Goal: Task Accomplishment & Management: Use online tool/utility

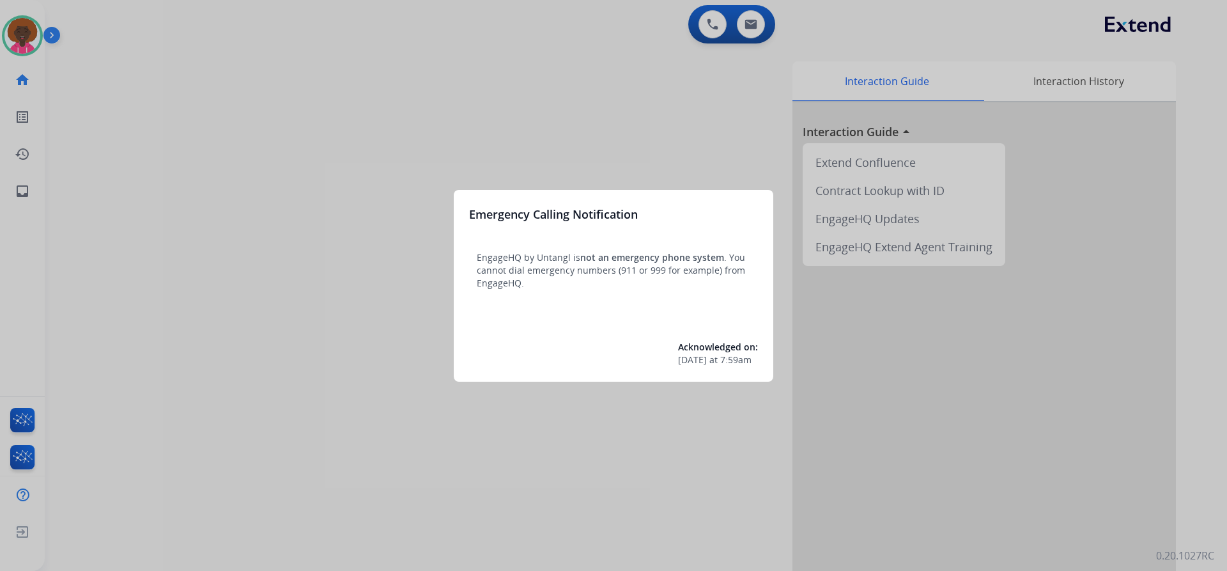
click at [105, 100] on div at bounding box center [613, 285] width 1227 height 571
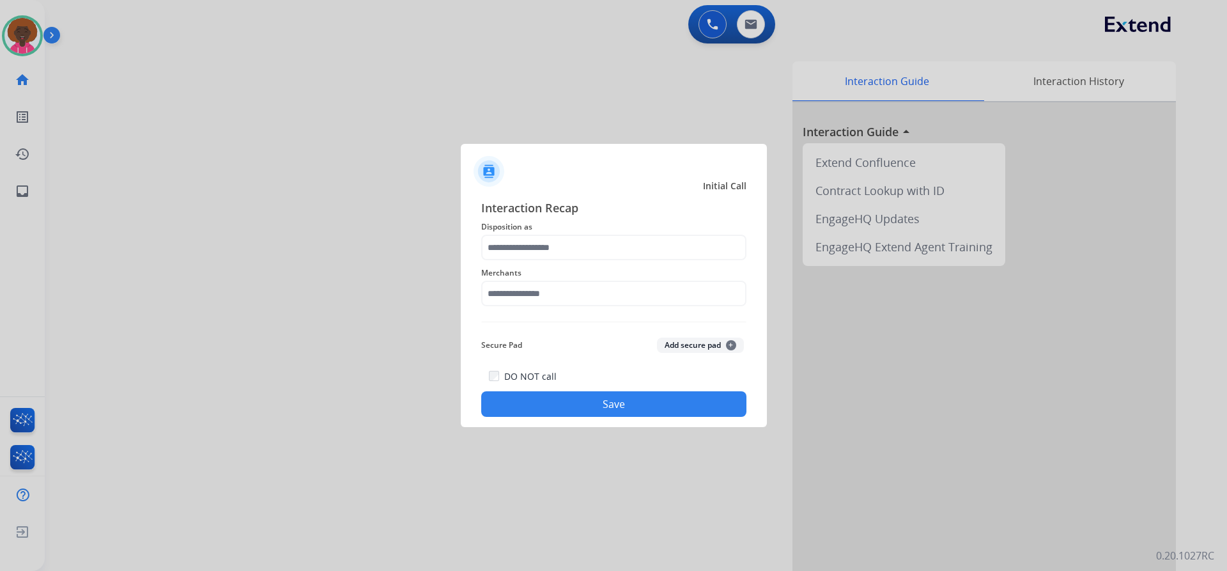
click at [520, 307] on div "Merchants" at bounding box center [613, 285] width 265 height 51
click at [529, 305] on input "text" at bounding box center [613, 294] width 265 height 26
drag, startPoint x: 635, startPoint y: 299, endPoint x: 500, endPoint y: 297, distance: 134.9
click at [500, 297] on input "*" at bounding box center [613, 294] width 265 height 26
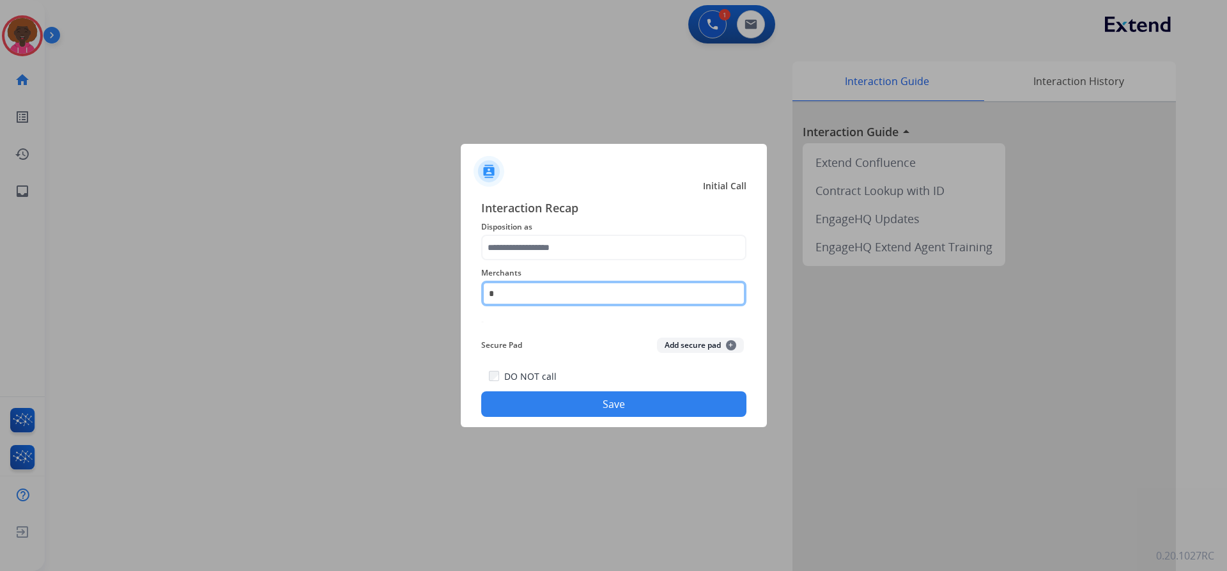
click at [605, 302] on input "*" at bounding box center [613, 294] width 265 height 26
type input "*"
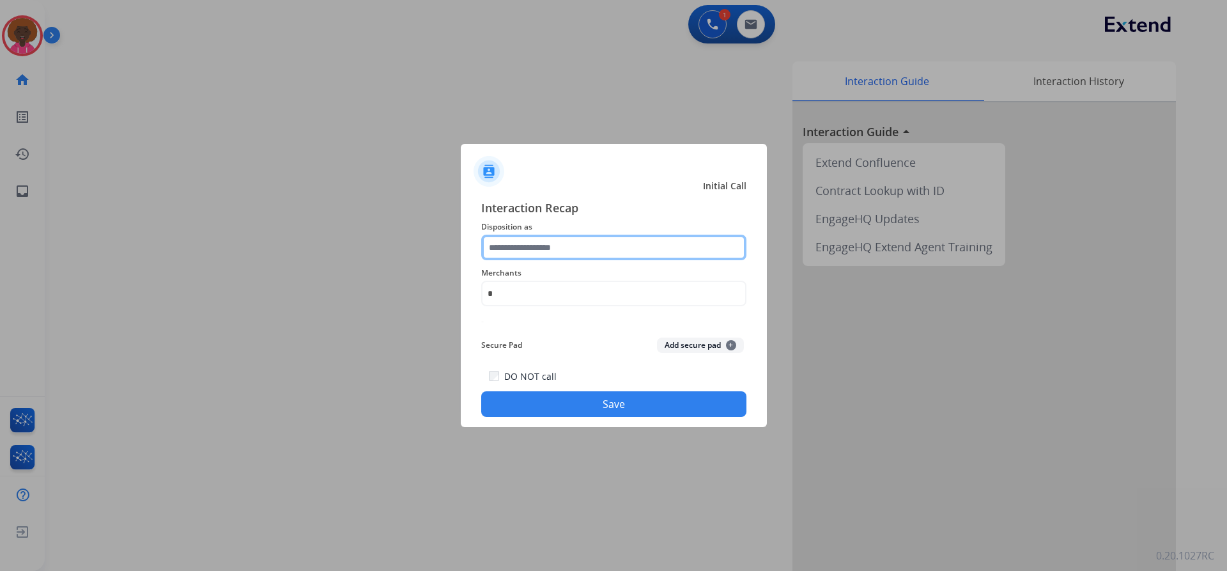
click at [566, 249] on input "text" at bounding box center [613, 248] width 265 height 26
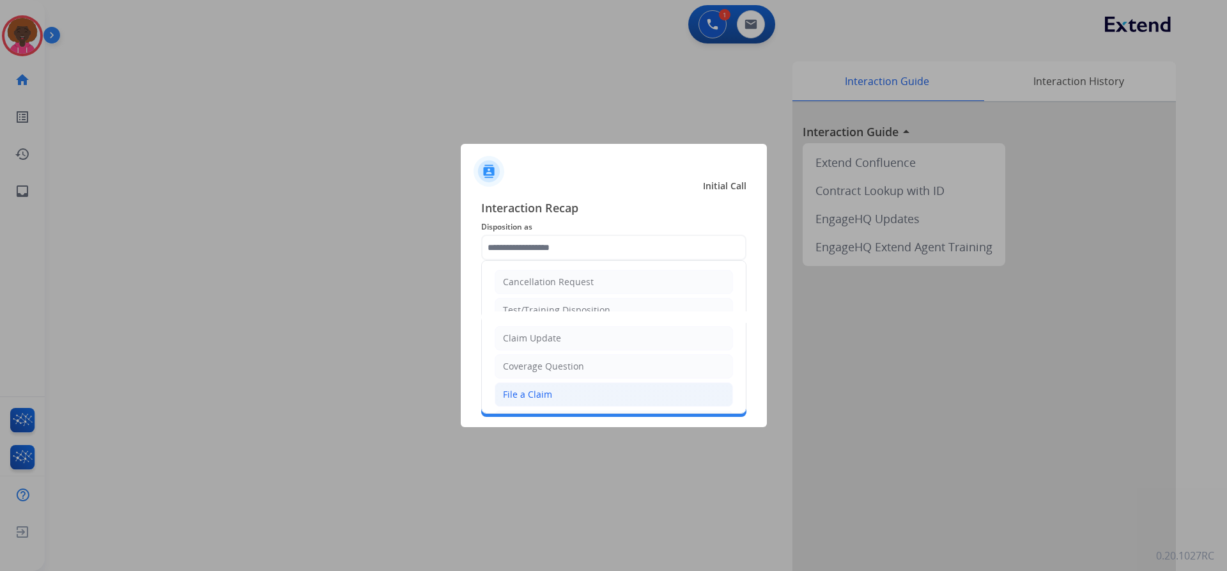
click at [534, 397] on div "File a Claim" at bounding box center [527, 394] width 49 height 13
type input "**********"
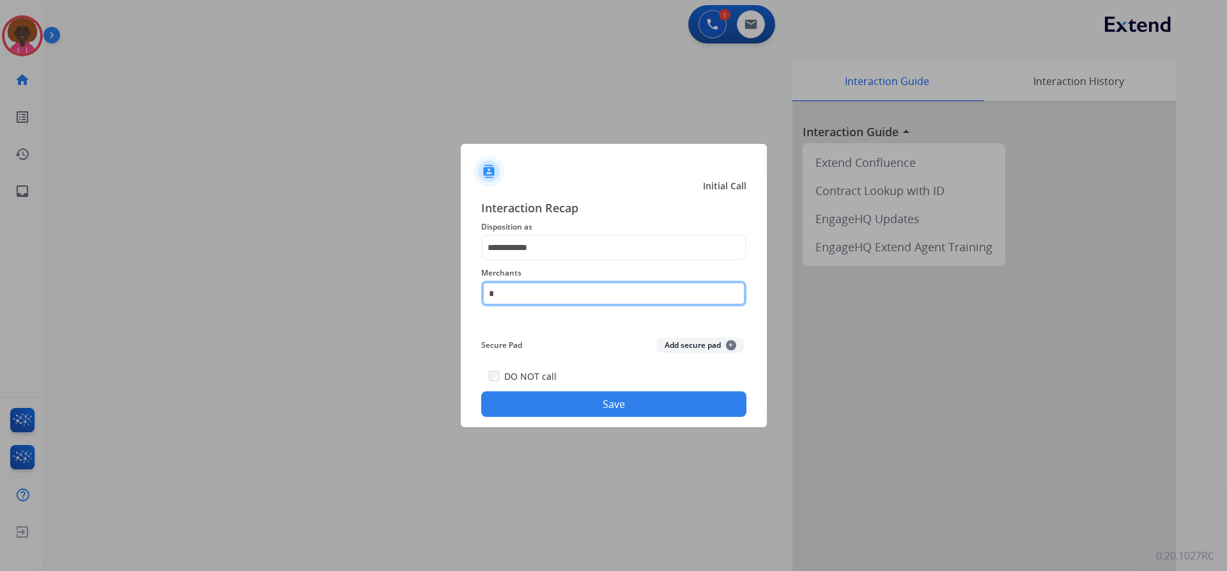
click at [519, 300] on input "*" at bounding box center [613, 294] width 265 height 26
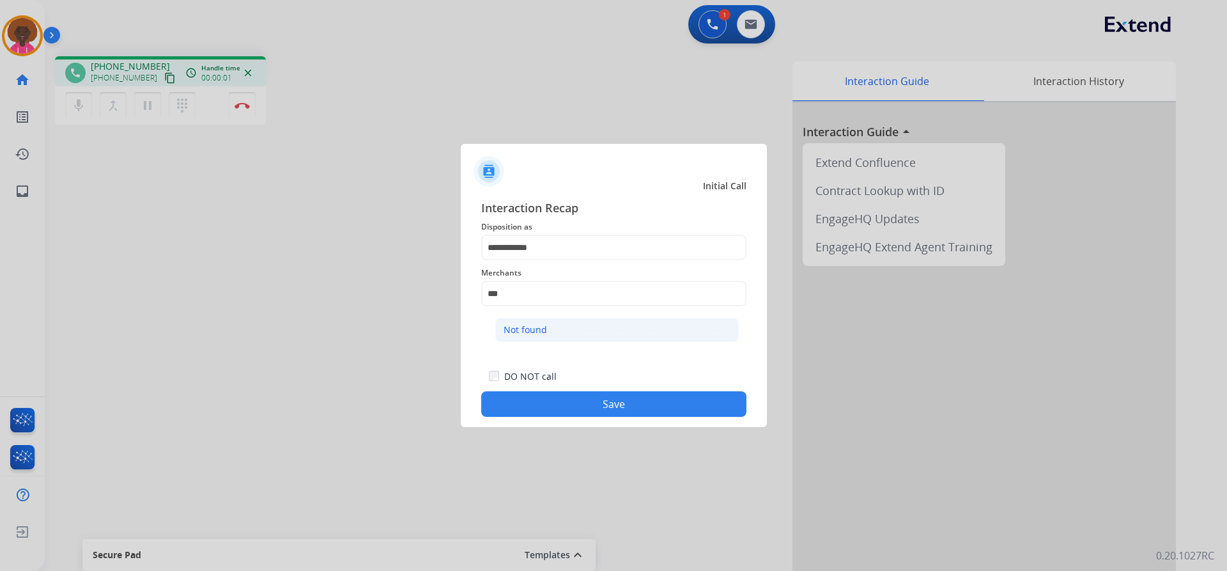
click at [608, 327] on li "Not found" at bounding box center [617, 330] width 244 height 24
type input "*********"
click at [619, 399] on button "Save" at bounding box center [613, 404] width 265 height 26
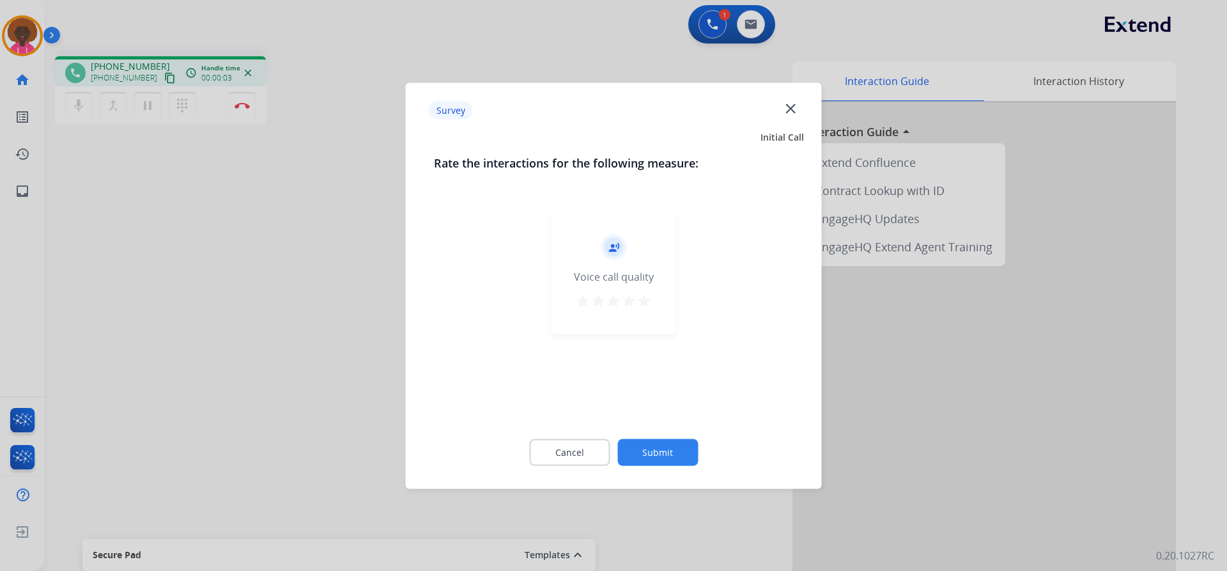
drag, startPoint x: 648, startPoint y: 339, endPoint x: 650, endPoint y: 314, distance: 25.0
click at [650, 326] on div "record_voice_over Voice call quality star star star star star" at bounding box center [614, 312] width 360 height 221
click at [650, 314] on div "record_voice_over Voice call quality star star star star star" at bounding box center [614, 272] width 125 height 121
click at [644, 299] on mat-icon "star" at bounding box center [644, 300] width 15 height 15
click at [668, 505] on div at bounding box center [613, 285] width 1227 height 571
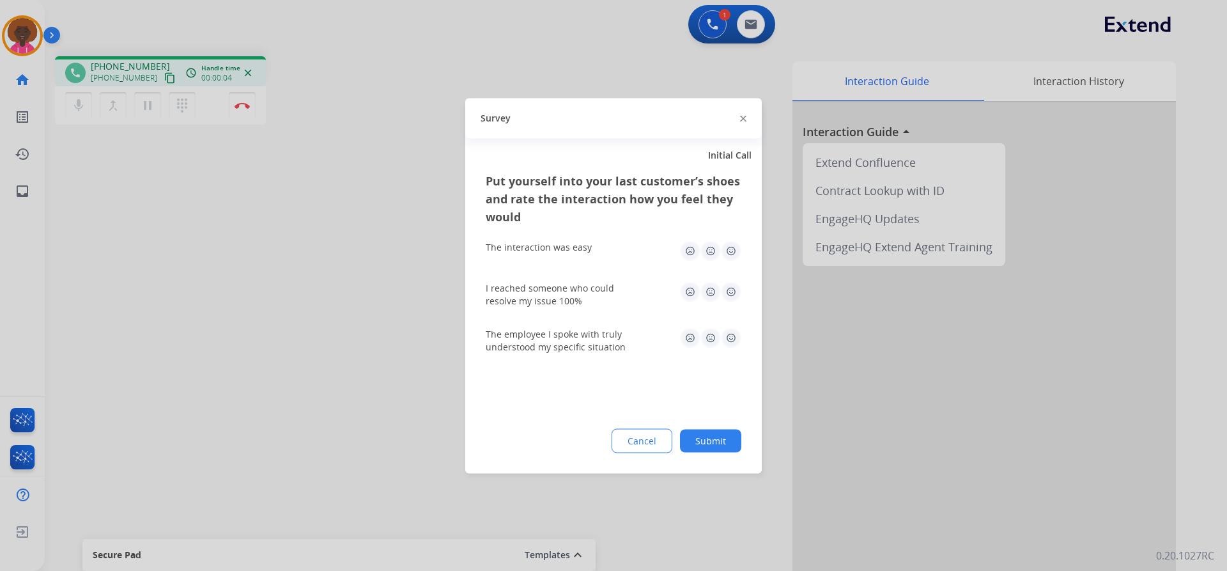
click at [667, 459] on div "Put yourself into your last customer’s shoes and rate the interaction how you f…" at bounding box center [613, 322] width 297 height 302
click at [693, 439] on button "Submit" at bounding box center [710, 440] width 61 height 23
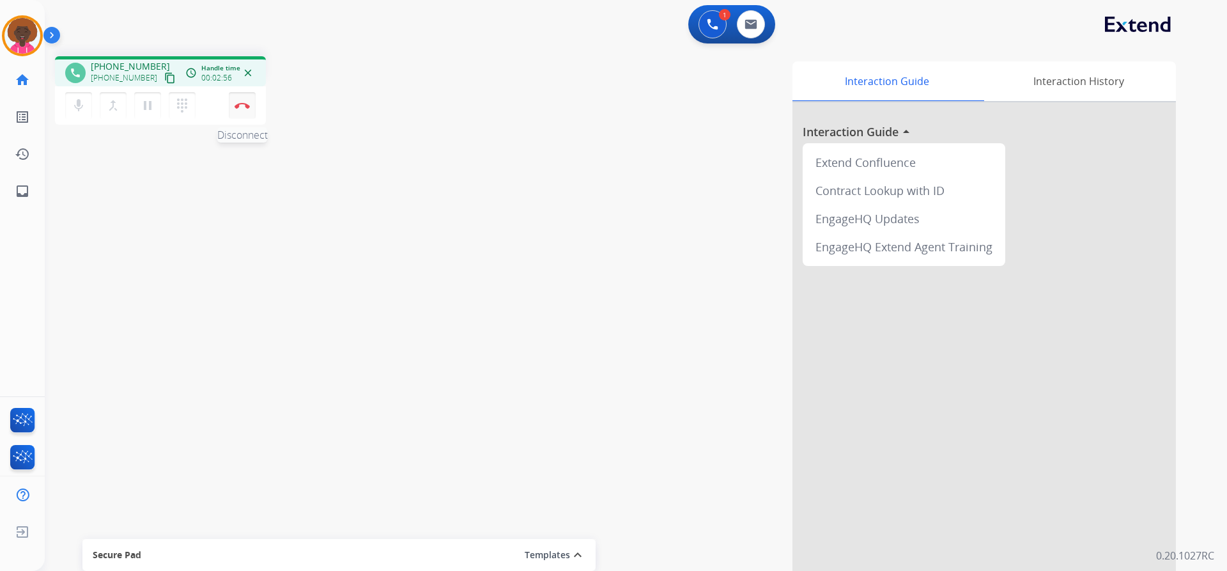
click at [247, 107] on img at bounding box center [242, 105] width 15 height 6
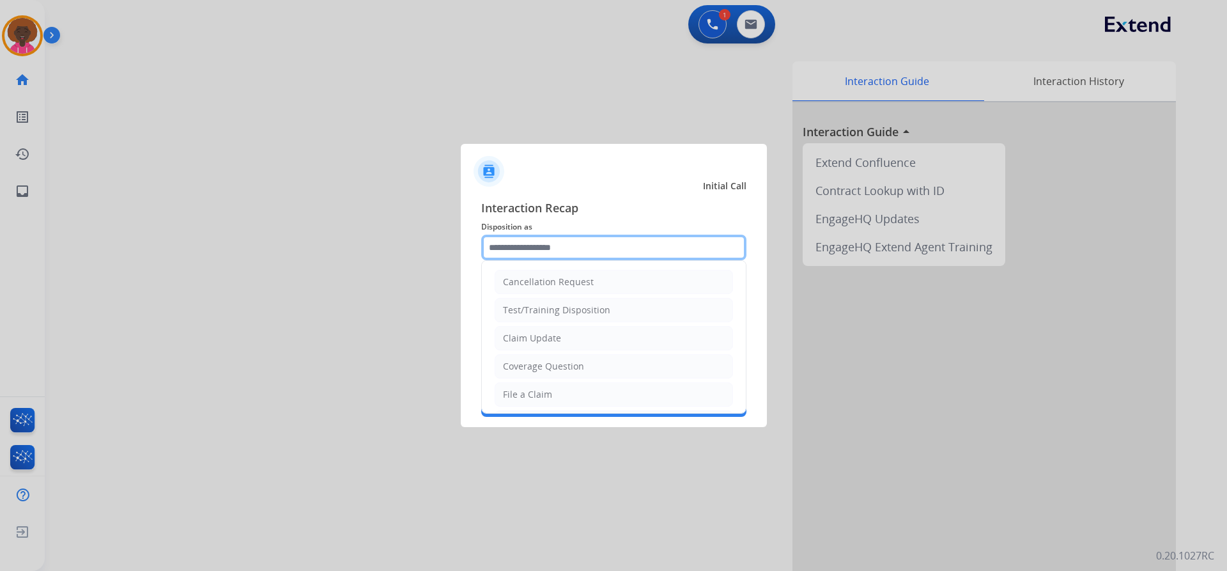
click at [585, 254] on input "text" at bounding box center [613, 248] width 265 height 26
click at [554, 392] on li "File a Claim" at bounding box center [614, 394] width 238 height 24
type input "**********"
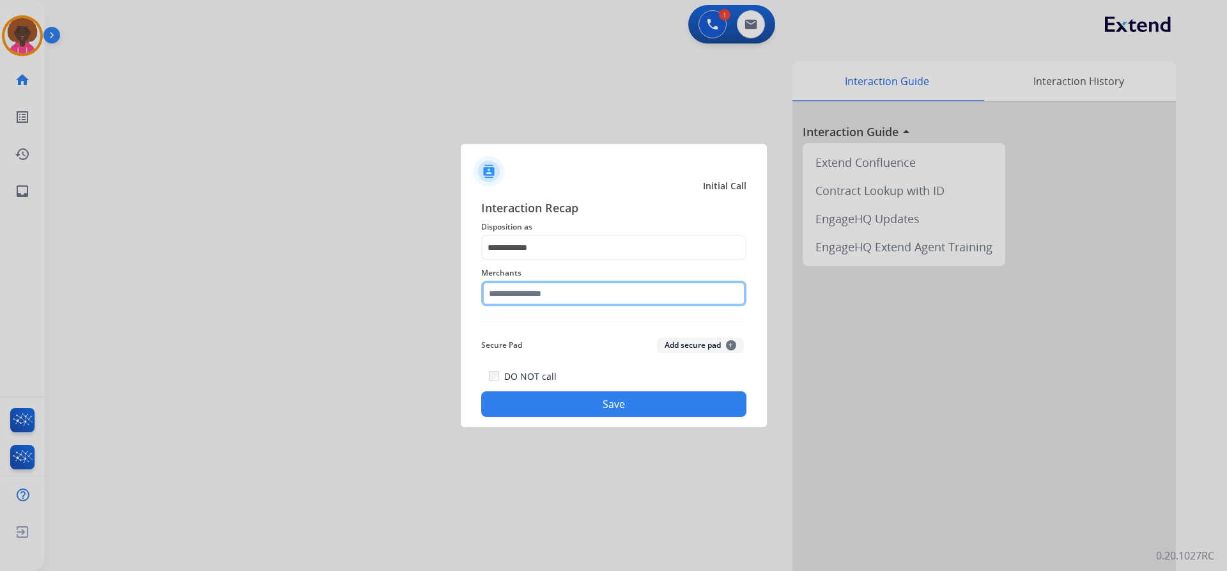
click at [550, 308] on div "Merchants" at bounding box center [613, 285] width 265 height 51
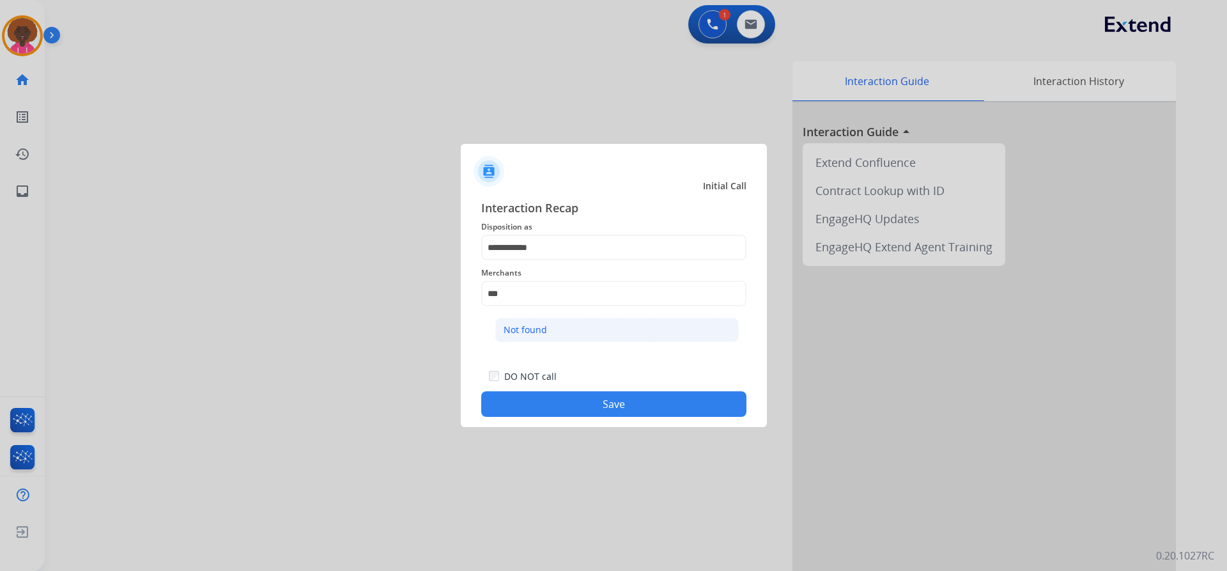
click at [551, 336] on li "Not found" at bounding box center [617, 330] width 244 height 24
type input "*********"
click at [589, 394] on button "Save" at bounding box center [613, 404] width 265 height 26
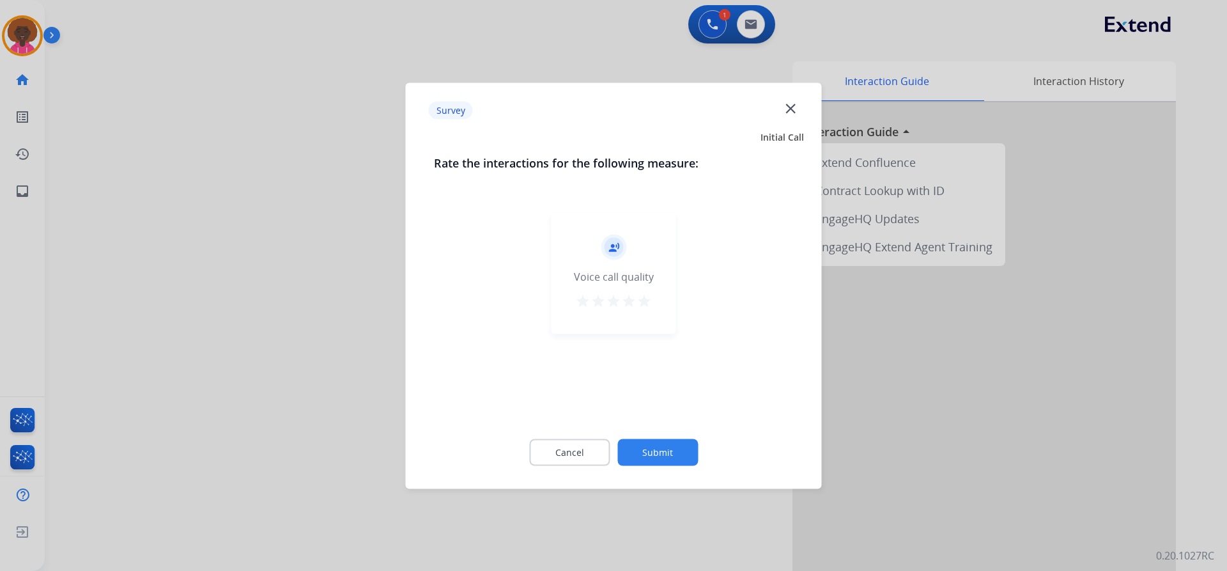
click at [647, 303] on mat-icon "star" at bounding box center [644, 300] width 15 height 15
click at [672, 441] on button "Submit" at bounding box center [657, 451] width 81 height 27
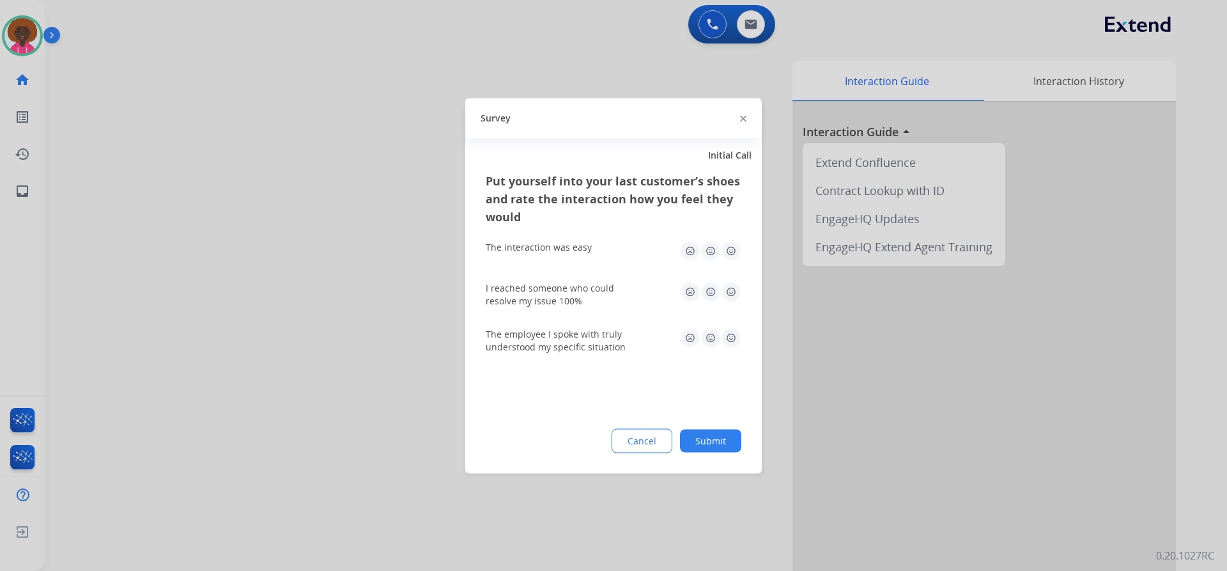
click at [722, 445] on button "Submit" at bounding box center [710, 440] width 61 height 23
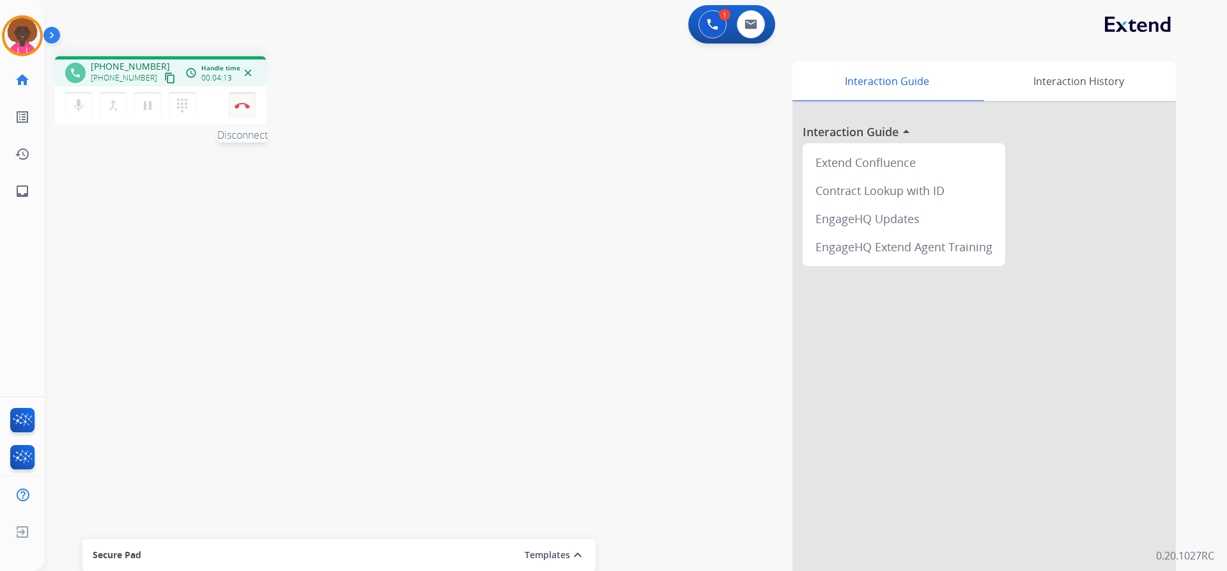
click at [240, 107] on img at bounding box center [242, 105] width 15 height 6
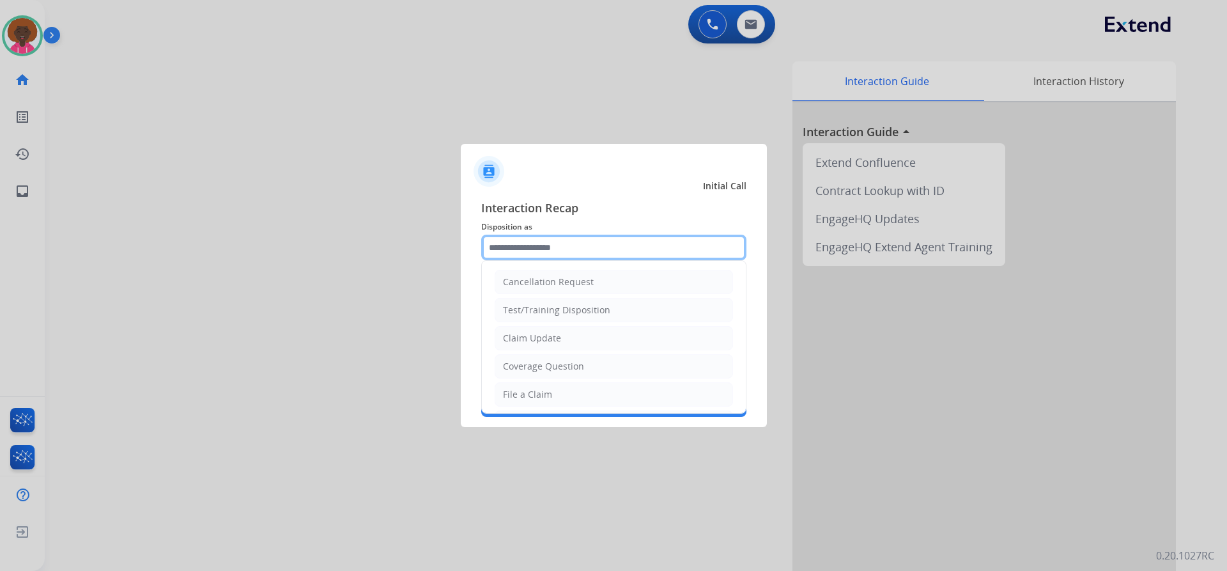
click at [541, 246] on input "text" at bounding box center [613, 248] width 265 height 26
click at [566, 392] on li "File a Claim" at bounding box center [614, 394] width 238 height 24
type input "**********"
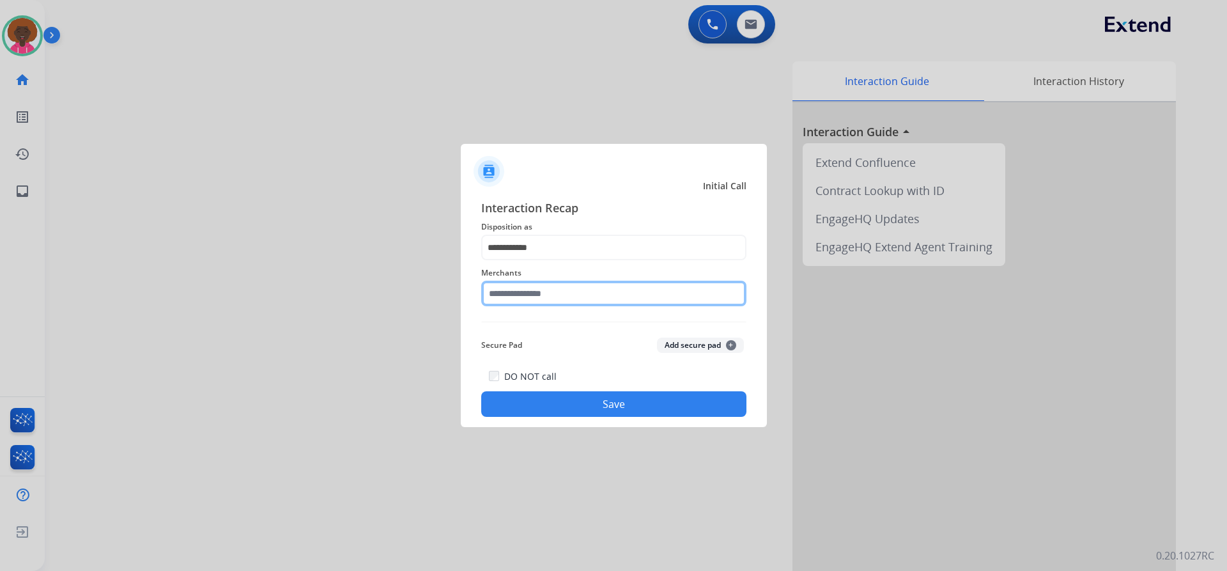
click at [561, 304] on input "text" at bounding box center [613, 294] width 265 height 26
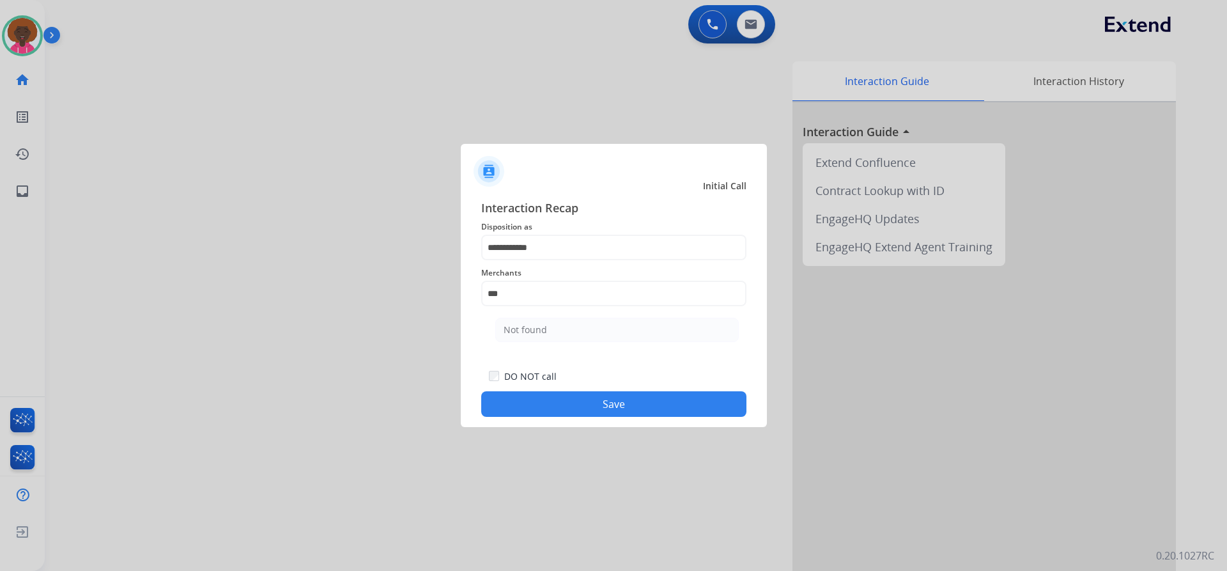
click at [506, 336] on li "Not found" at bounding box center [617, 330] width 244 height 24
type input "*********"
click at [581, 417] on div "**********" at bounding box center [614, 308] width 306 height 238
click at [666, 415] on button "Save" at bounding box center [613, 404] width 265 height 26
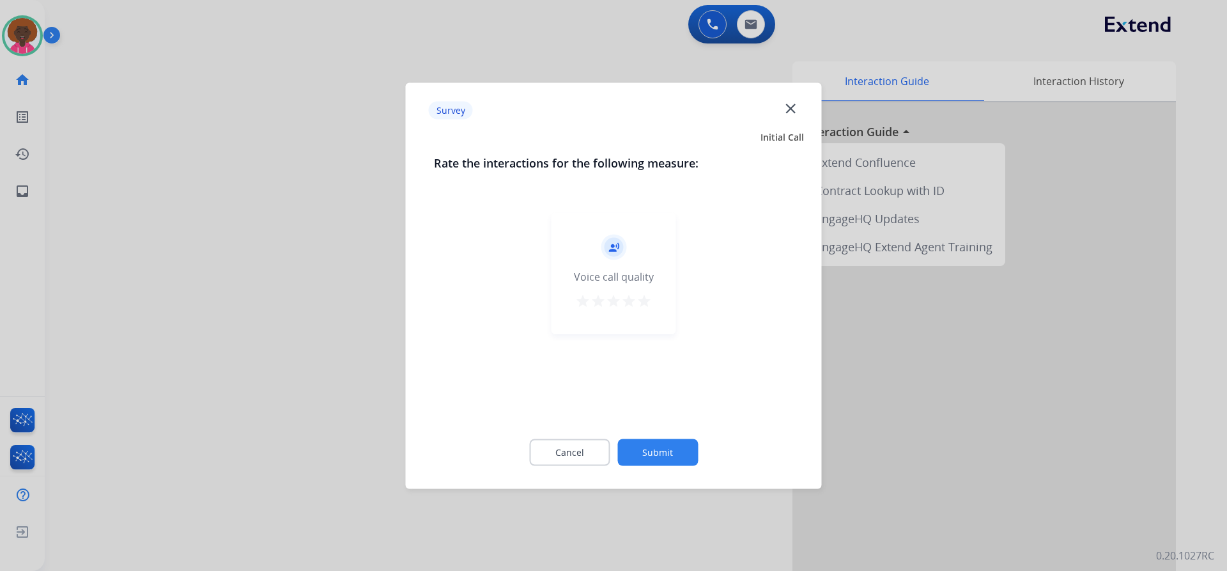
drag, startPoint x: 626, startPoint y: 291, endPoint x: 656, endPoint y: 308, distance: 33.8
click at [632, 295] on div "record_voice_over Voice call quality star star star star star" at bounding box center [614, 272] width 125 height 121
click at [649, 305] on mat-icon "star" at bounding box center [644, 300] width 15 height 15
click at [678, 439] on div "Cancel Submit" at bounding box center [614, 452] width 360 height 58
click at [674, 454] on button "Submit" at bounding box center [657, 451] width 81 height 27
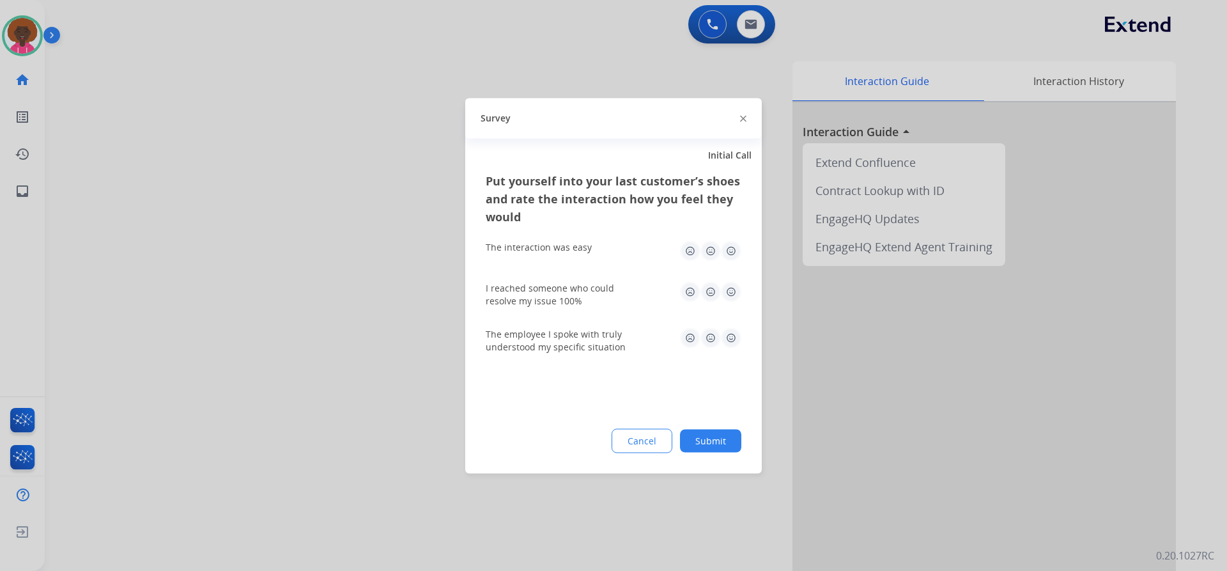
click at [736, 252] on img at bounding box center [731, 250] width 20 height 20
click at [731, 301] on img at bounding box center [731, 291] width 20 height 20
click at [738, 343] on img at bounding box center [731, 337] width 20 height 20
click at [726, 434] on button "Submit" at bounding box center [710, 440] width 61 height 23
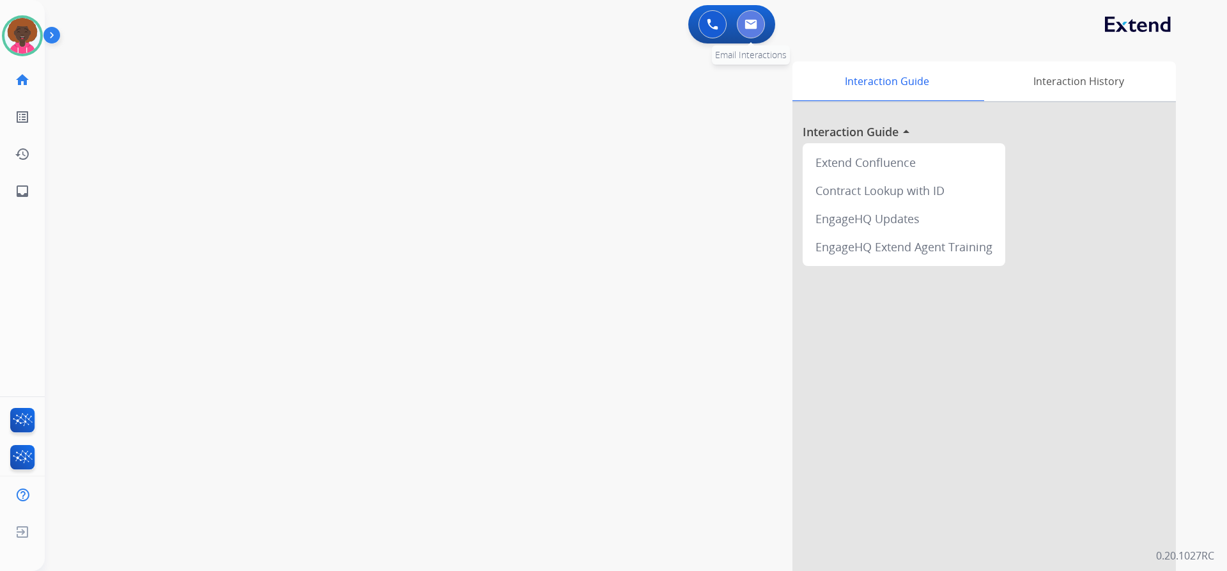
click at [743, 15] on button at bounding box center [751, 24] width 28 height 28
select select "**********"
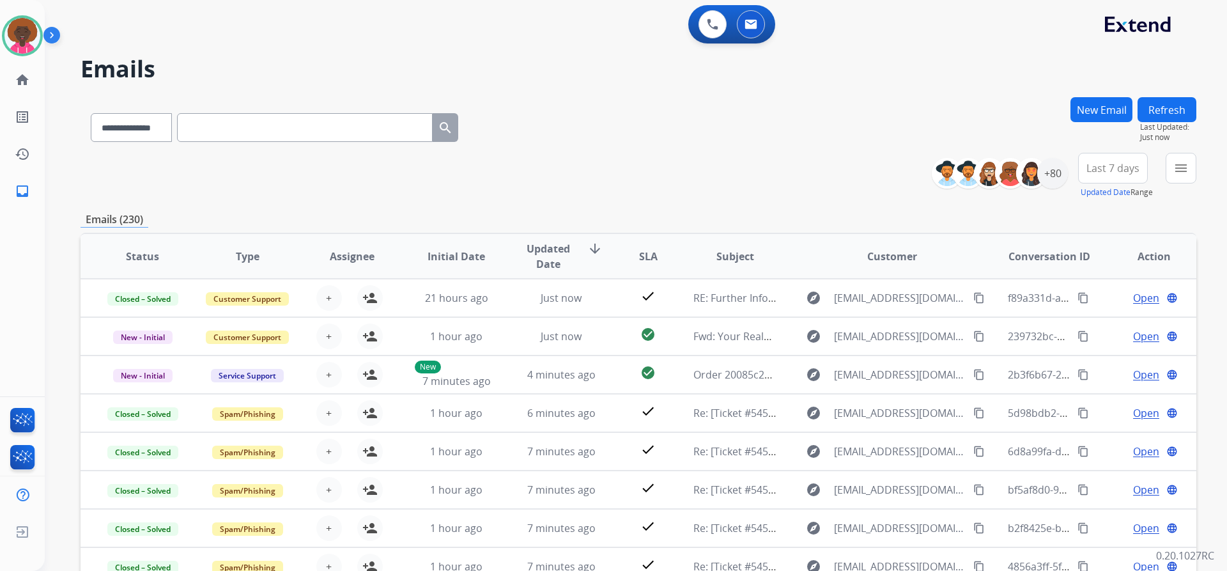
scroll to position [1, 0]
click at [1046, 173] on div "Ashley Jackman ashley.jackman@extend.com +80" at bounding box center [1004, 173] width 127 height 31
click at [1060, 179] on div "+80" at bounding box center [1052, 173] width 31 height 31
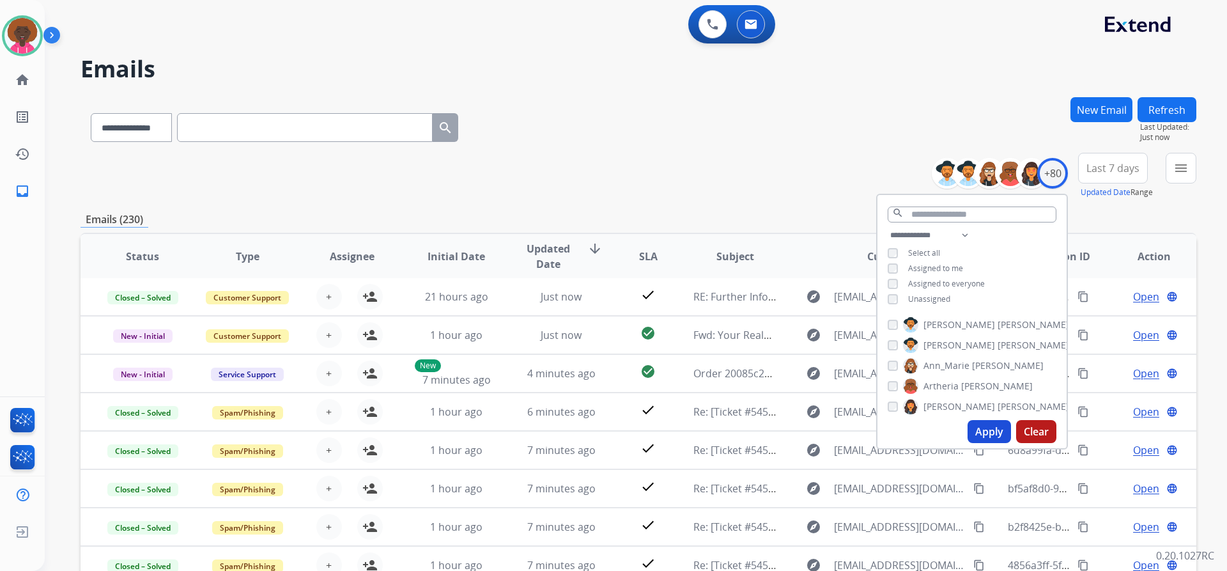
click at [914, 293] on span "Unassigned" at bounding box center [929, 298] width 42 height 11
click at [982, 427] on button "Apply" at bounding box center [989, 431] width 43 height 23
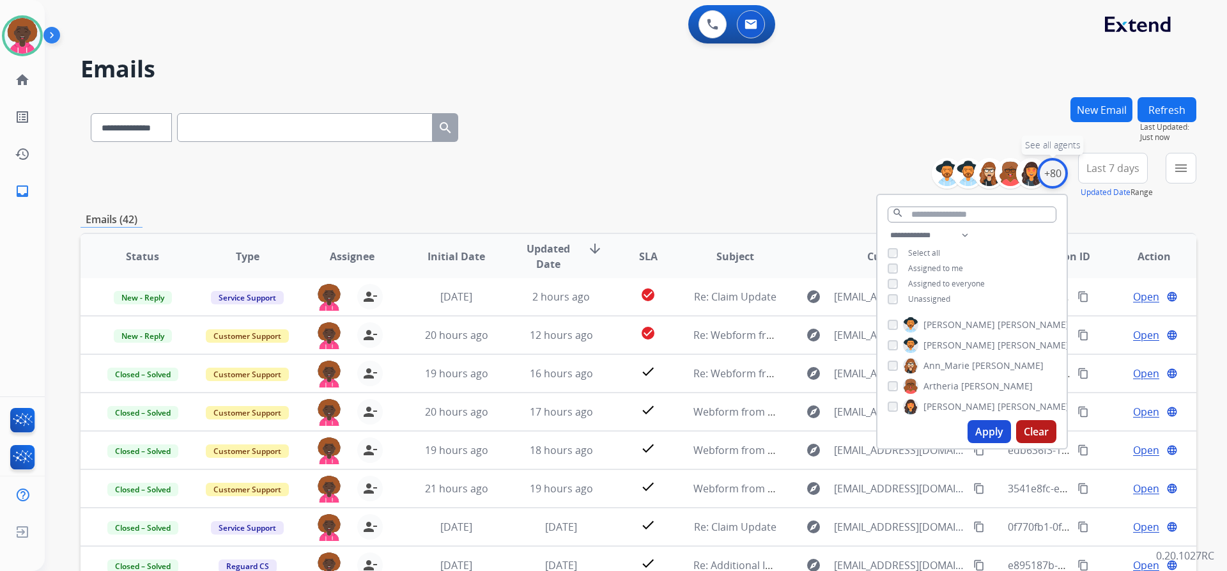
click at [1049, 173] on div "+80" at bounding box center [1052, 173] width 31 height 31
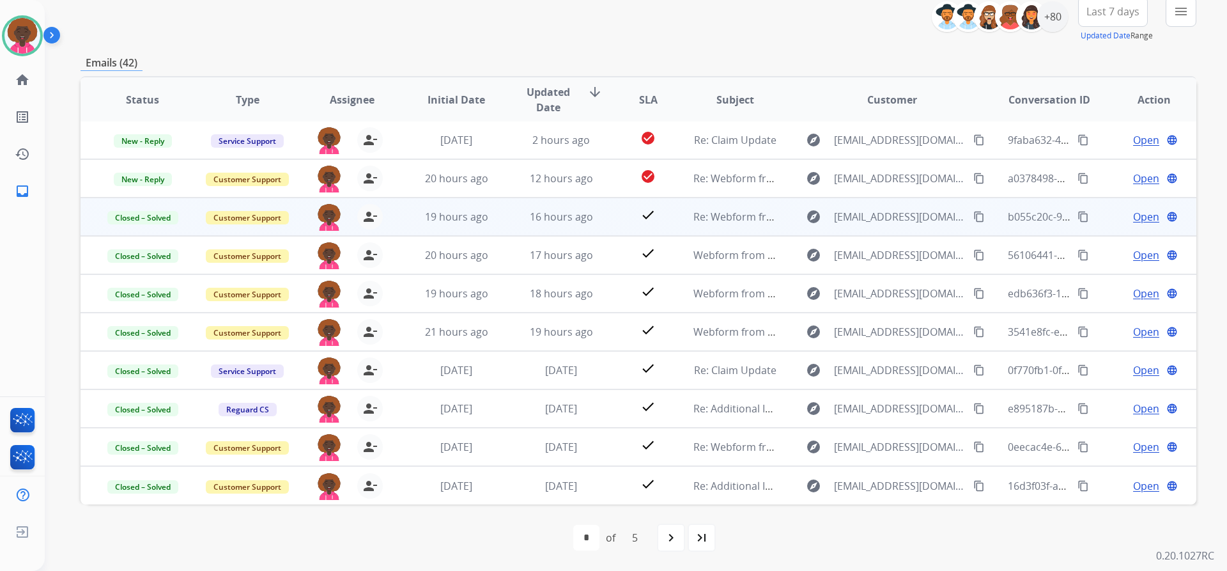
scroll to position [0, 0]
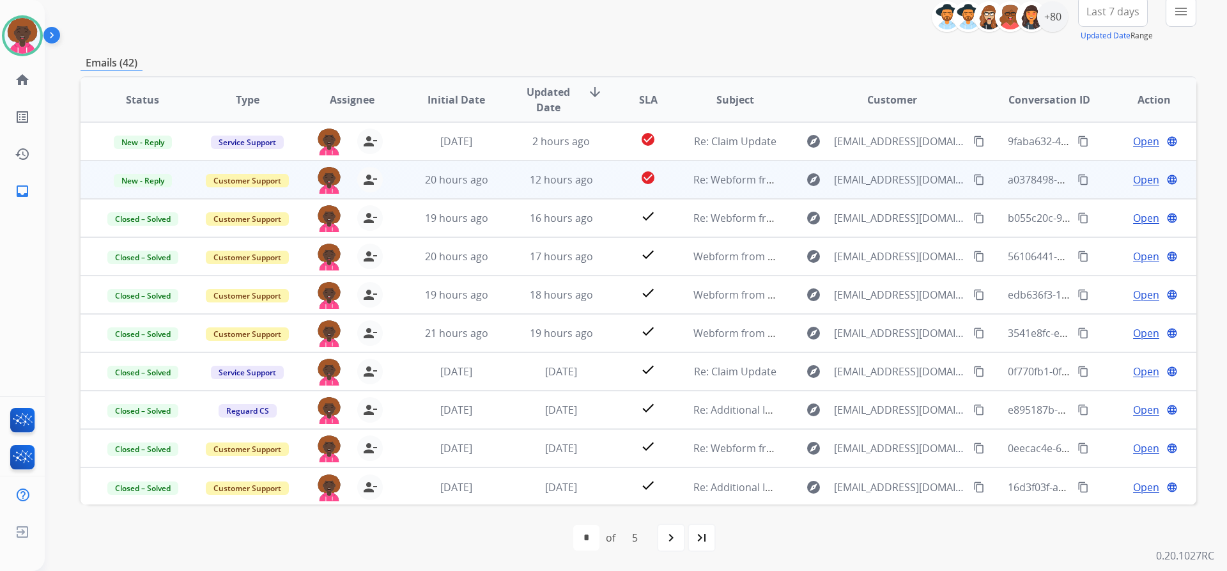
click at [738, 185] on span "Re: Webform from [EMAIL_ADDRESS][DOMAIN_NAME] on [DATE]" at bounding box center [846, 180] width 307 height 14
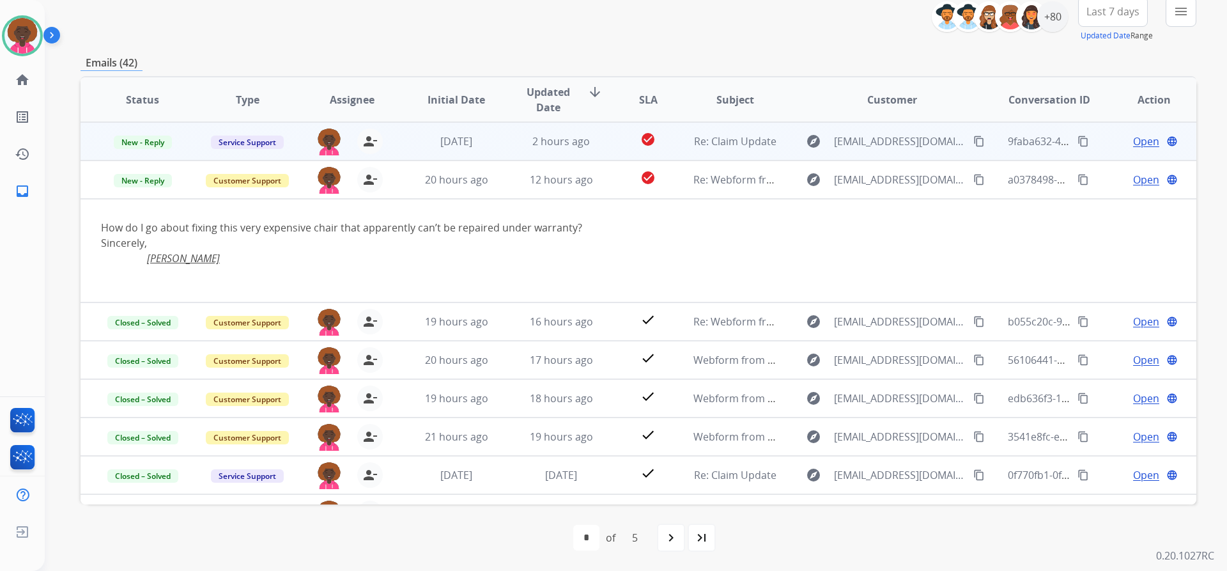
click at [973, 143] on mat-icon "content_copy" at bounding box center [979, 142] width 12 height 12
click at [973, 137] on mat-icon "content_copy" at bounding box center [979, 142] width 12 height 12
click at [973, 139] on mat-icon "content_copy" at bounding box center [979, 142] width 12 height 12
click at [694, 140] on span "Re: Claim Update" at bounding box center [735, 141] width 82 height 14
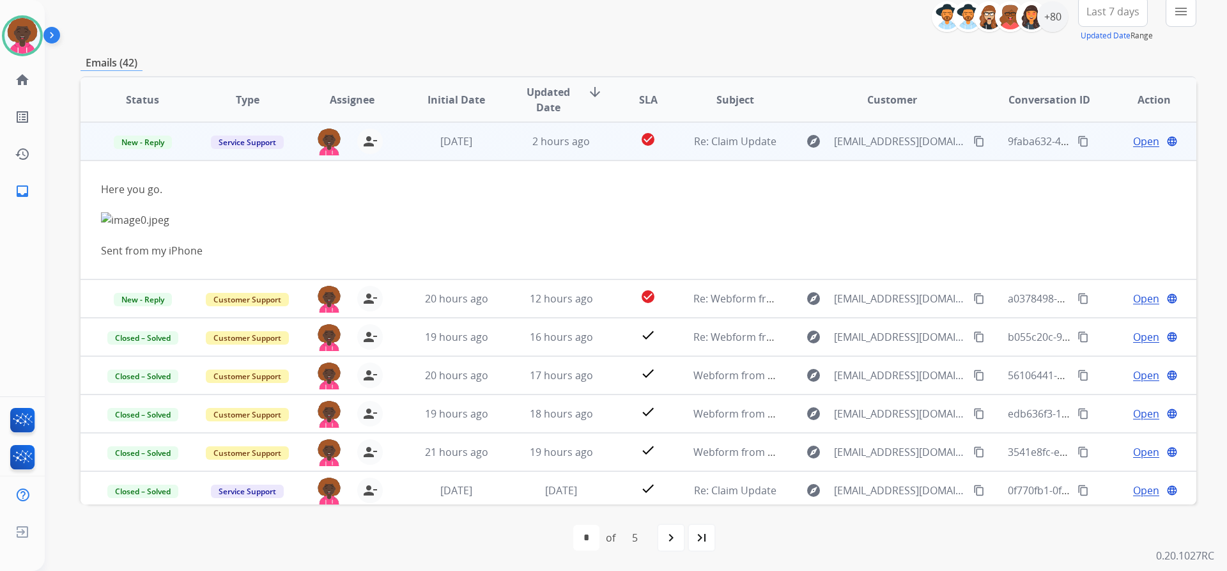
click at [1138, 139] on span "Open" at bounding box center [1146, 141] width 26 height 15
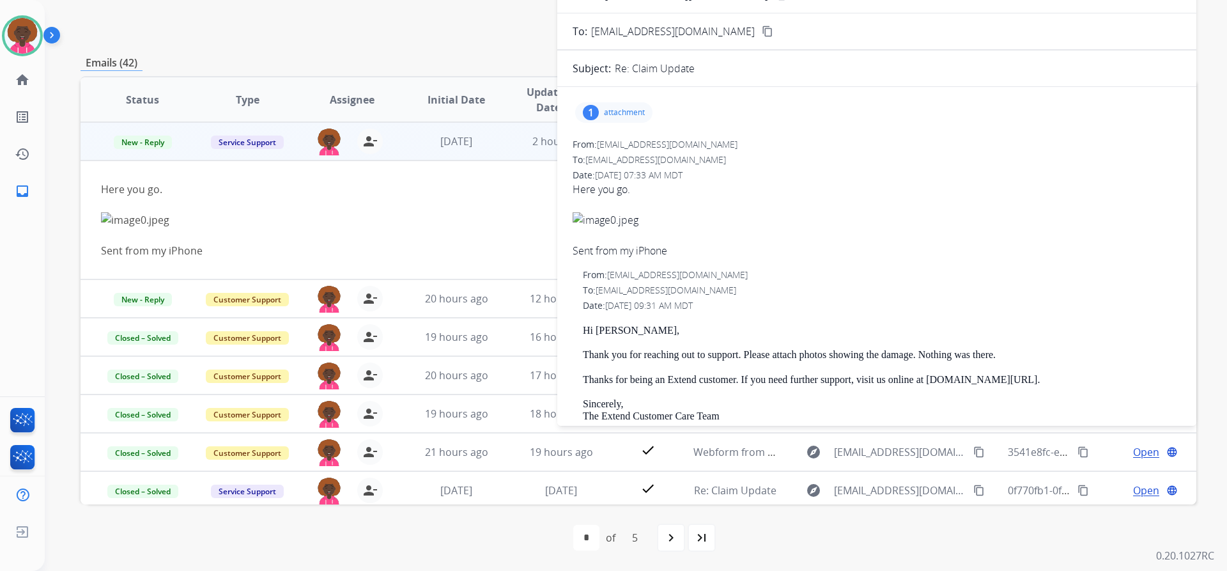
click at [624, 108] on p "attachment" at bounding box center [624, 112] width 41 height 10
click at [670, 139] on p "image0.jpeg" at bounding box center [678, 144] width 58 height 15
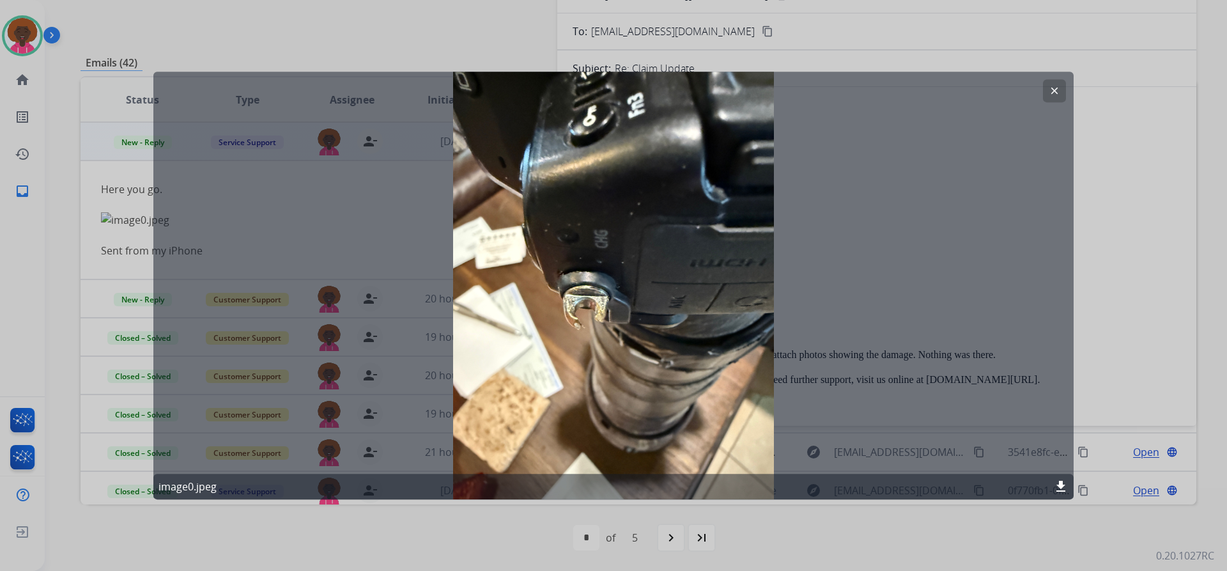
click at [1129, 134] on div at bounding box center [613, 285] width 1227 height 571
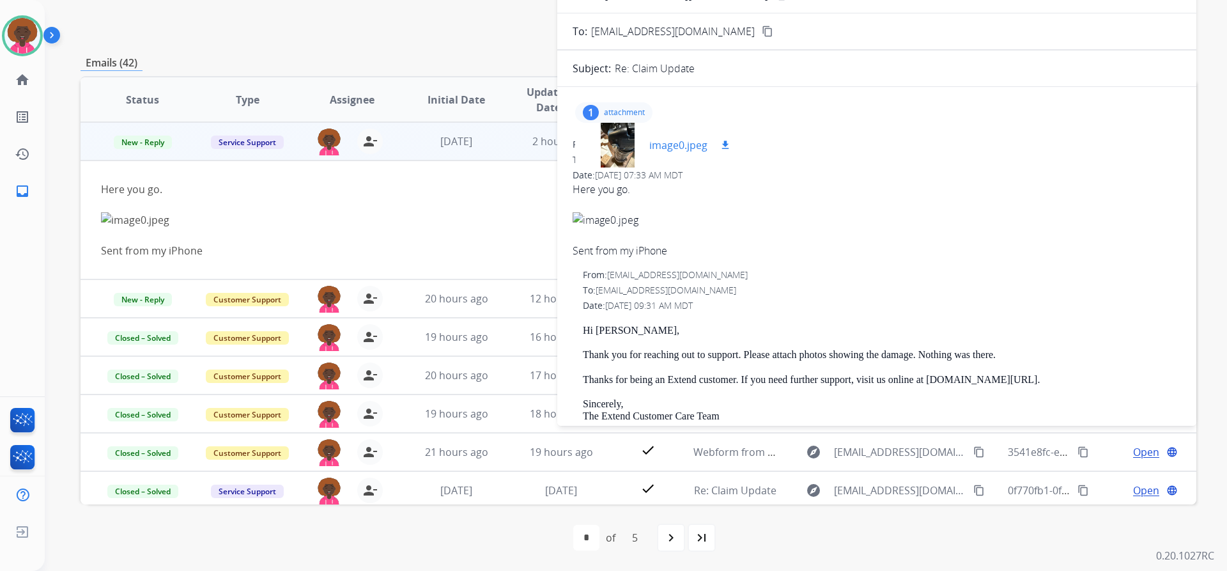
click at [725, 140] on mat-icon "download" at bounding box center [726, 145] width 12 height 12
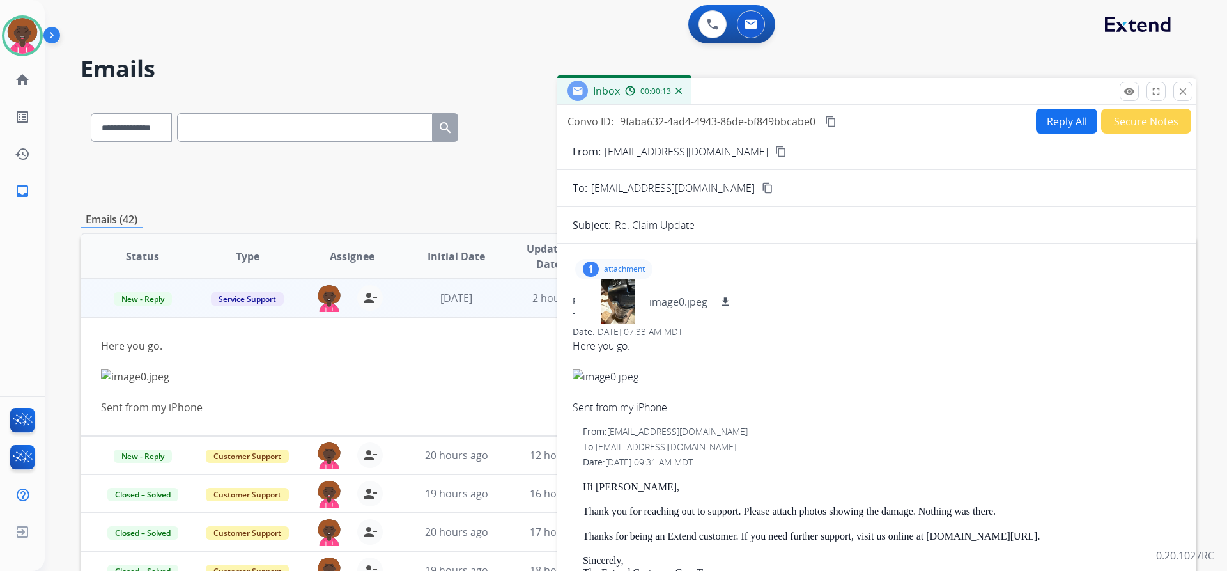
click at [754, 151] on div "From: gsreynolds580@gmail.com content_copy" at bounding box center [876, 151] width 639 height 15
drag, startPoint x: 383, startPoint y: 396, endPoint x: 408, endPoint y: 341, distance: 60.4
click at [383, 396] on div "Sent from my iPhone" at bounding box center [534, 392] width 866 height 46
click at [1191, 89] on button "close Close" at bounding box center [1182, 91] width 19 height 19
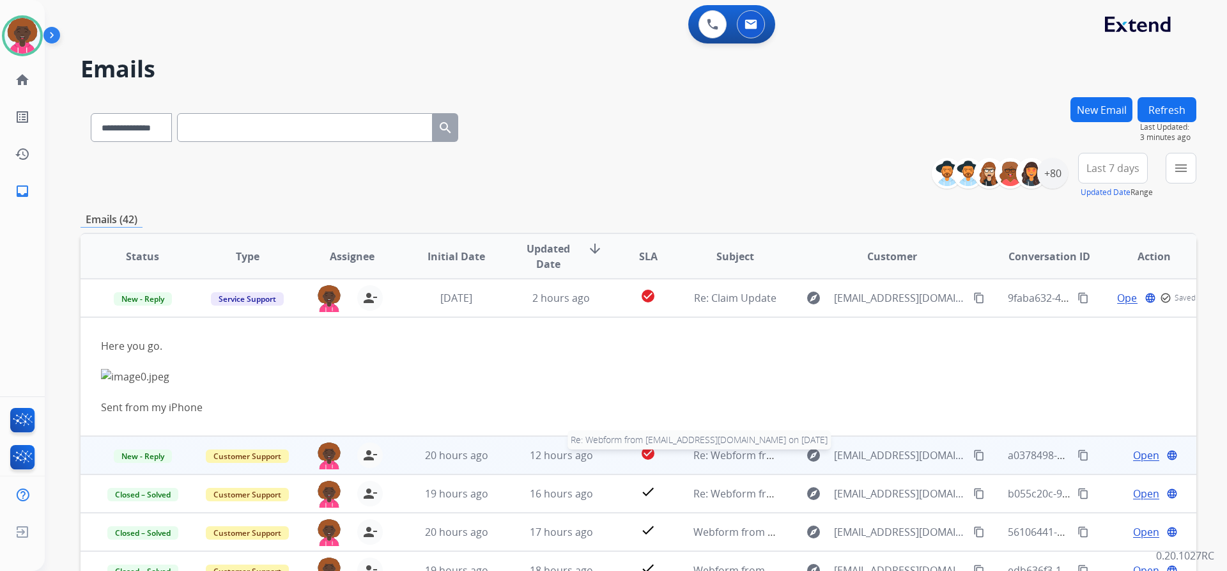
click at [741, 460] on span "Re: Webform from [EMAIL_ADDRESS][DOMAIN_NAME] on [DATE]" at bounding box center [846, 455] width 307 height 14
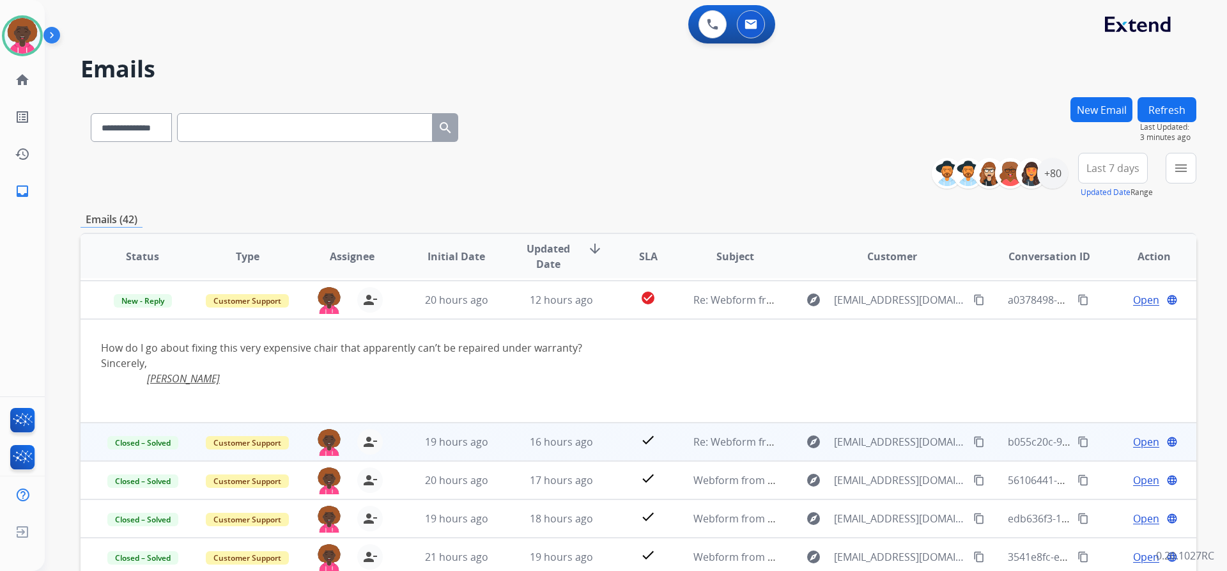
scroll to position [38, 0]
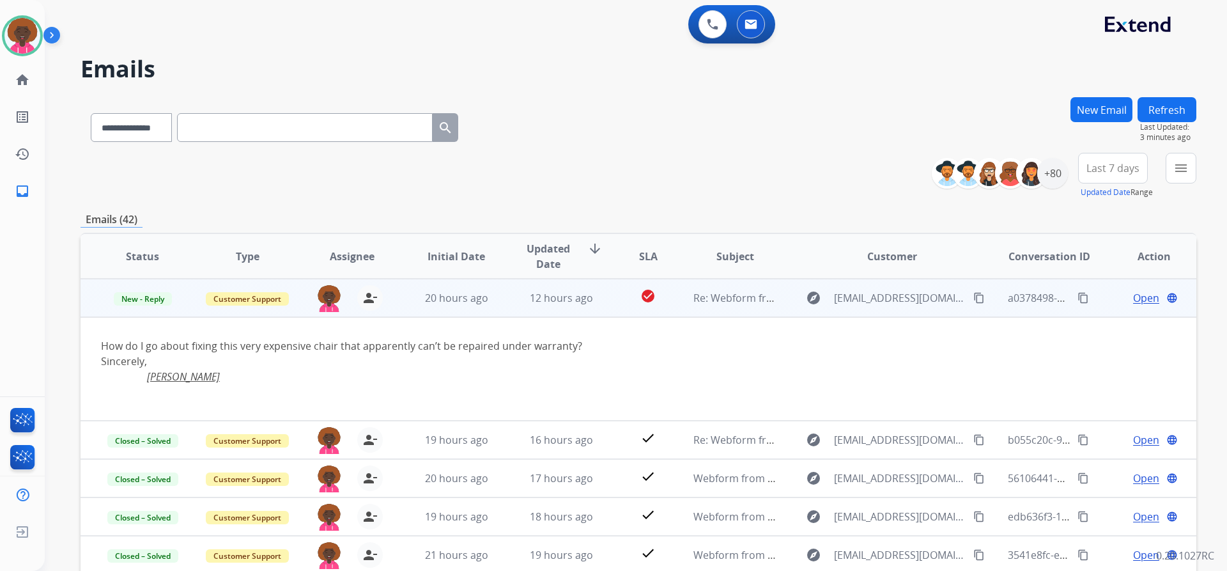
click at [1133, 297] on span "Open" at bounding box center [1146, 297] width 26 height 15
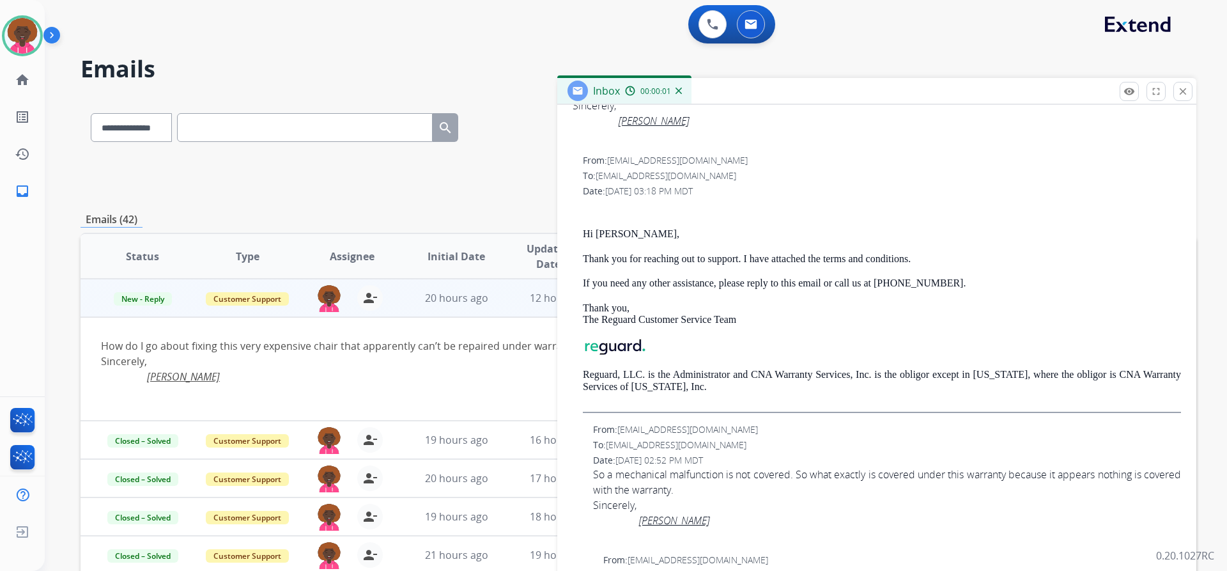
scroll to position [0, 0]
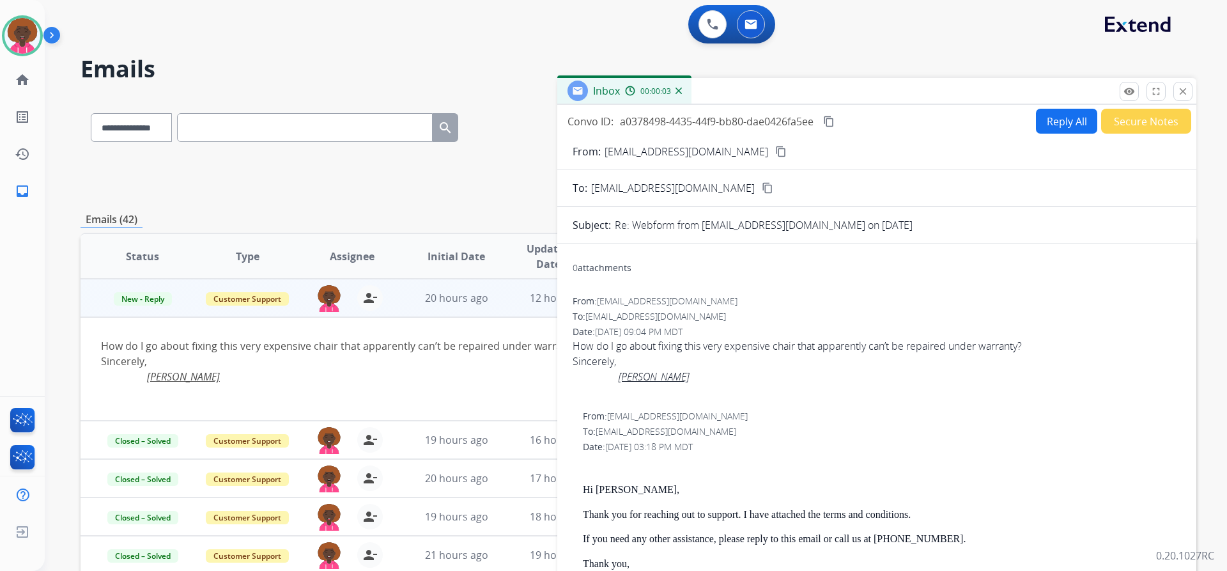
click at [1054, 123] on button "Reply All" at bounding box center [1066, 121] width 61 height 25
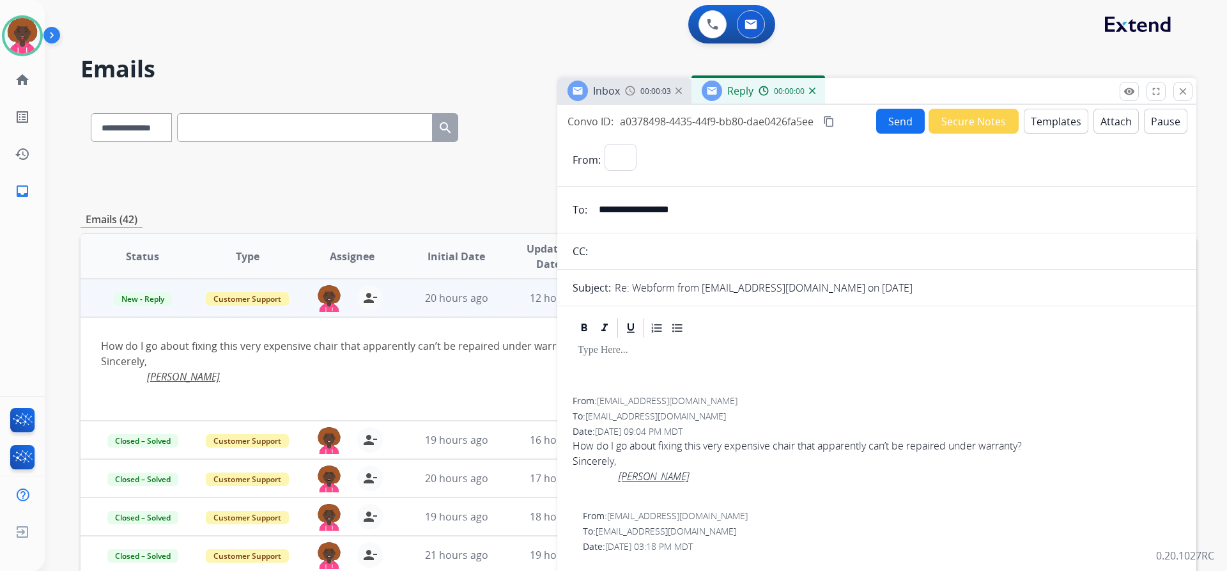
select select "**********"
click at [1059, 120] on button "Templates" at bounding box center [1056, 121] width 65 height 25
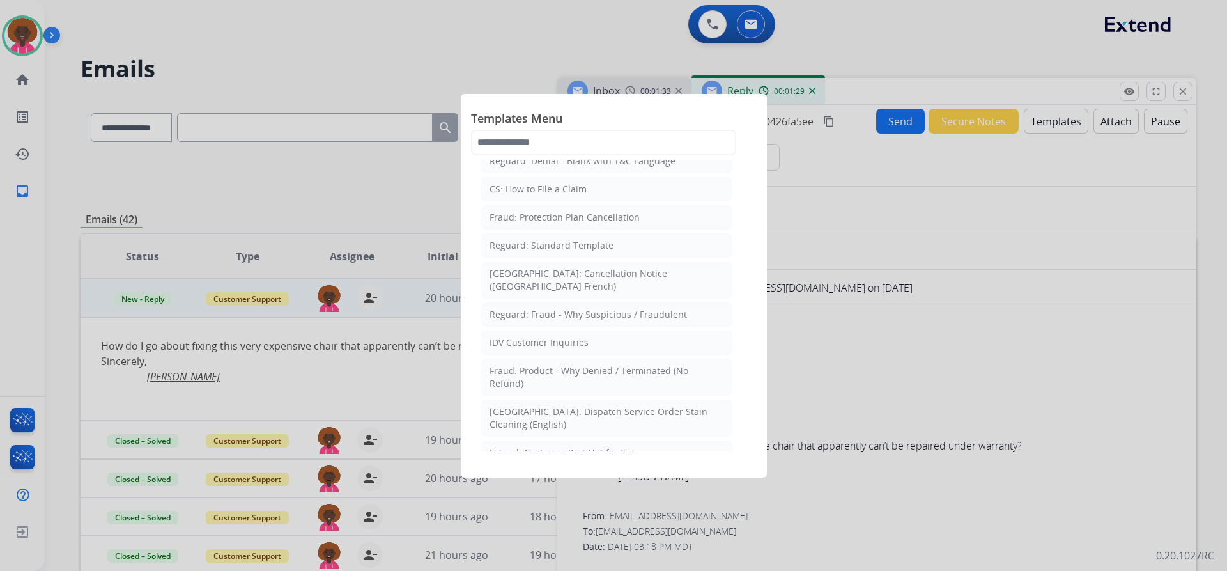
scroll to position [201, 0]
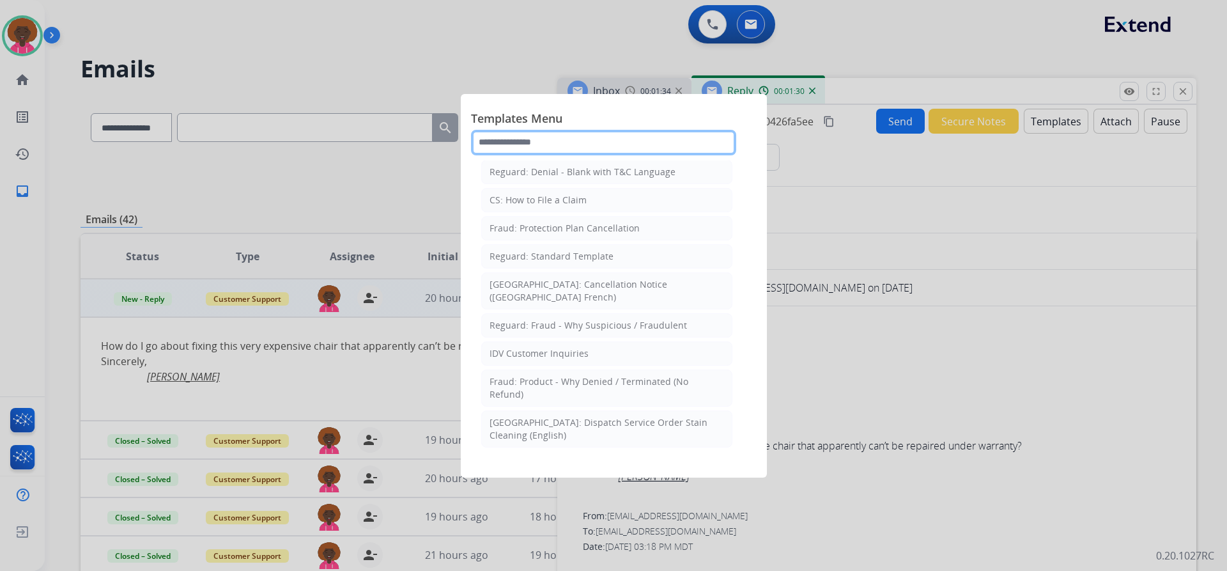
click at [530, 141] on input "text" at bounding box center [603, 143] width 265 height 26
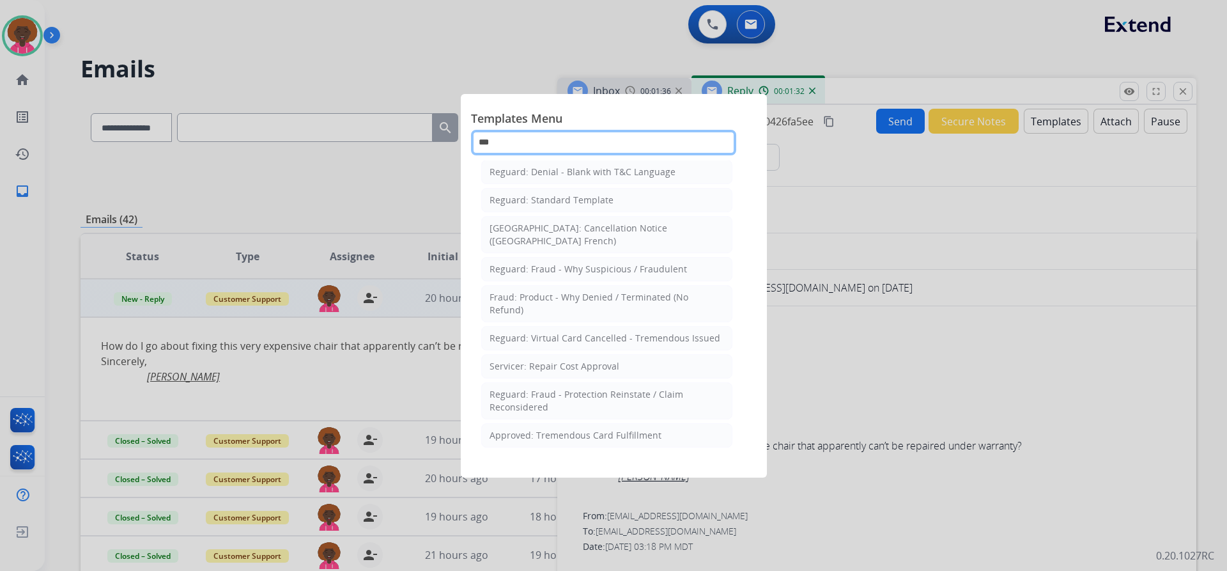
scroll to position [4, 0]
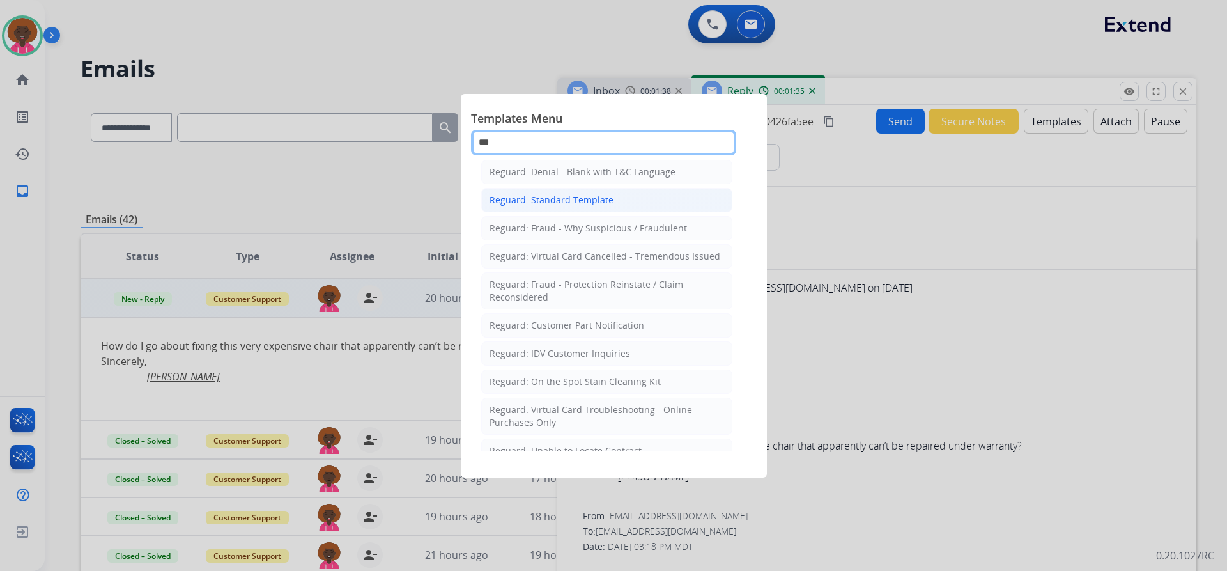
type input "***"
click at [592, 195] on div "Reguard: Standard Template" at bounding box center [552, 200] width 124 height 13
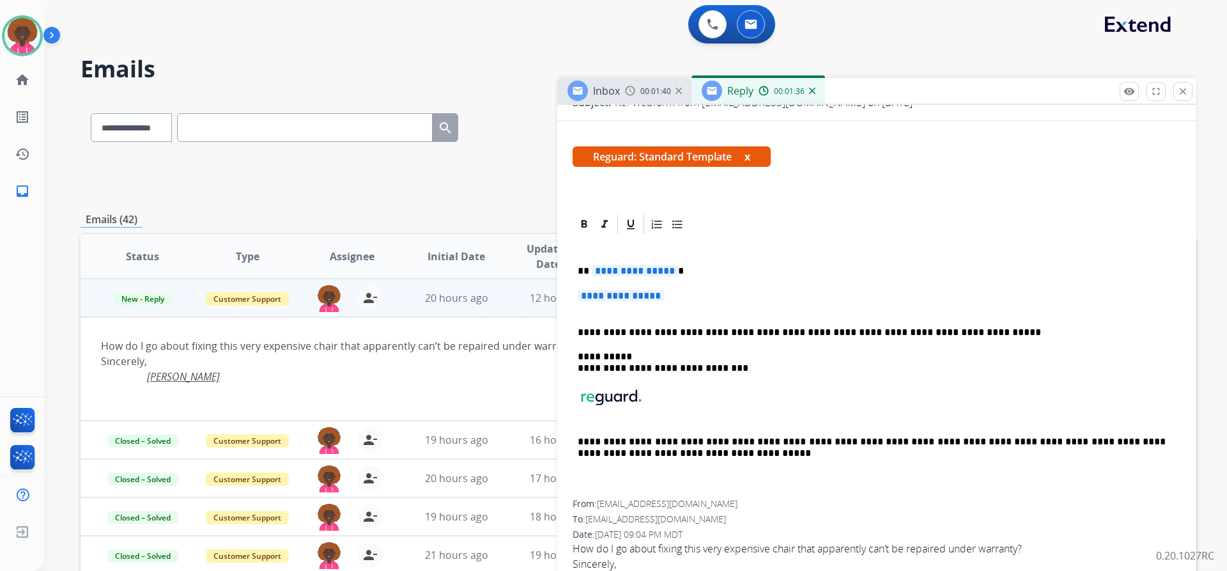
scroll to position [192, 0]
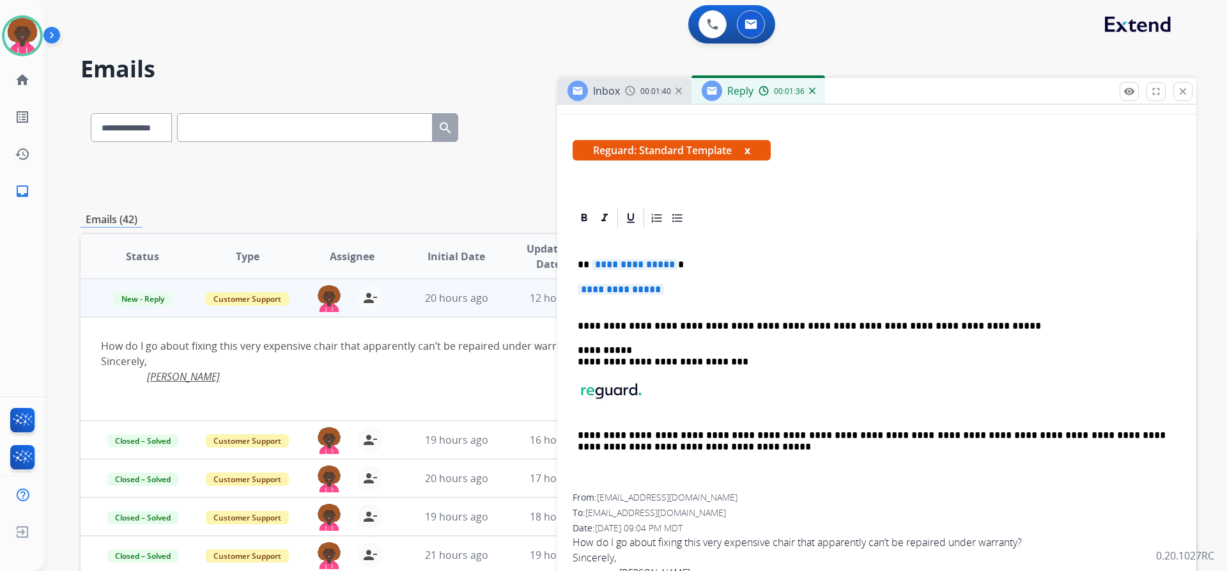
drag, startPoint x: 688, startPoint y: 305, endPoint x: 675, endPoint y: 293, distance: 17.2
click at [685, 305] on p "**********" at bounding box center [877, 296] width 598 height 24
drag, startPoint x: 675, startPoint y: 293, endPoint x: 557, endPoint y: 283, distance: 118.7
click at [557, 283] on div "**********" at bounding box center [639, 412] width 1116 height 630
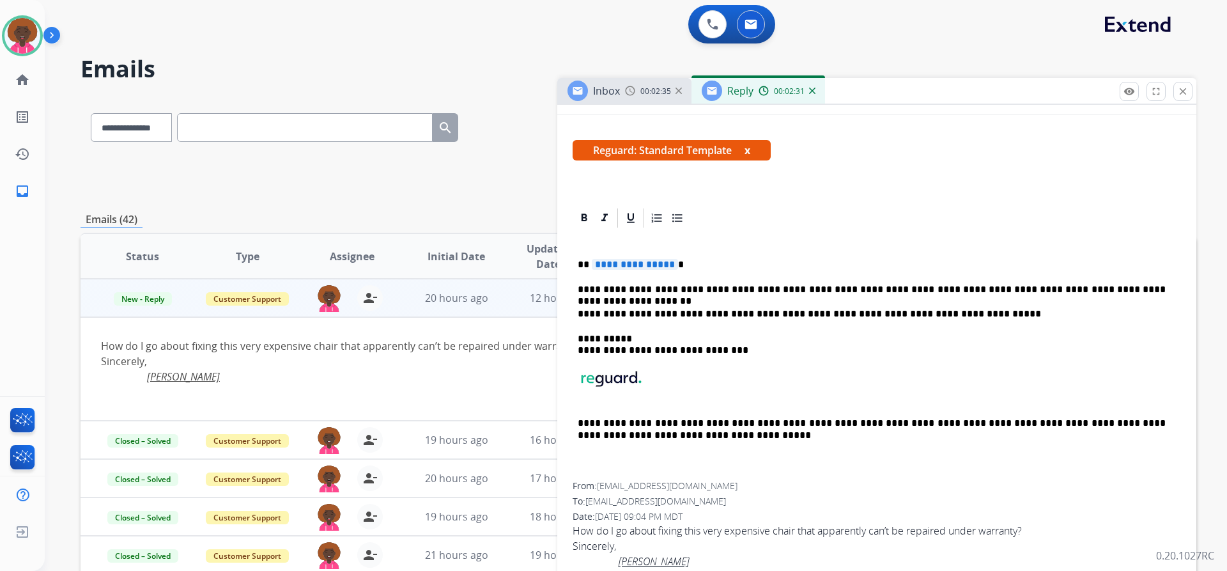
click at [968, 290] on p "**********" at bounding box center [872, 290] width 588 height 12
click at [1099, 272] on div "**********" at bounding box center [877, 355] width 608 height 252
click at [962, 293] on p "**********" at bounding box center [872, 290] width 588 height 12
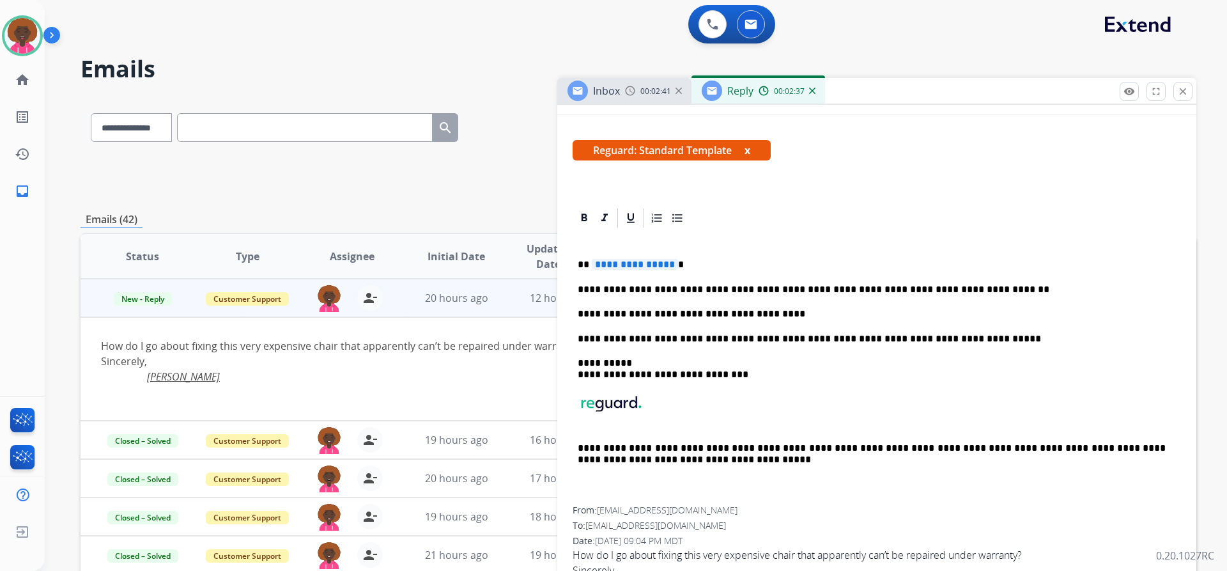
click at [787, 302] on div "**********" at bounding box center [877, 367] width 608 height 277
click at [805, 314] on p "**********" at bounding box center [872, 314] width 588 height 12
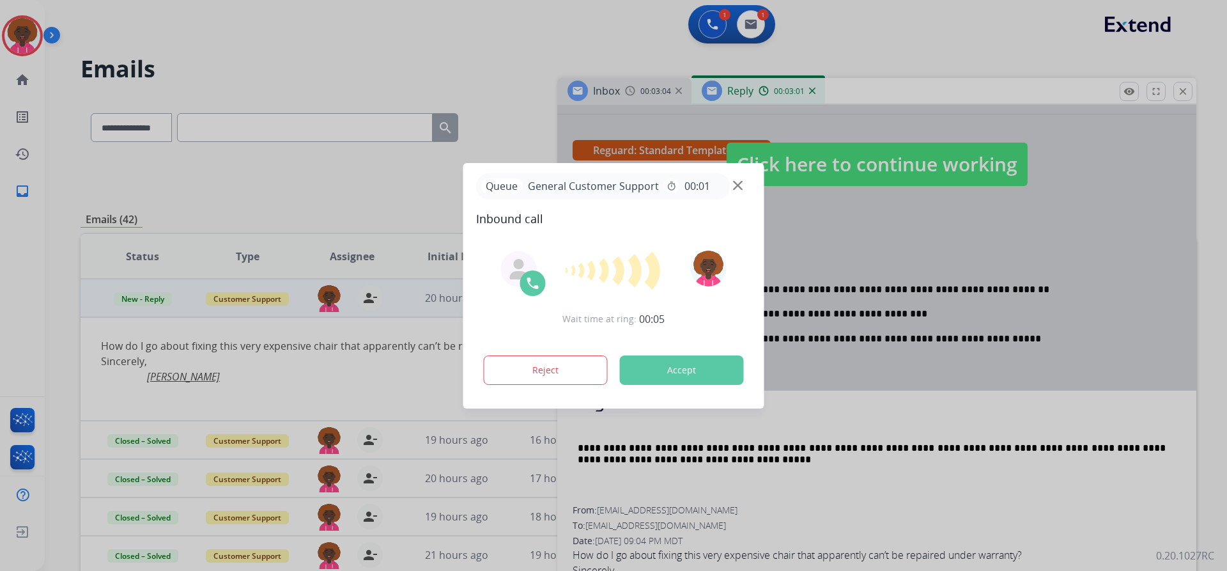
click at [948, 280] on div at bounding box center [613, 285] width 1227 height 571
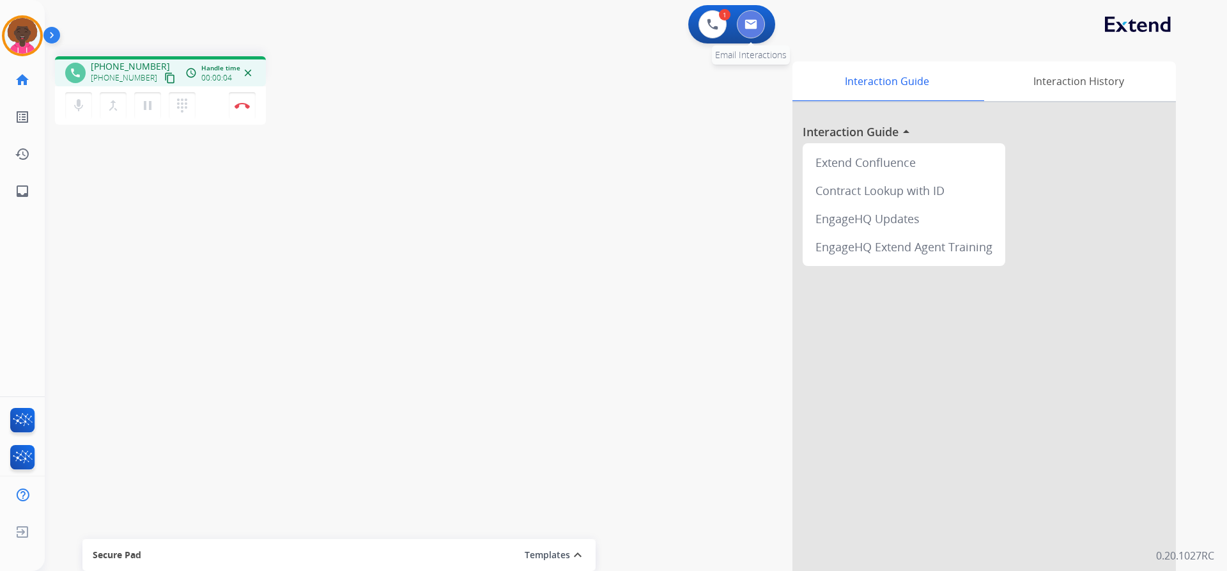
click at [745, 20] on img at bounding box center [751, 24] width 13 height 10
select select "**********"
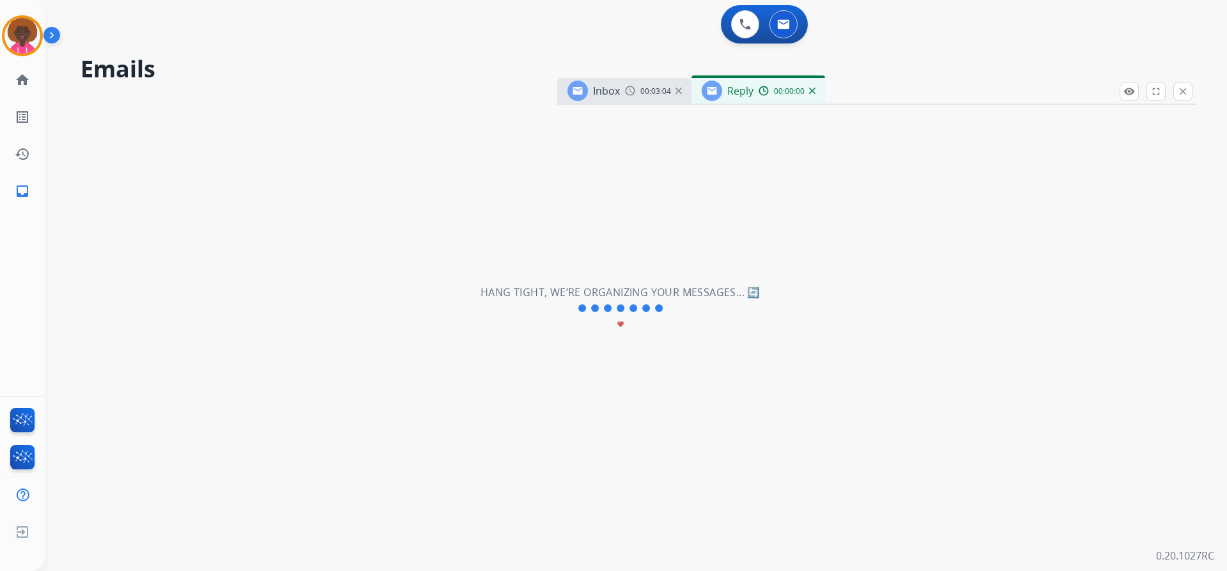
select select "**********"
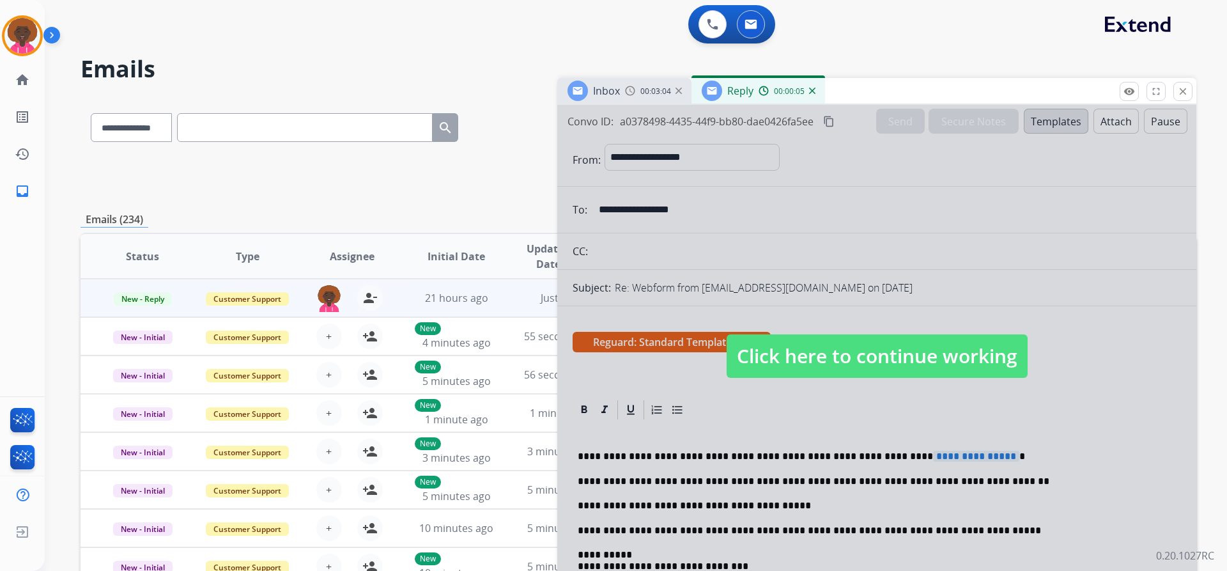
click at [796, 341] on span "Click here to continue working" at bounding box center [877, 355] width 301 height 43
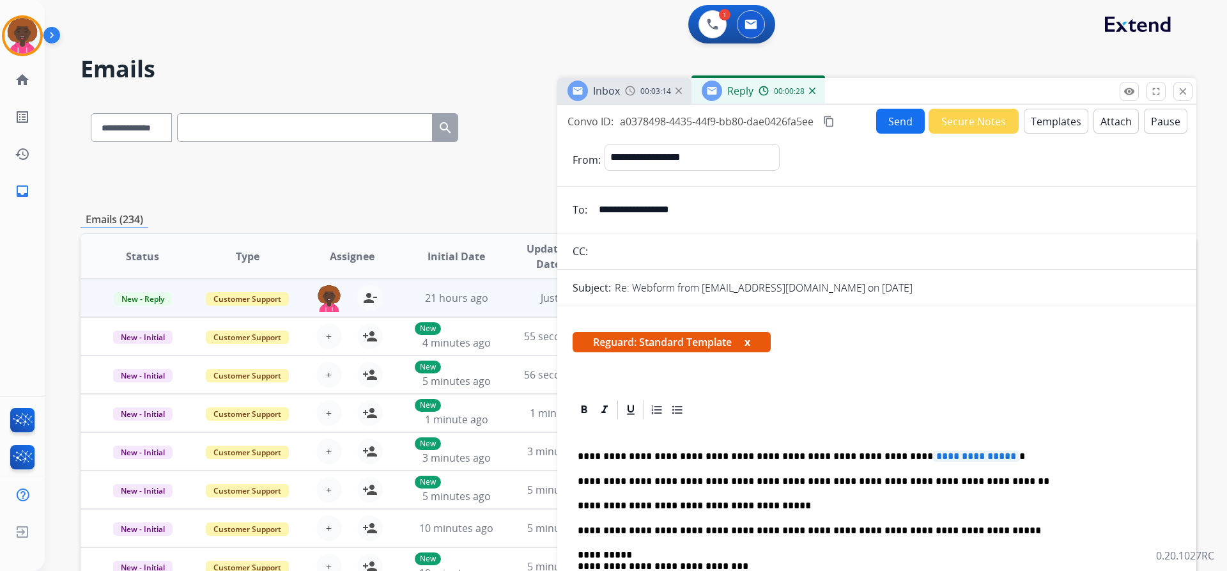
click at [618, 97] on span "Inbox" at bounding box center [606, 91] width 27 height 14
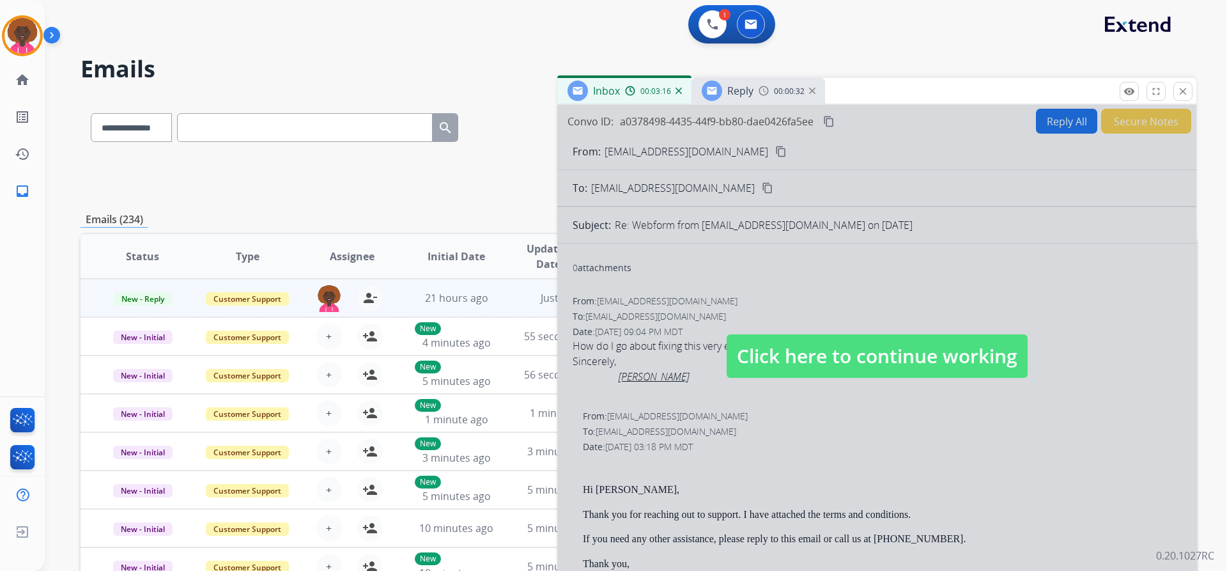
click at [832, 354] on span "Click here to continue working" at bounding box center [877, 355] width 301 height 43
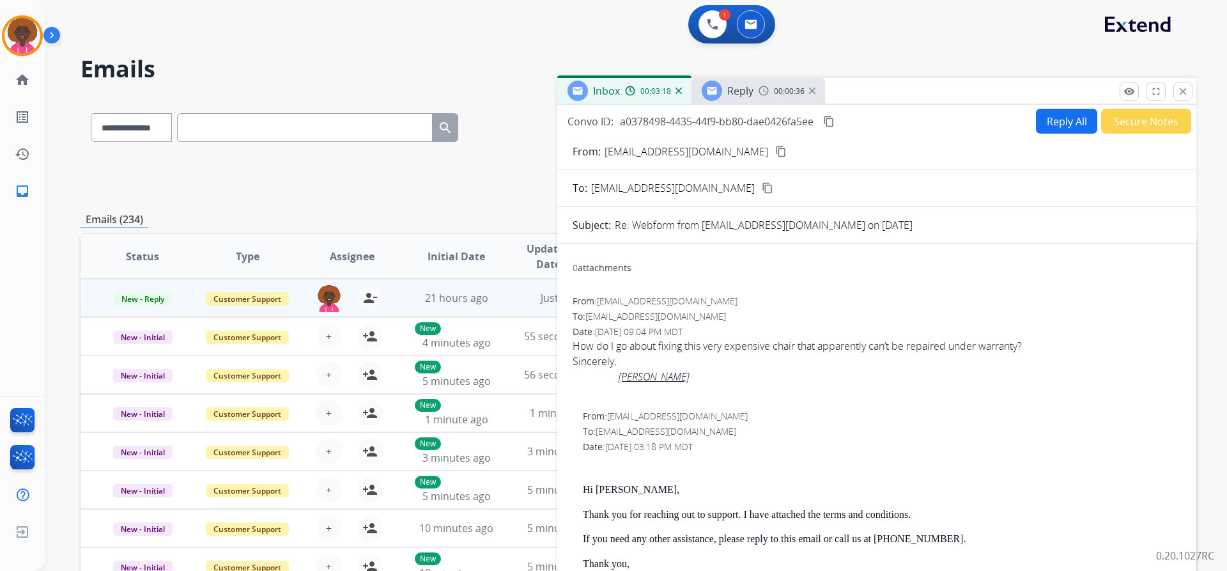
click at [745, 93] on span "Reply" at bounding box center [740, 91] width 26 height 14
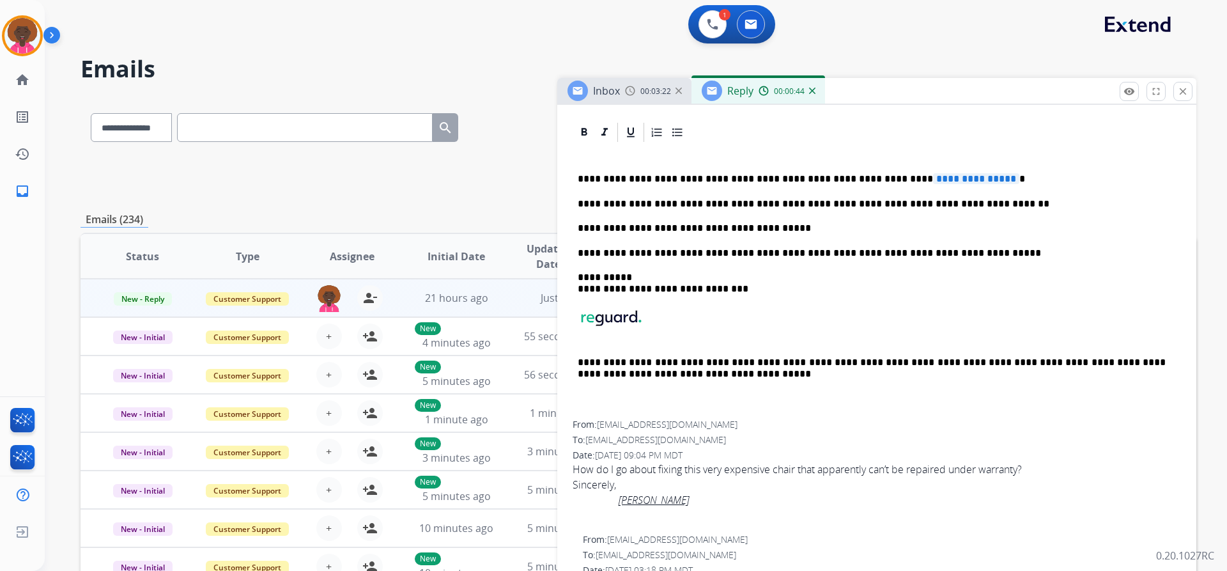
scroll to position [128, 0]
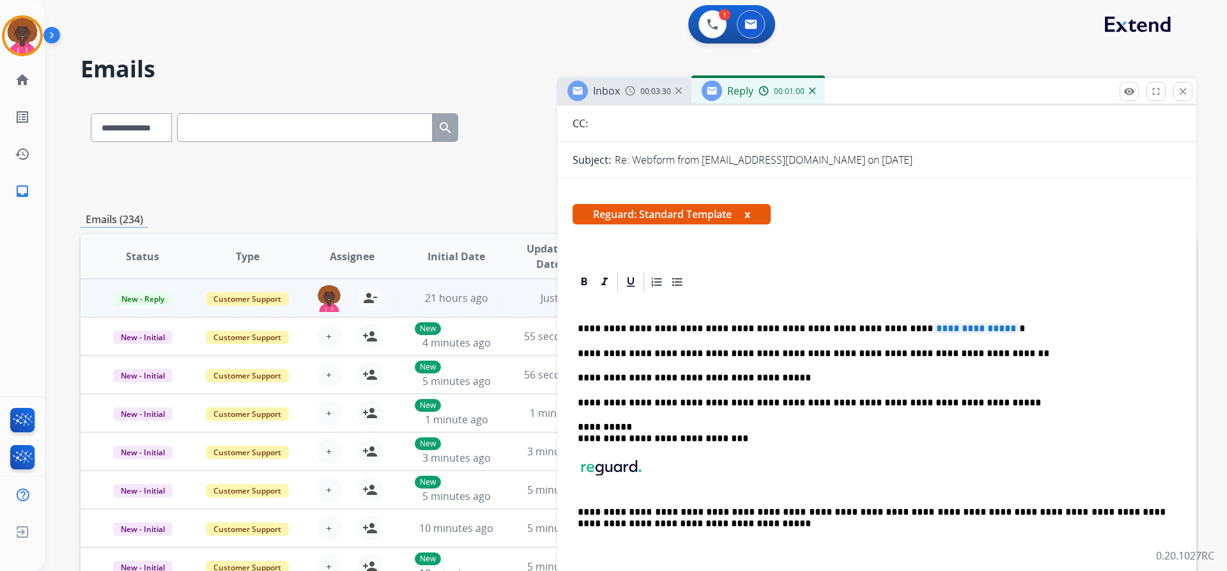
drag, startPoint x: 773, startPoint y: 267, endPoint x: 1159, endPoint y: 251, distance: 385.7
click at [1186, 98] on button "close Close" at bounding box center [1182, 91] width 19 height 19
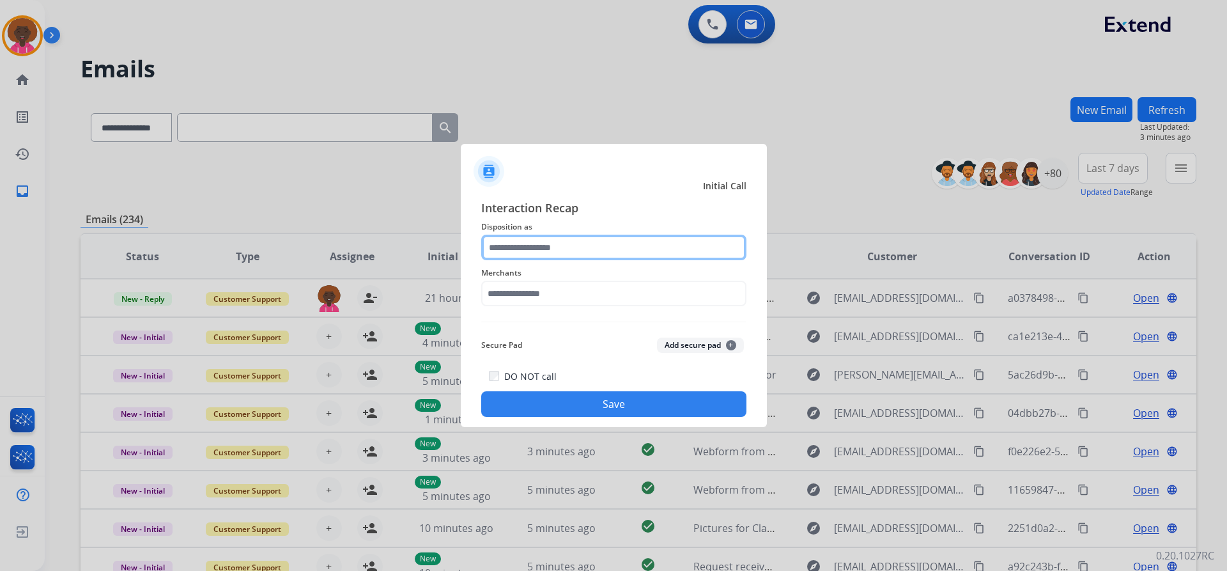
click at [540, 256] on input "text" at bounding box center [613, 248] width 265 height 26
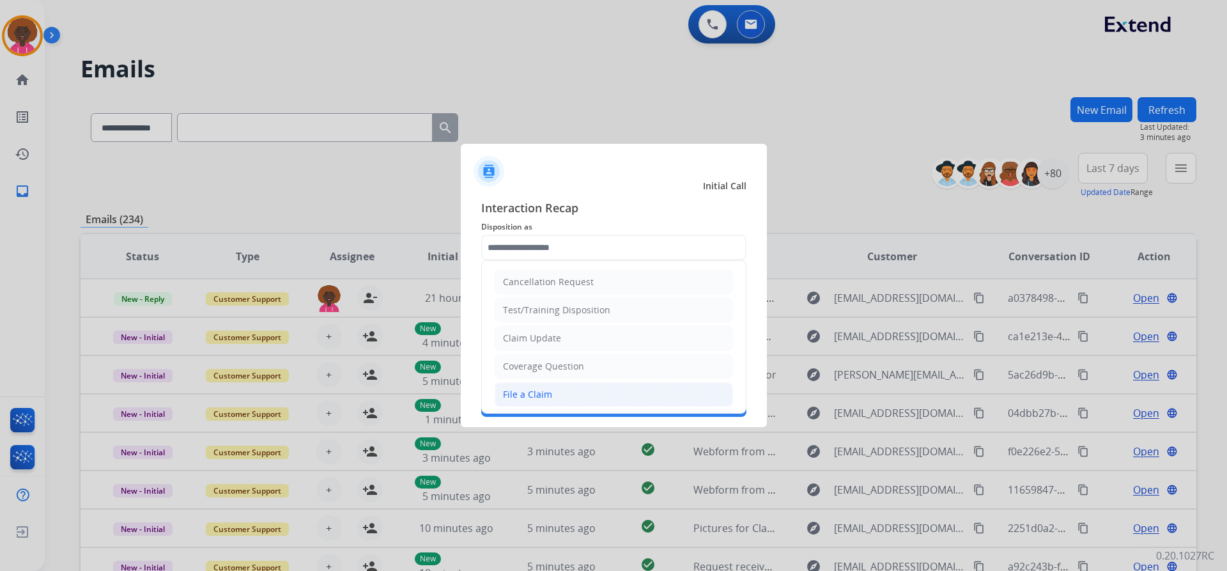
click at [514, 392] on div "File a Claim" at bounding box center [527, 394] width 49 height 13
type input "**********"
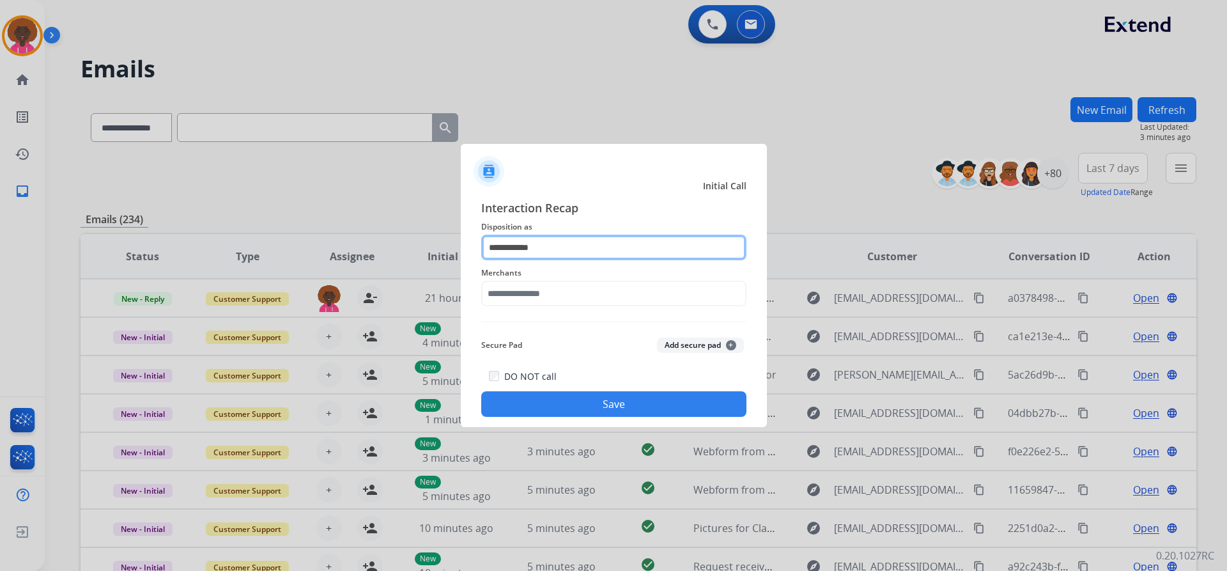
click at [529, 260] on div "**********" at bounding box center [613, 248] width 265 height 26
click at [650, 194] on div "**********" at bounding box center [614, 308] width 306 height 238
click at [545, 279] on span "Merchants" at bounding box center [613, 272] width 265 height 15
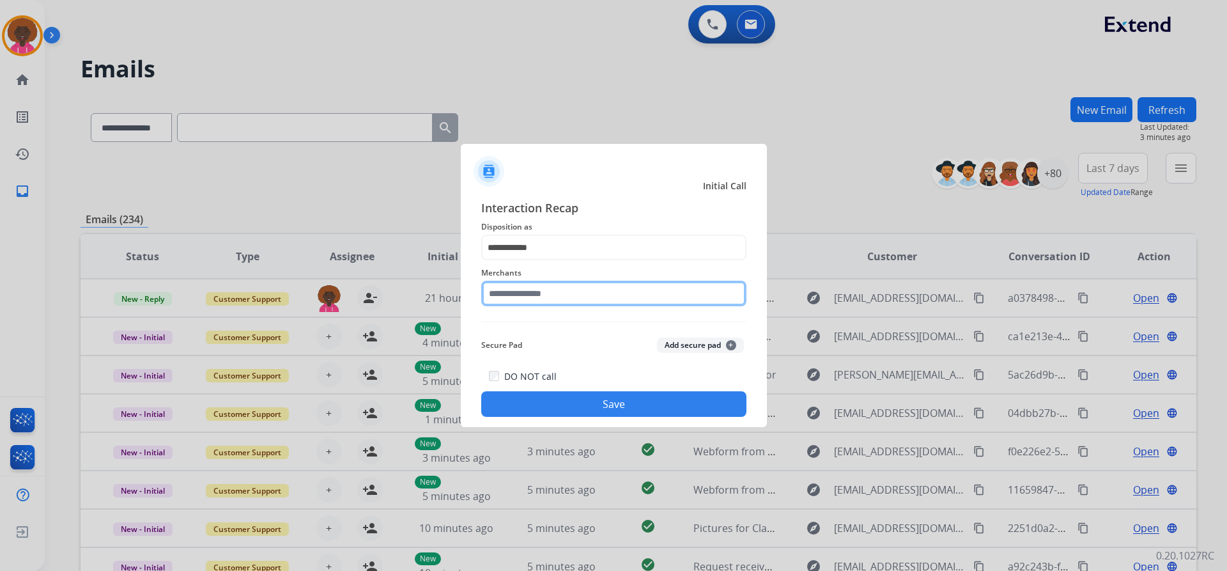
click at [531, 296] on input "text" at bounding box center [613, 294] width 265 height 26
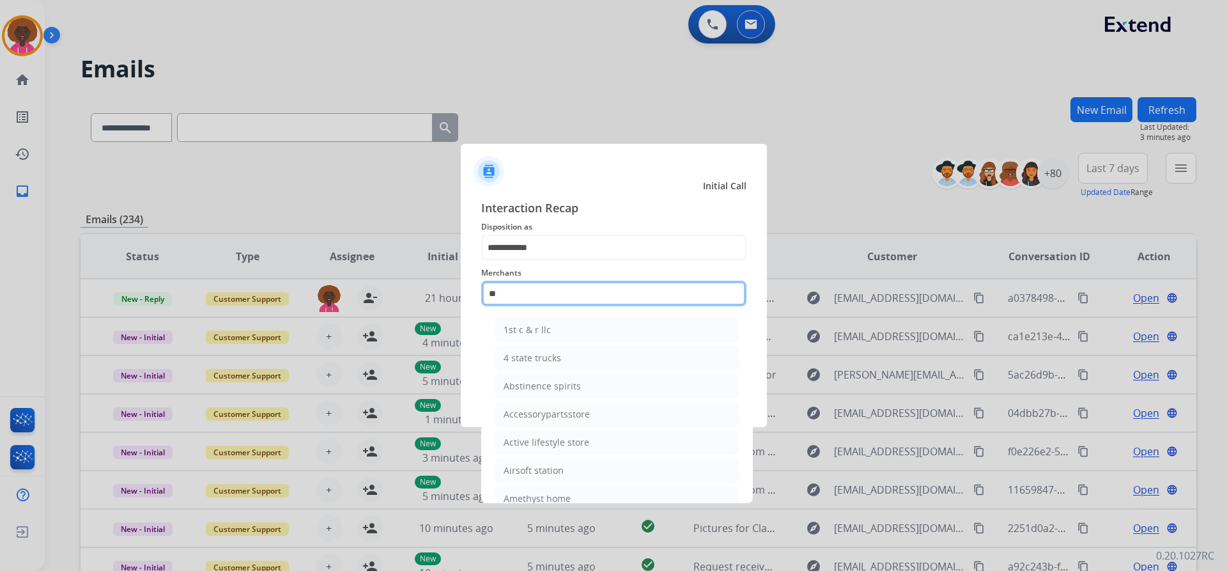
type input "*"
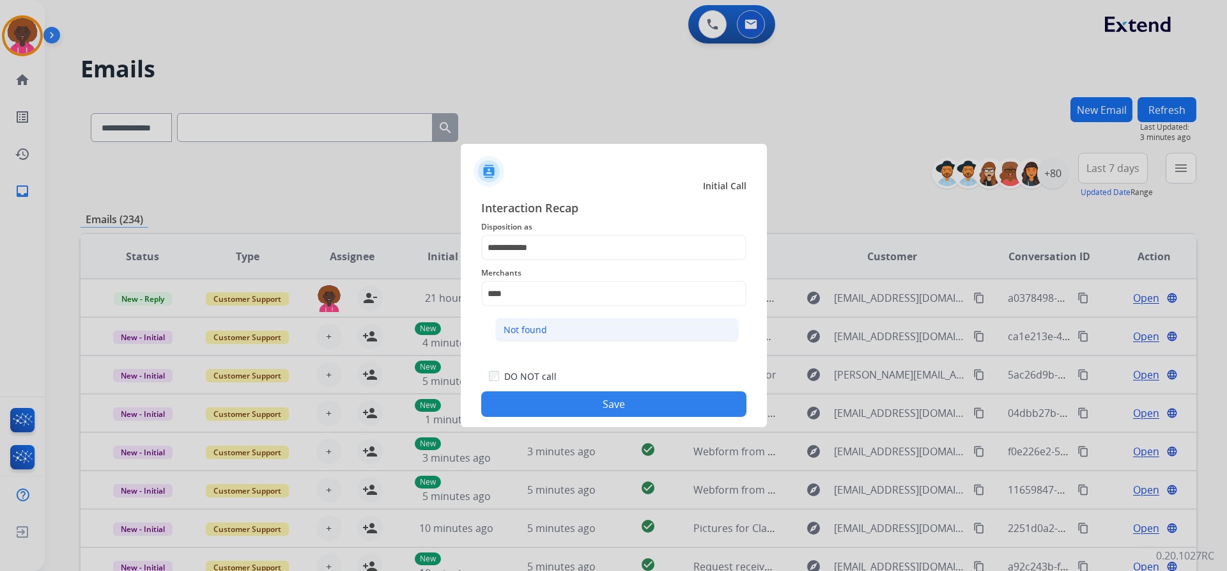
click at [626, 335] on li "Not found" at bounding box center [617, 330] width 244 height 24
type input "*********"
click at [690, 419] on div "**********" at bounding box center [614, 308] width 306 height 238
click at [626, 410] on button "Save" at bounding box center [613, 404] width 265 height 26
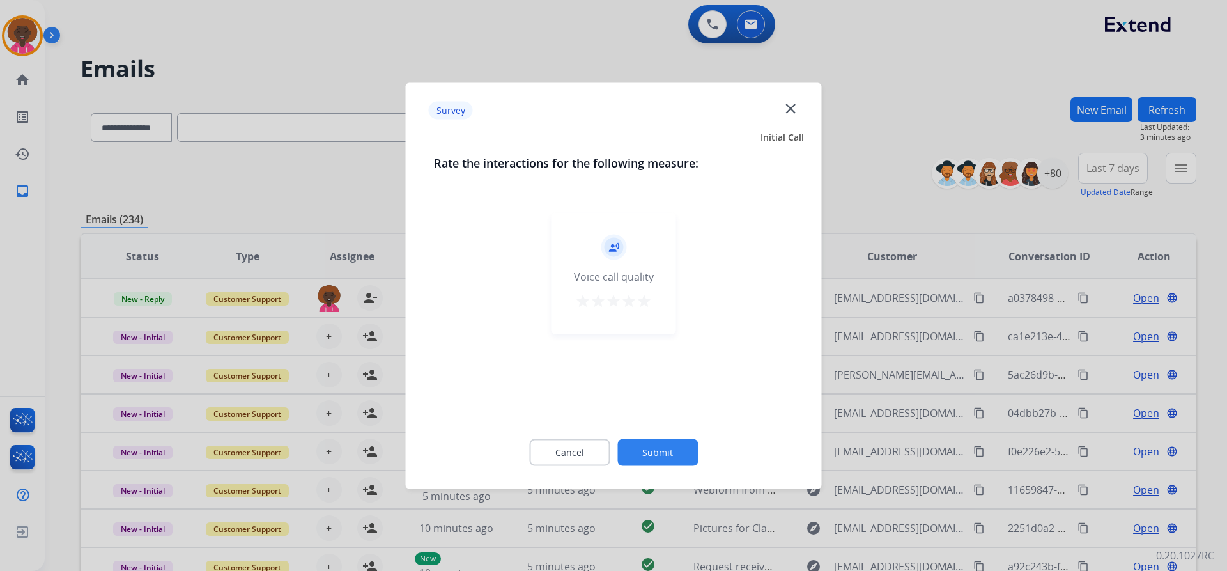
drag, startPoint x: 657, startPoint y: 294, endPoint x: 642, endPoint y: 303, distance: 17.8
click at [655, 296] on div "record_voice_over Voice call quality star star star star star" at bounding box center [614, 272] width 125 height 121
click at [635, 308] on mat-icon "star" at bounding box center [628, 300] width 15 height 15
click at [639, 311] on button "star" at bounding box center [644, 302] width 15 height 19
click at [656, 430] on div "Cancel Submit" at bounding box center [614, 452] width 360 height 58
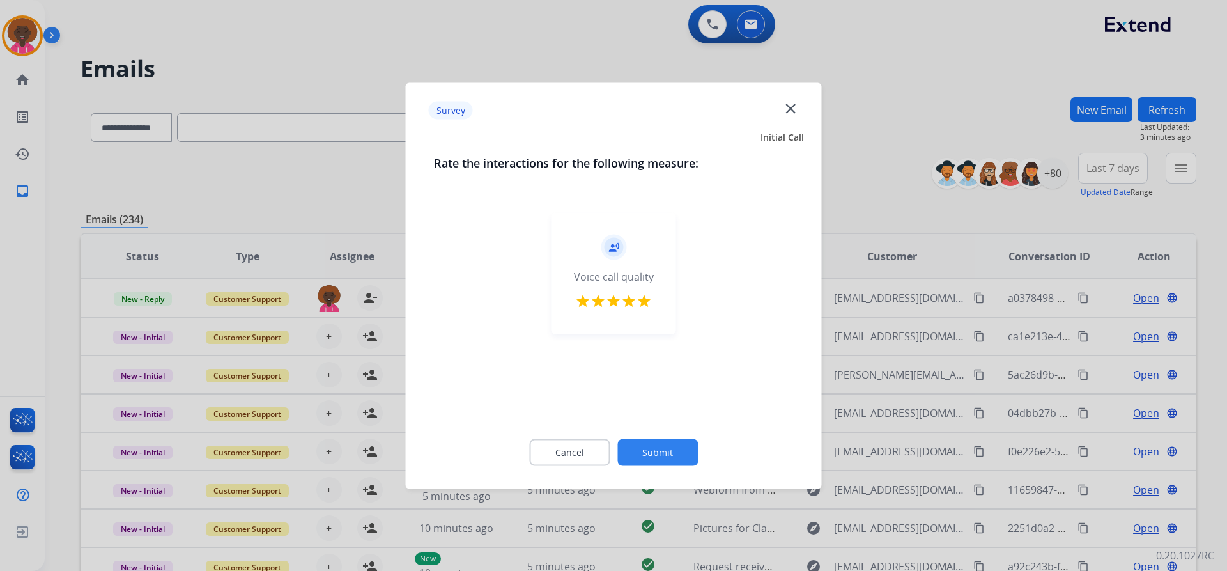
drag, startPoint x: 654, startPoint y: 435, endPoint x: 653, endPoint y: 442, distance: 7.1
click at [654, 437] on div "Cancel Submit" at bounding box center [614, 452] width 360 height 58
click at [653, 449] on button "Submit" at bounding box center [657, 451] width 81 height 27
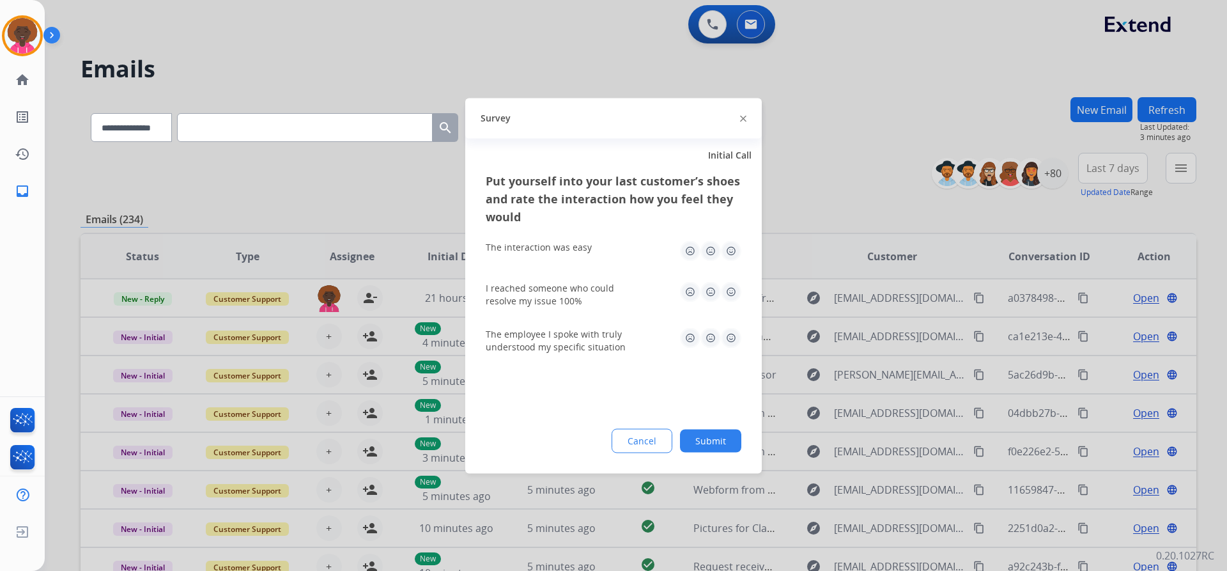
click at [737, 254] on img at bounding box center [731, 250] width 20 height 20
click at [727, 291] on img at bounding box center [731, 291] width 20 height 20
click at [725, 335] on img at bounding box center [731, 337] width 20 height 20
click at [704, 437] on button "Submit" at bounding box center [710, 440] width 61 height 23
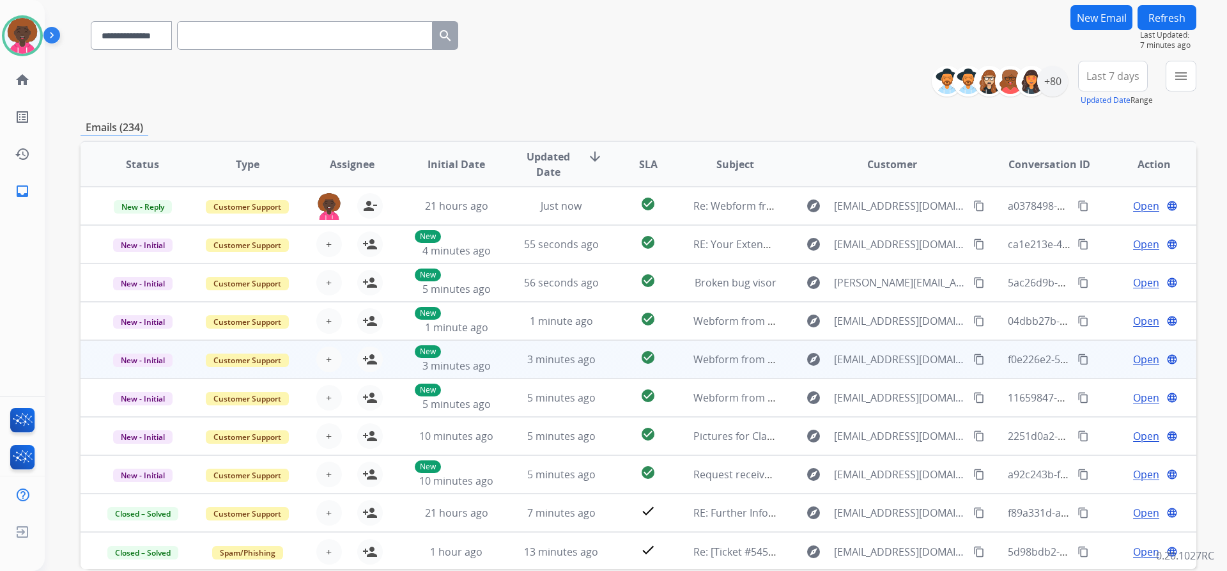
scroll to position [0, 0]
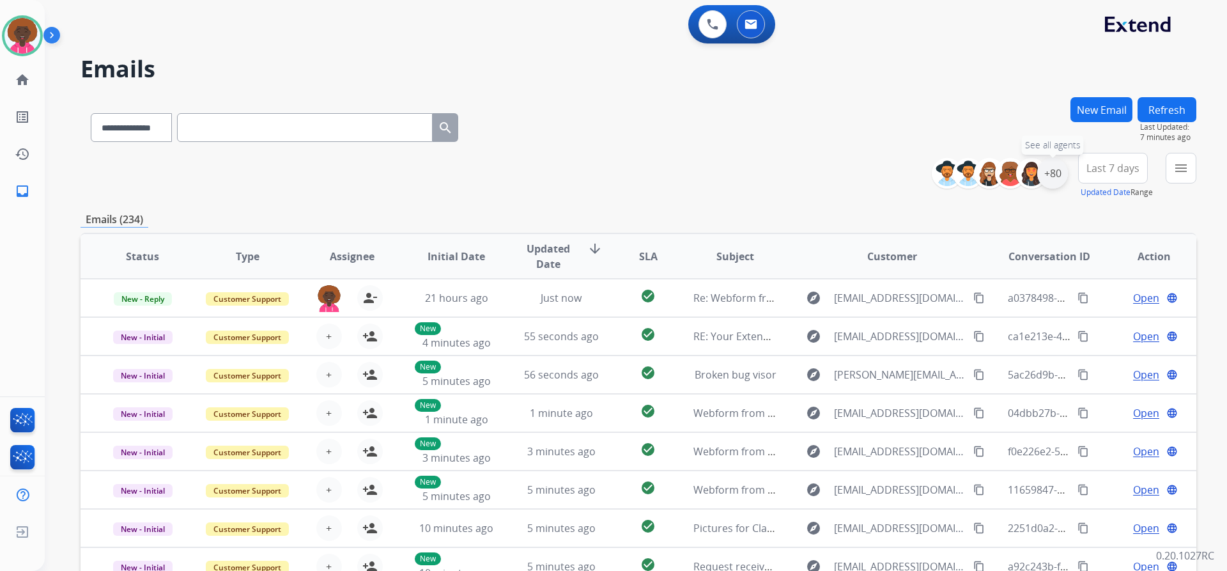
click at [1053, 175] on div "+80" at bounding box center [1052, 173] width 31 height 31
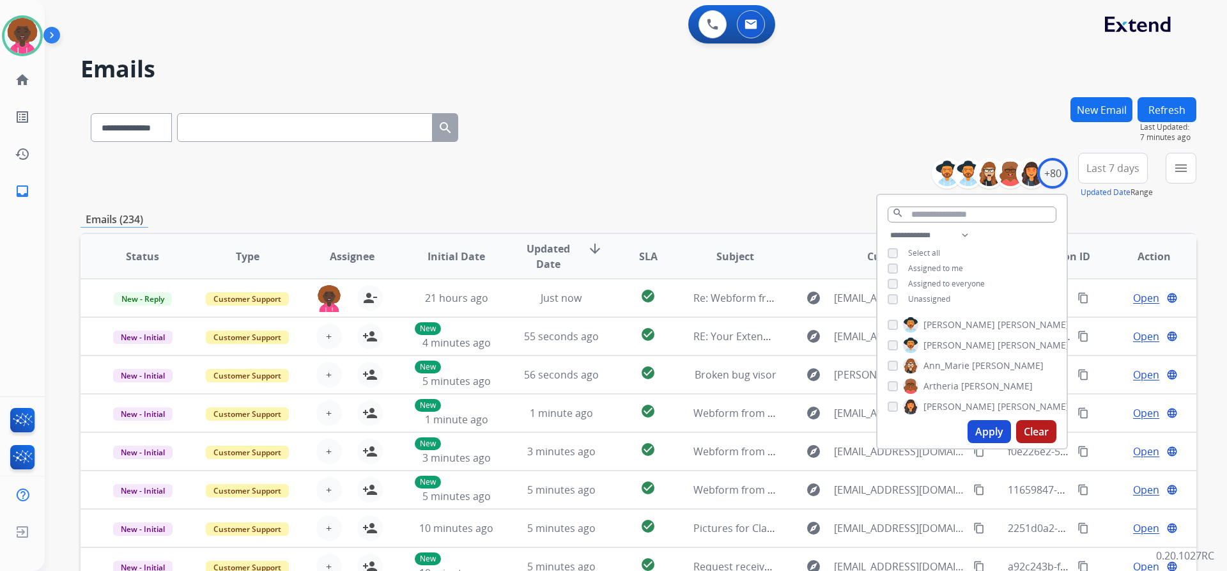
click at [996, 442] on button "Apply" at bounding box center [989, 431] width 43 height 23
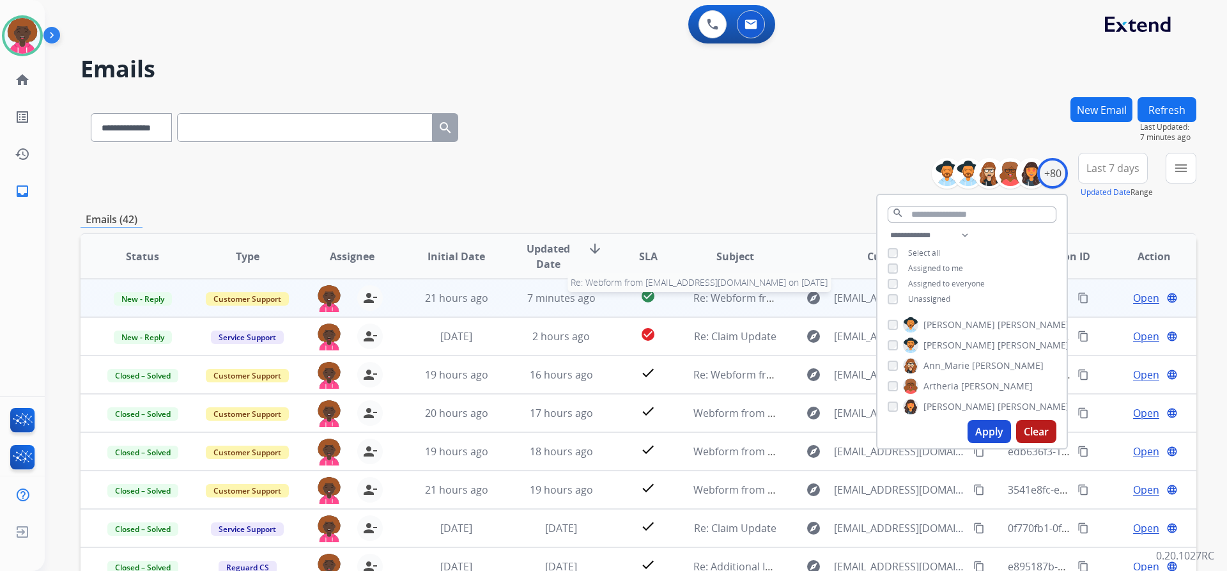
click at [720, 302] on span "Re: Webform from [EMAIL_ADDRESS][DOMAIN_NAME] on [DATE]" at bounding box center [846, 298] width 307 height 14
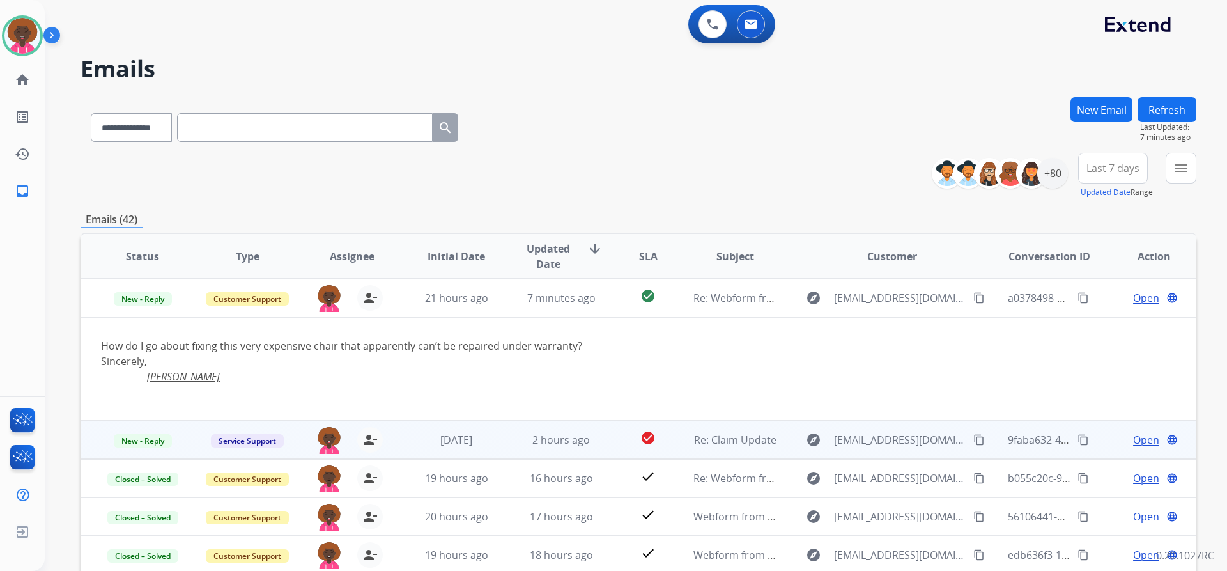
click at [706, 431] on td "Re: Claim Update" at bounding box center [725, 440] width 105 height 38
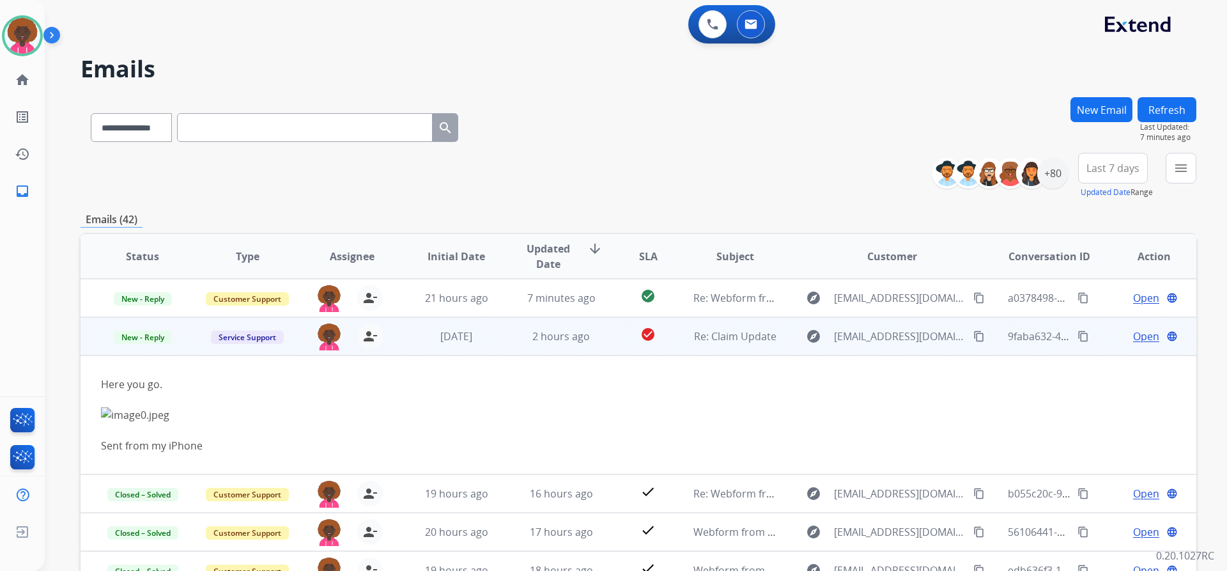
scroll to position [38, 0]
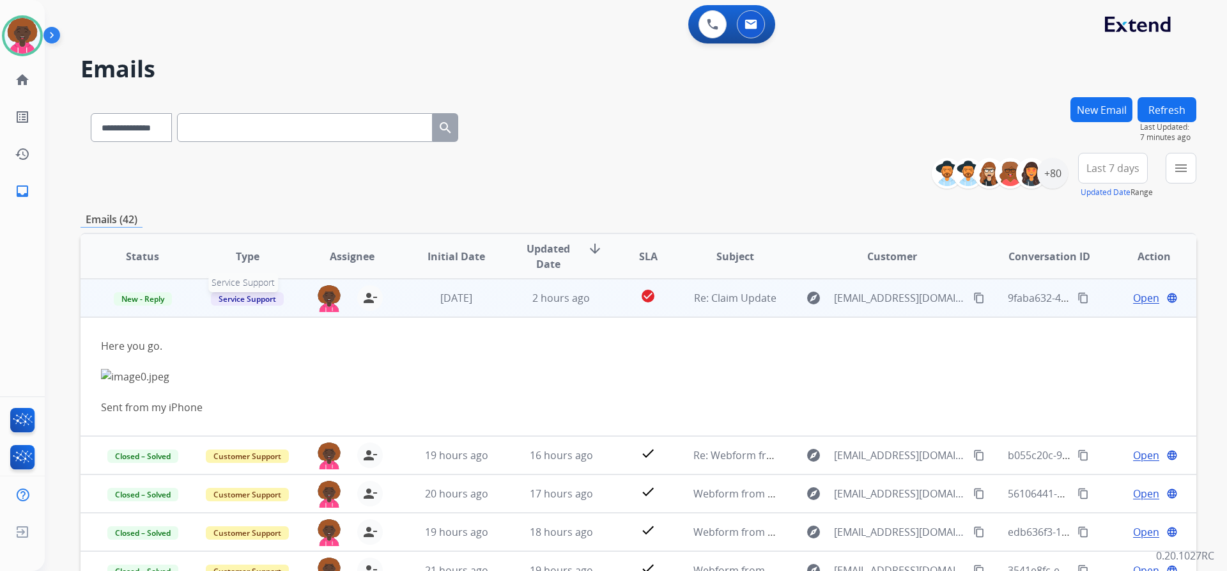
click at [275, 304] on span "Service Support" at bounding box center [247, 298] width 73 height 13
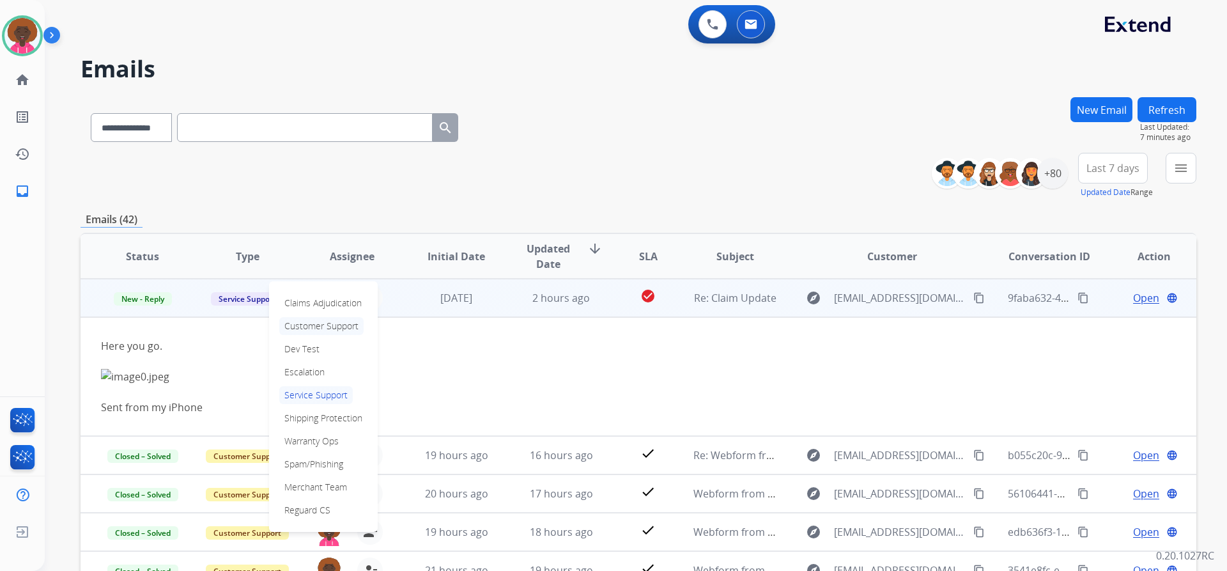
click at [346, 324] on p "Customer Support" at bounding box center [321, 326] width 84 height 18
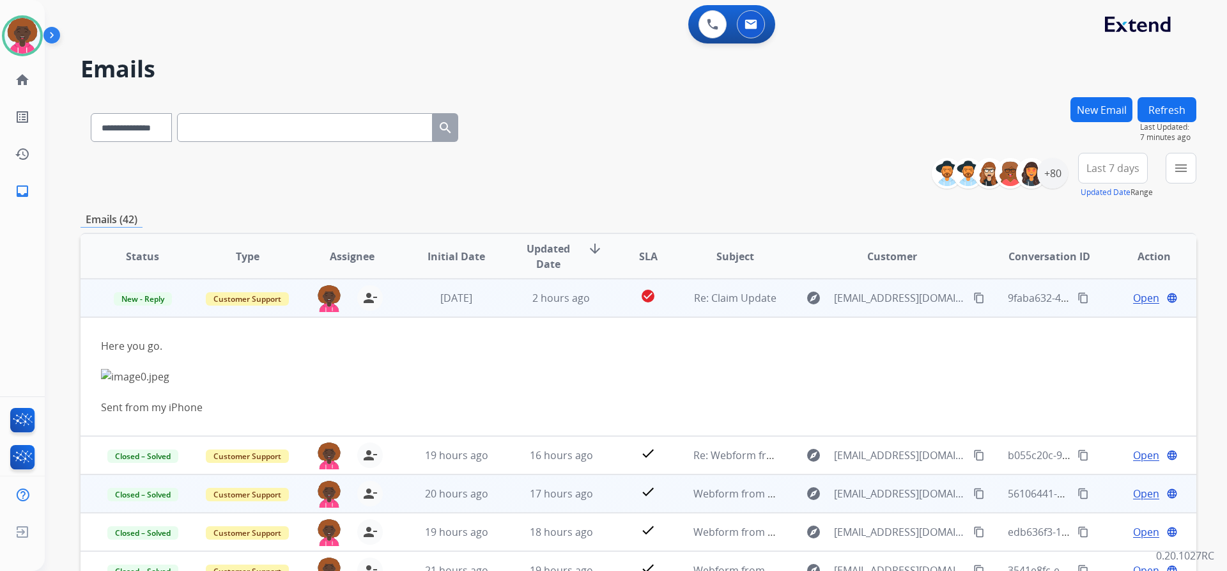
click at [824, 445] on div "explore" at bounding box center [813, 455] width 31 height 20
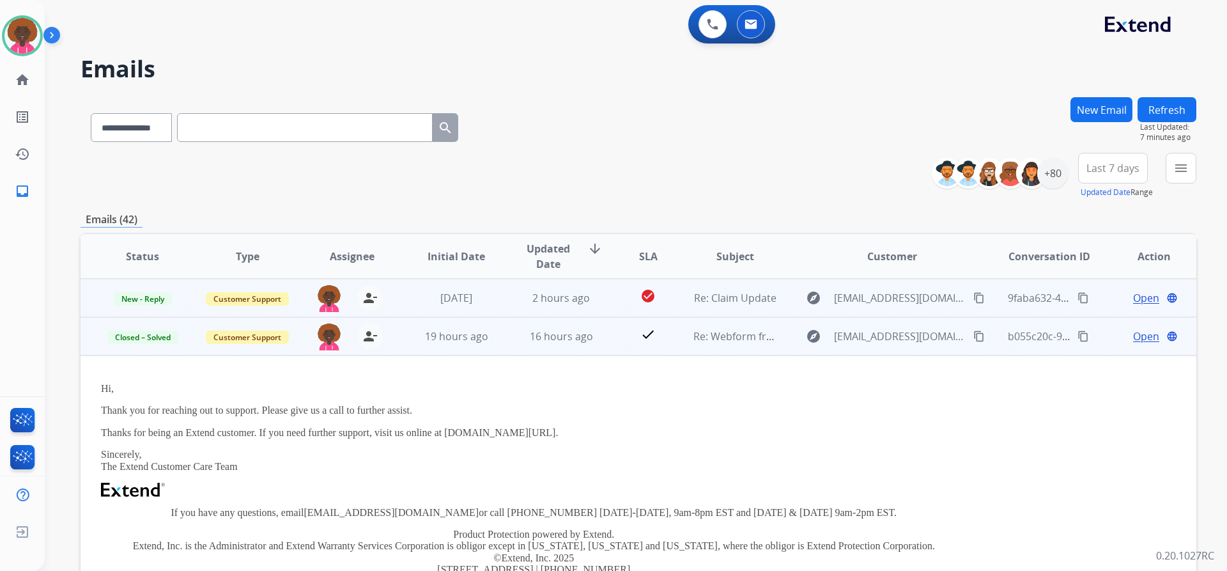
scroll to position [77, 0]
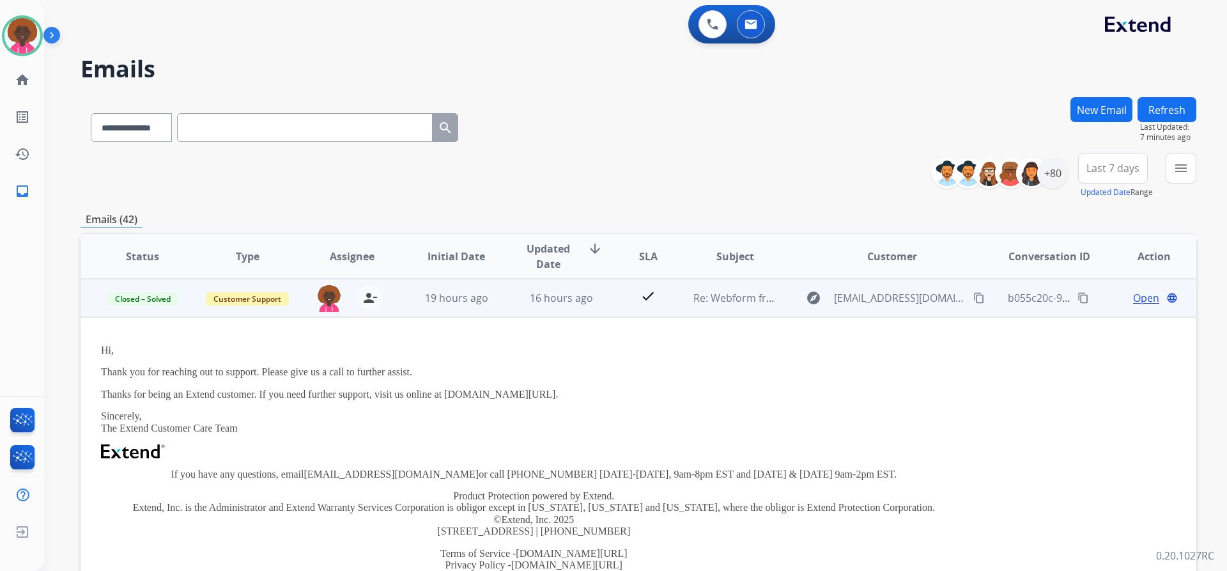
click at [859, 376] on p "Thank you for reaching out to support. Please give us a call to further assist." at bounding box center [534, 372] width 866 height 12
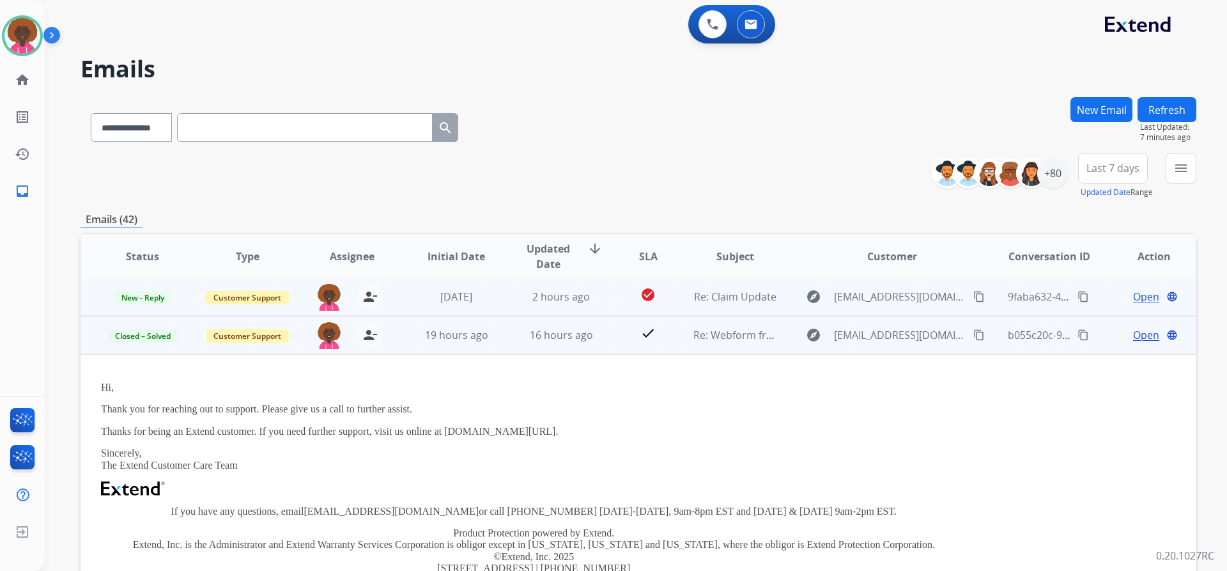
scroll to position [0, 0]
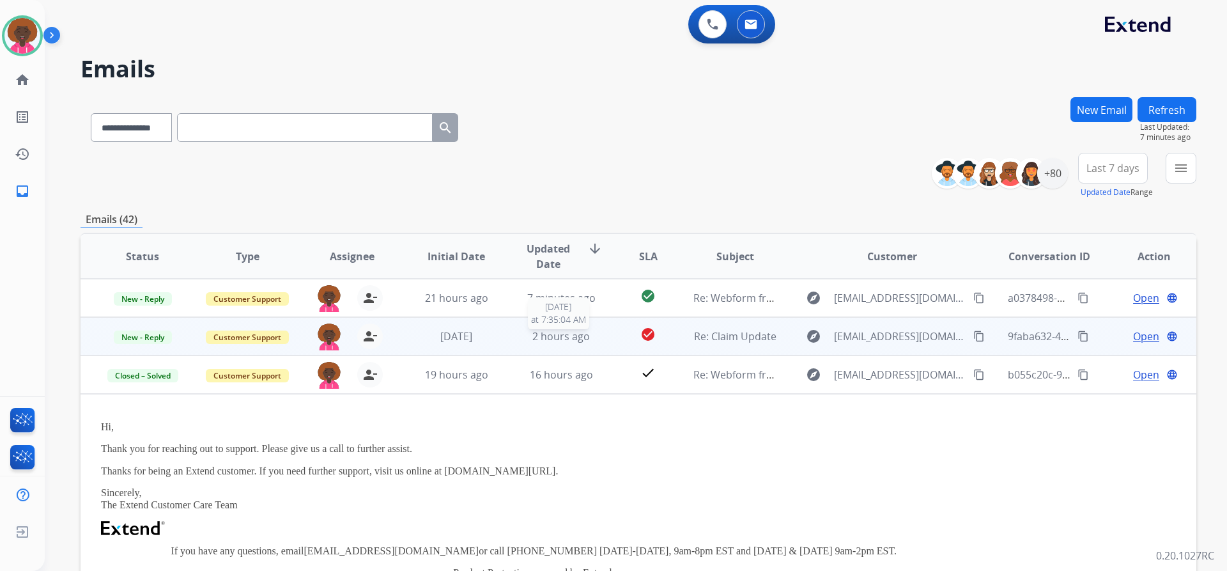
drag, startPoint x: 533, startPoint y: 339, endPoint x: 541, endPoint y: 343, distance: 8.9
click at [533, 339] on span "2 hours ago" at bounding box center [561, 336] width 58 height 14
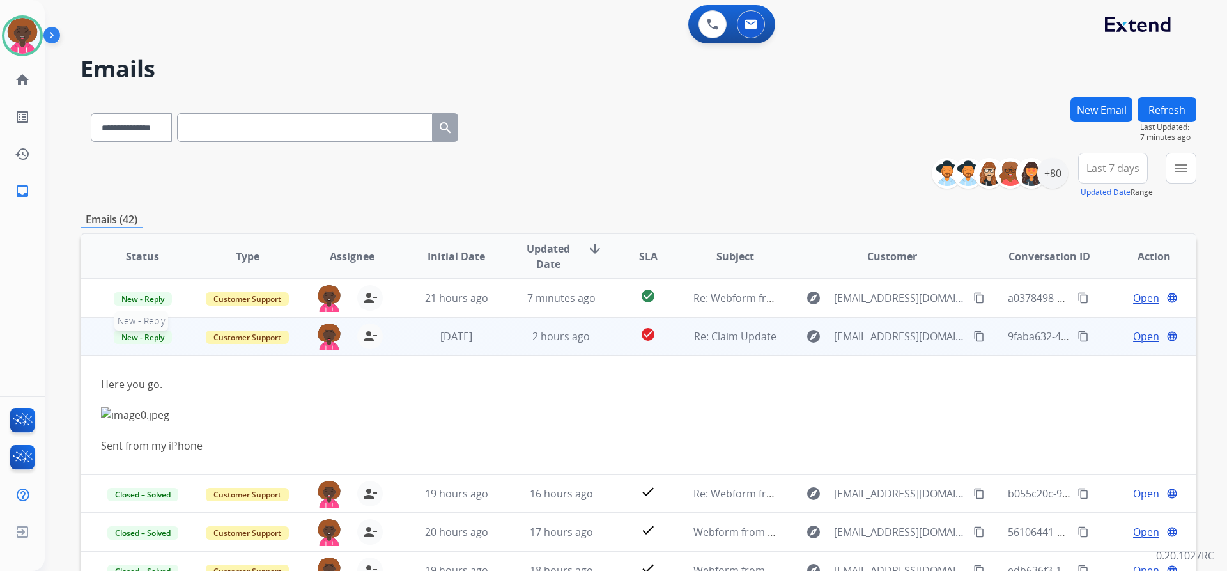
click at [152, 342] on span "New - Reply" at bounding box center [143, 336] width 58 height 13
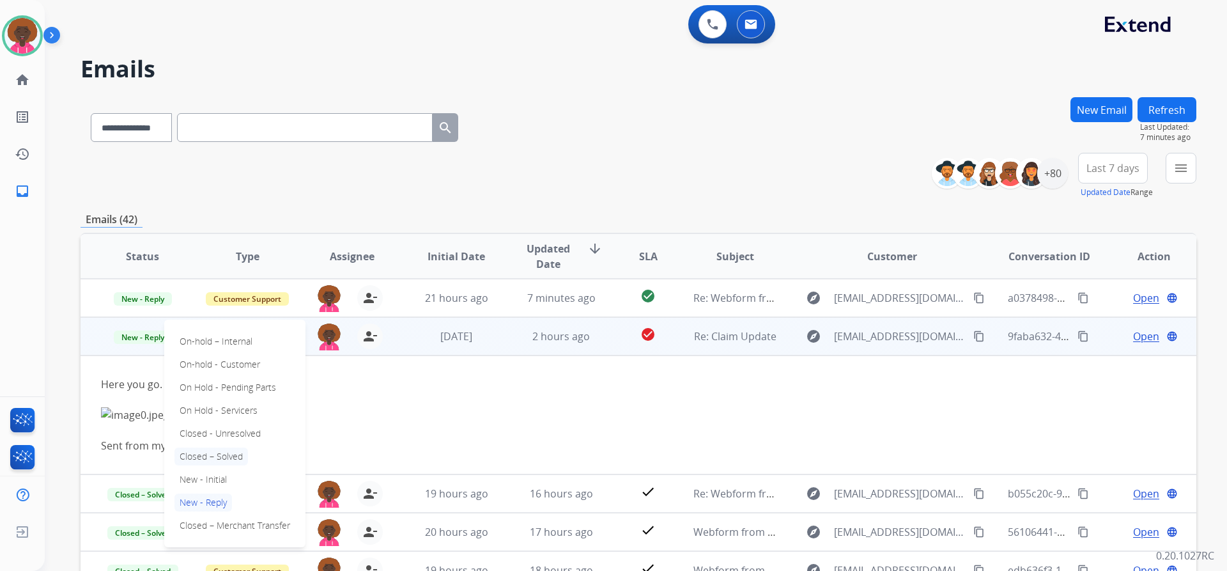
click at [241, 453] on p "Closed – Solved" at bounding box center [211, 456] width 74 height 18
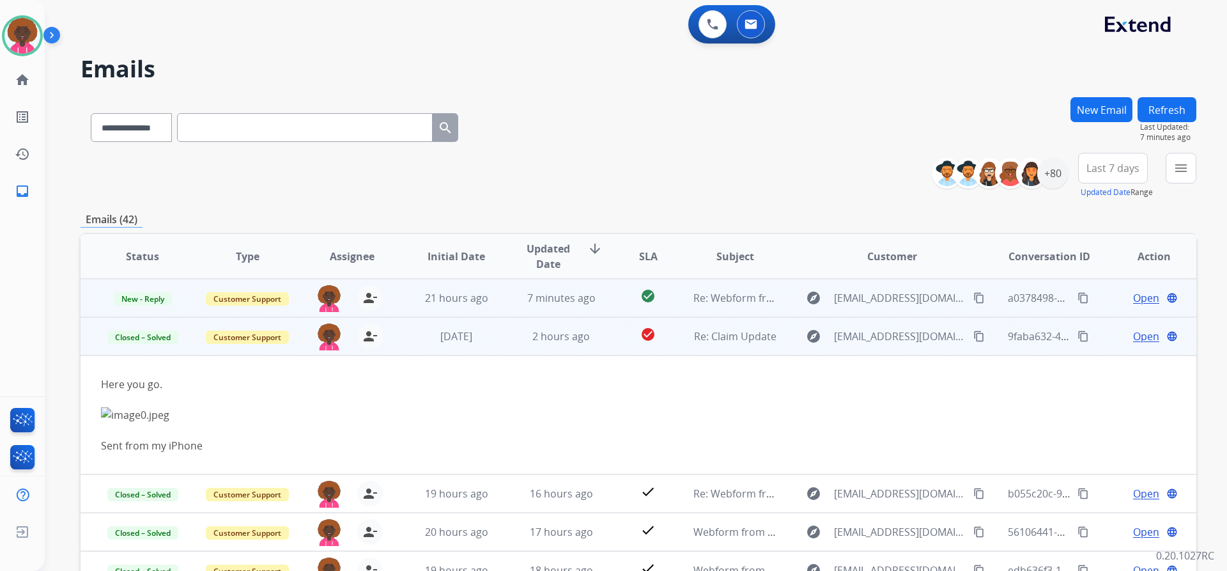
click at [683, 301] on td "Re: Webform from [EMAIL_ADDRESS][DOMAIN_NAME] on [DATE]" at bounding box center [725, 298] width 105 height 38
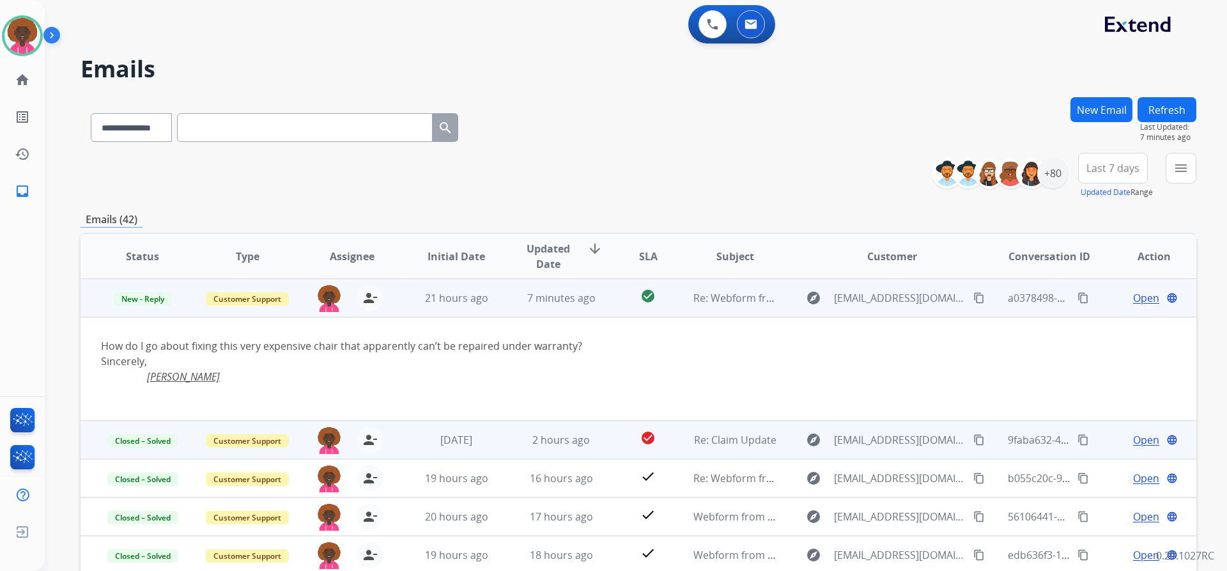
click at [1133, 298] on span "Open" at bounding box center [1146, 297] width 26 height 15
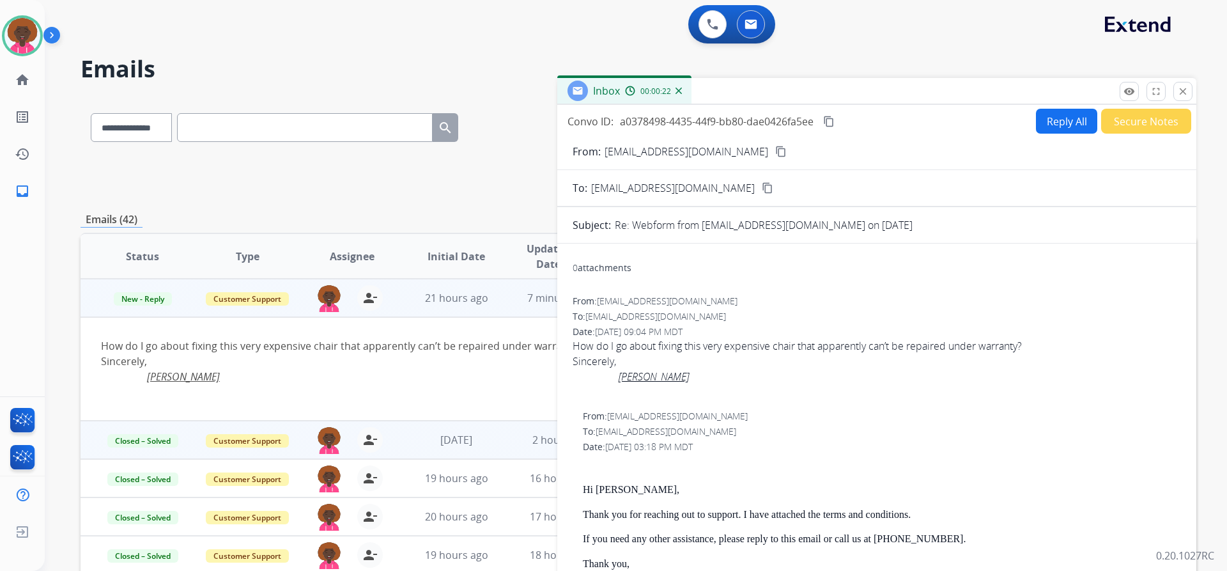
click at [1117, 130] on button "Secure Notes" at bounding box center [1146, 121] width 90 height 25
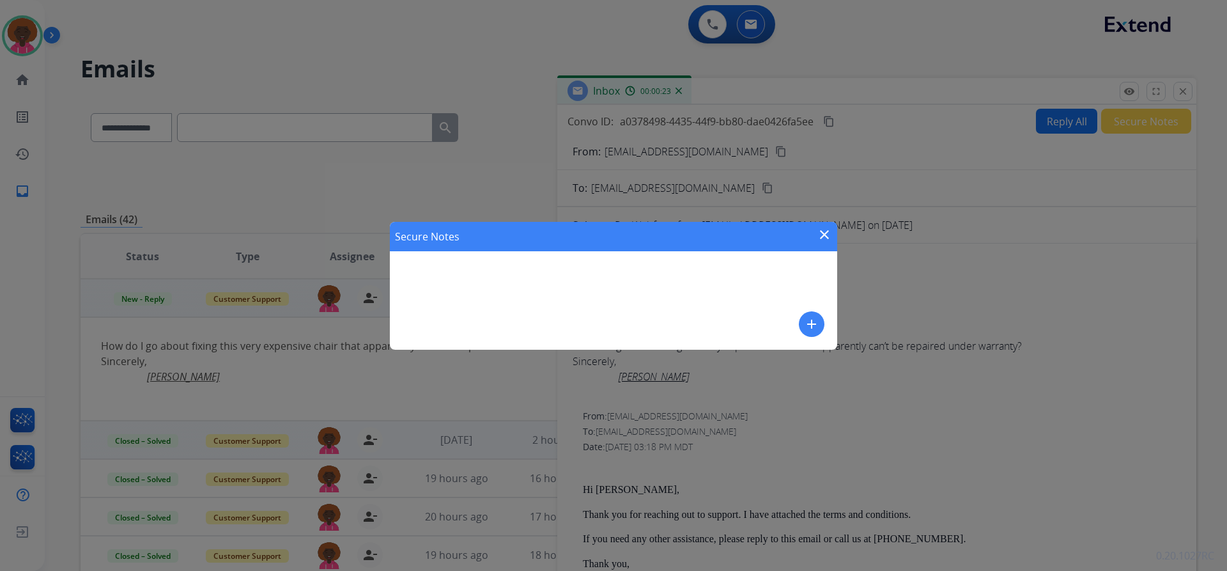
drag, startPoint x: 822, startPoint y: 336, endPoint x: 801, endPoint y: 334, distance: 20.5
click at [817, 336] on div "add" at bounding box center [812, 324] width 26 height 26
click at [801, 327] on button "add" at bounding box center [812, 324] width 26 height 26
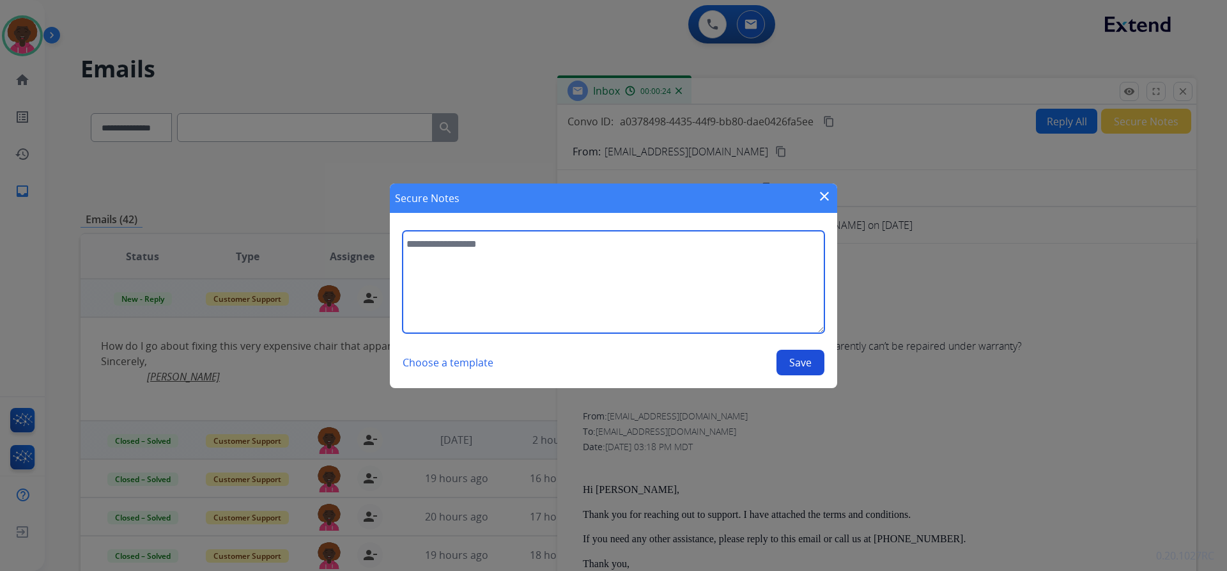
click at [662, 323] on textarea at bounding box center [614, 282] width 422 height 102
type textarea "*"
type textarea "**********"
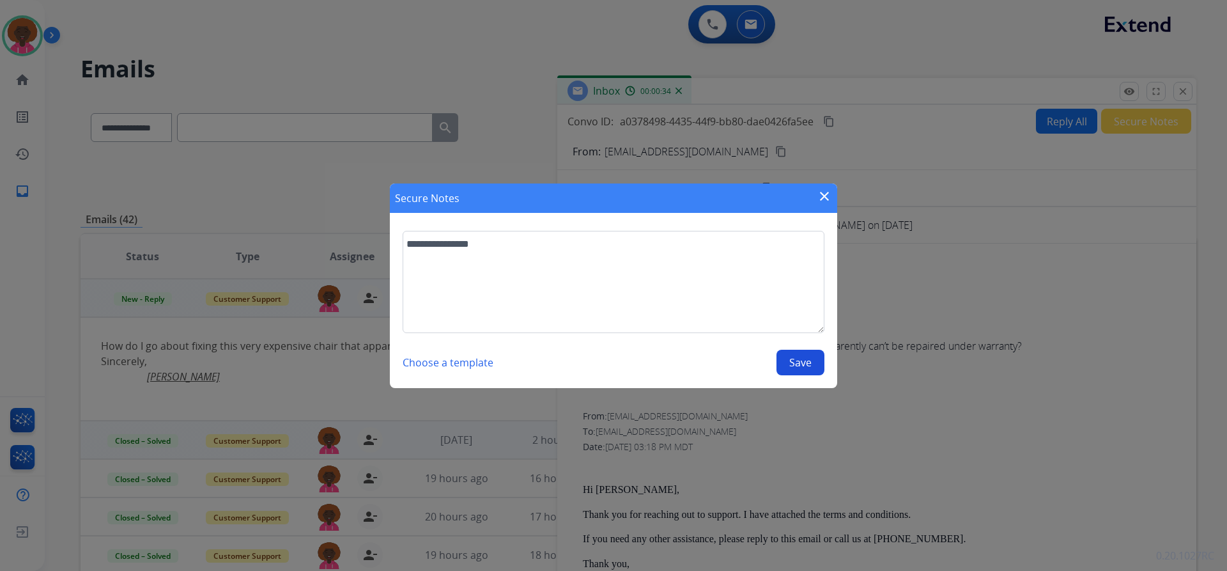
click at [773, 374] on div "Choose a template Save" at bounding box center [614, 363] width 422 height 26
click at [794, 367] on button "Save" at bounding box center [801, 363] width 48 height 26
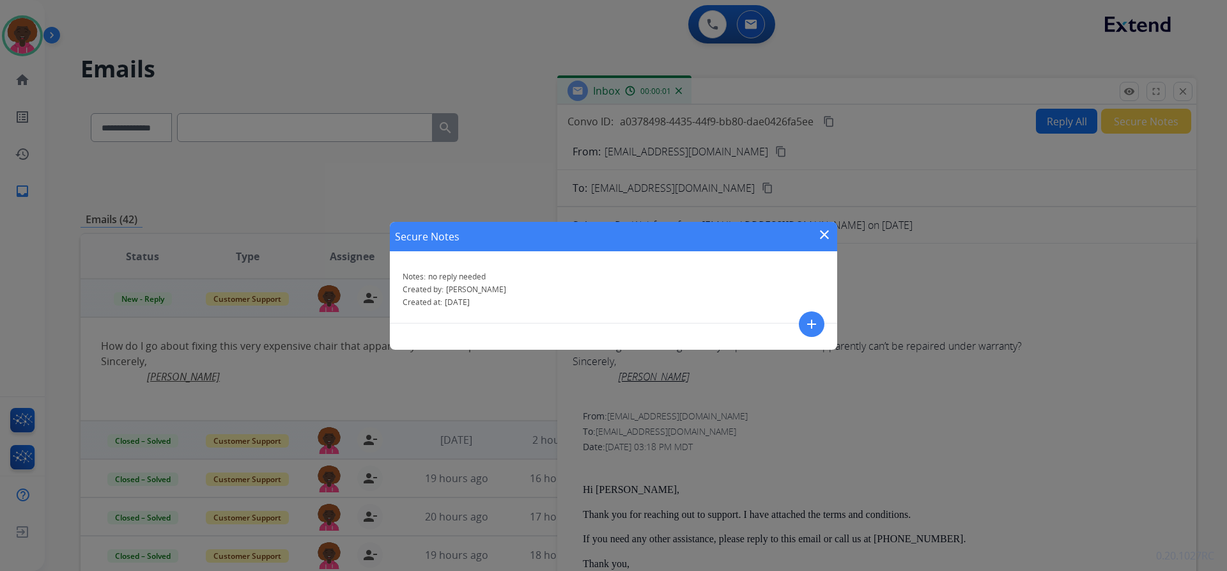
click at [1180, 91] on div "Secure Notes close Notes: no reply needed Created by: Stephanie Created at: 09/…" at bounding box center [613, 285] width 1227 height 571
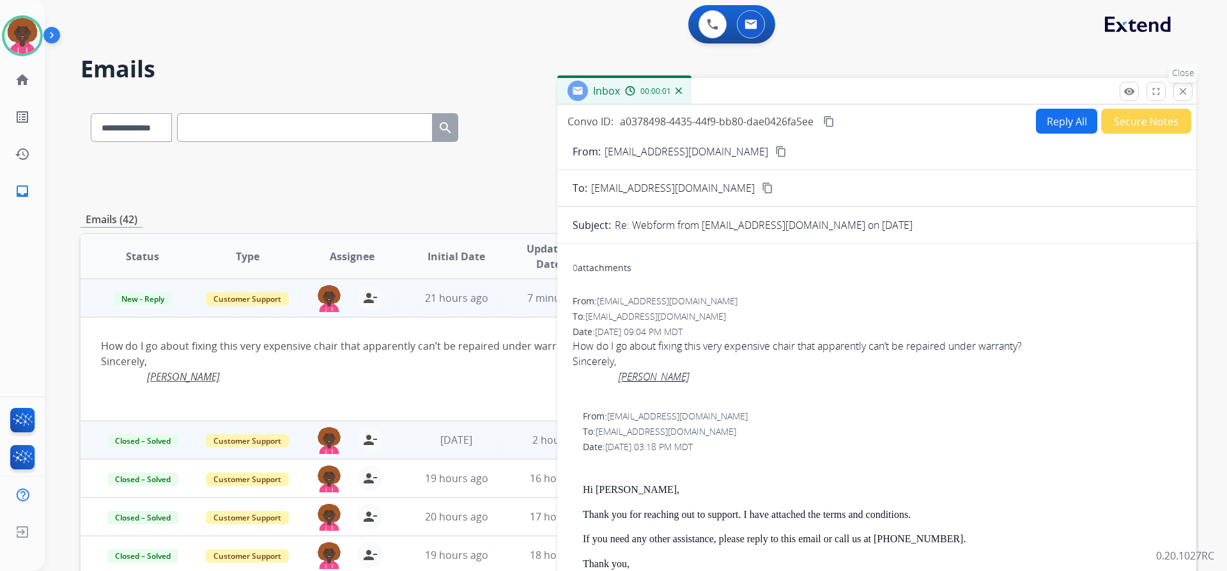
click at [1179, 91] on mat-icon "close" at bounding box center [1183, 92] width 12 height 12
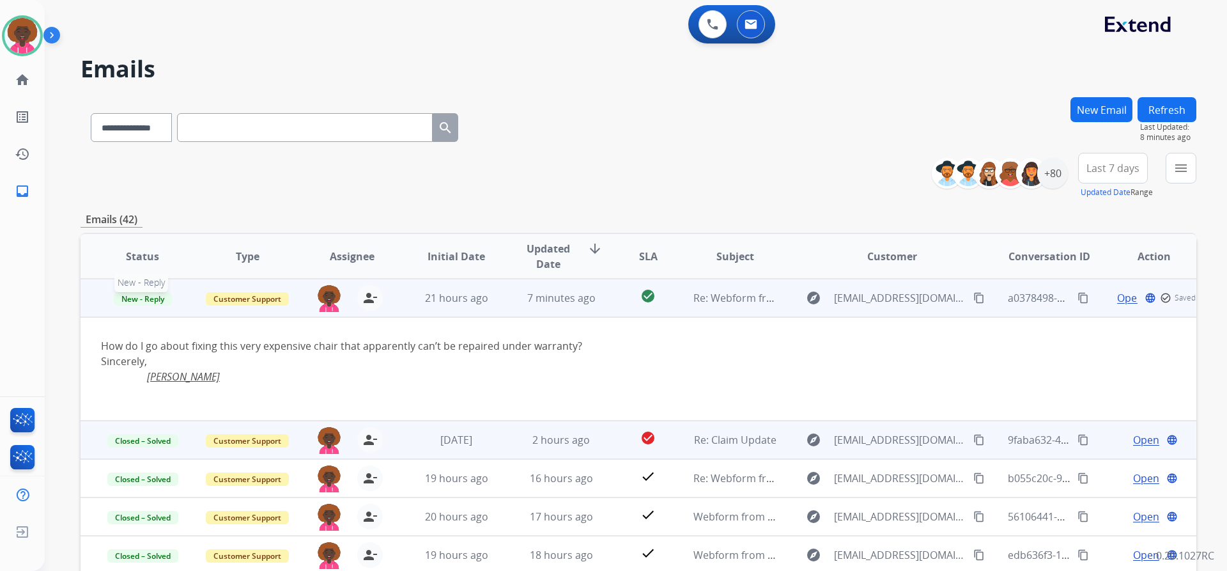
click at [151, 294] on span "New - Reply" at bounding box center [143, 298] width 58 height 13
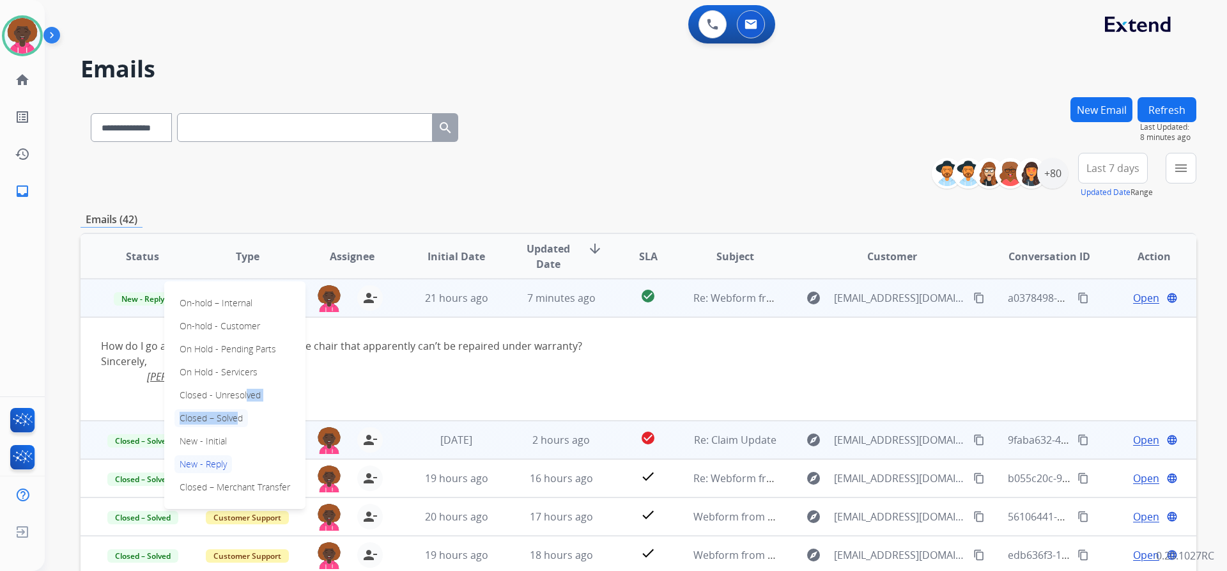
drag, startPoint x: 242, startPoint y: 396, endPoint x: 232, endPoint y: 417, distance: 23.2
click at [232, 417] on div "On-hold – Internal On-hold - Customer On Hold - Pending Parts On Hold - Service…" at bounding box center [234, 395] width 141 height 228
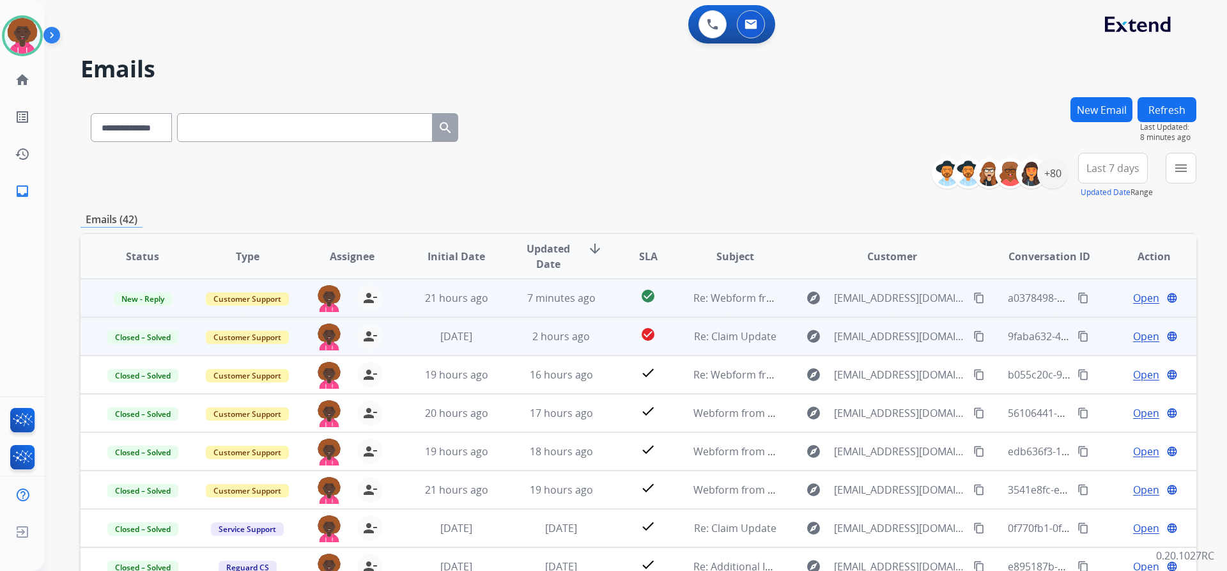
scroll to position [1, 0]
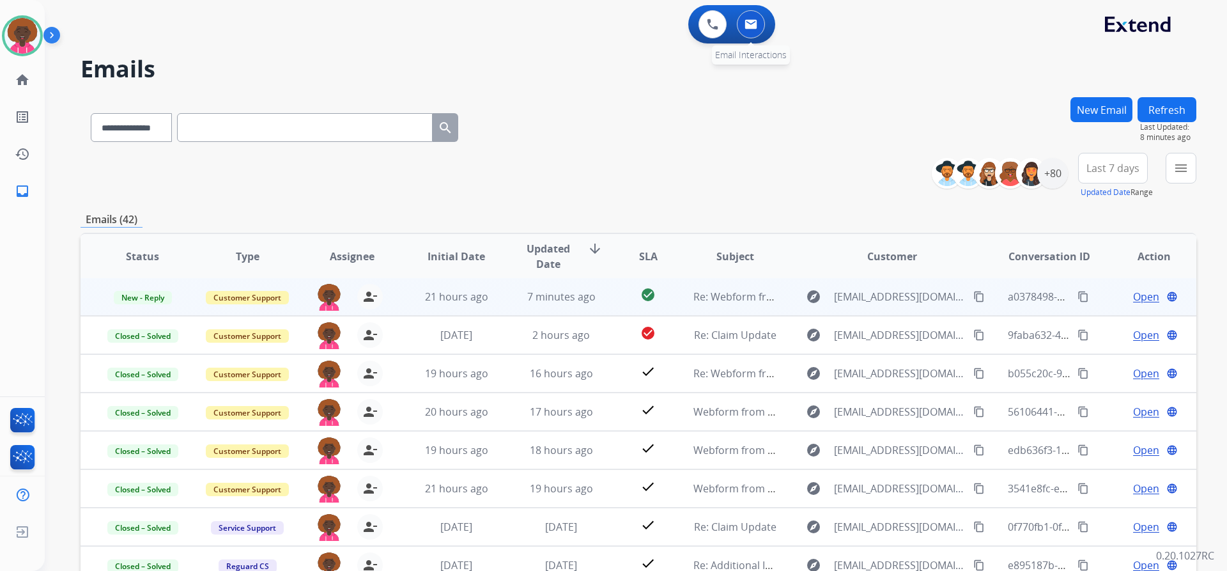
drag, startPoint x: 703, startPoint y: 123, endPoint x: 748, endPoint y: 18, distance: 114.0
click at [748, 18] on button at bounding box center [751, 24] width 28 height 28
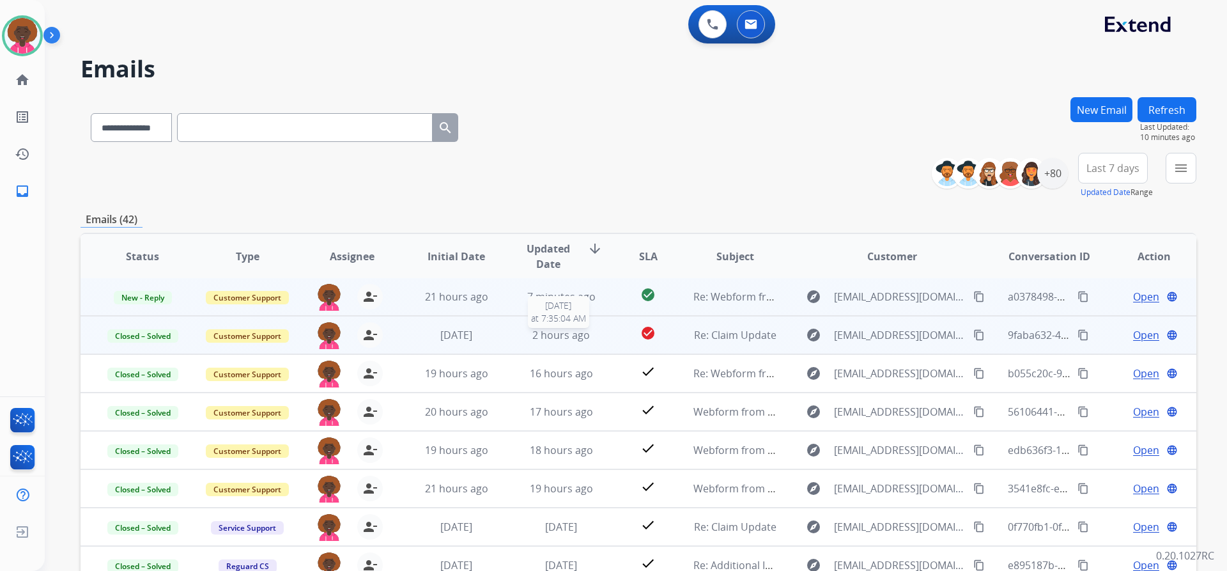
click at [567, 340] on span "2 hours ago" at bounding box center [561, 335] width 58 height 14
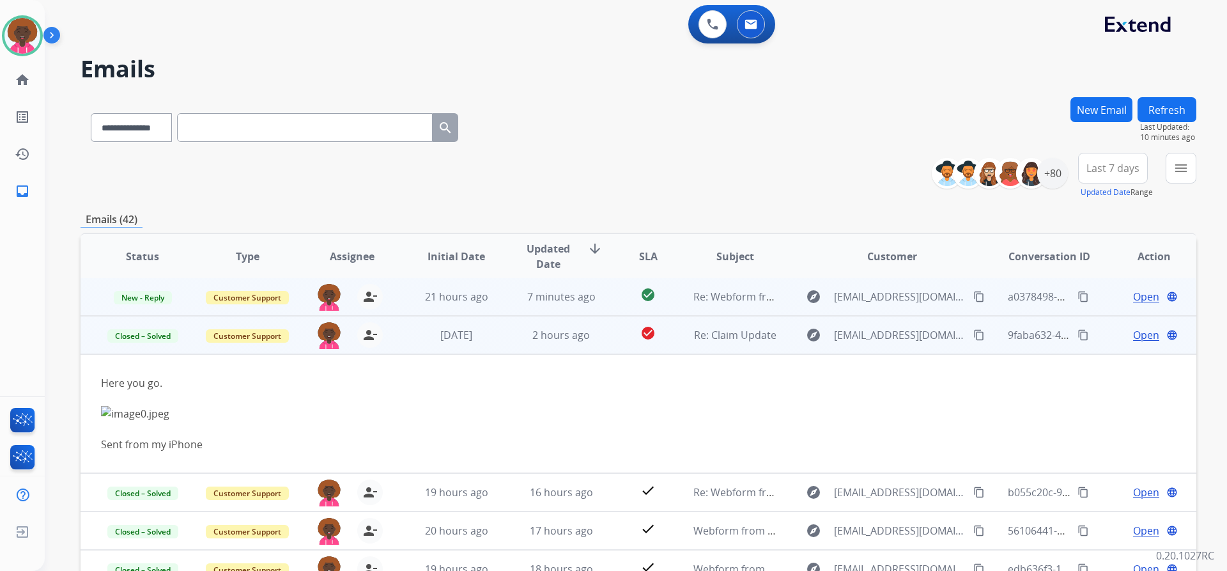
scroll to position [38, 0]
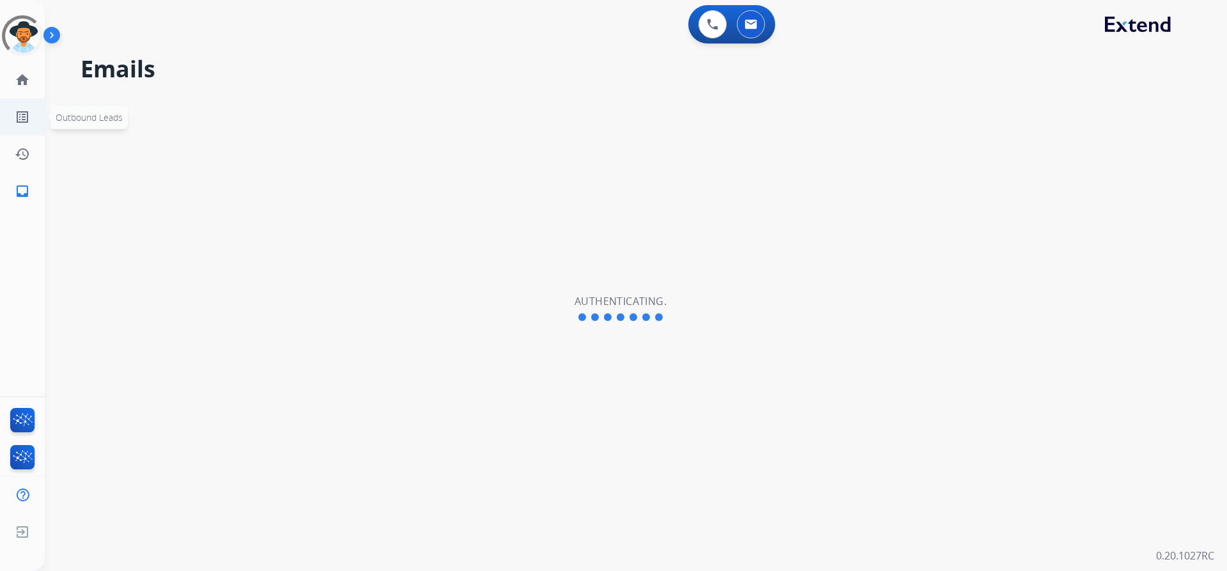
select select "**********"
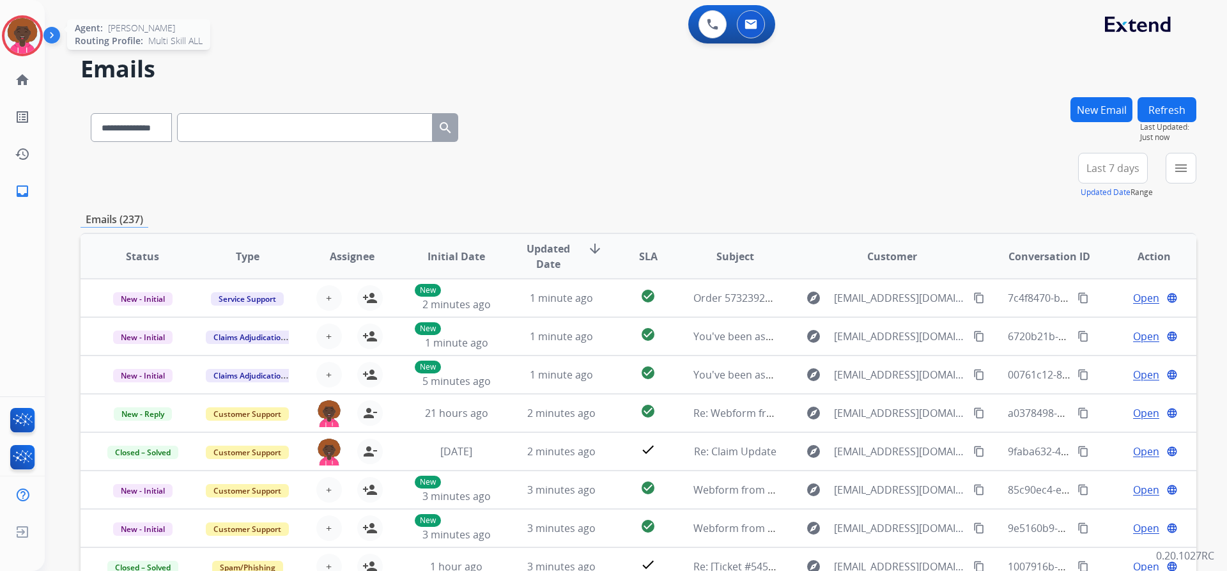
click at [24, 19] on img at bounding box center [22, 36] width 36 height 36
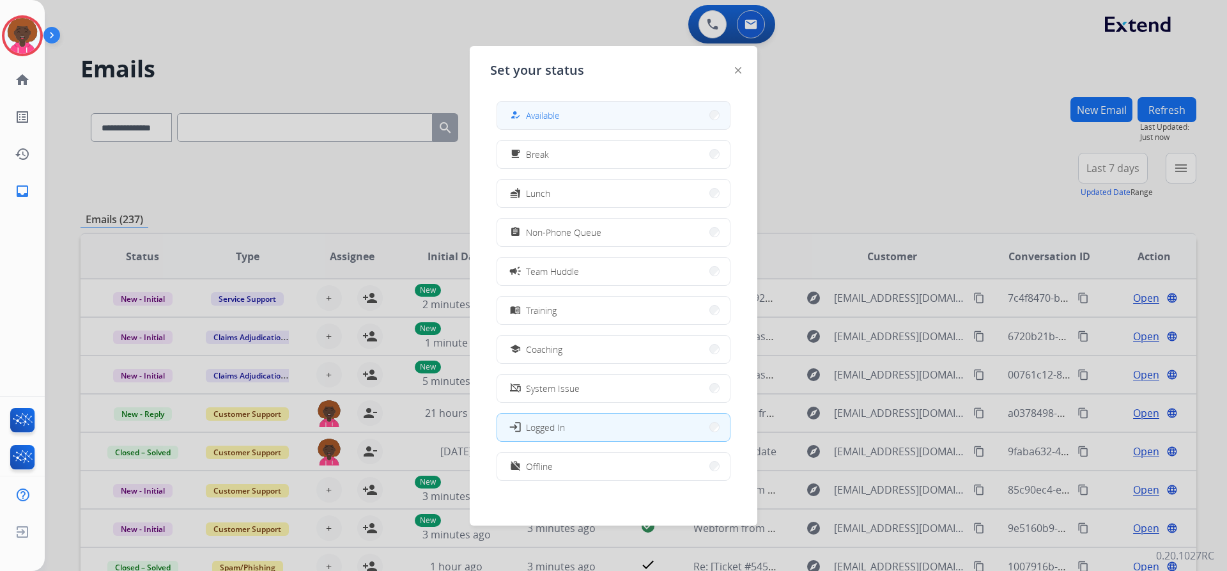
click at [599, 120] on button "how_to_reg Available" at bounding box center [613, 115] width 233 height 27
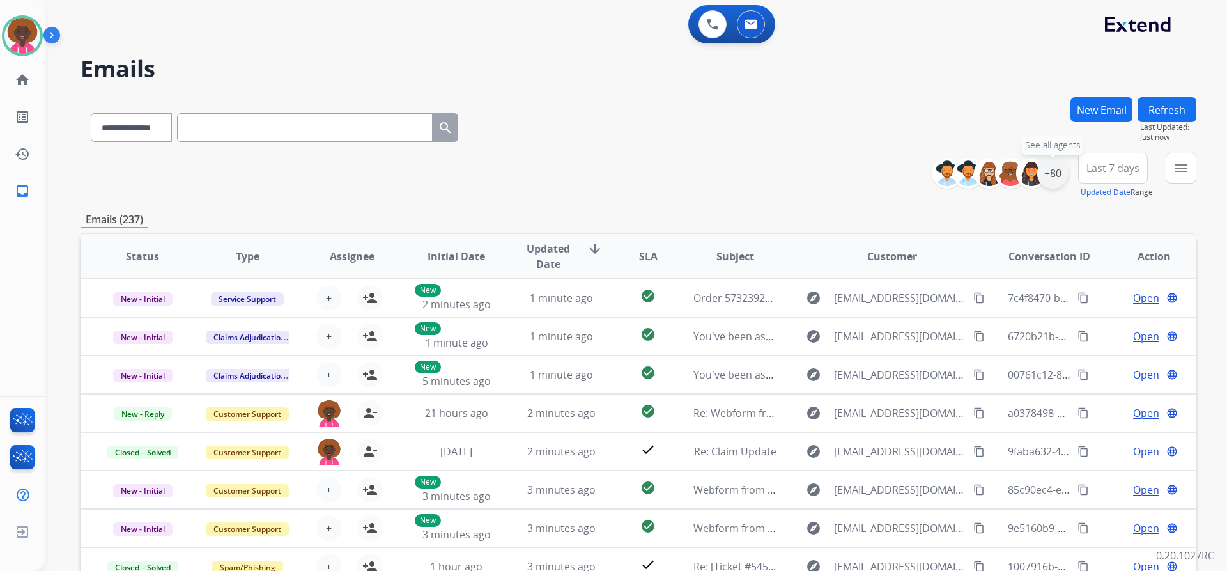
click at [1054, 175] on div "+80" at bounding box center [1052, 173] width 31 height 31
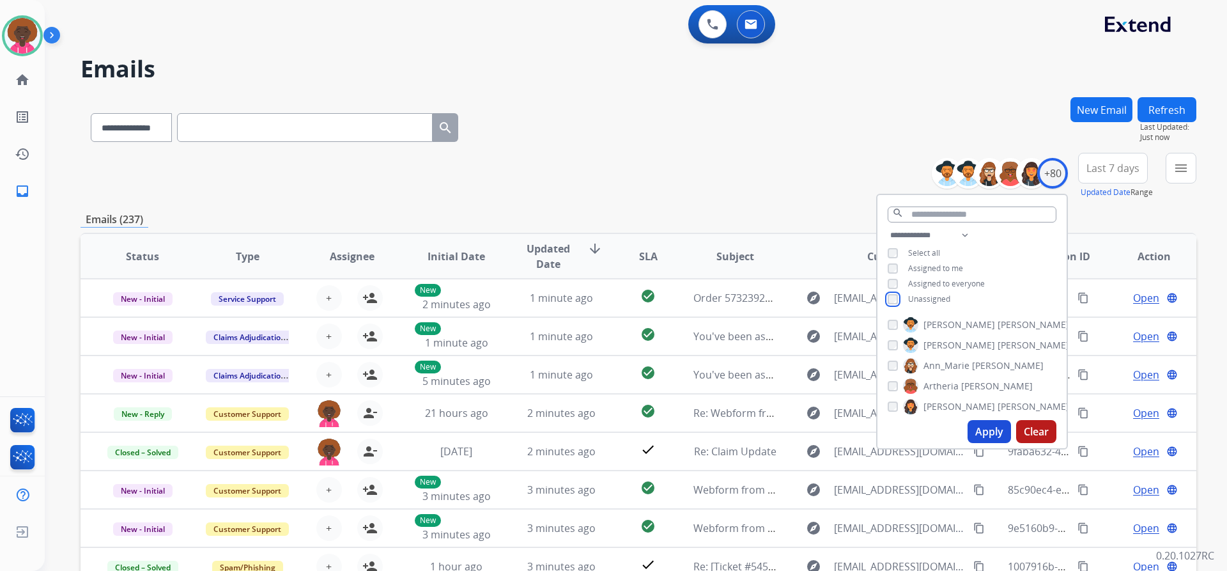
click at [897, 301] on div "Unassigned" at bounding box center [919, 299] width 63 height 10
click at [896, 288] on div "**********" at bounding box center [972, 269] width 189 height 82
click at [984, 430] on button "Apply" at bounding box center [989, 431] width 43 height 23
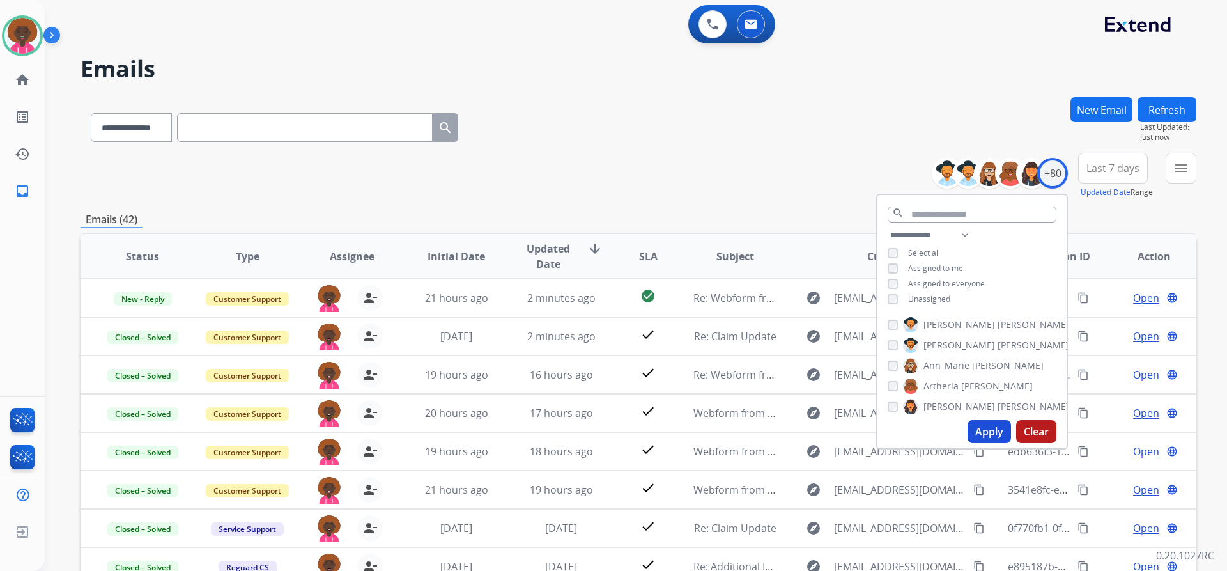
click at [739, 54] on div "**********" at bounding box center [621, 331] width 1152 height 571
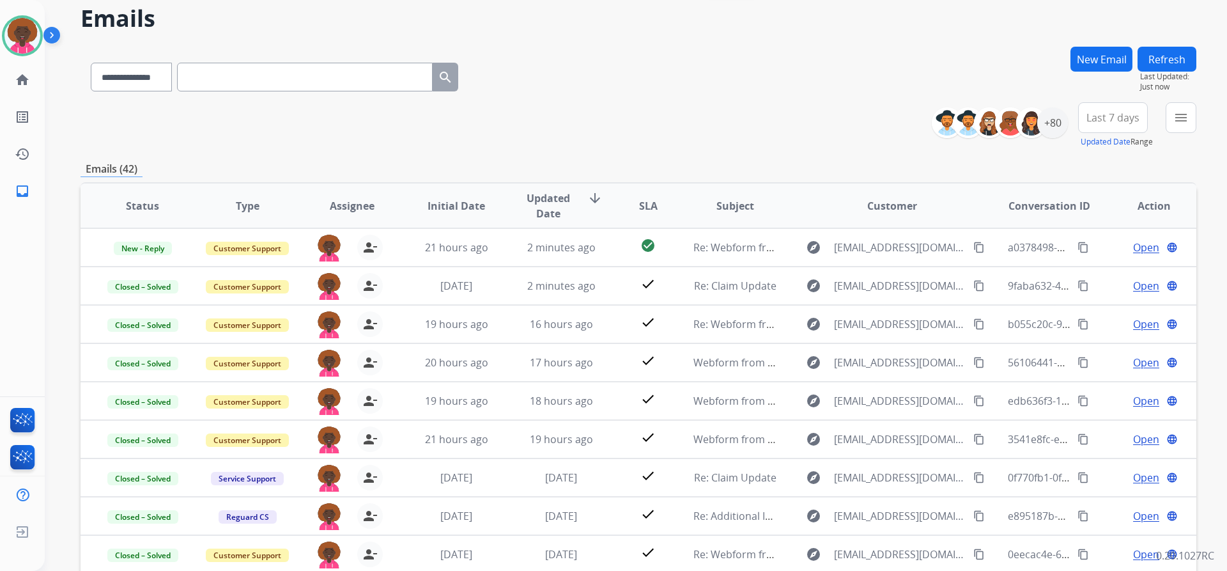
scroll to position [64, 0]
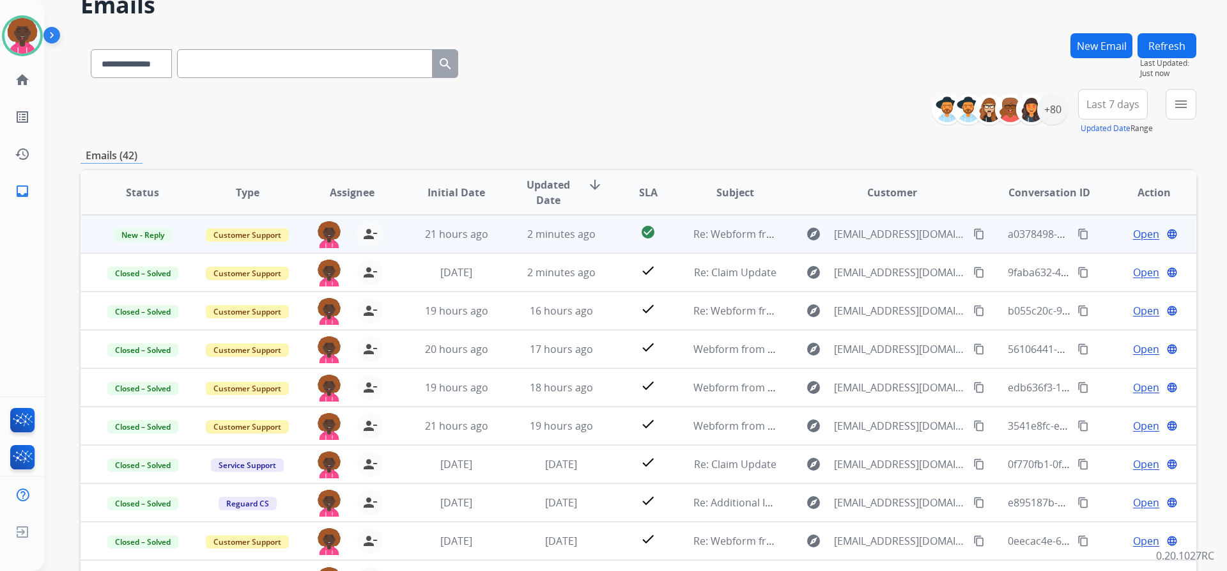
click at [754, 226] on td "Re: Webform from [EMAIL_ADDRESS][DOMAIN_NAME] on [DATE]" at bounding box center [725, 234] width 105 height 38
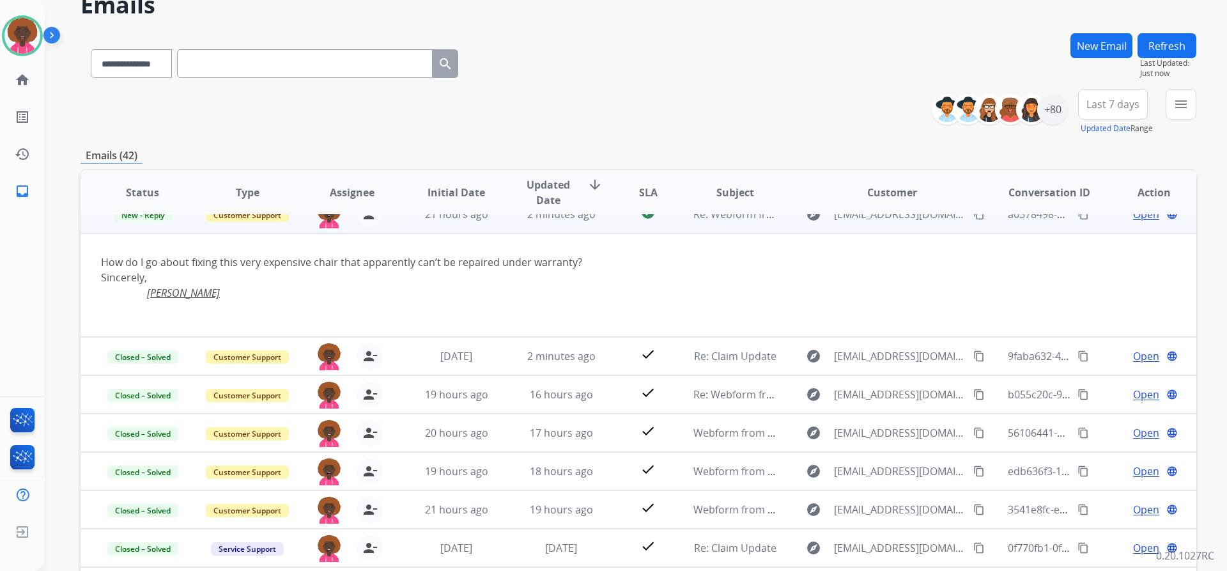
scroll to position [0, 0]
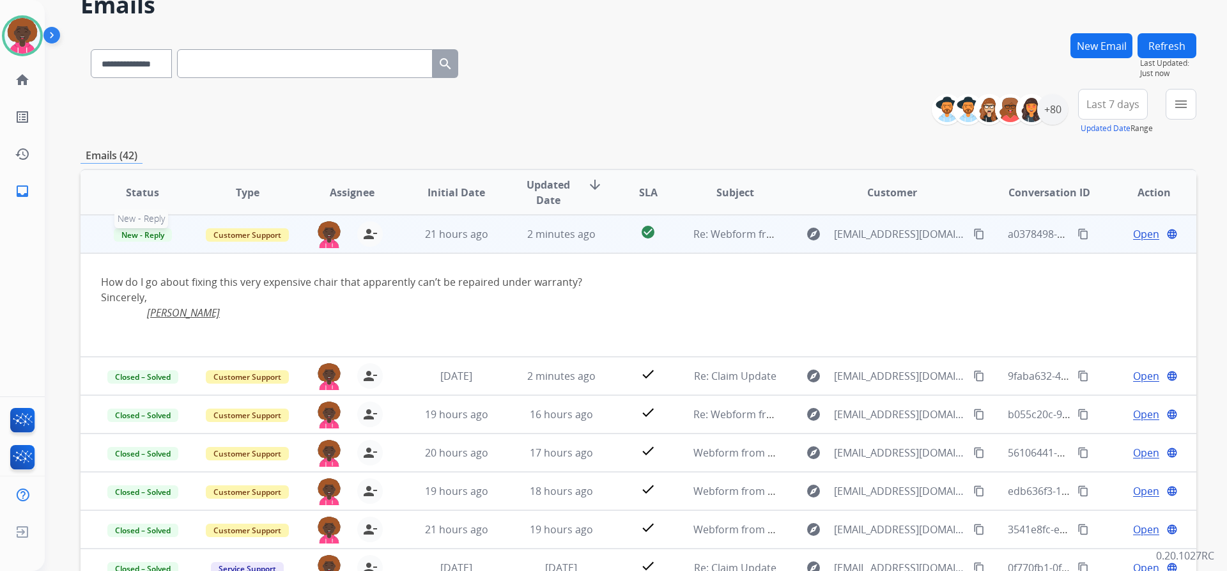
click at [151, 237] on span "New - Reply" at bounding box center [143, 234] width 58 height 13
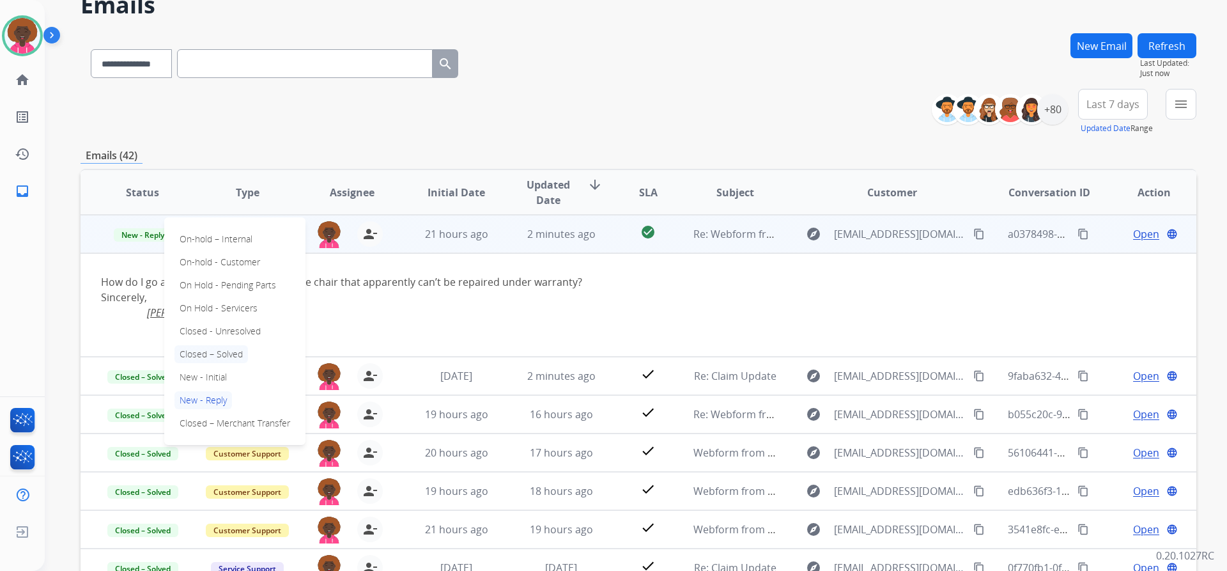
click at [190, 348] on p "Closed – Solved" at bounding box center [211, 354] width 74 height 18
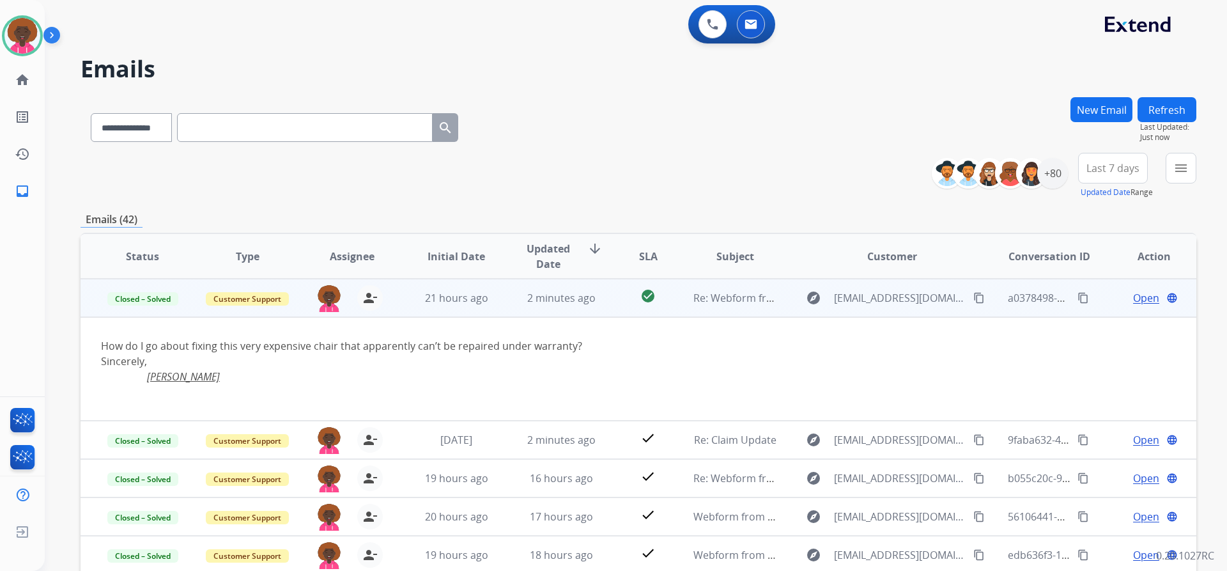
click at [689, 91] on div "**********" at bounding box center [621, 331] width 1152 height 571
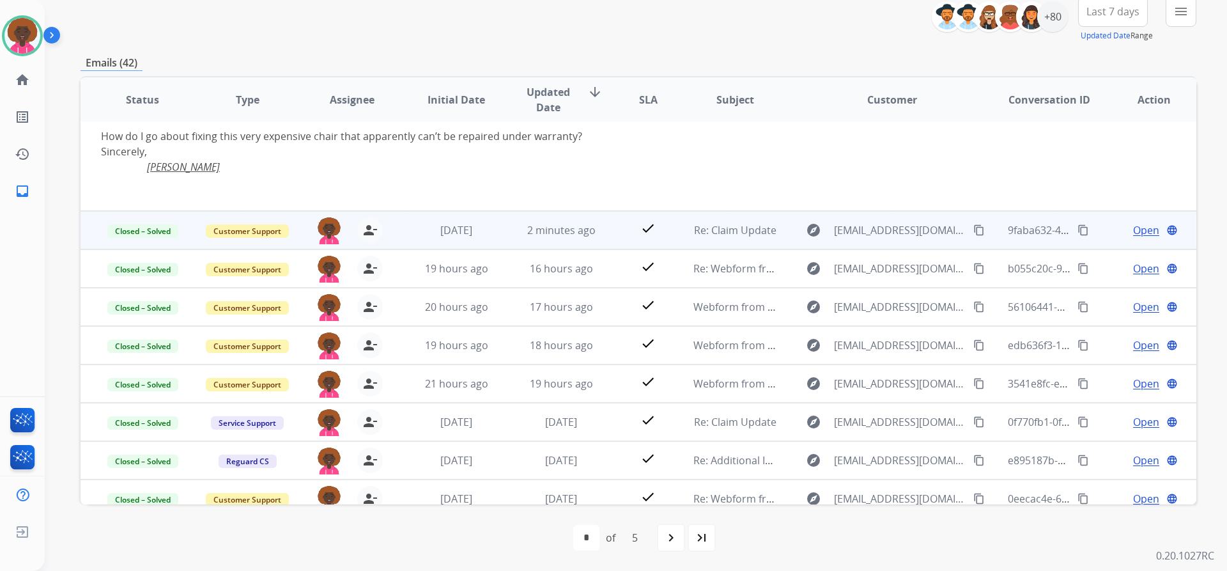
scroll to position [105, 0]
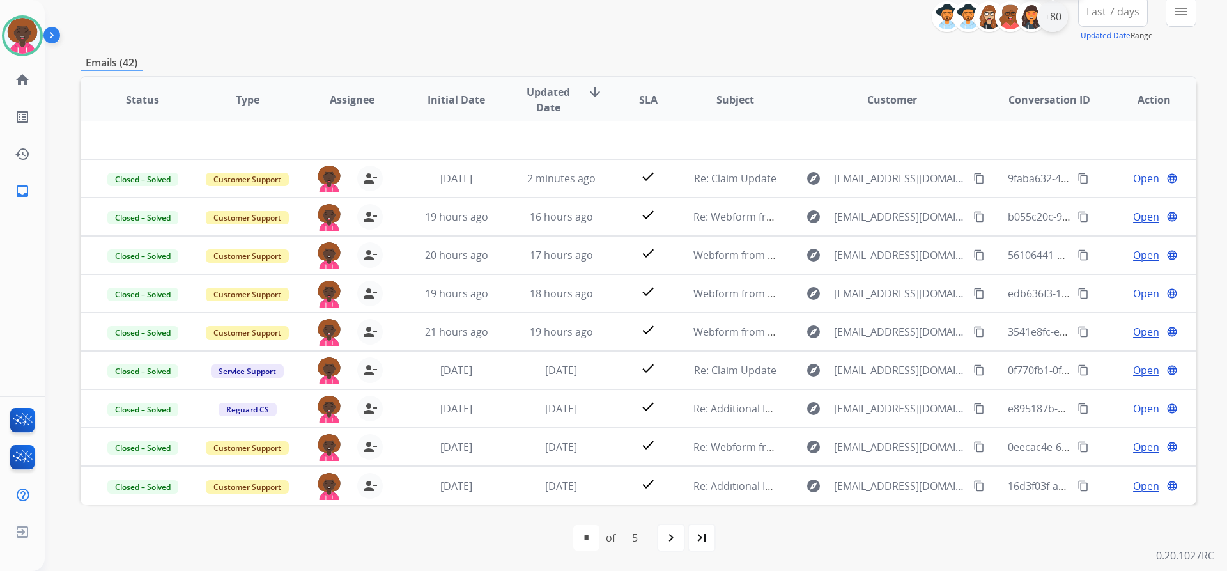
click at [1049, 19] on div "+80" at bounding box center [1052, 16] width 31 height 31
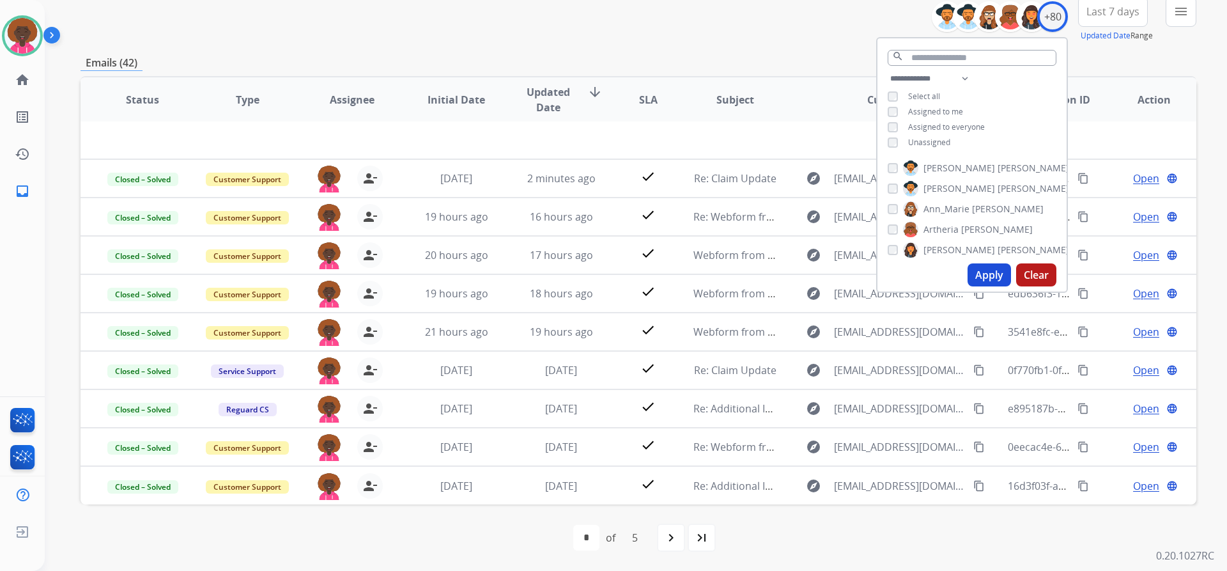
click at [975, 277] on button "Apply" at bounding box center [989, 274] width 43 height 23
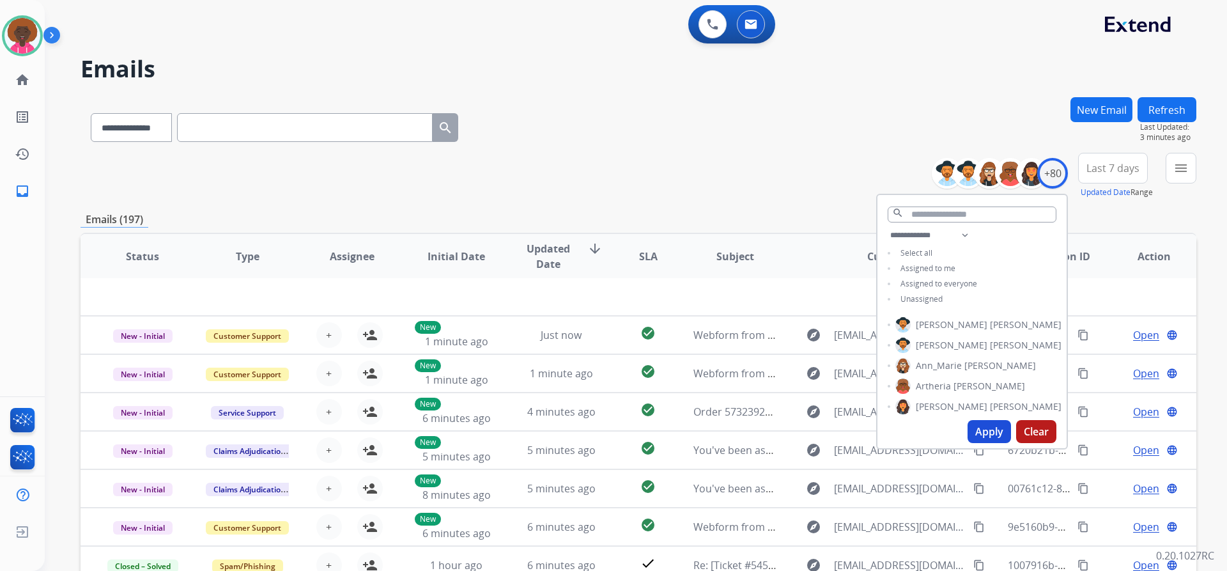
scroll to position [43, 0]
click at [1057, 181] on div "+80" at bounding box center [1052, 173] width 31 height 31
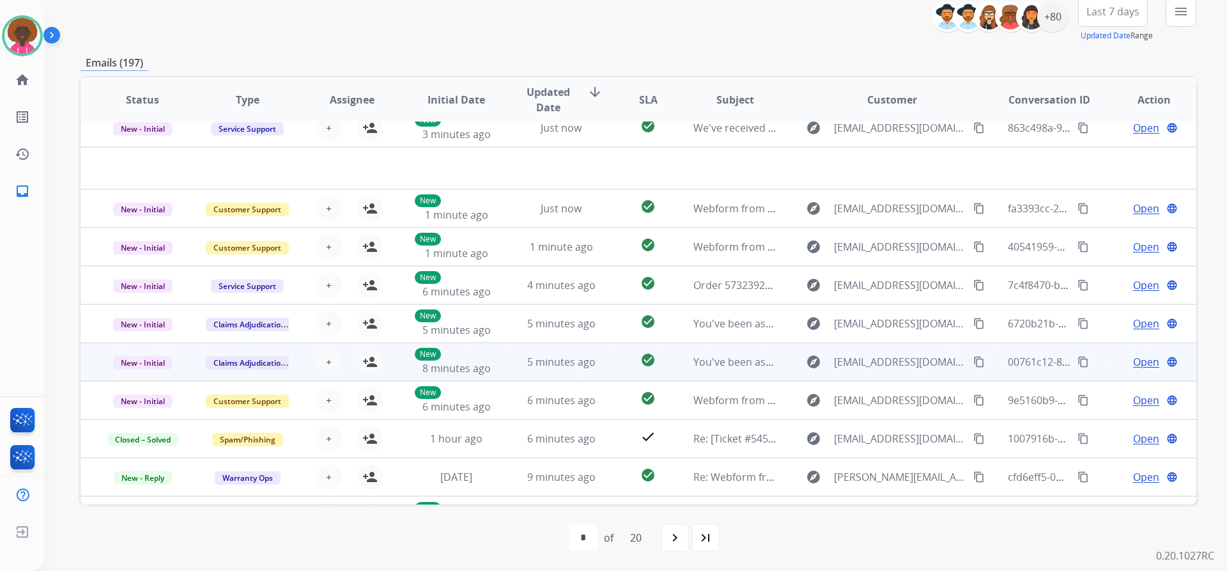
scroll to position [0, 0]
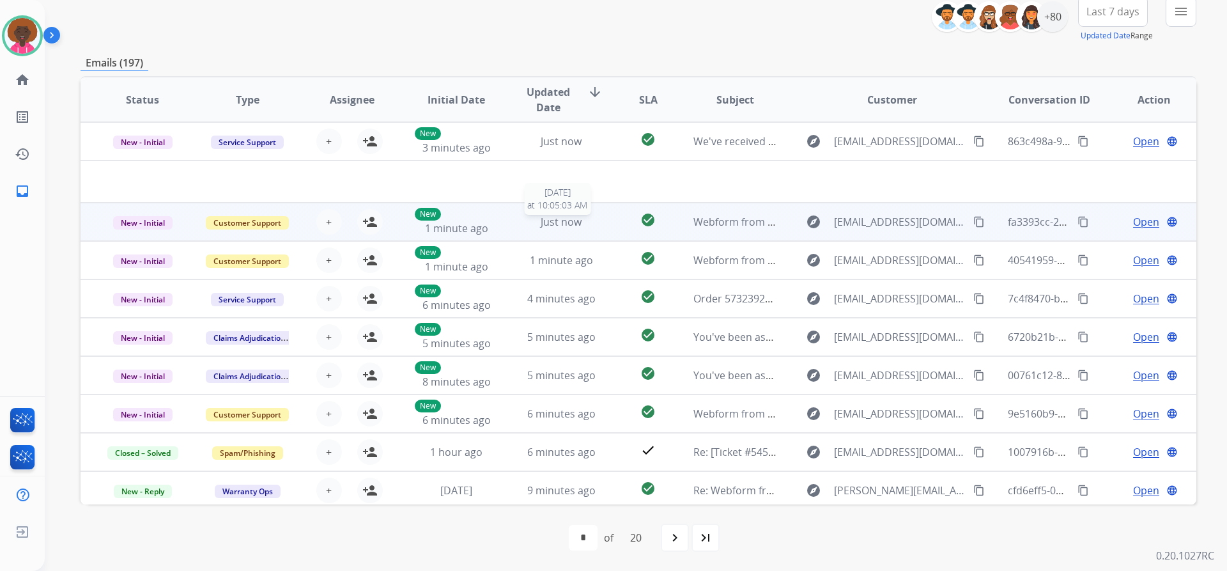
click at [566, 223] on span "Just now" at bounding box center [561, 222] width 41 height 14
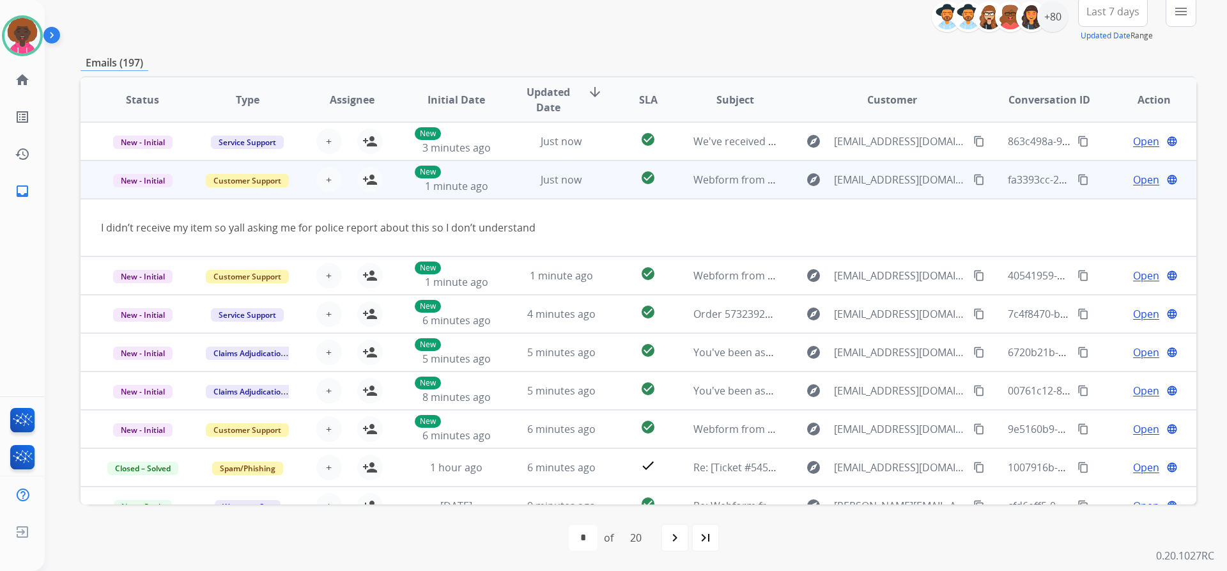
scroll to position [38, 0]
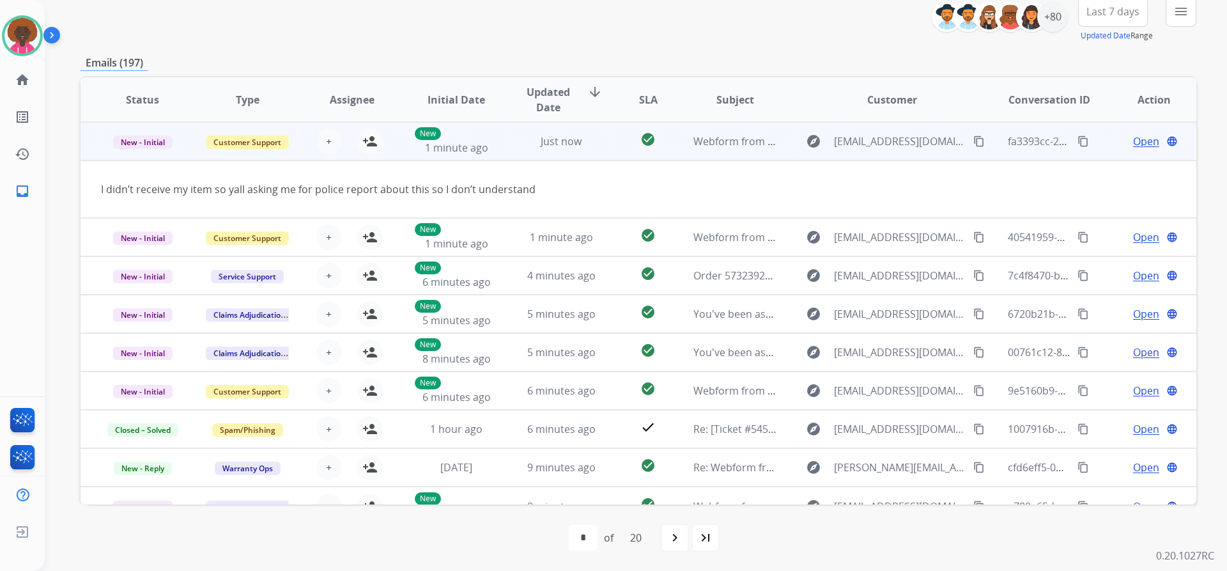
click at [973, 140] on mat-icon "content_copy" at bounding box center [979, 142] width 12 height 12
click at [371, 144] on mat-icon "person_add" at bounding box center [369, 141] width 15 height 15
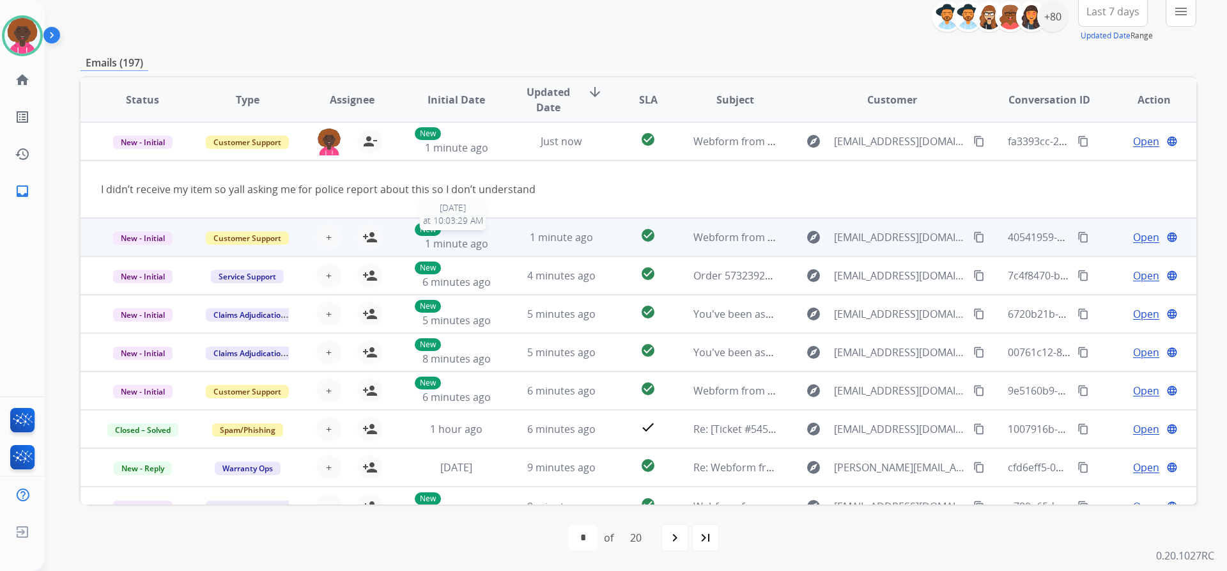
click at [466, 233] on div "New 1 minute ago" at bounding box center [457, 237] width 84 height 28
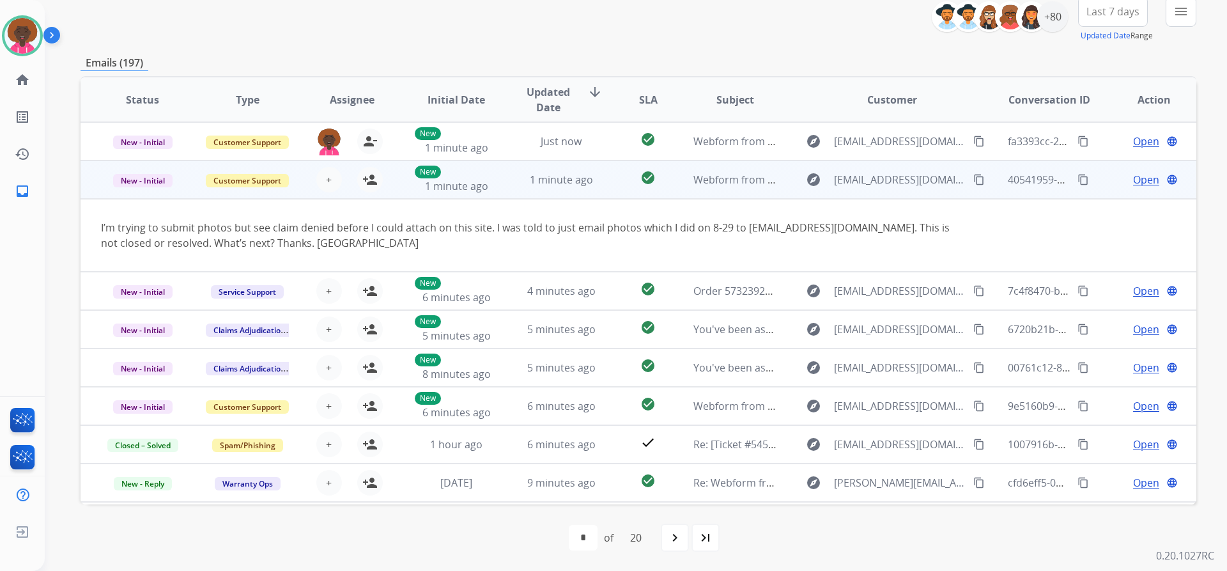
scroll to position [74, 0]
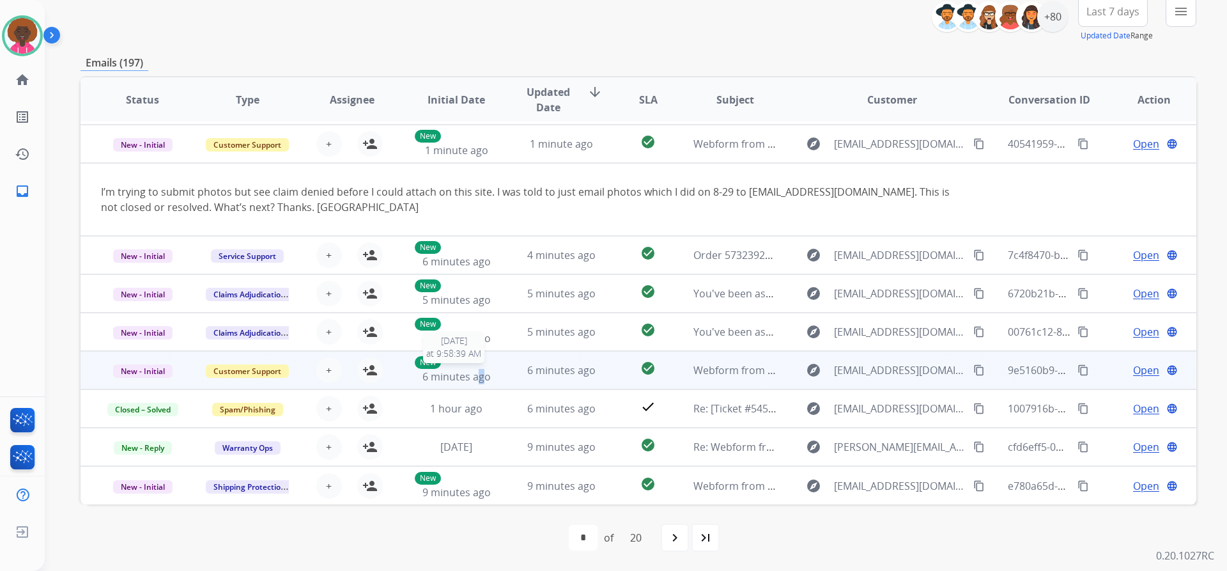
click at [478, 373] on span "6 minutes ago" at bounding box center [456, 376] width 68 height 14
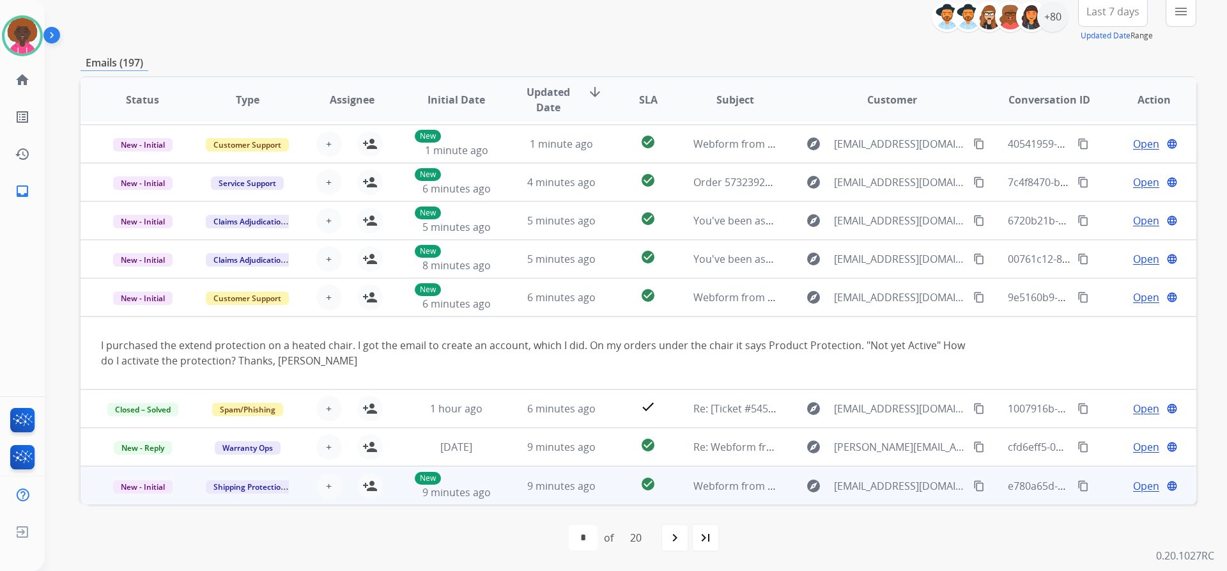
click at [509, 487] on td "9 minutes ago" at bounding box center [551, 485] width 105 height 38
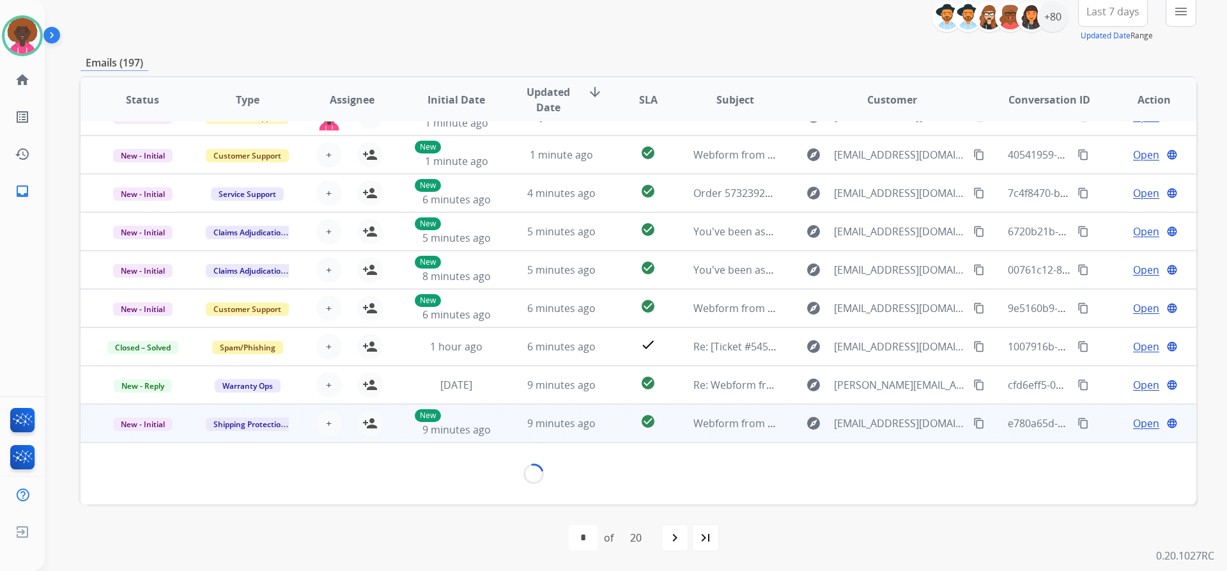
scroll to position [58, 0]
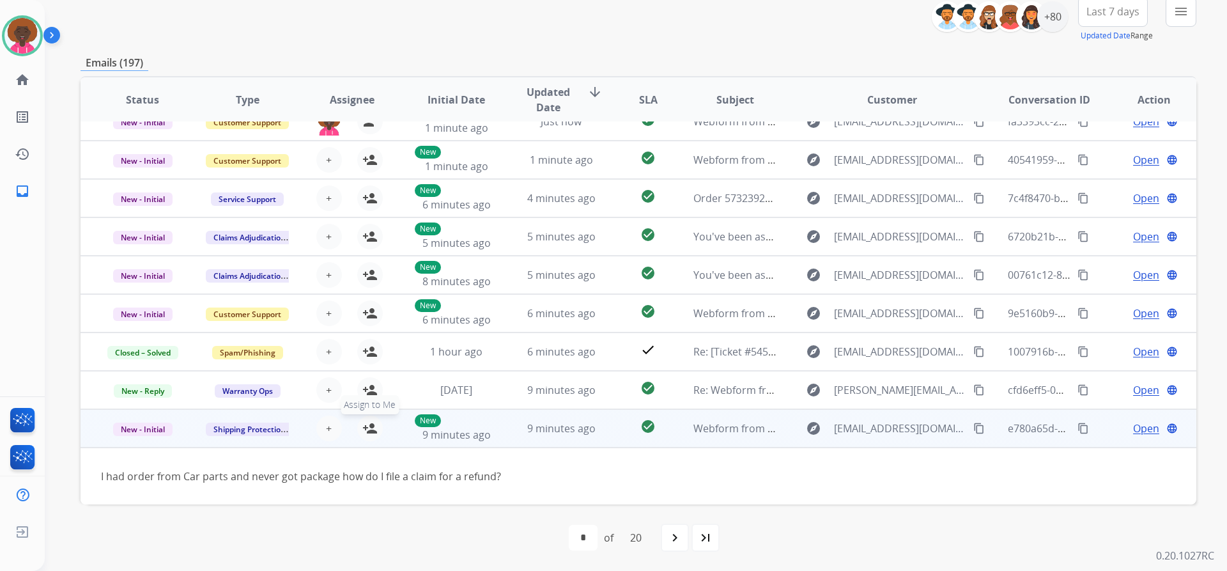
click at [362, 425] on mat-icon "person_add" at bounding box center [369, 428] width 15 height 15
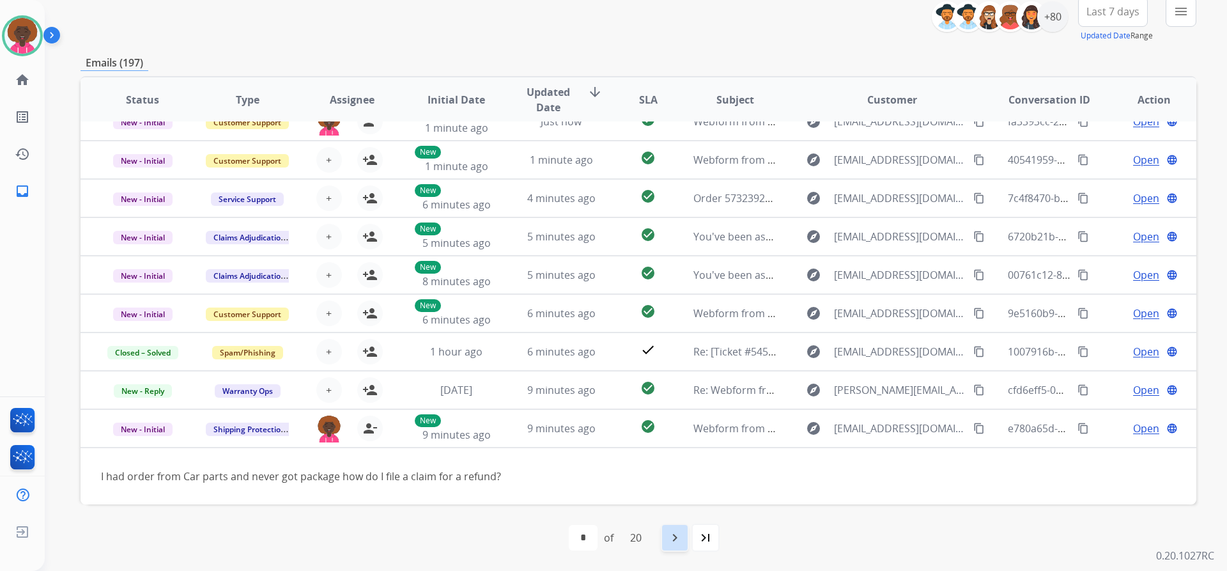
click at [687, 531] on div "navigate_next" at bounding box center [675, 537] width 28 height 28
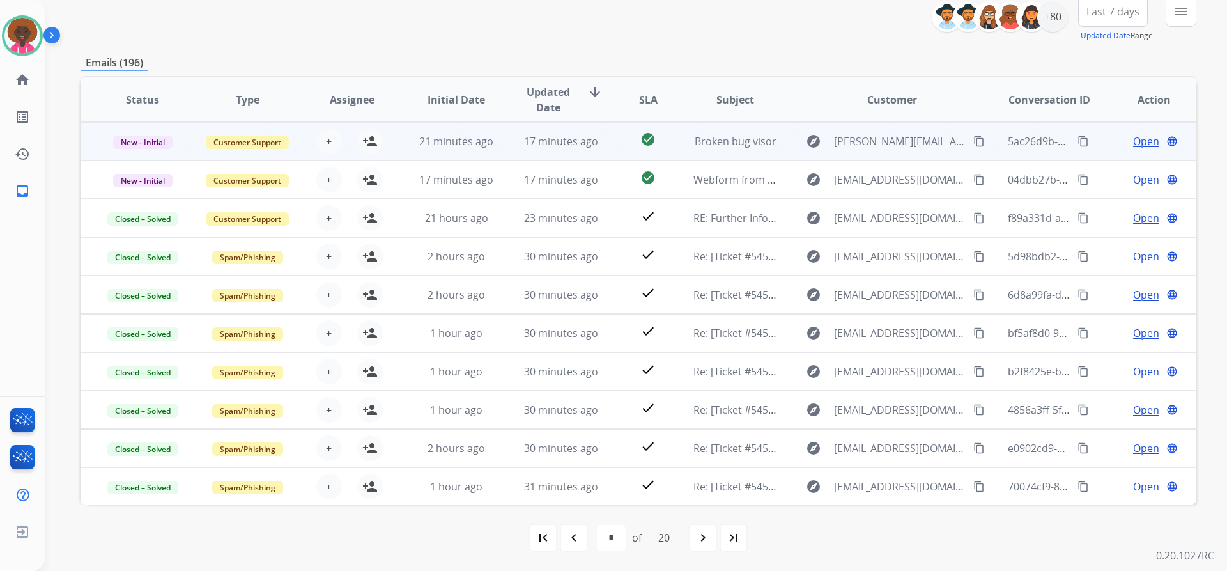
scroll to position [0, 0]
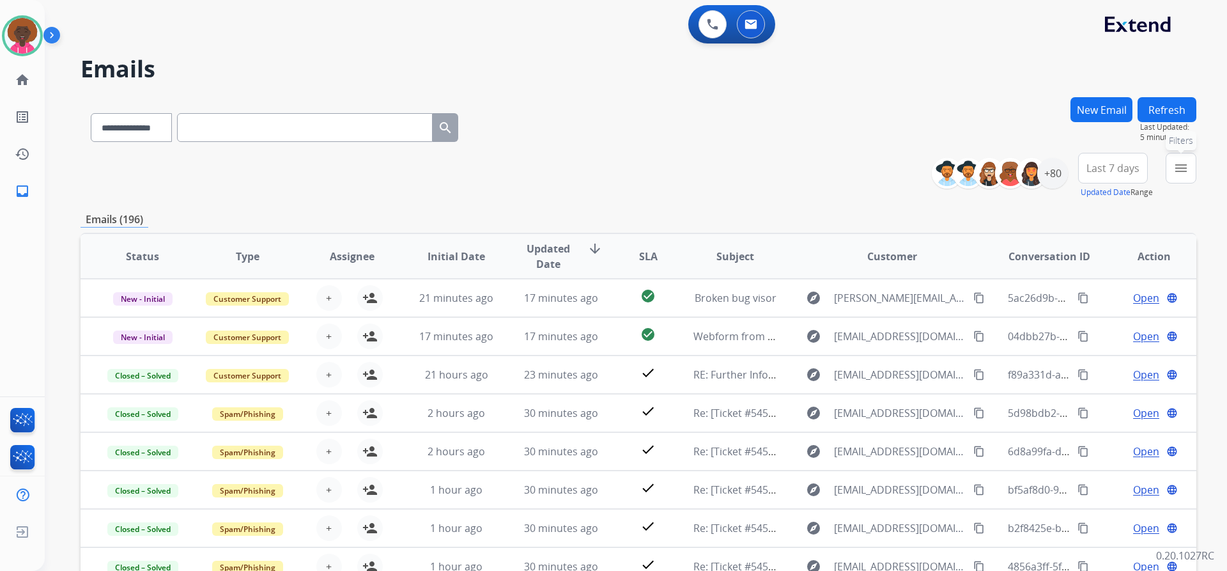
drag, startPoint x: 1177, startPoint y: 179, endPoint x: 1117, endPoint y: 187, distance: 61.2
click at [1177, 179] on button "menu Filters" at bounding box center [1181, 168] width 31 height 31
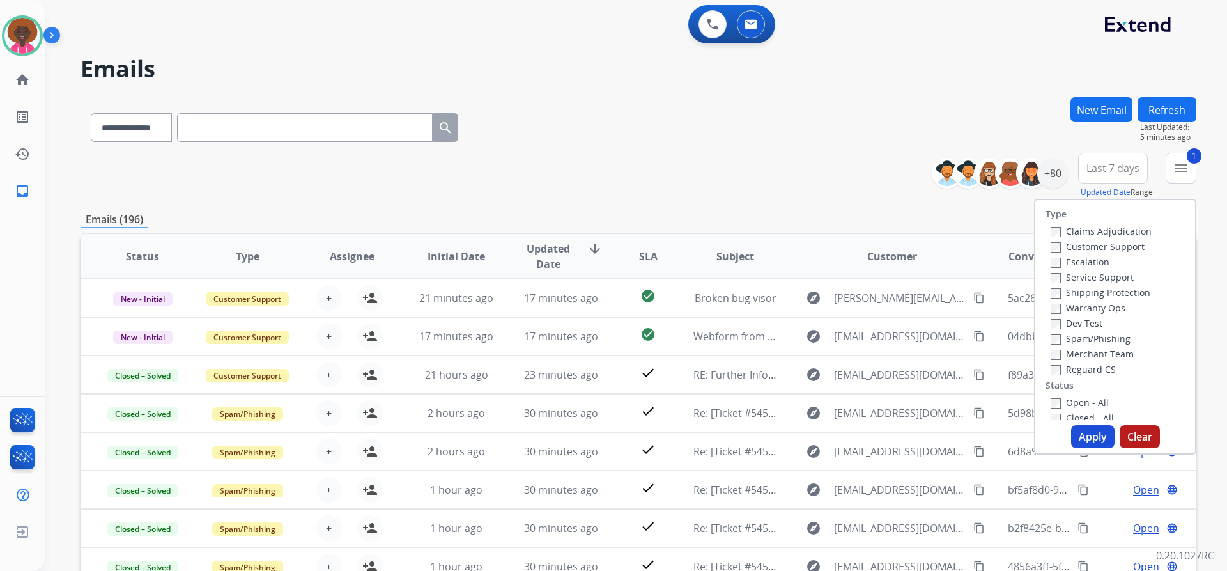
click at [1046, 293] on div "Claims Adjudication Customer Support Escalation Service Support Shipping Protec…" at bounding box center [1099, 299] width 106 height 153
click at [1051, 293] on label "Shipping Protection" at bounding box center [1101, 292] width 100 height 12
click at [1051, 300] on div "Warranty Ops" at bounding box center [1101, 307] width 101 height 15
click at [1071, 428] on button "Apply" at bounding box center [1092, 436] width 43 height 23
select select "*"
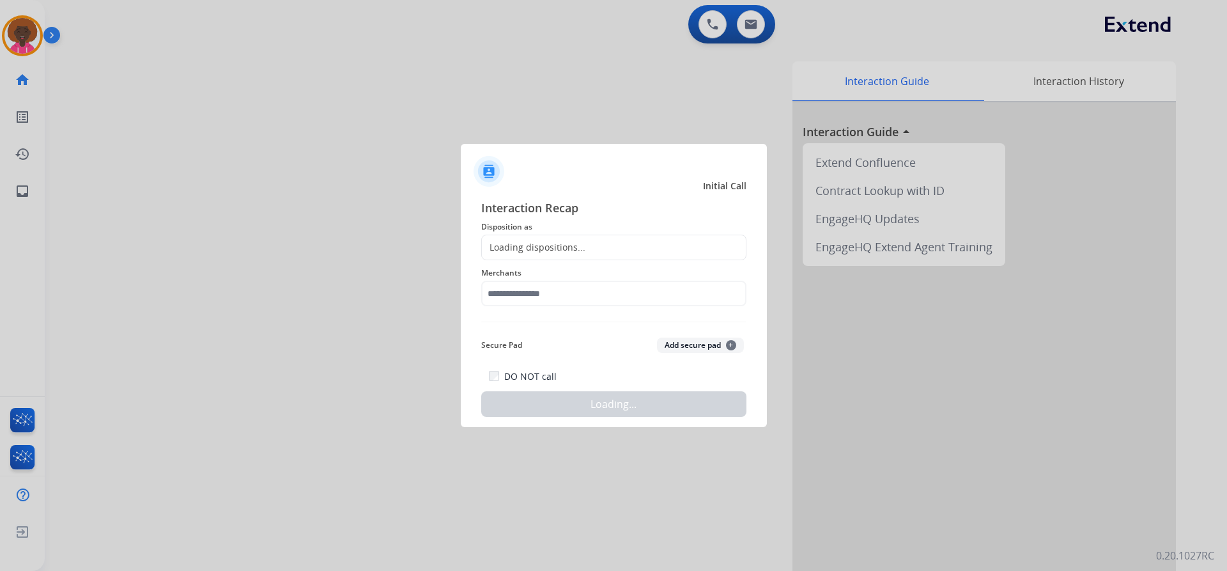
click at [242, 102] on div at bounding box center [613, 285] width 1227 height 571
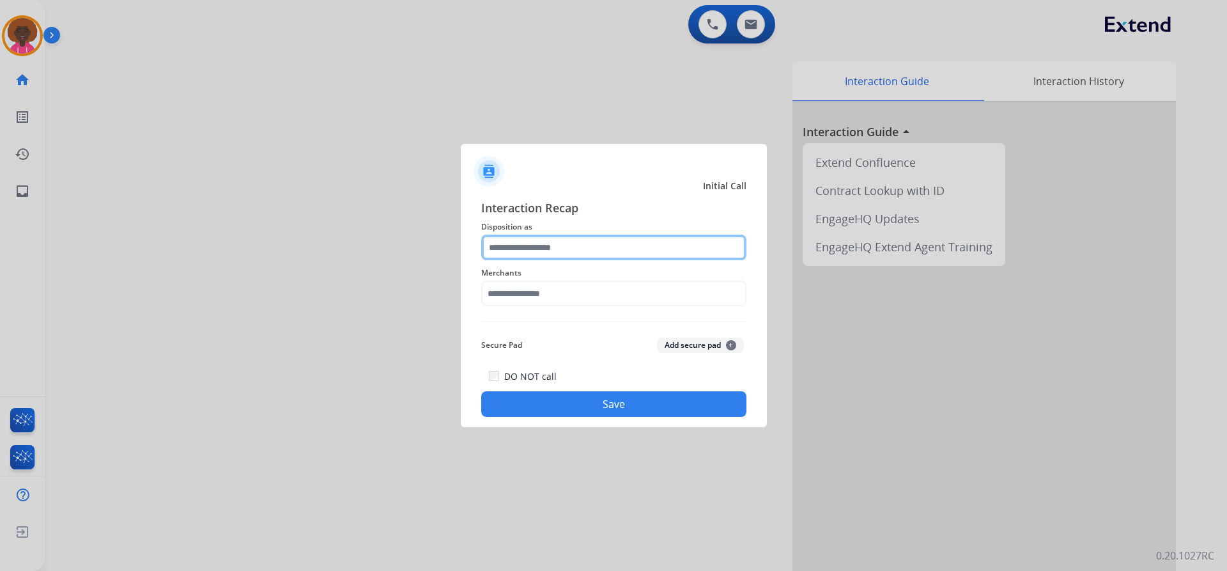
drag, startPoint x: 530, startPoint y: 245, endPoint x: 530, endPoint y: 258, distance: 13.4
click at [530, 245] on input "text" at bounding box center [613, 248] width 265 height 26
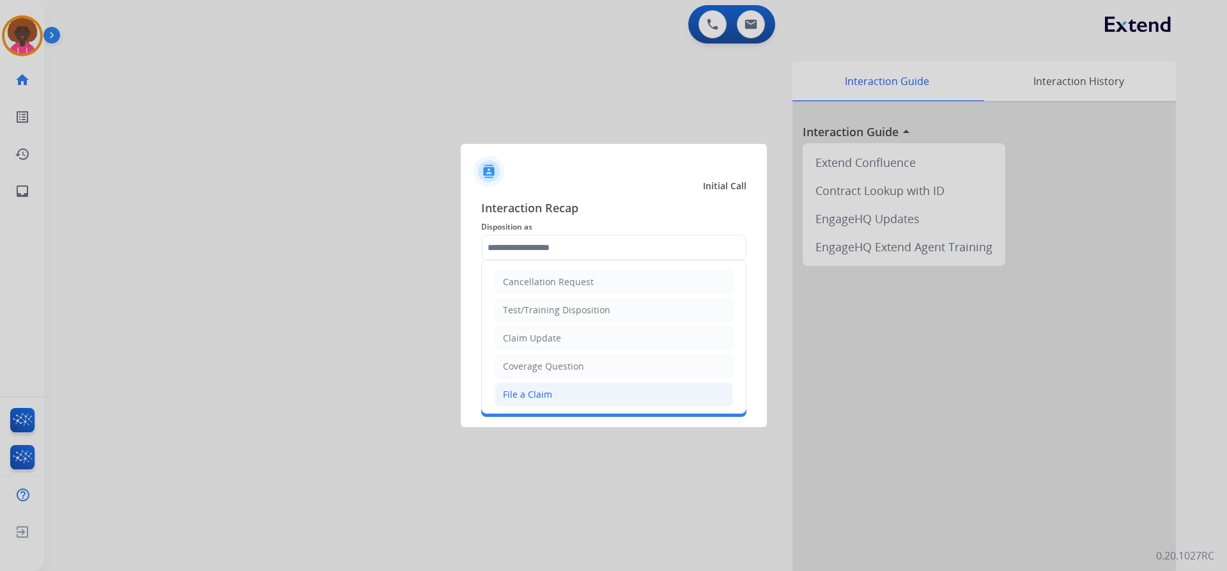
click at [498, 404] on li "File a Claim" at bounding box center [614, 394] width 238 height 24
type input "**********"
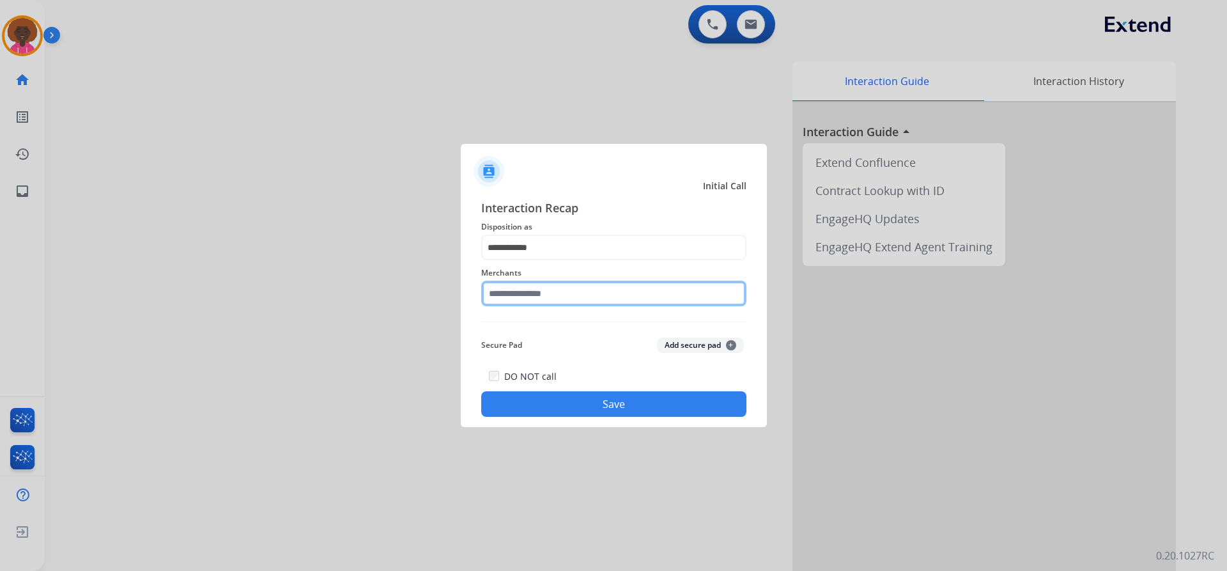
click at [527, 286] on input "text" at bounding box center [613, 294] width 265 height 26
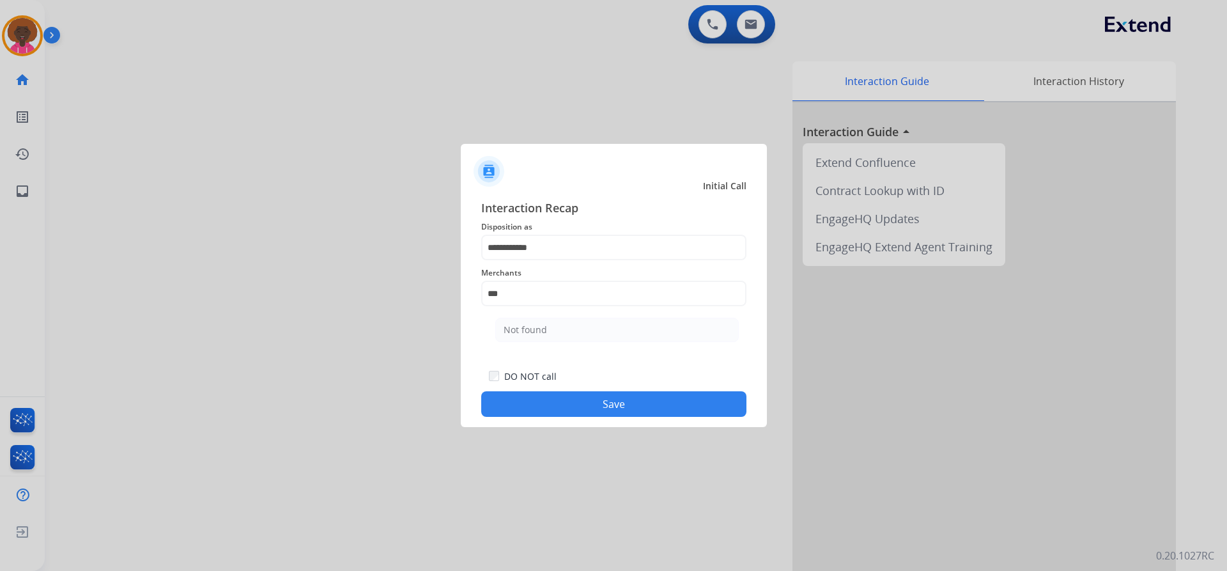
drag, startPoint x: 504, startPoint y: 325, endPoint x: 551, endPoint y: 348, distance: 52.0
click at [506, 327] on div "Not found" at bounding box center [525, 329] width 43 height 13
type input "*********"
click at [554, 347] on div "Secure Pad Add secure pad +" at bounding box center [613, 345] width 265 height 26
click at [555, 337] on div "Secure Pad Add secure pad +" at bounding box center [613, 345] width 265 height 26
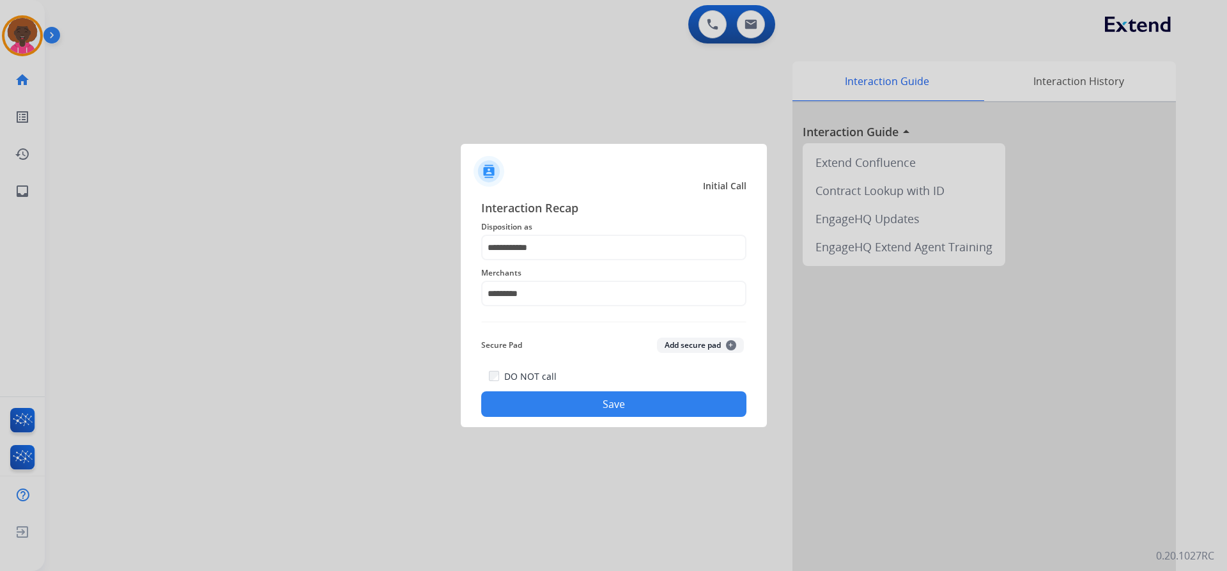
click at [546, 399] on button "Save" at bounding box center [613, 404] width 265 height 26
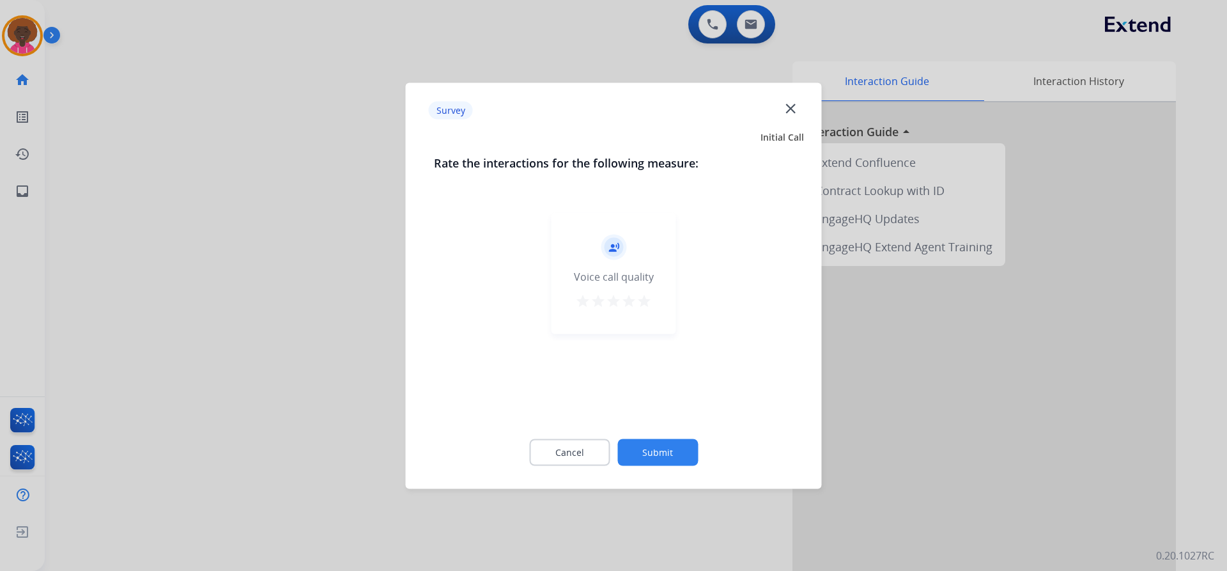
click at [646, 303] on mat-icon "star" at bounding box center [644, 300] width 15 height 15
click at [677, 444] on button "Submit" at bounding box center [657, 451] width 81 height 27
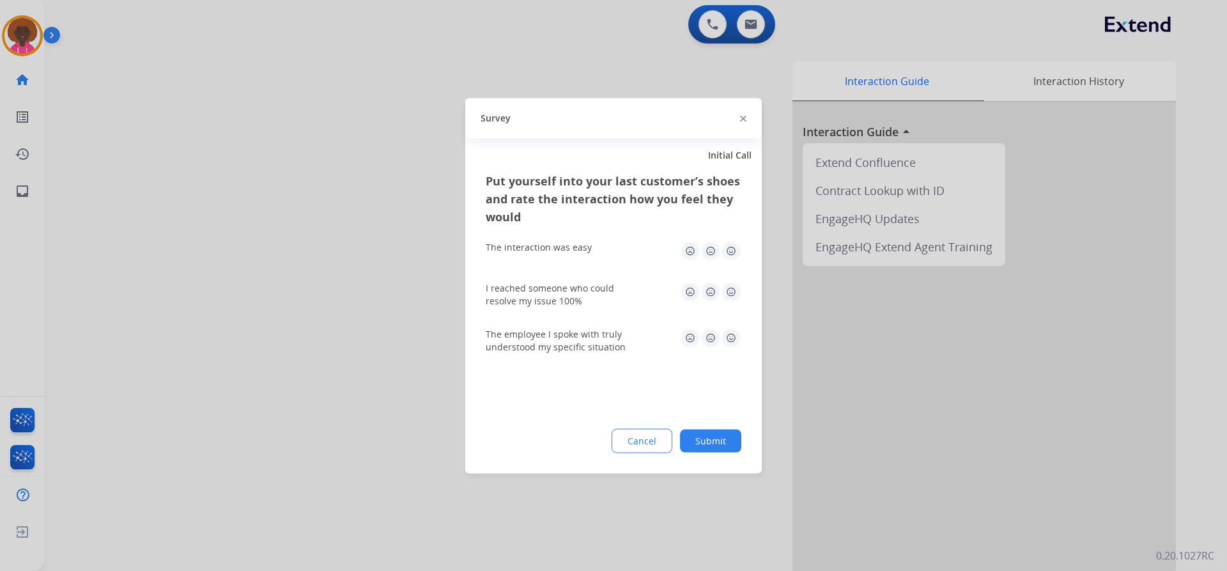
click at [737, 254] on img at bounding box center [731, 250] width 20 height 20
click at [728, 298] on img at bounding box center [731, 291] width 20 height 20
click at [729, 335] on img at bounding box center [731, 337] width 20 height 20
click at [720, 440] on button "Submit" at bounding box center [710, 440] width 61 height 23
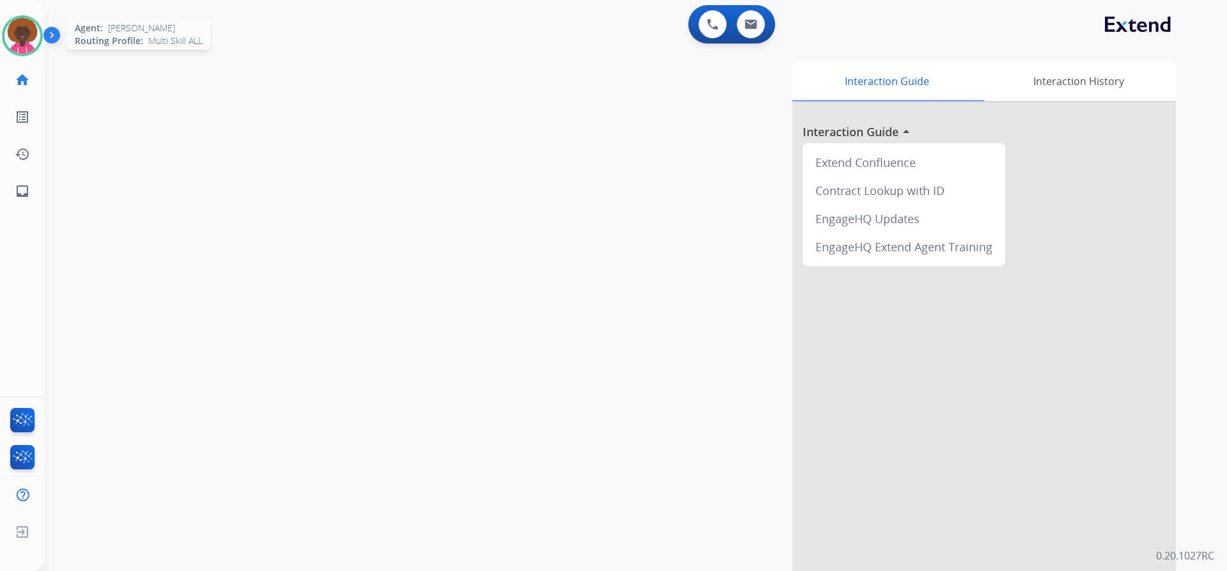
click at [10, 27] on img at bounding box center [22, 36] width 36 height 36
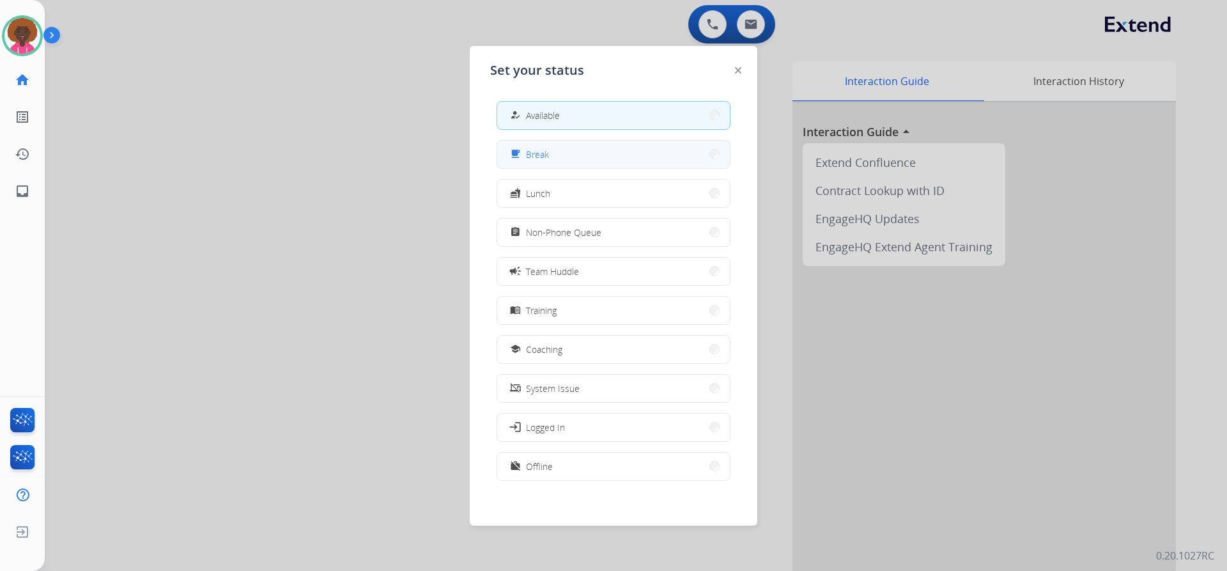
click at [585, 150] on button "free_breakfast Break" at bounding box center [613, 154] width 233 height 27
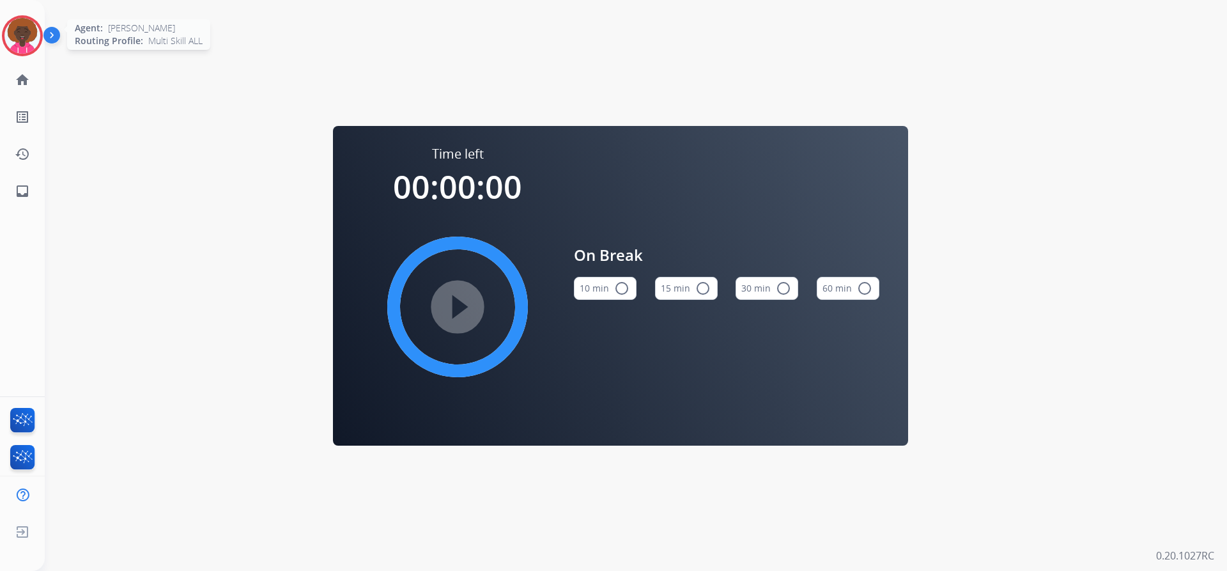
click at [19, 19] on img at bounding box center [22, 36] width 36 height 36
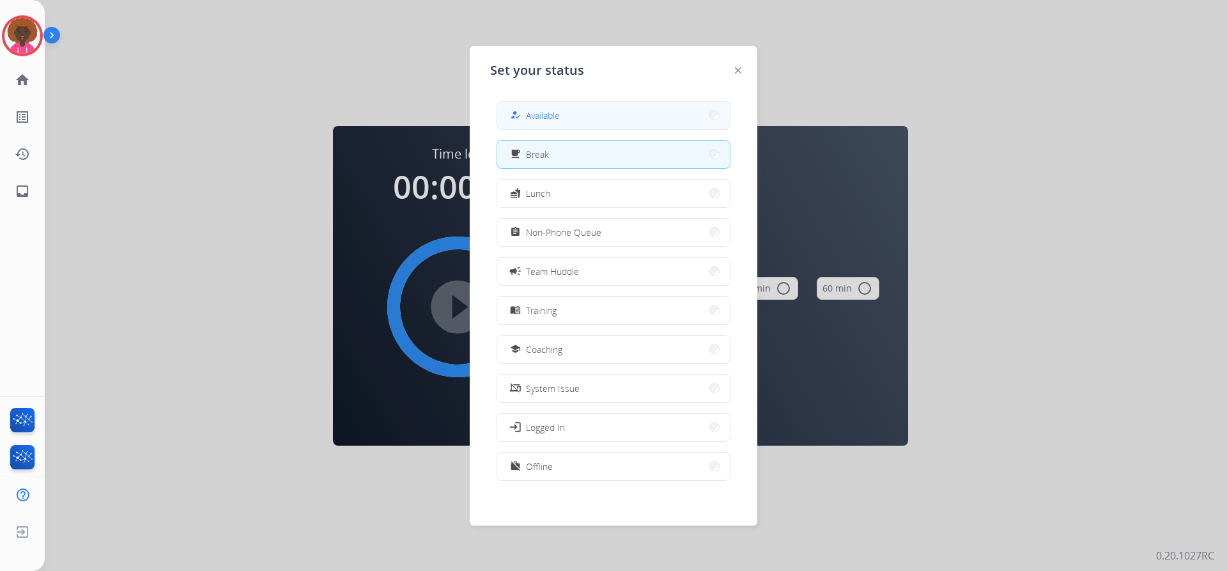
click at [516, 127] on button "how_to_reg Available" at bounding box center [613, 115] width 233 height 27
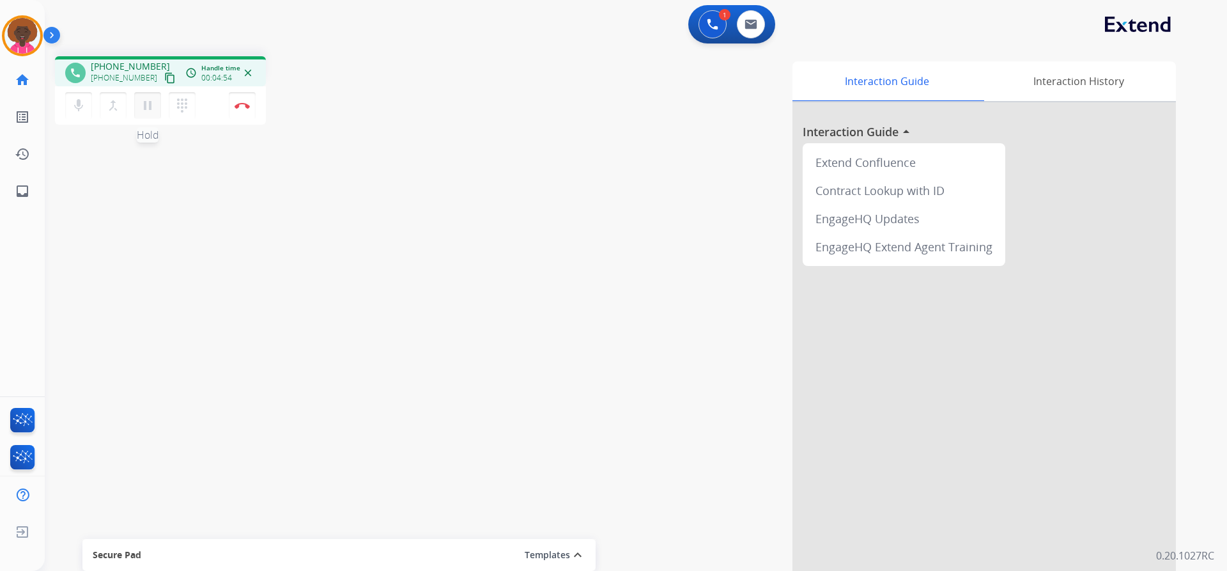
click at [146, 108] on mat-icon "pause" at bounding box center [147, 105] width 15 height 15
click at [151, 109] on mat-icon "play_arrow" at bounding box center [147, 105] width 15 height 15
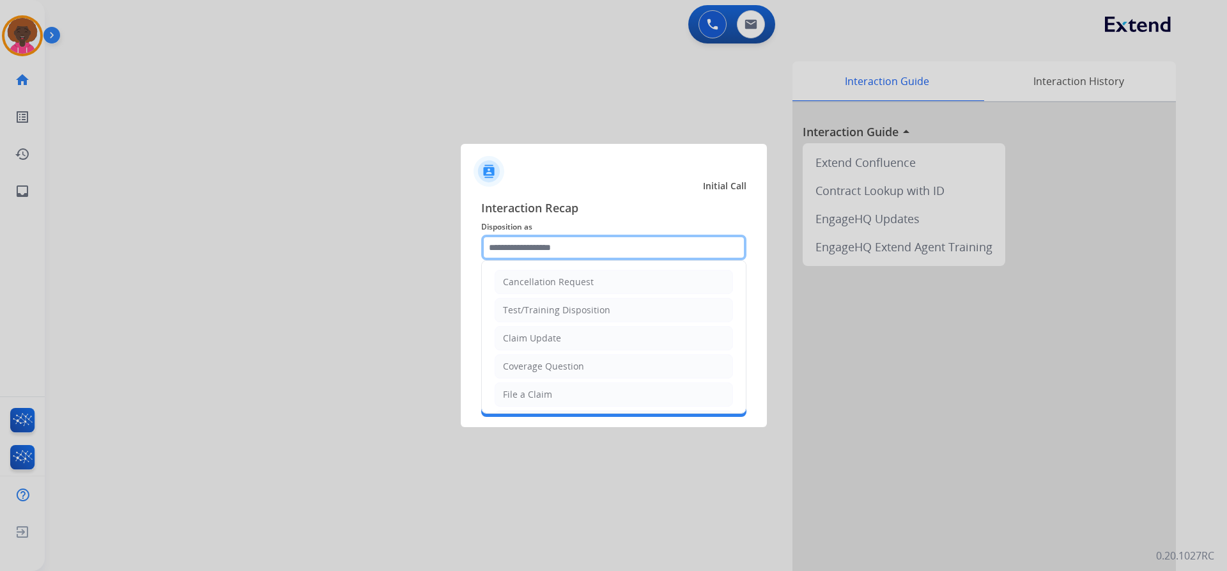
drag, startPoint x: 577, startPoint y: 239, endPoint x: 478, endPoint y: 430, distance: 214.4
click at [571, 241] on input "text" at bounding box center [613, 248] width 265 height 26
click at [511, 405] on li "File a Claim" at bounding box center [614, 394] width 238 height 24
type input "**********"
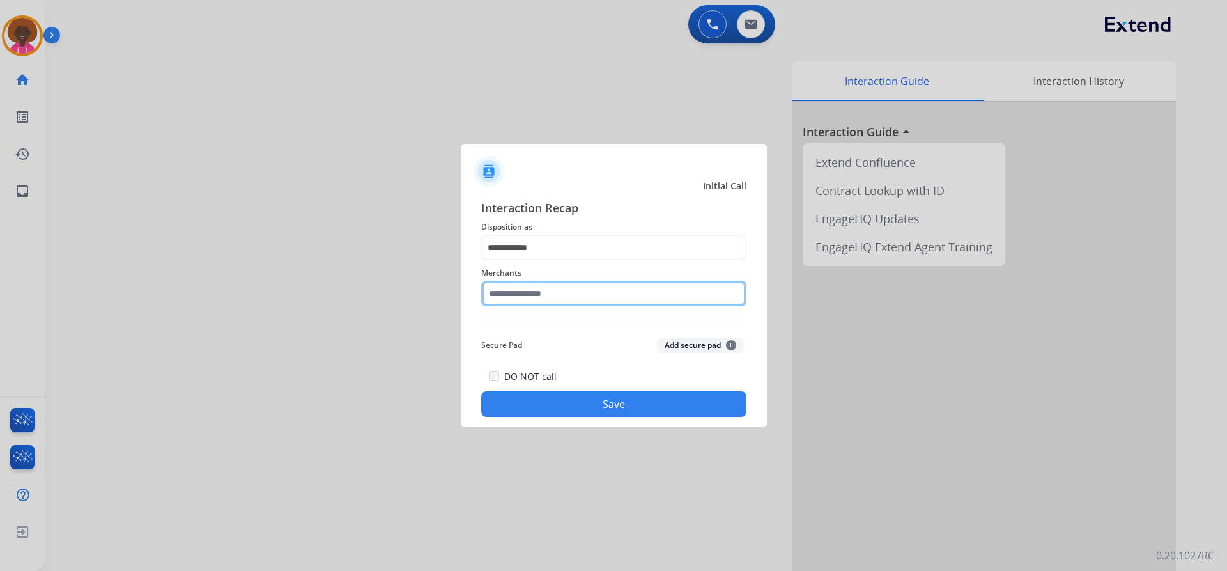
click at [536, 289] on input "text" at bounding box center [613, 294] width 265 height 26
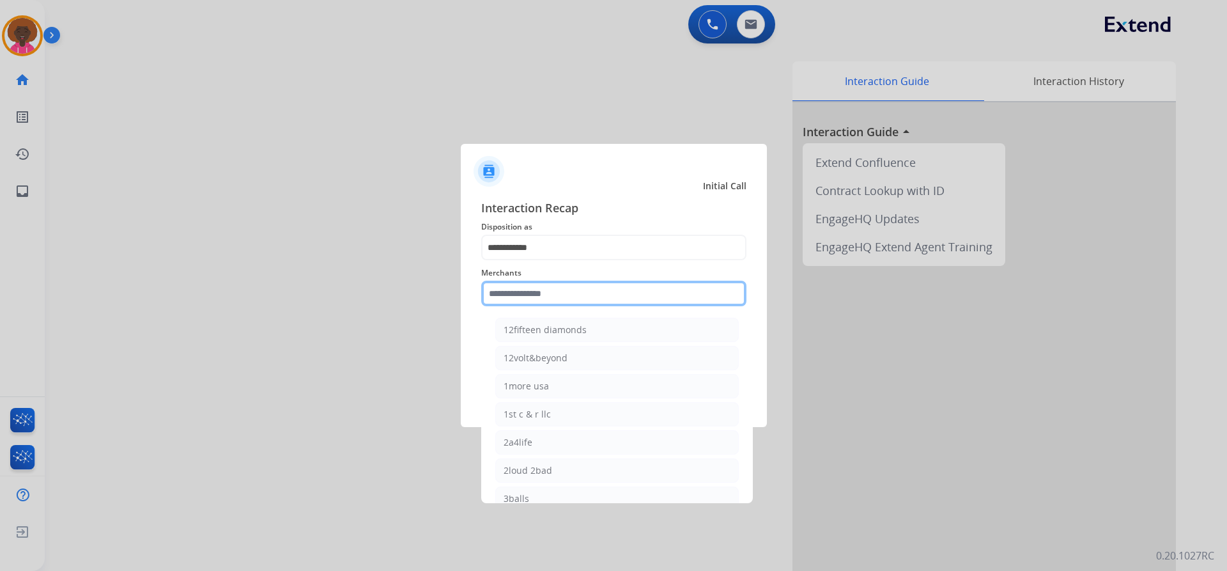
type input "*"
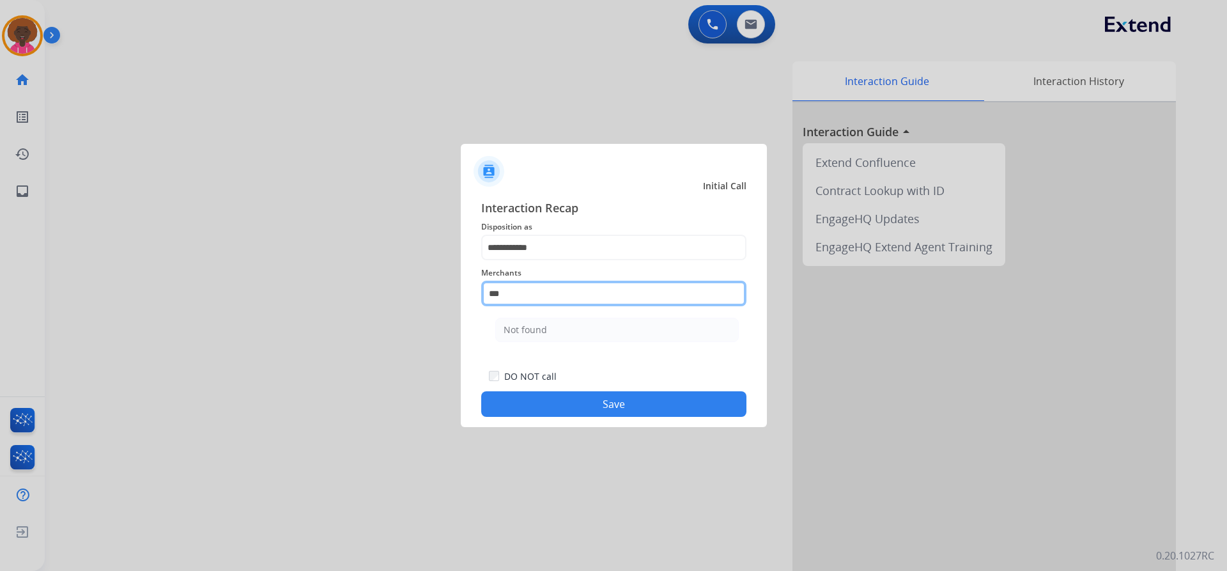
type input "*********"
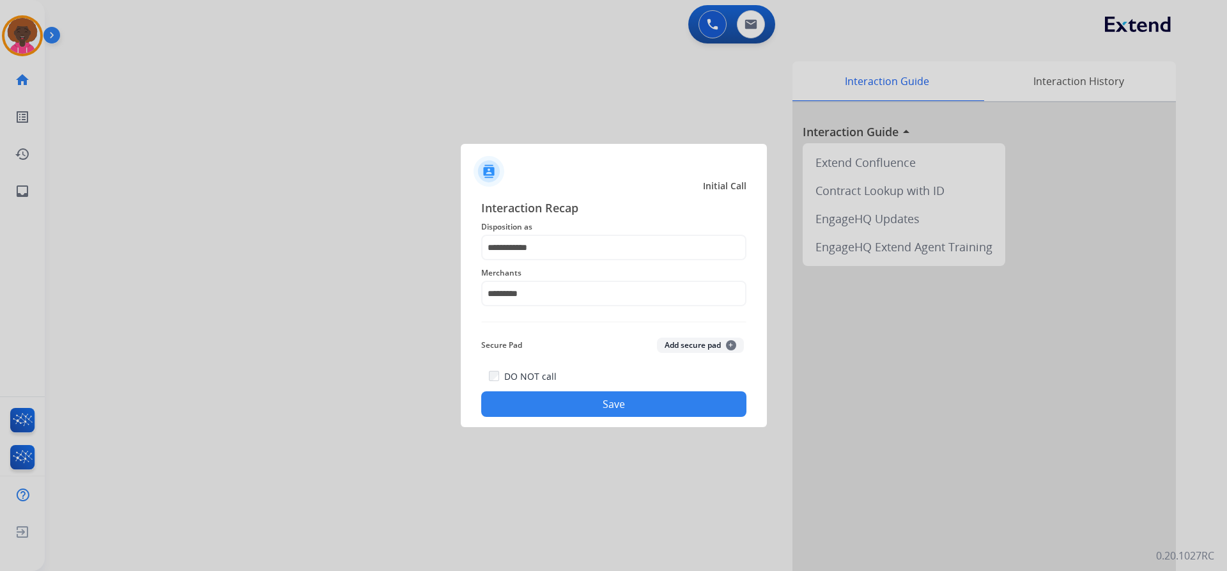
click at [549, 402] on button "Save" at bounding box center [613, 404] width 265 height 26
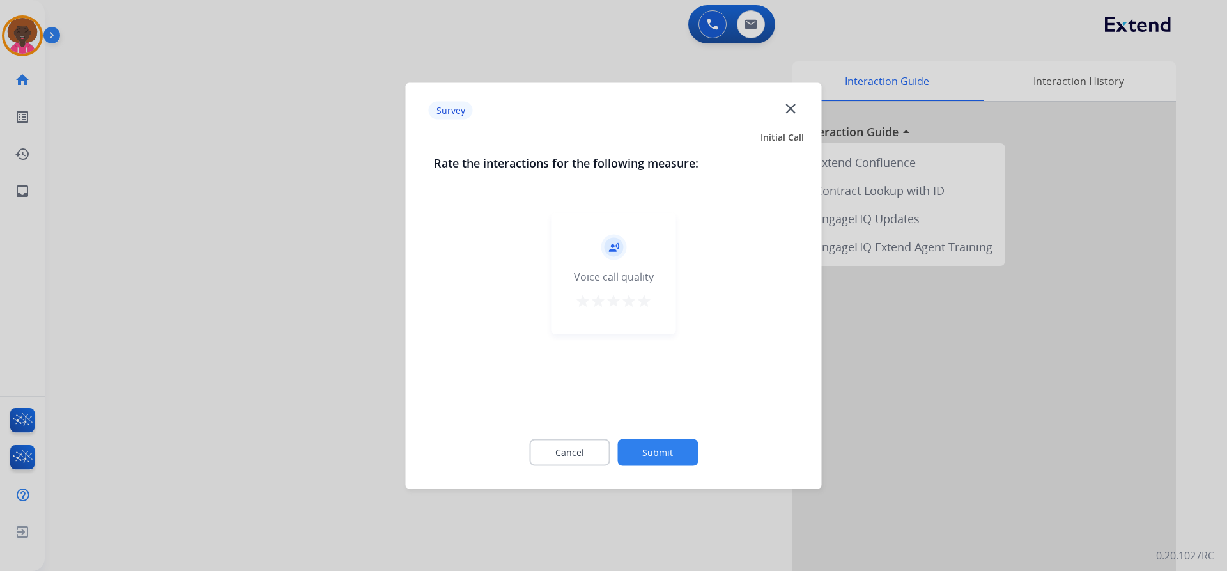
click at [633, 310] on button "star" at bounding box center [628, 302] width 15 height 19
click at [659, 451] on button "Submit" at bounding box center [657, 451] width 81 height 27
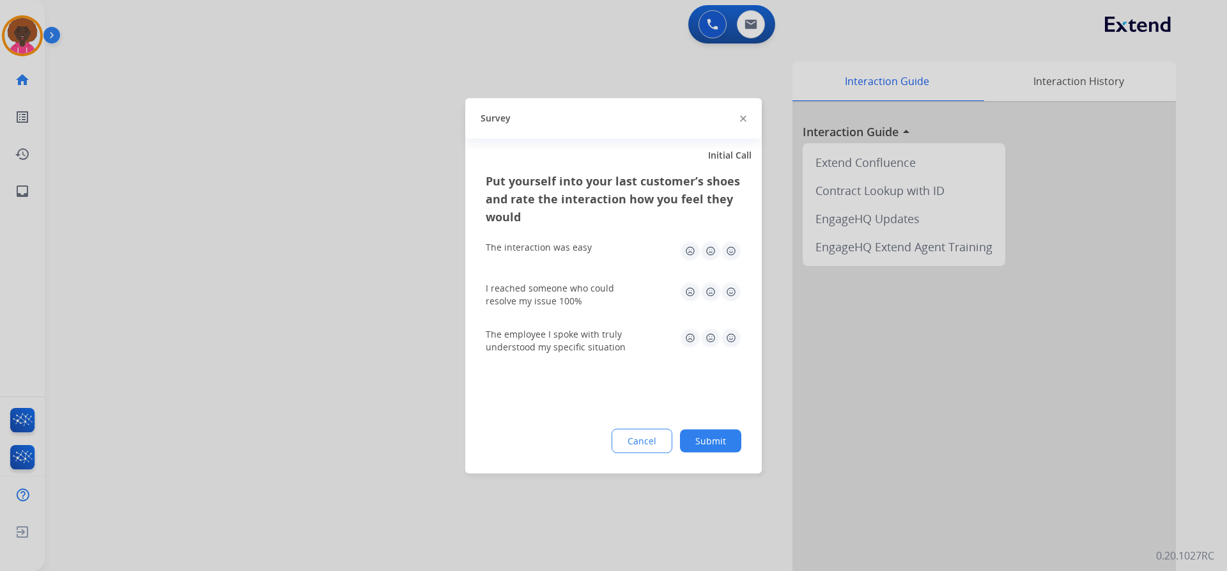
click at [738, 439] on button "Submit" at bounding box center [710, 440] width 61 height 23
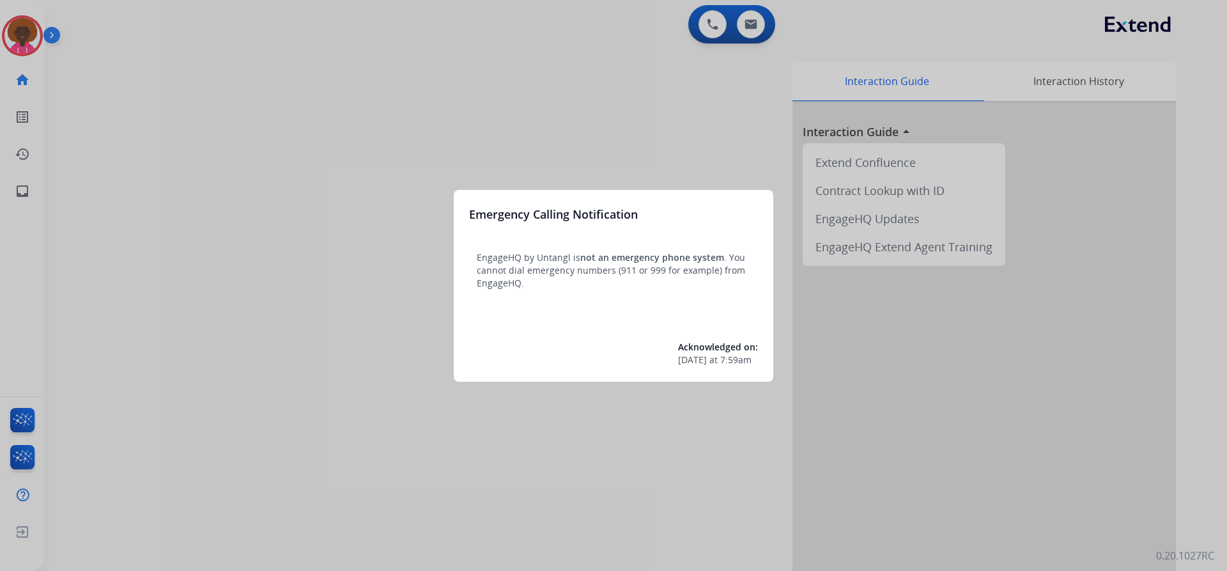
click at [9, 36] on div at bounding box center [613, 285] width 1227 height 571
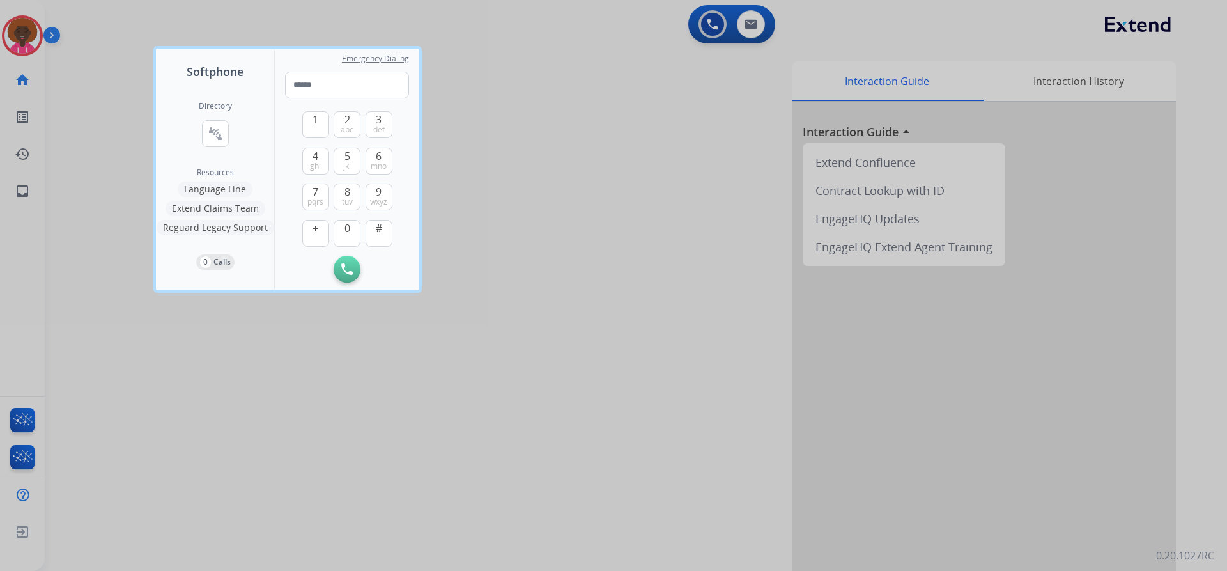
click at [220, 4] on div at bounding box center [613, 285] width 1227 height 571
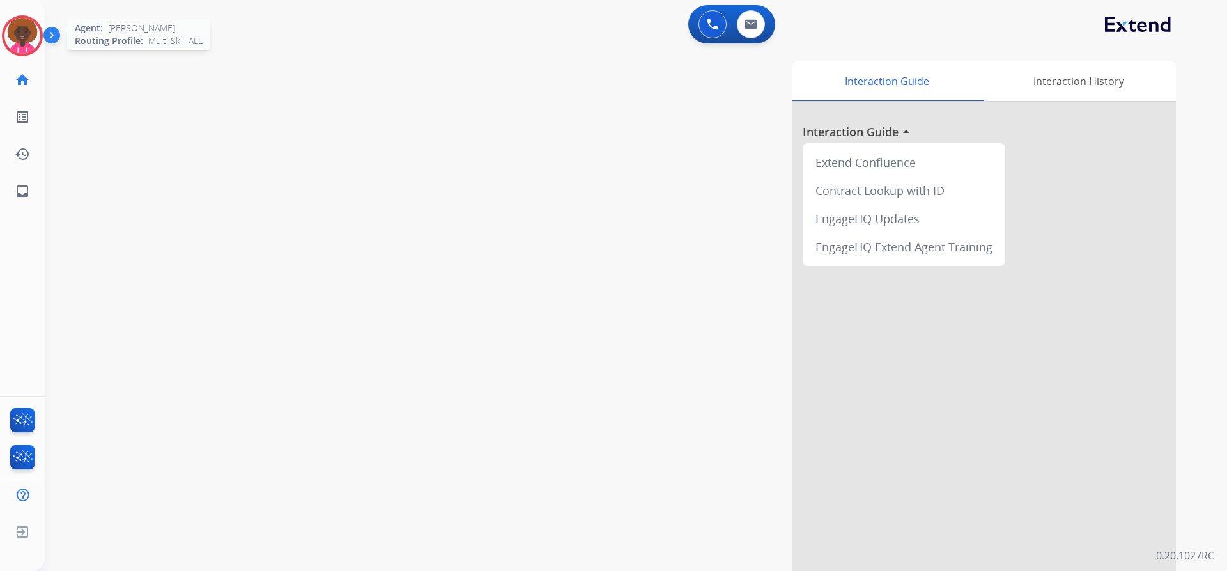
click at [28, 45] on img at bounding box center [22, 36] width 36 height 36
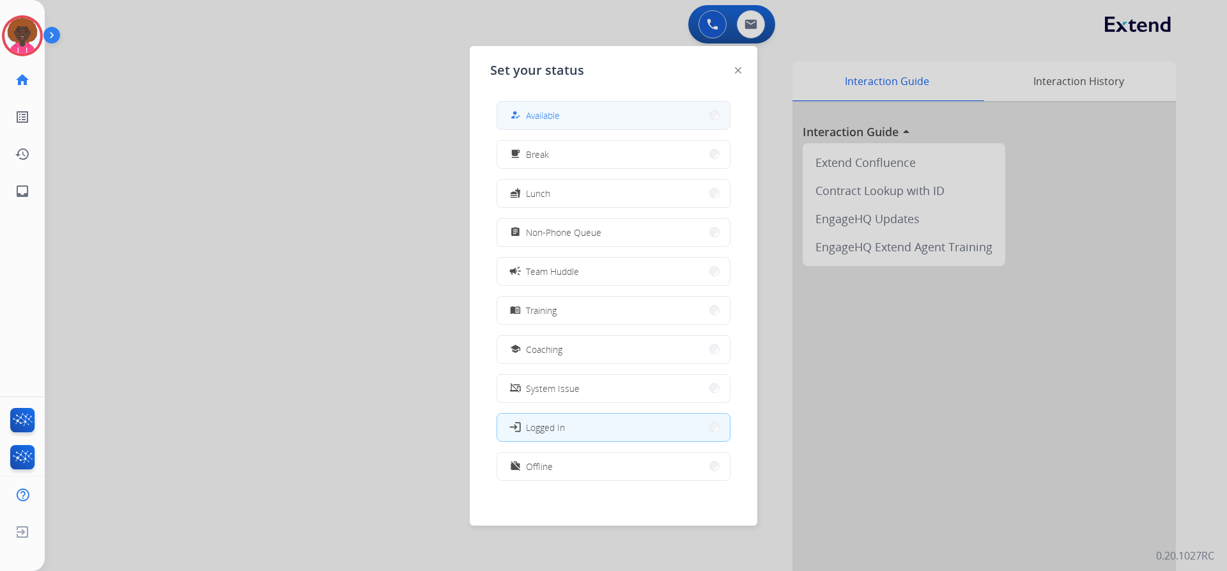
click at [569, 114] on button "how_to_reg Available" at bounding box center [613, 115] width 233 height 27
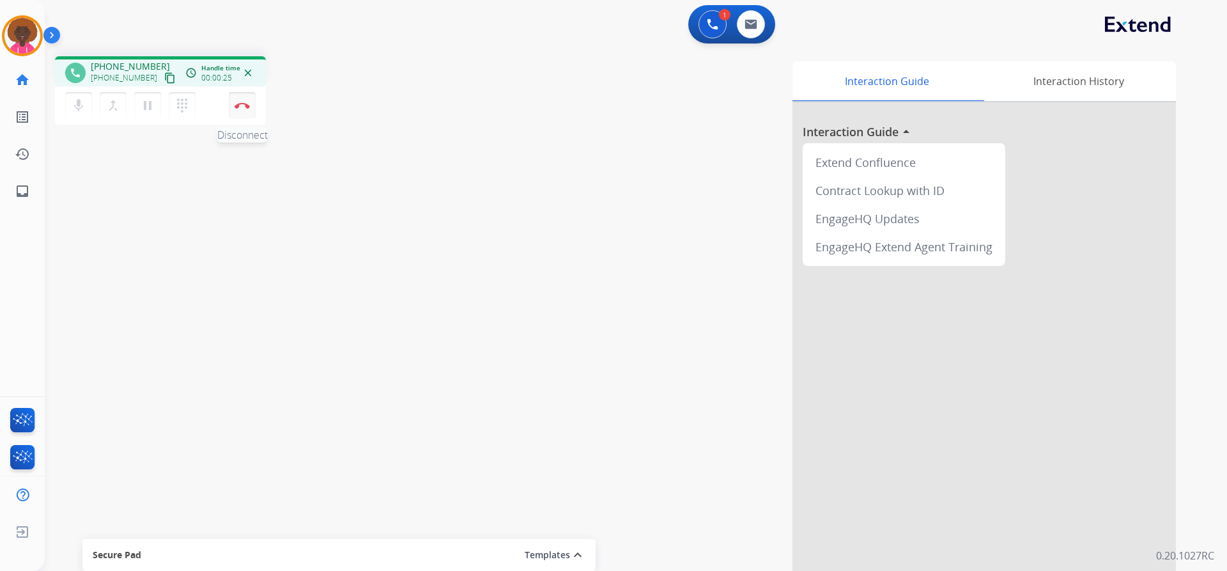
click at [231, 100] on button "Disconnect" at bounding box center [242, 105] width 27 height 27
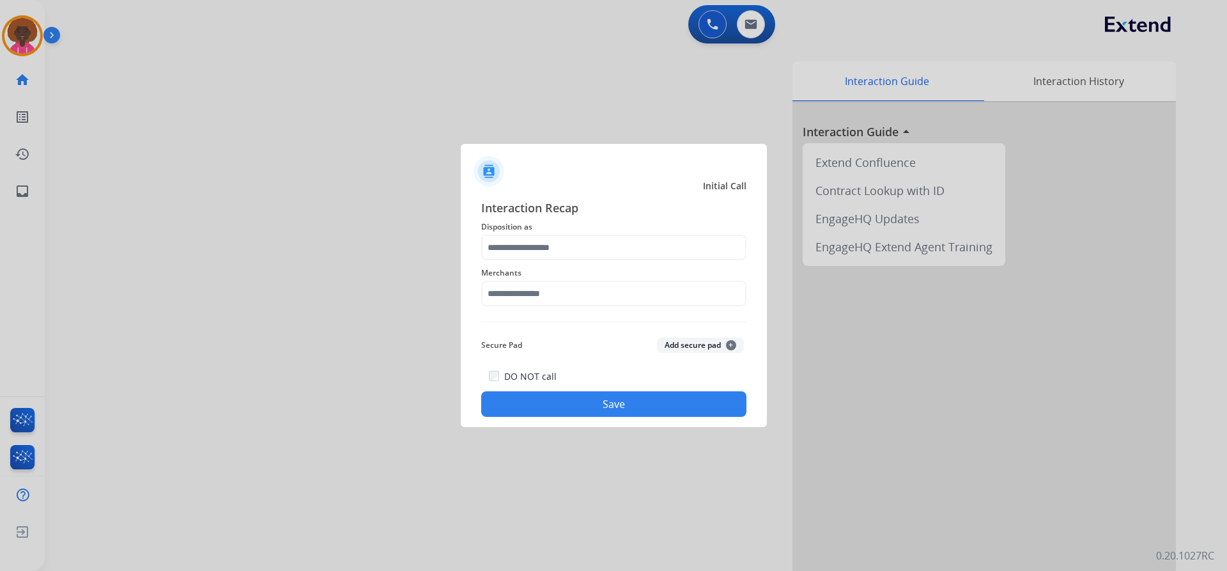
click at [17, 35] on div at bounding box center [613, 285] width 1227 height 571
click at [550, 276] on span "Merchants" at bounding box center [613, 272] width 265 height 15
click at [541, 291] on input "text" at bounding box center [613, 294] width 265 height 26
click at [555, 301] on input "****" at bounding box center [613, 294] width 265 height 26
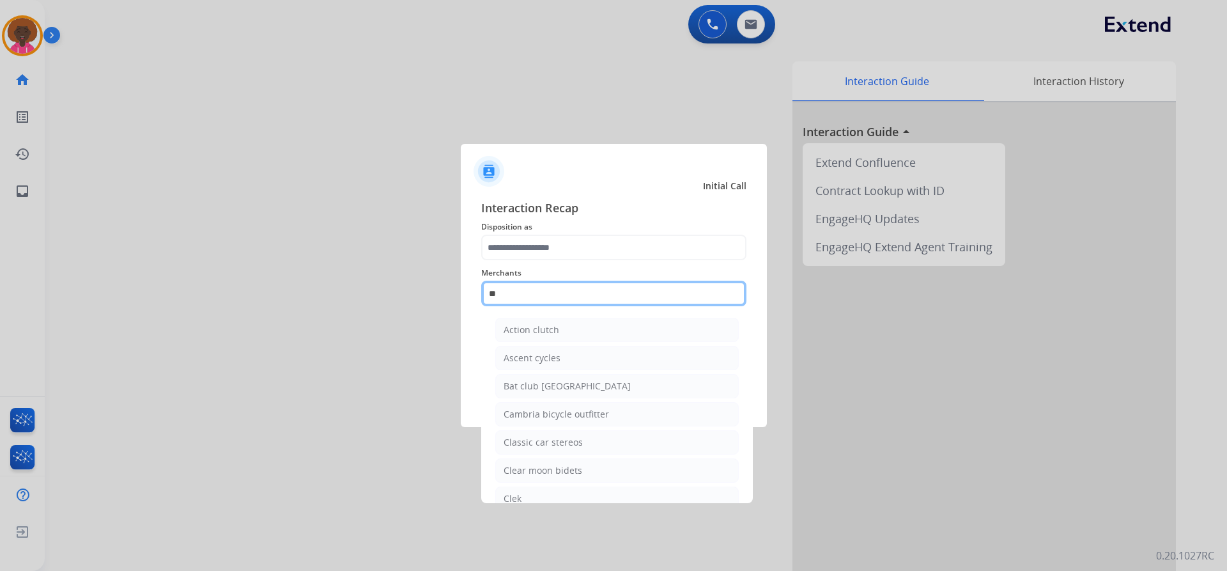
type input "*"
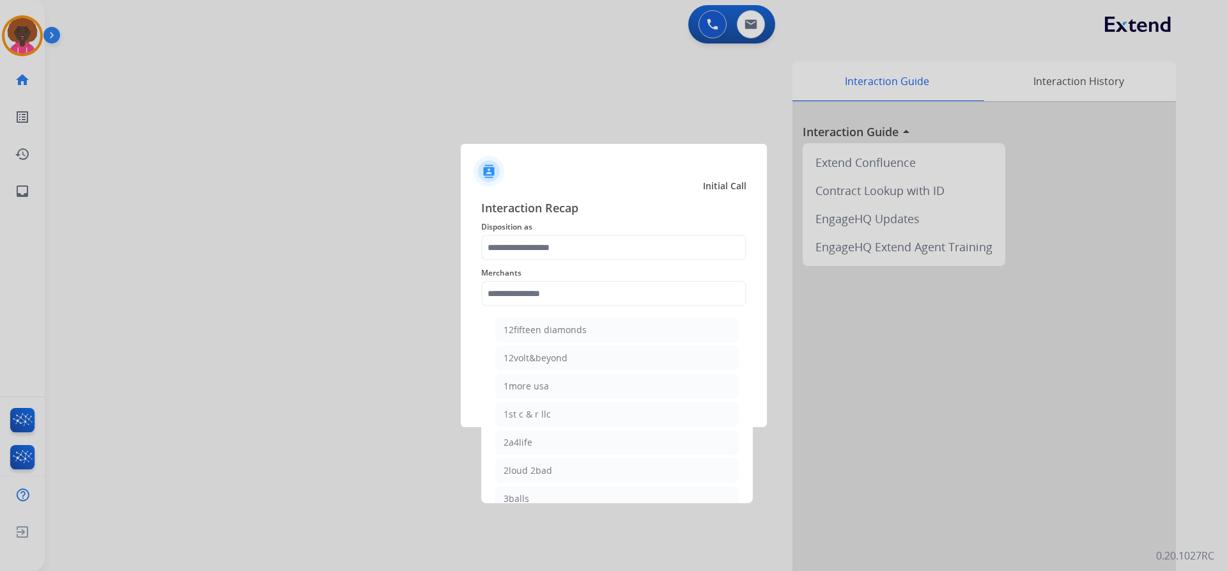
click at [573, 230] on span "Disposition as" at bounding box center [613, 226] width 265 height 15
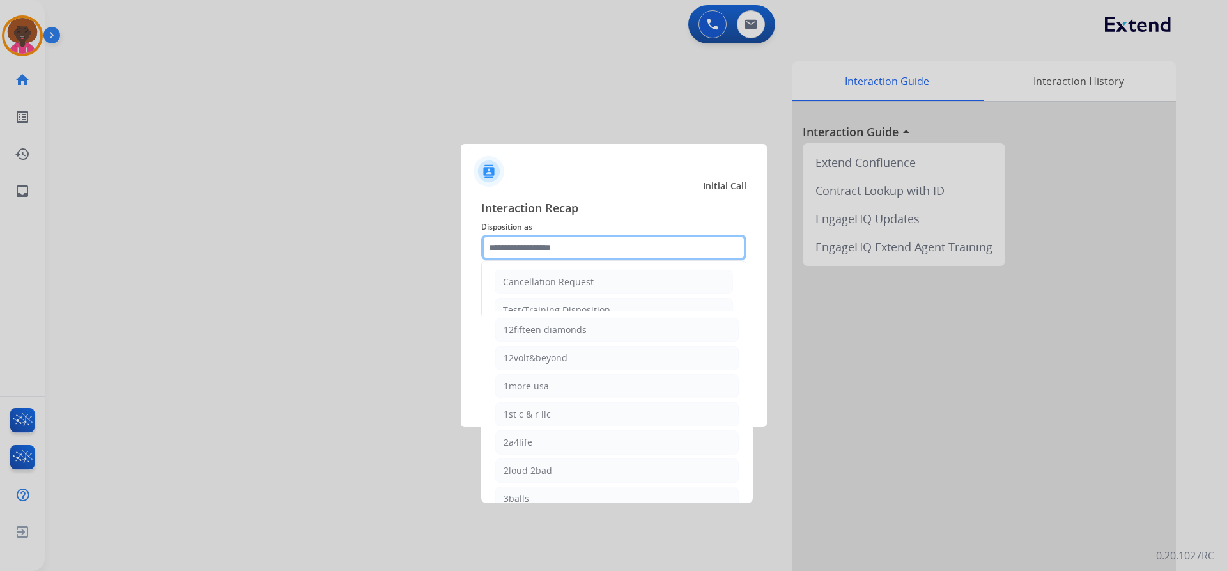
click at [542, 251] on input "text" at bounding box center [613, 248] width 265 height 26
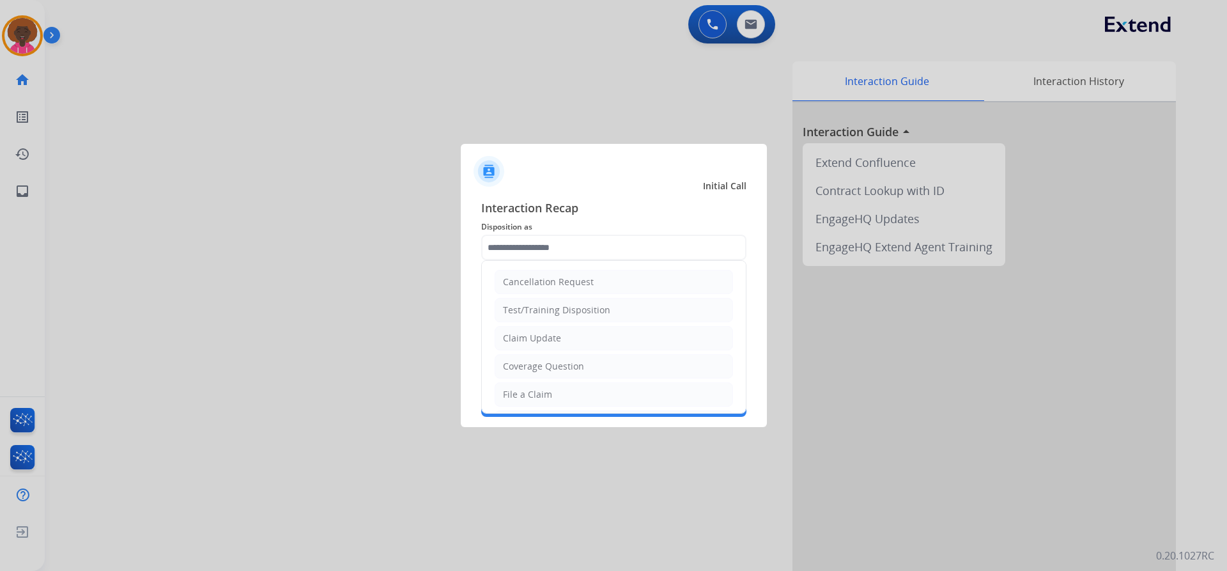
click at [526, 387] on li "File a Claim" at bounding box center [614, 394] width 238 height 24
type input "**********"
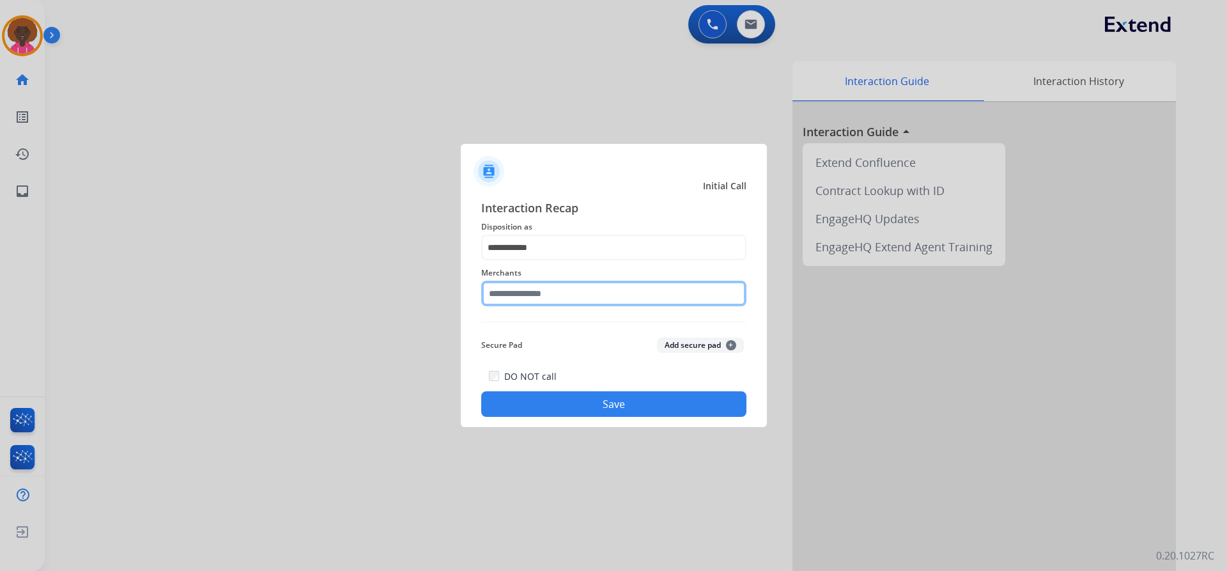
click at [520, 297] on input "text" at bounding box center [613, 294] width 265 height 26
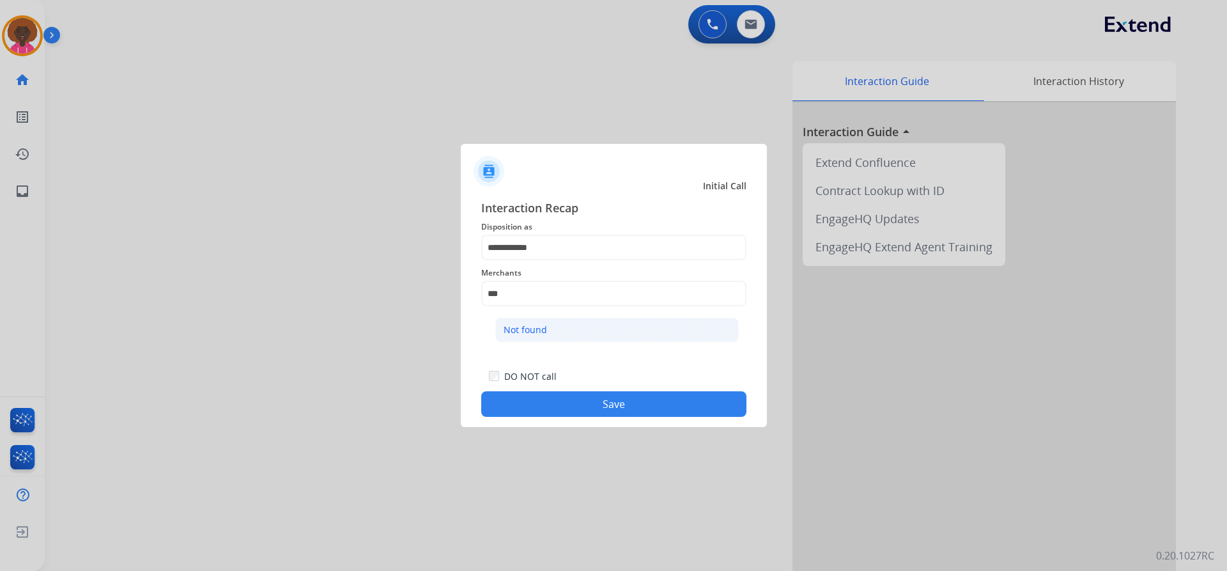
click at [584, 337] on li "Not found" at bounding box center [617, 330] width 244 height 24
type input "*********"
click at [646, 426] on div "**********" at bounding box center [614, 308] width 306 height 238
click at [665, 401] on button "Save" at bounding box center [613, 404] width 265 height 26
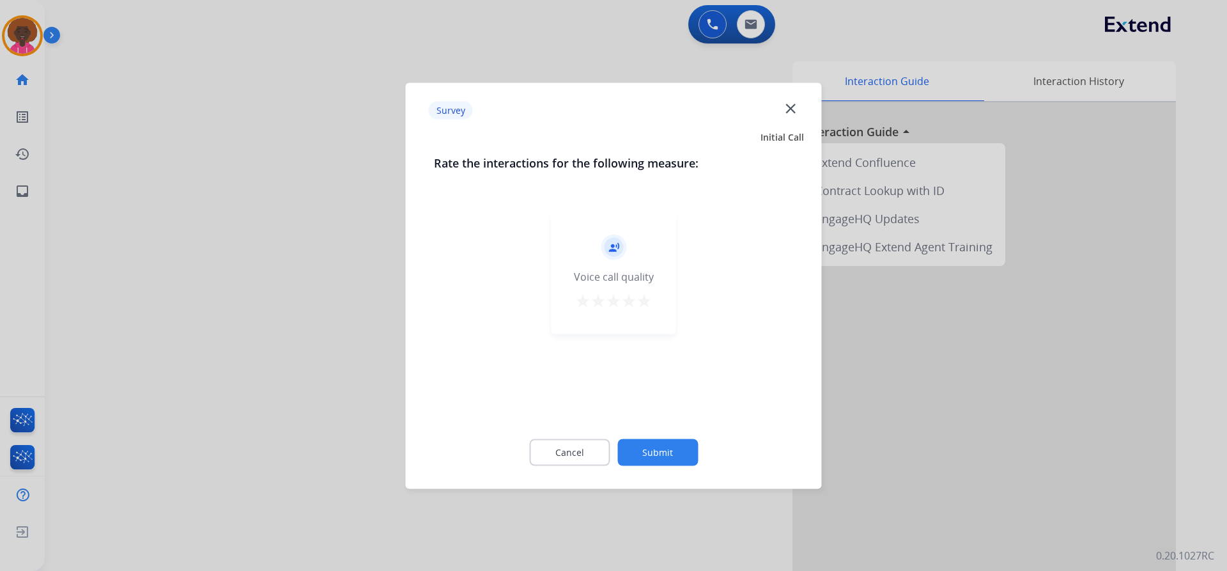
click at [649, 302] on mat-icon "star" at bounding box center [644, 300] width 15 height 15
click at [649, 436] on div "Cancel Submit" at bounding box center [614, 452] width 360 height 58
click at [662, 451] on button "Submit" at bounding box center [657, 451] width 81 height 27
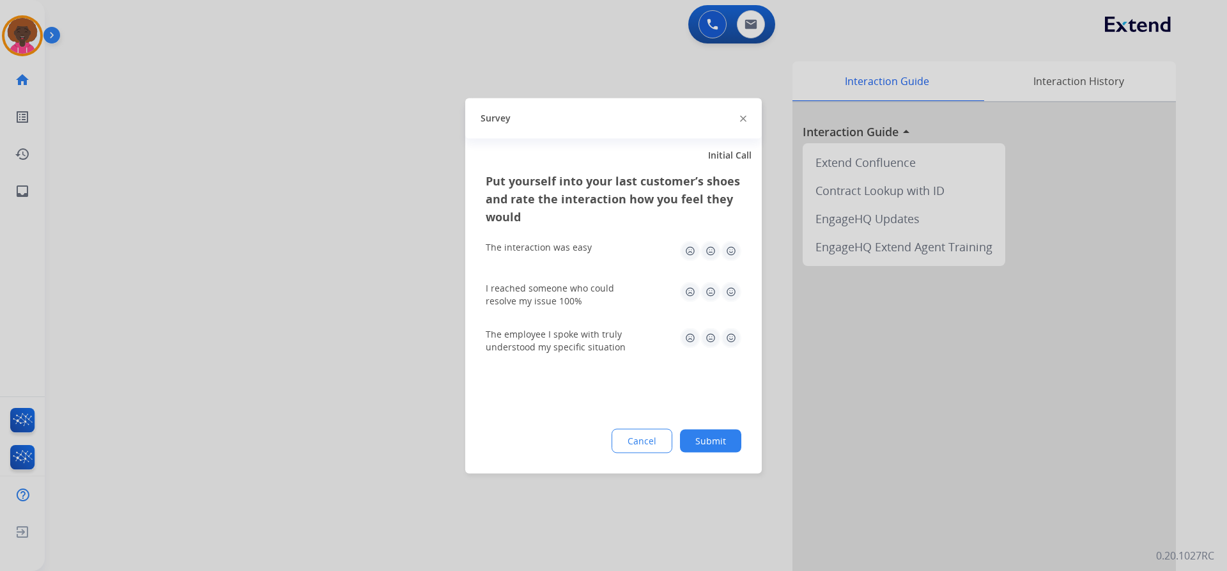
drag, startPoint x: 730, startPoint y: 246, endPoint x: 734, endPoint y: 277, distance: 31.0
click at [730, 247] on img at bounding box center [731, 250] width 20 height 20
click at [729, 291] on img at bounding box center [731, 291] width 20 height 20
click at [725, 342] on img at bounding box center [731, 337] width 20 height 20
click at [707, 433] on button "Submit" at bounding box center [710, 440] width 61 height 23
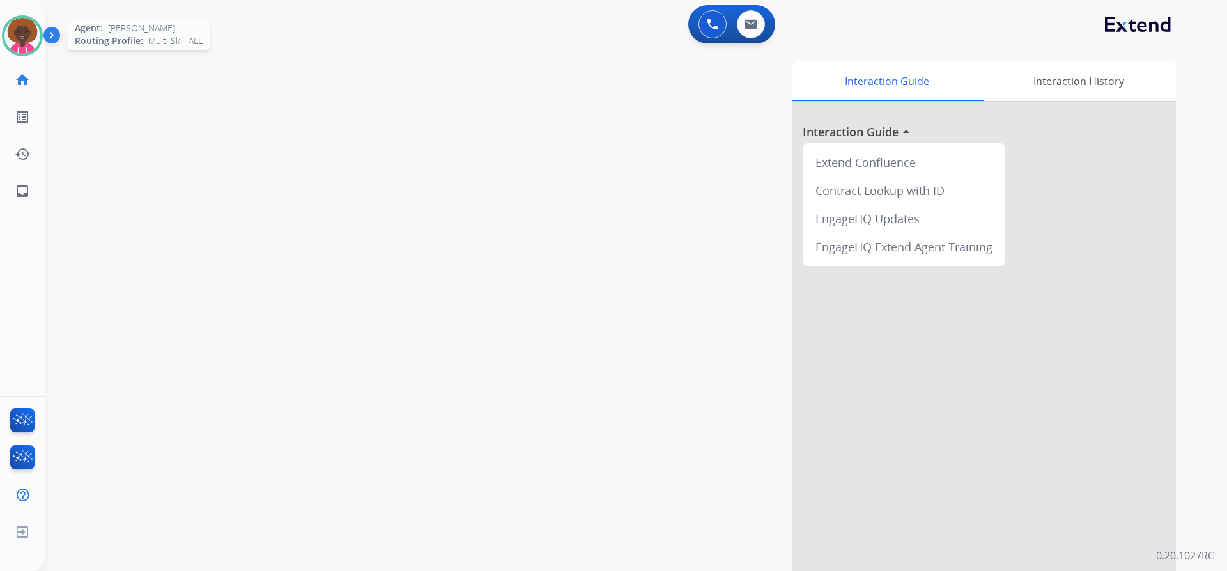
click at [17, 27] on img at bounding box center [22, 36] width 36 height 36
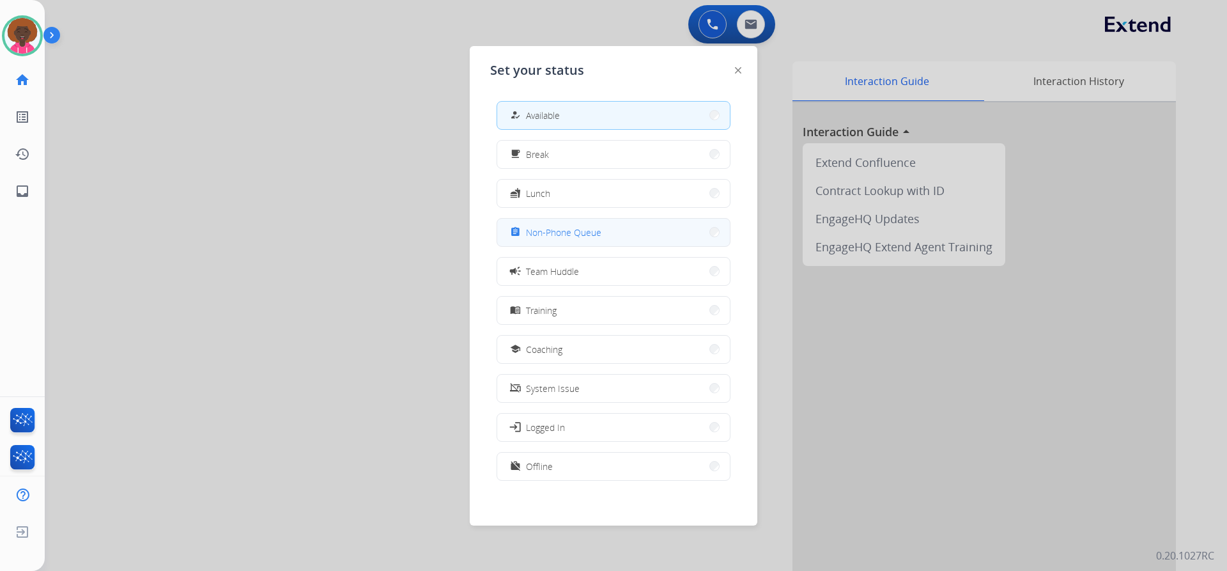
click at [561, 228] on span "Non-Phone Queue" at bounding box center [563, 232] width 75 height 13
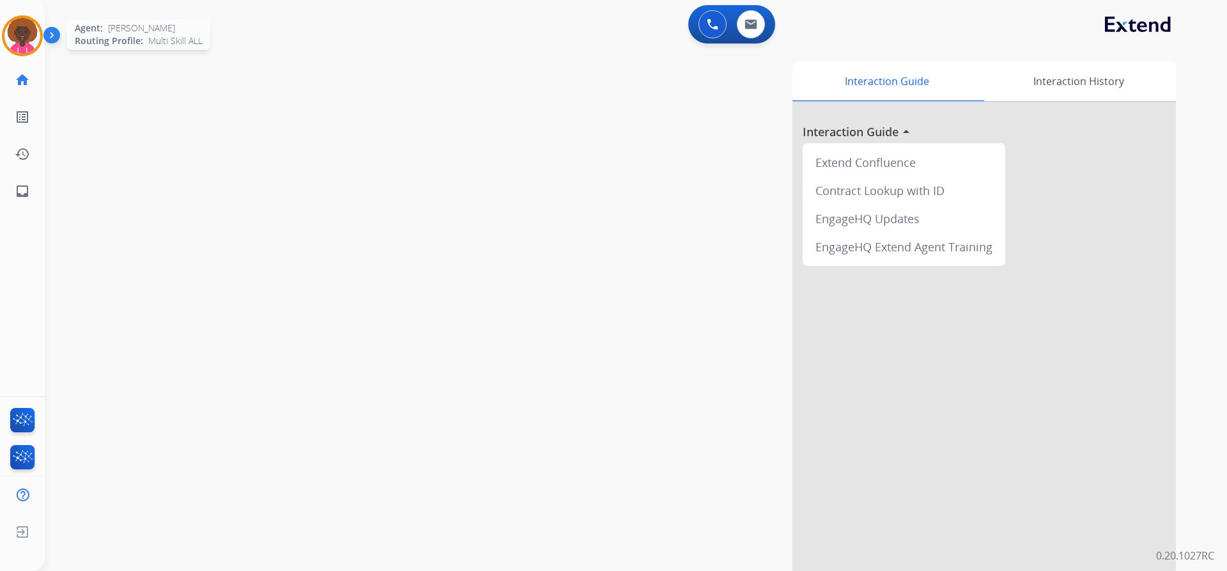
click at [36, 35] on img at bounding box center [22, 36] width 36 height 36
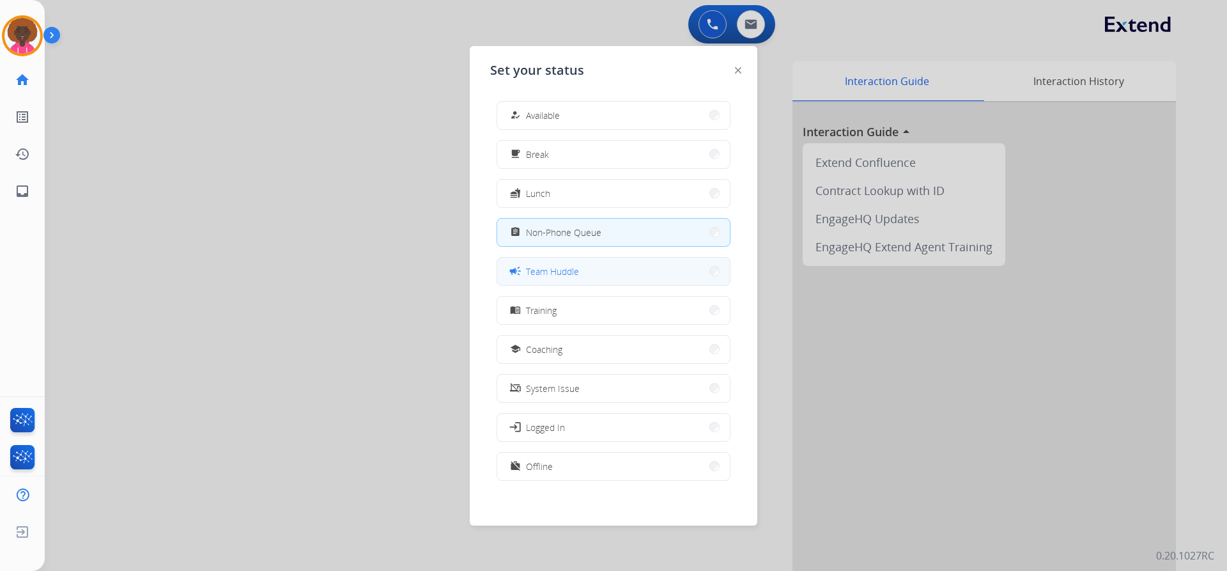
click at [611, 277] on button "campaign Team Huddle" at bounding box center [613, 271] width 233 height 27
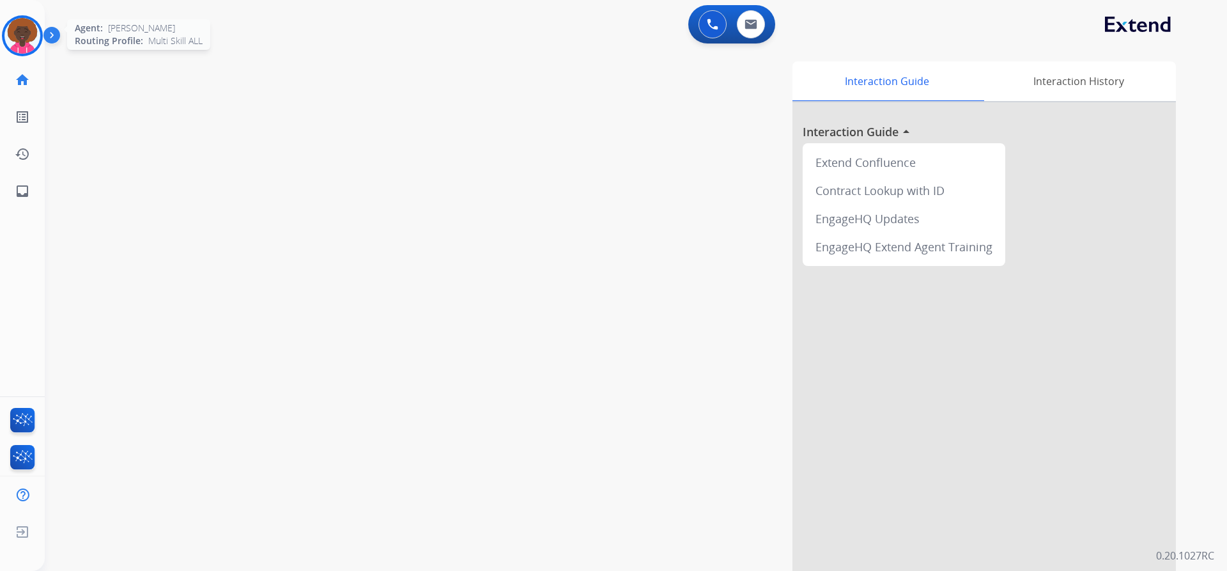
click at [27, 49] on img at bounding box center [22, 36] width 36 height 36
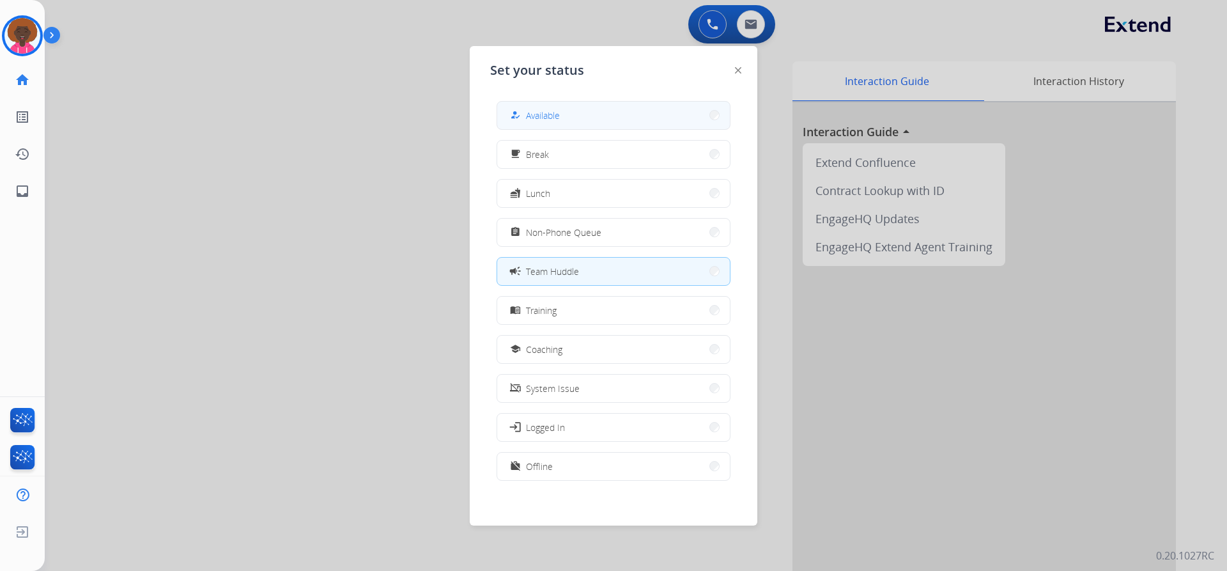
click at [596, 118] on button "how_to_reg Available" at bounding box center [613, 115] width 233 height 27
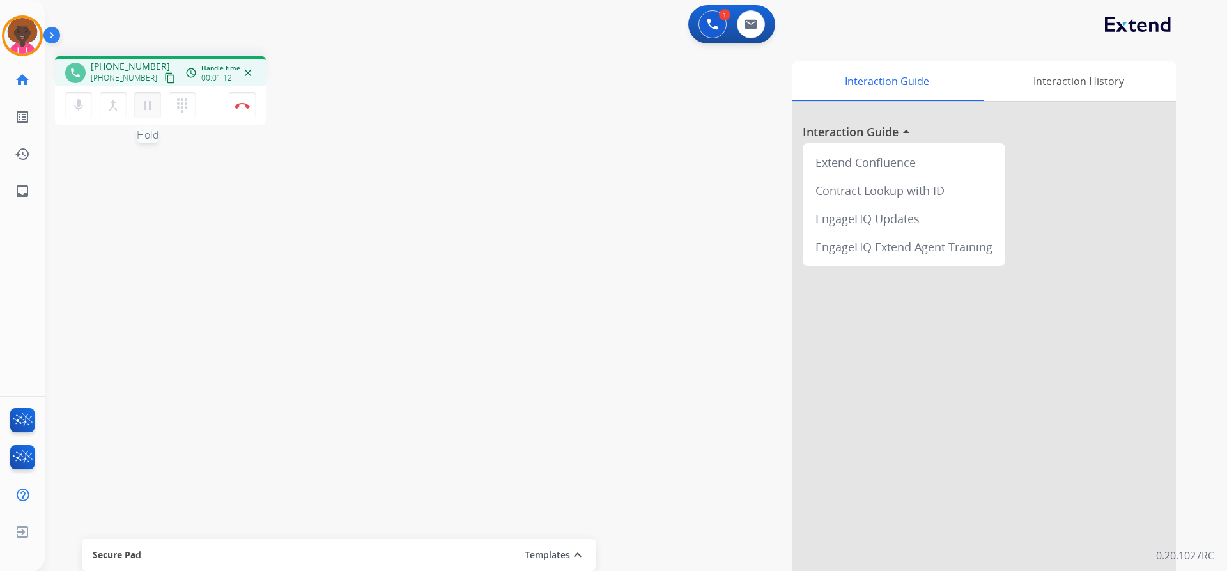
click at [153, 105] on mat-icon "pause" at bounding box center [147, 105] width 15 height 15
click at [153, 107] on mat-icon "play_arrow" at bounding box center [147, 105] width 15 height 15
click at [240, 112] on button "Disconnect" at bounding box center [242, 105] width 27 height 27
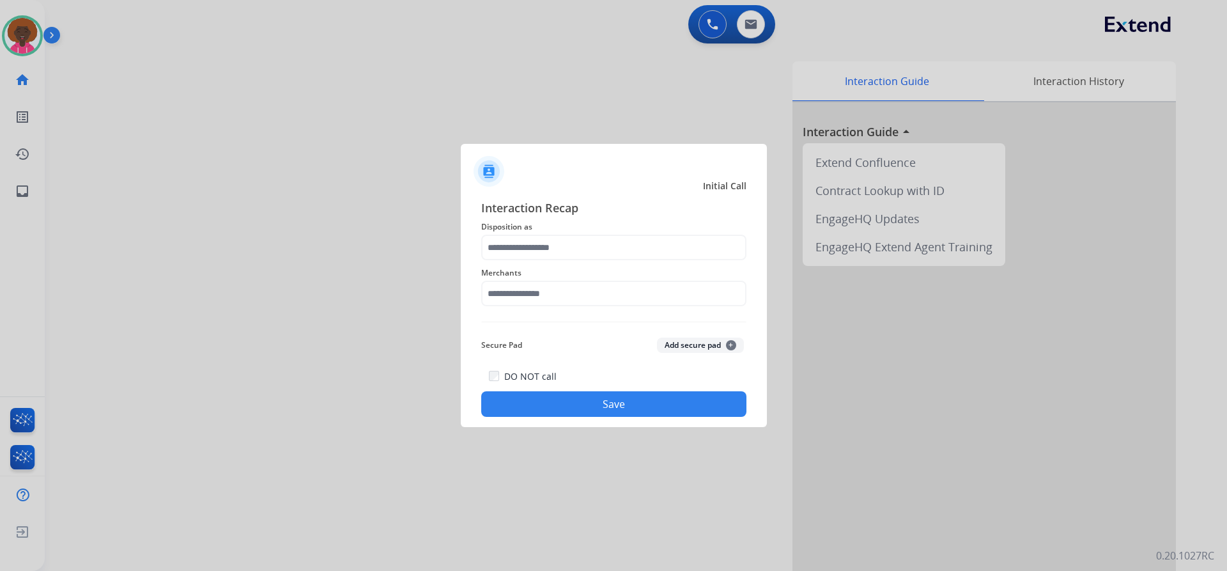
click at [543, 312] on div "Interaction Recap Disposition as Merchants Secure Pad Add secure pad + DO NOT c…" at bounding box center [613, 308] width 265 height 218
click at [553, 302] on input "text" at bounding box center [613, 294] width 265 height 26
click at [577, 329] on li "Not found" at bounding box center [617, 330] width 244 height 24
type input "*********"
click at [594, 403] on button "Save" at bounding box center [613, 404] width 265 height 26
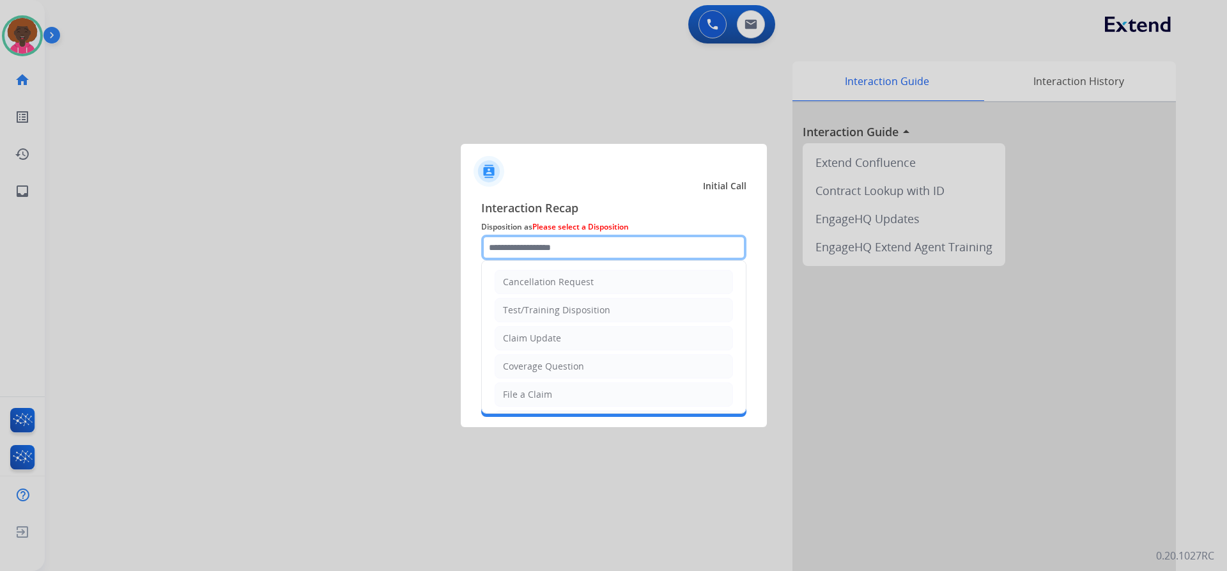
click at [559, 254] on input "text" at bounding box center [613, 248] width 265 height 26
drag, startPoint x: 525, startPoint y: 394, endPoint x: 586, endPoint y: 432, distance: 71.5
click at [527, 394] on div "File a Claim" at bounding box center [527, 394] width 49 height 13
type input "**********"
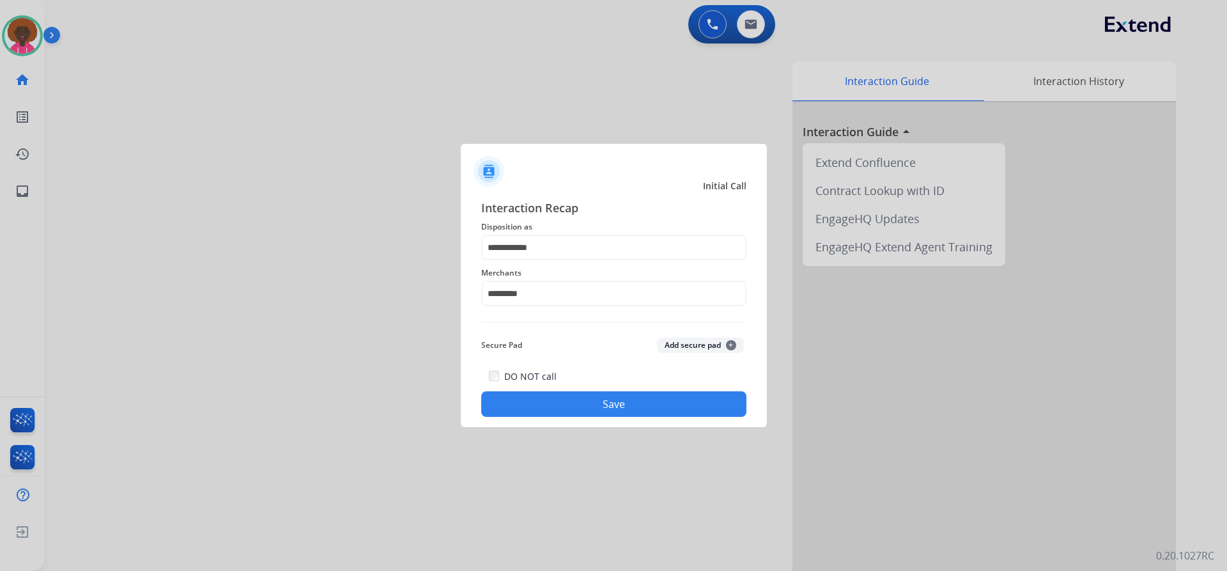
drag, startPoint x: 593, startPoint y: 419, endPoint x: 595, endPoint y: 412, distance: 7.3
click at [594, 416] on div "**********" at bounding box center [614, 308] width 306 height 238
click at [605, 407] on button "Save" at bounding box center [613, 404] width 265 height 26
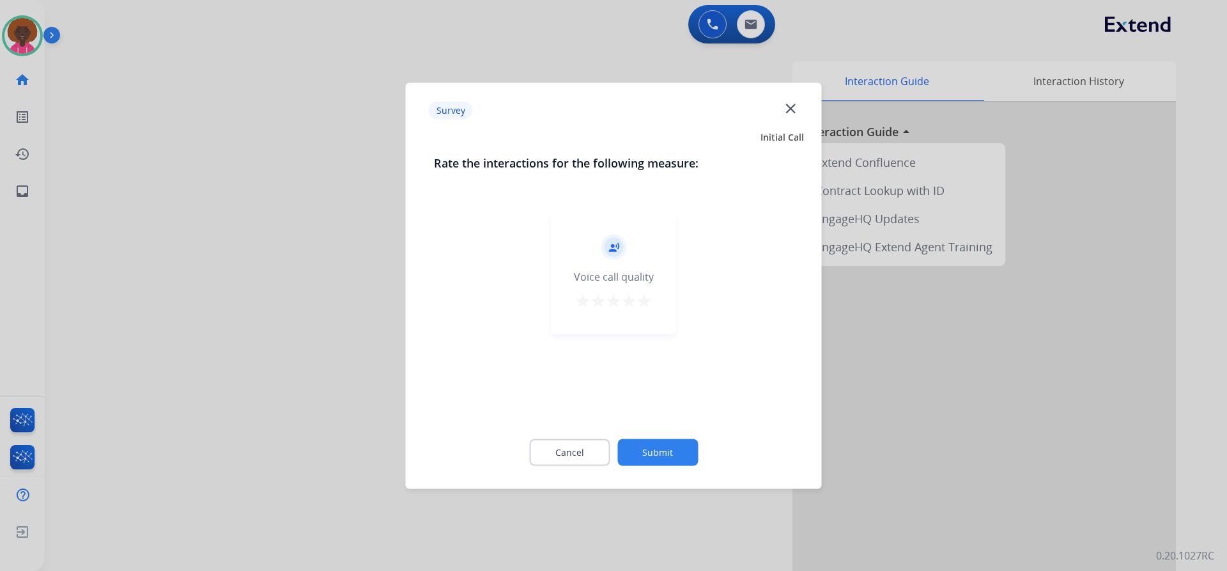
click at [644, 306] on mat-icon "star" at bounding box center [644, 300] width 15 height 15
click at [670, 458] on button "Submit" at bounding box center [657, 451] width 81 height 27
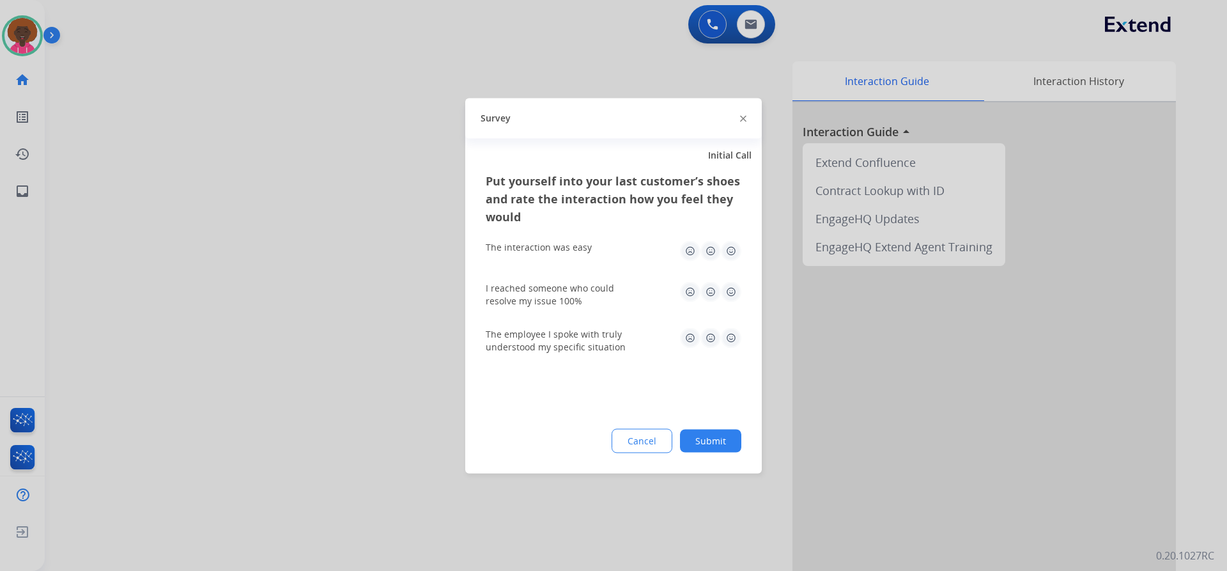
click at [702, 429] on div "Cancel Submit" at bounding box center [614, 440] width 256 height 24
click at [697, 436] on button "Submit" at bounding box center [710, 440] width 61 height 23
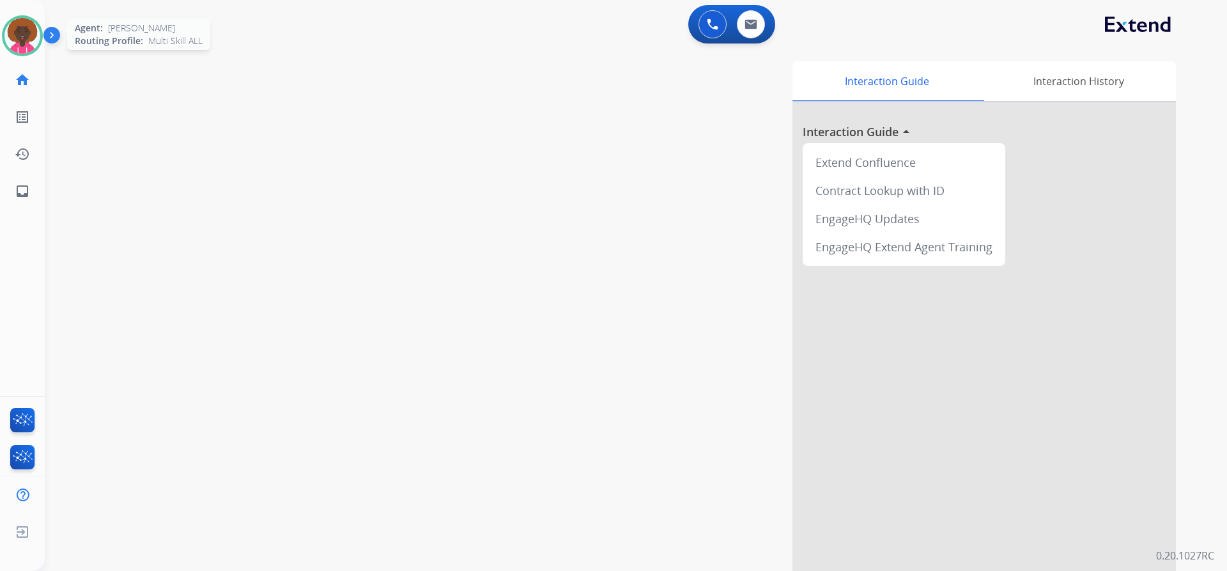
click at [12, 35] on img at bounding box center [22, 36] width 36 height 36
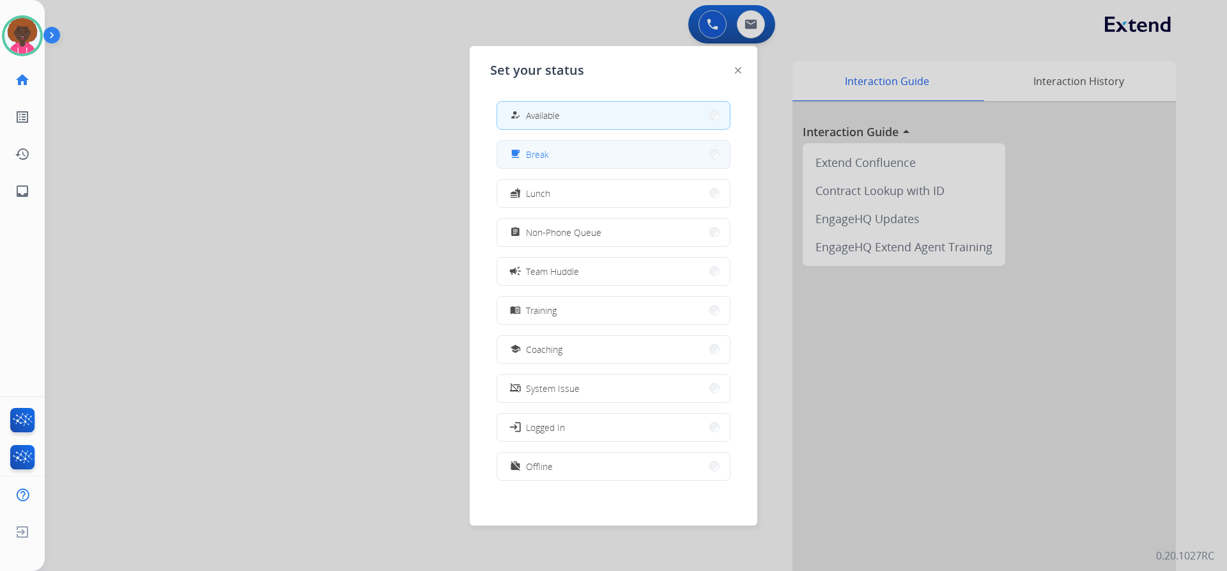
click at [555, 167] on button "free_breakfast Break" at bounding box center [613, 154] width 233 height 27
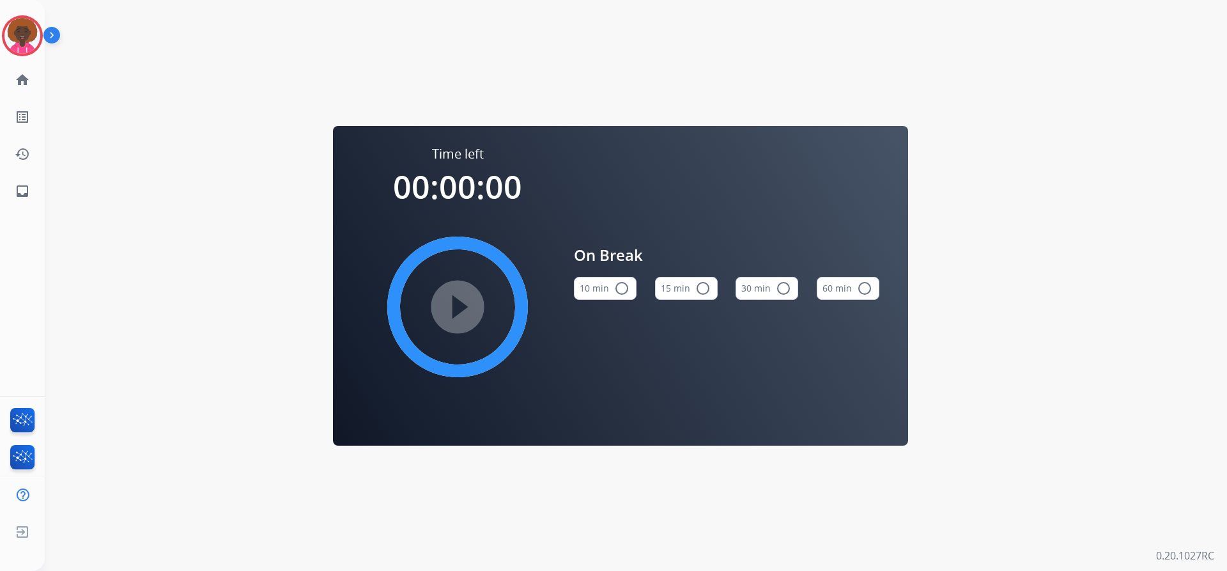
click at [700, 288] on mat-icon "radio_button_unchecked" at bounding box center [702, 288] width 15 height 15
drag, startPoint x: 526, startPoint y: 301, endPoint x: 369, endPoint y: 287, distance: 157.9
click at [493, 302] on div "play_circle_filled" at bounding box center [458, 307] width 192 height 192
click at [461, 304] on mat-icon "play_circle_filled" at bounding box center [457, 306] width 15 height 15
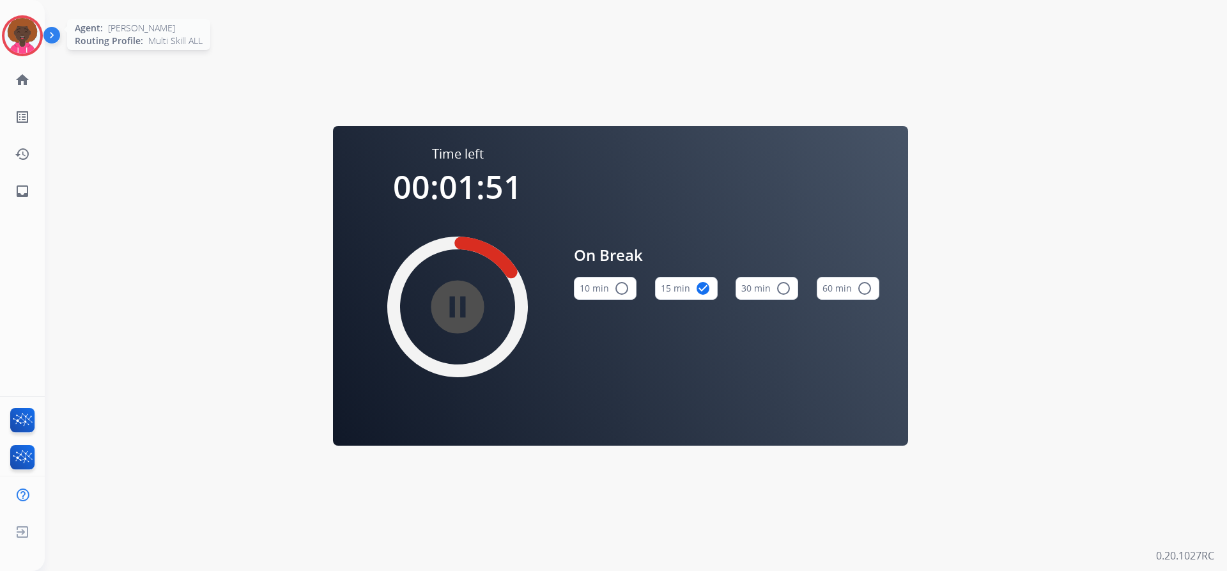
drag, startPoint x: 20, startPoint y: 21, endPoint x: 39, endPoint y: 27, distance: 19.6
click at [20, 22] on img at bounding box center [22, 36] width 36 height 36
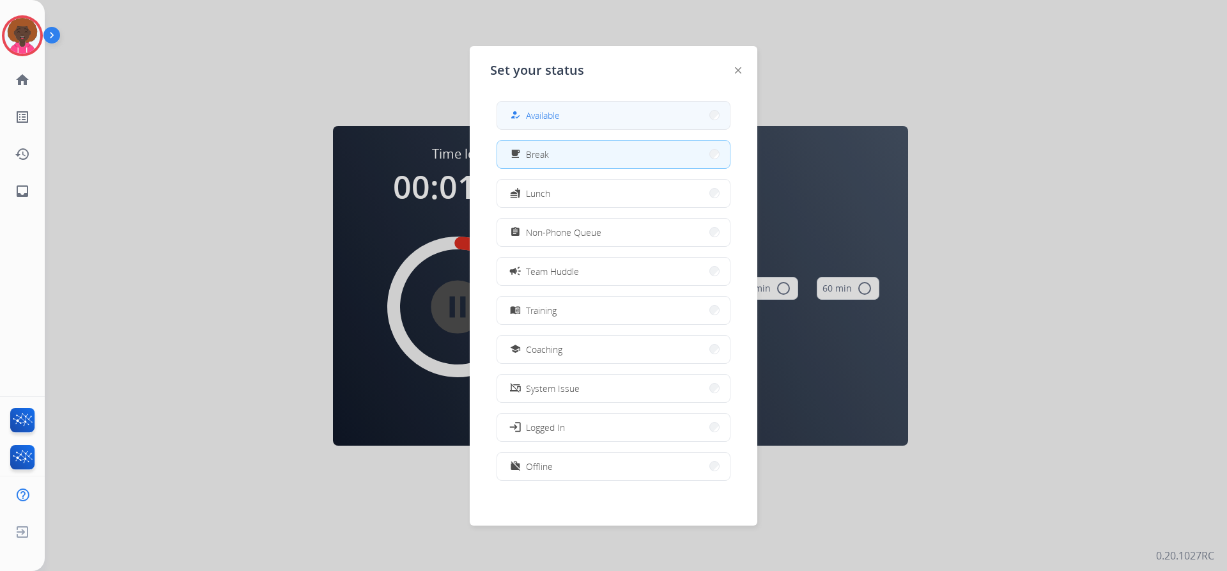
click at [620, 109] on button "how_to_reg Available" at bounding box center [613, 115] width 233 height 27
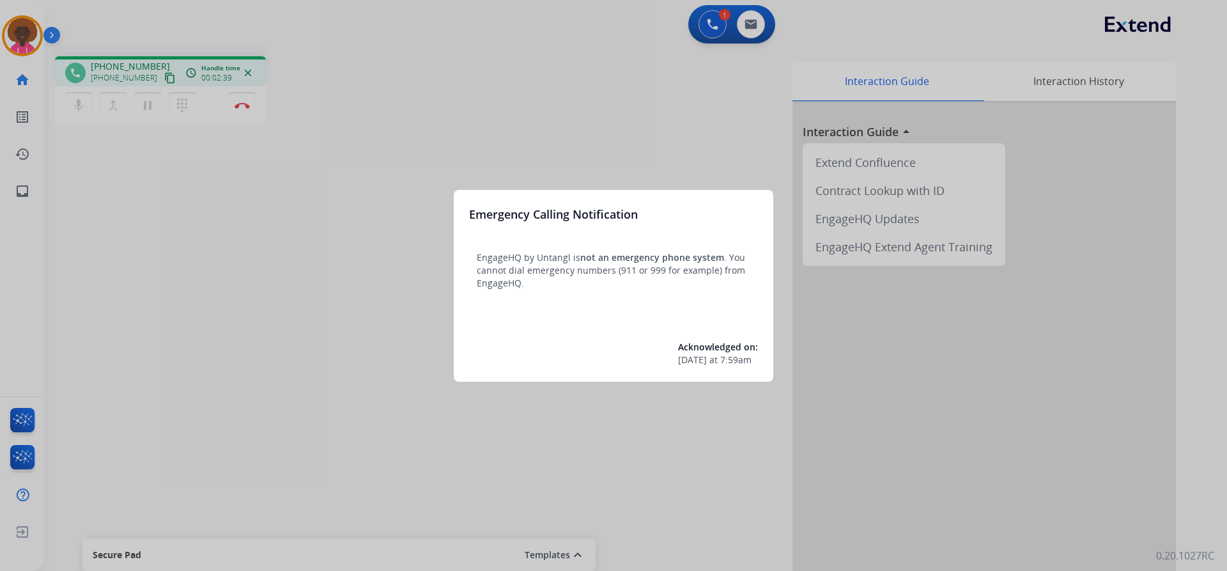
click at [249, 105] on div at bounding box center [613, 285] width 1227 height 571
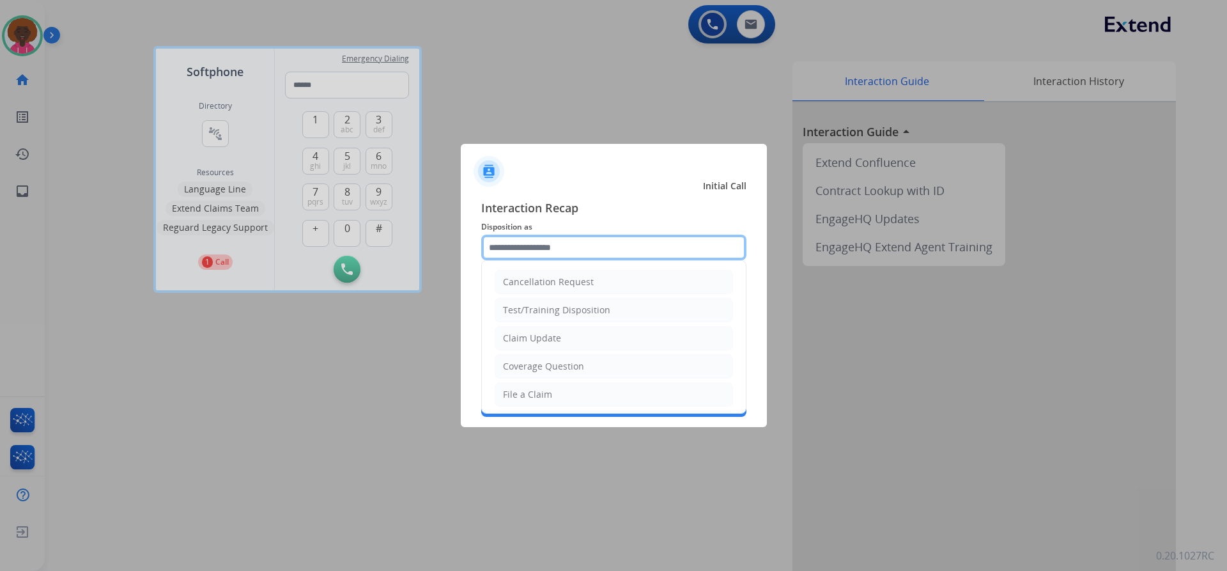
click at [545, 251] on input "text" at bounding box center [613, 248] width 265 height 26
click at [557, 393] on li "File a Claim" at bounding box center [614, 394] width 238 height 24
type input "**********"
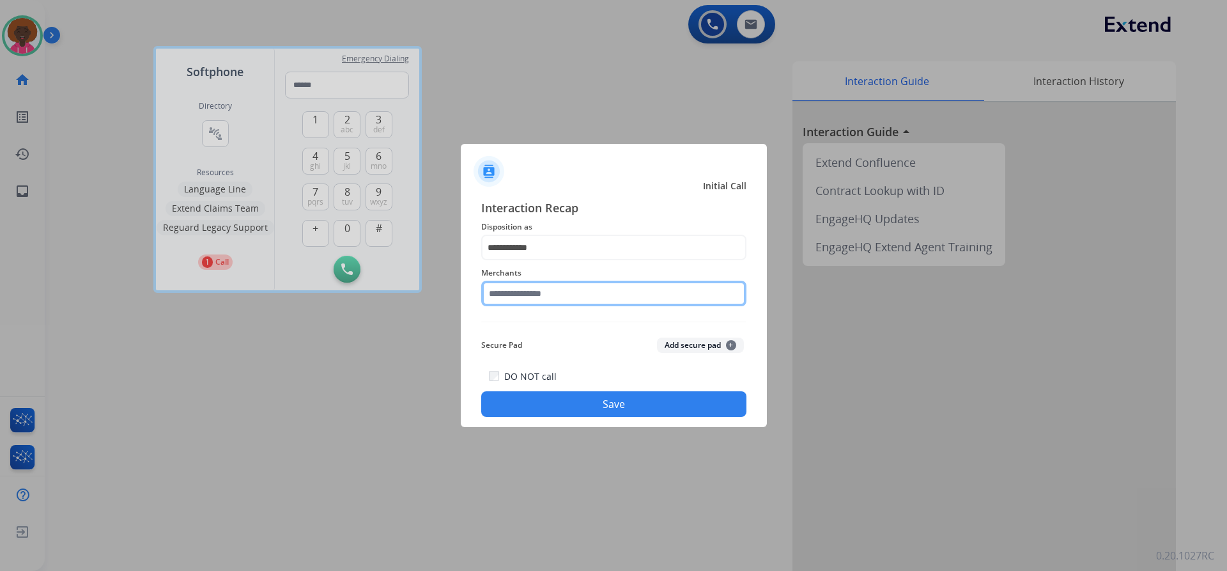
click at [554, 283] on input "text" at bounding box center [613, 294] width 265 height 26
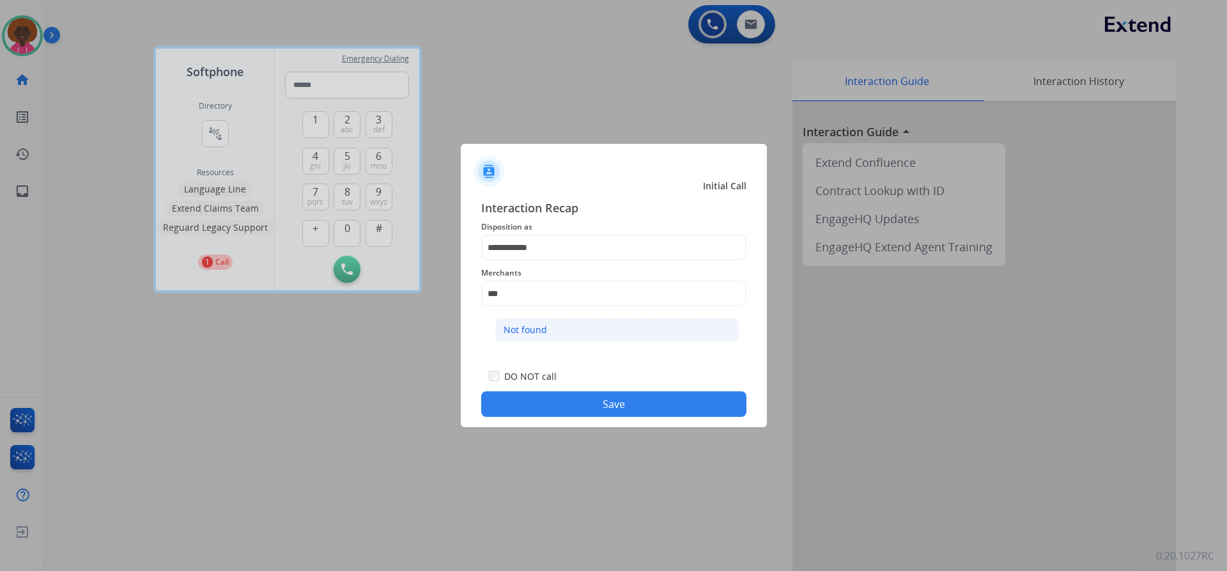
click at [550, 327] on li "Not found" at bounding box center [617, 330] width 244 height 24
type input "*********"
click at [596, 410] on button "Save" at bounding box center [613, 404] width 265 height 26
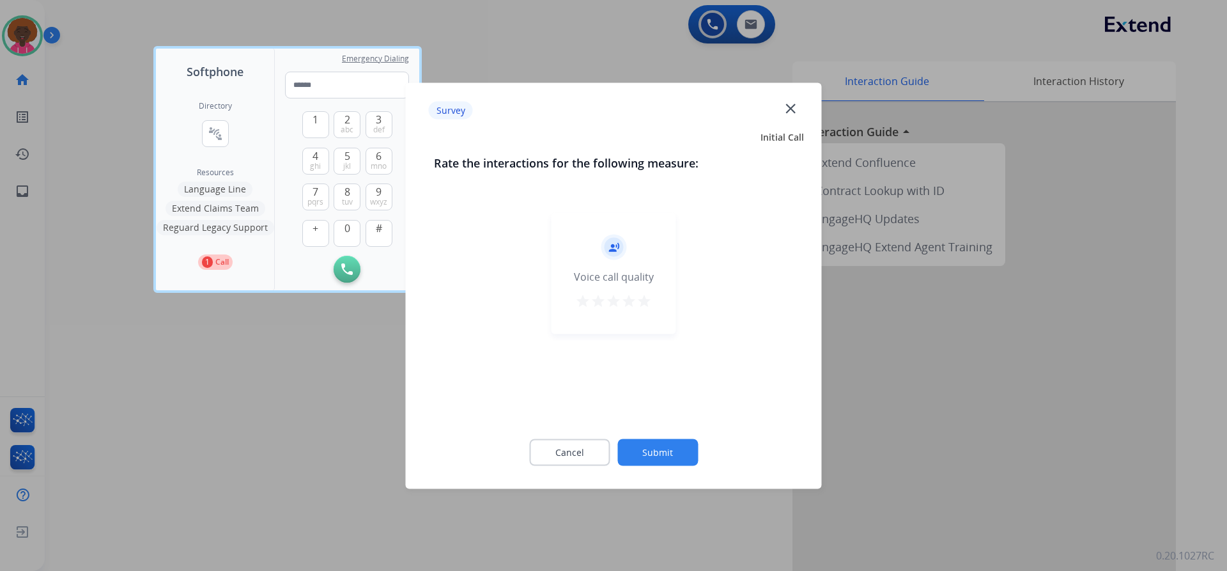
click at [645, 295] on mat-icon "star" at bounding box center [644, 300] width 15 height 15
click at [648, 431] on div "Cancel Submit" at bounding box center [614, 452] width 360 height 58
click at [654, 449] on button "Submit" at bounding box center [657, 451] width 81 height 27
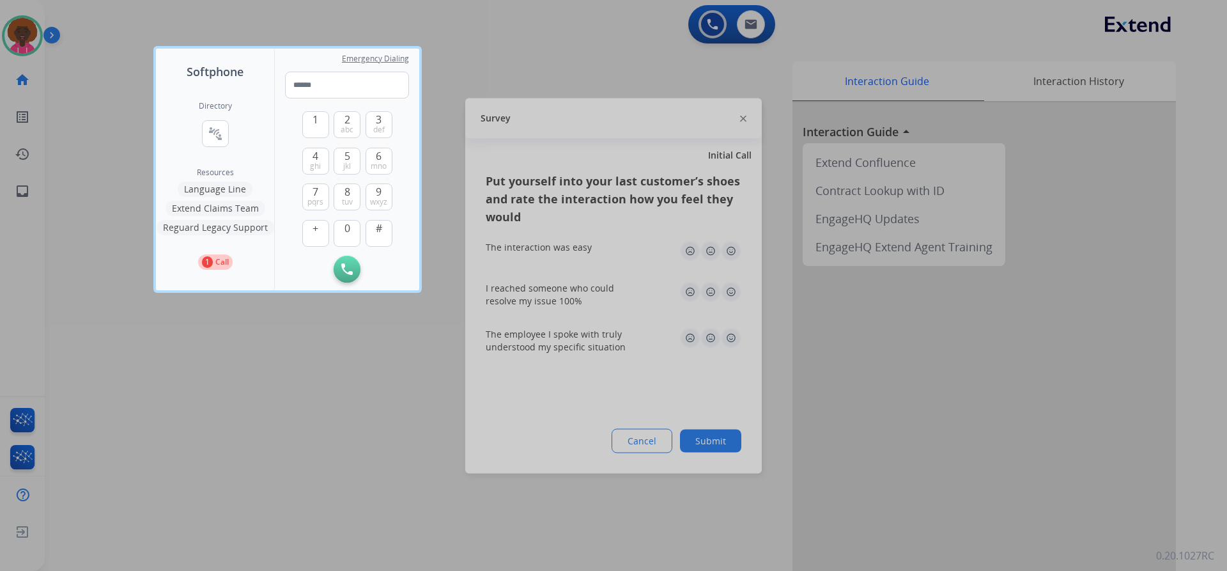
click at [735, 261] on div at bounding box center [613, 285] width 1227 height 571
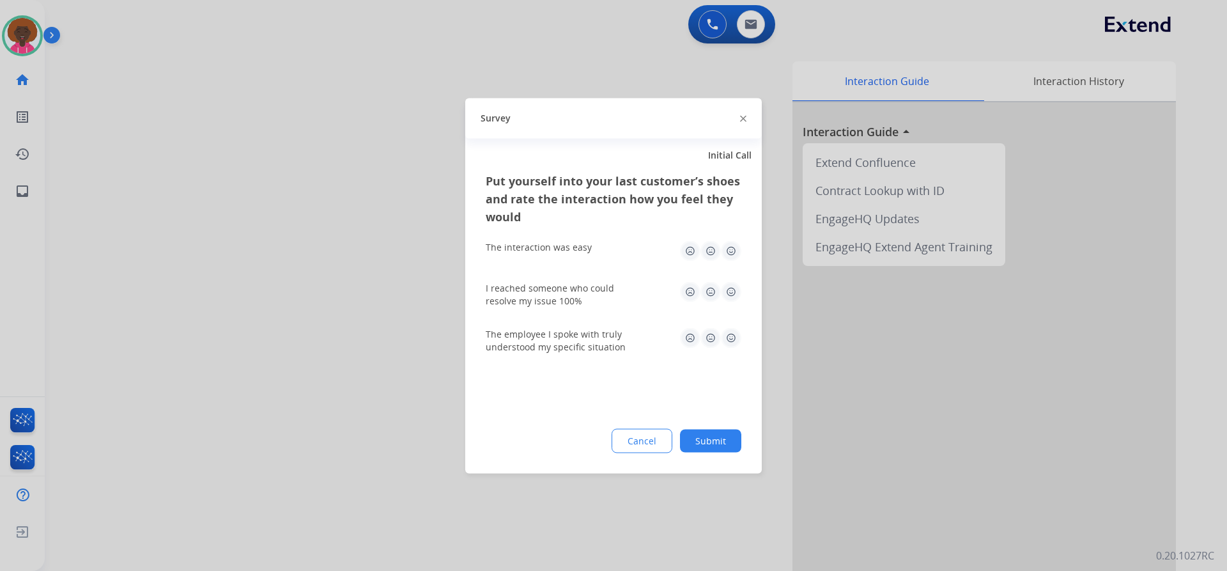
click at [731, 313] on div "I reached someone who could resolve my issue 100%" at bounding box center [614, 294] width 256 height 46
click at [738, 295] on img at bounding box center [731, 291] width 20 height 20
click at [720, 248] on img at bounding box center [711, 250] width 20 height 20
click at [727, 336] on img at bounding box center [731, 337] width 20 height 20
click at [732, 251] on img at bounding box center [731, 250] width 20 height 20
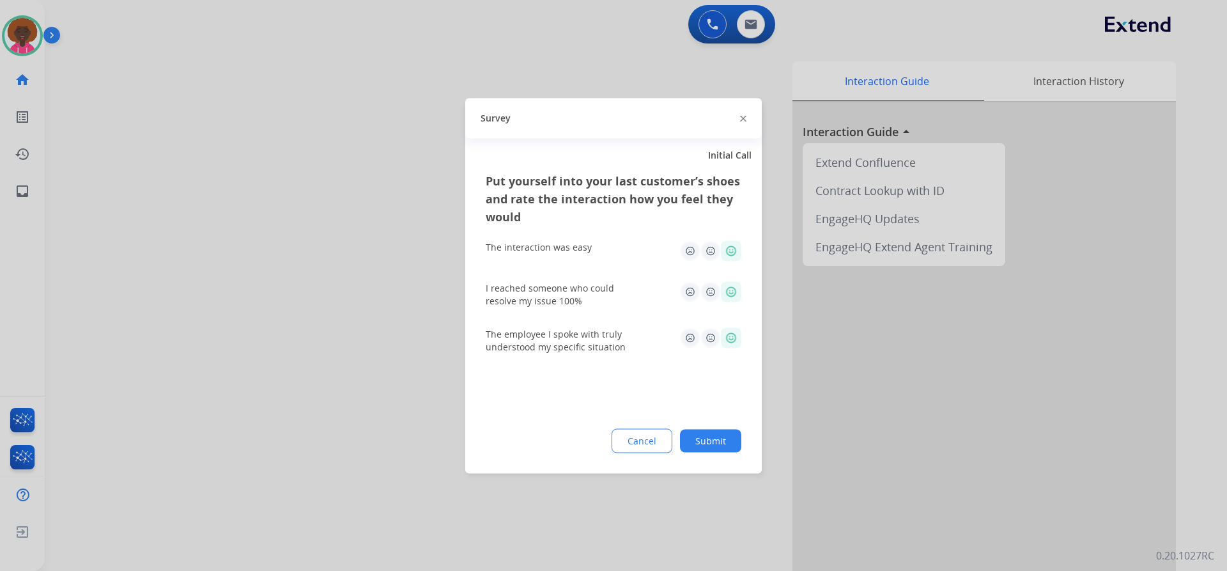
click at [735, 435] on button "Submit" at bounding box center [710, 440] width 61 height 23
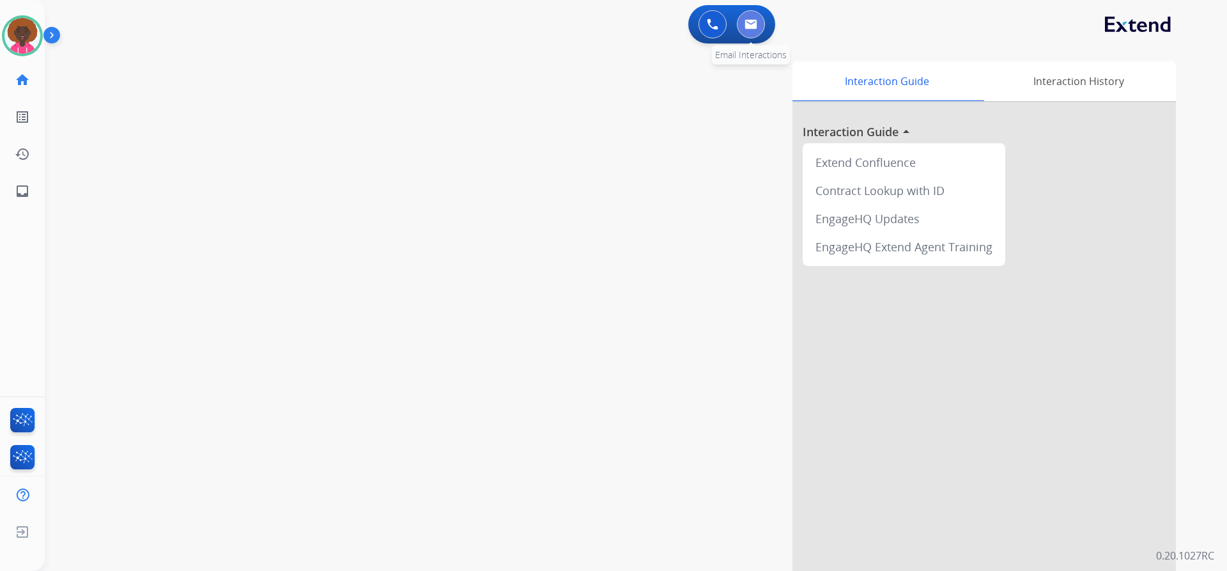
click at [757, 31] on button at bounding box center [751, 24] width 28 height 28
select select "**********"
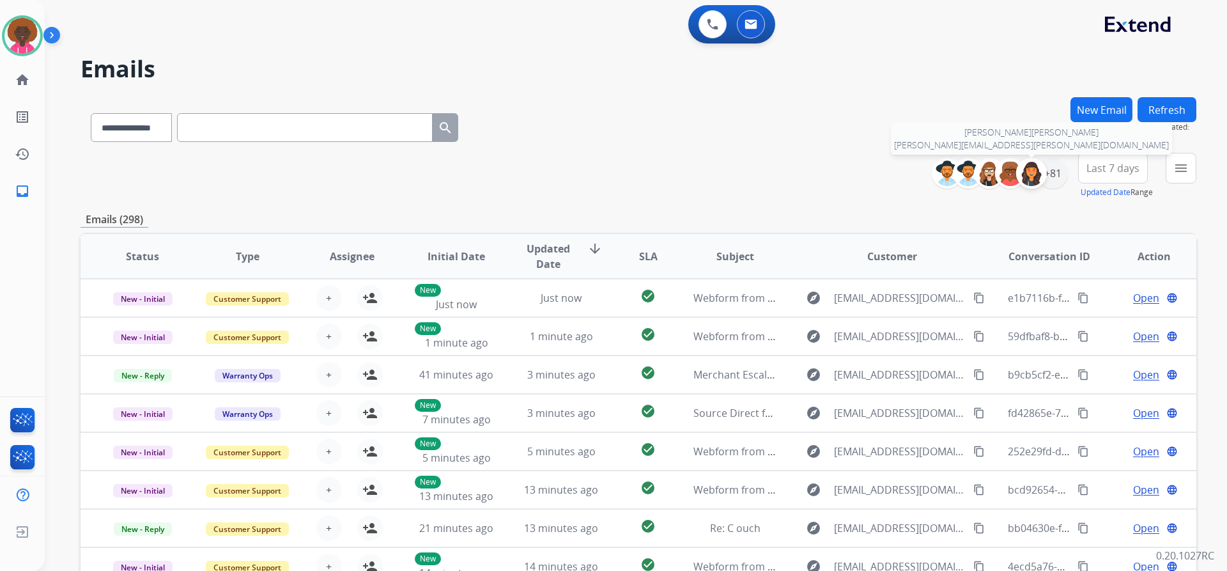
click at [1045, 173] on div at bounding box center [1031, 173] width 31 height 31
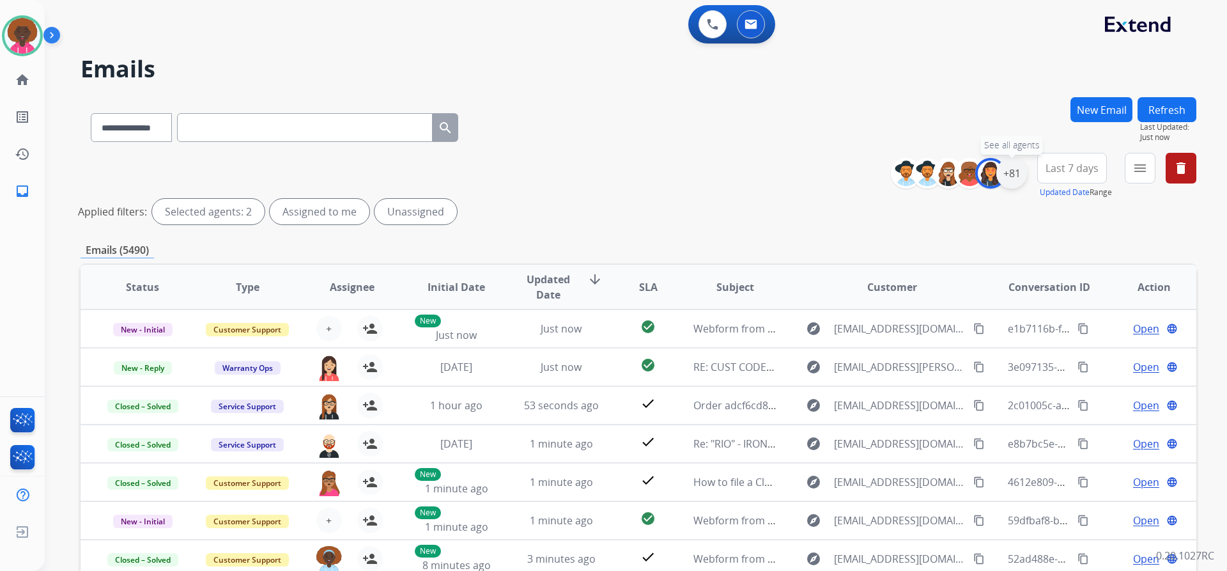
click at [1007, 169] on div "+81" at bounding box center [1011, 173] width 31 height 31
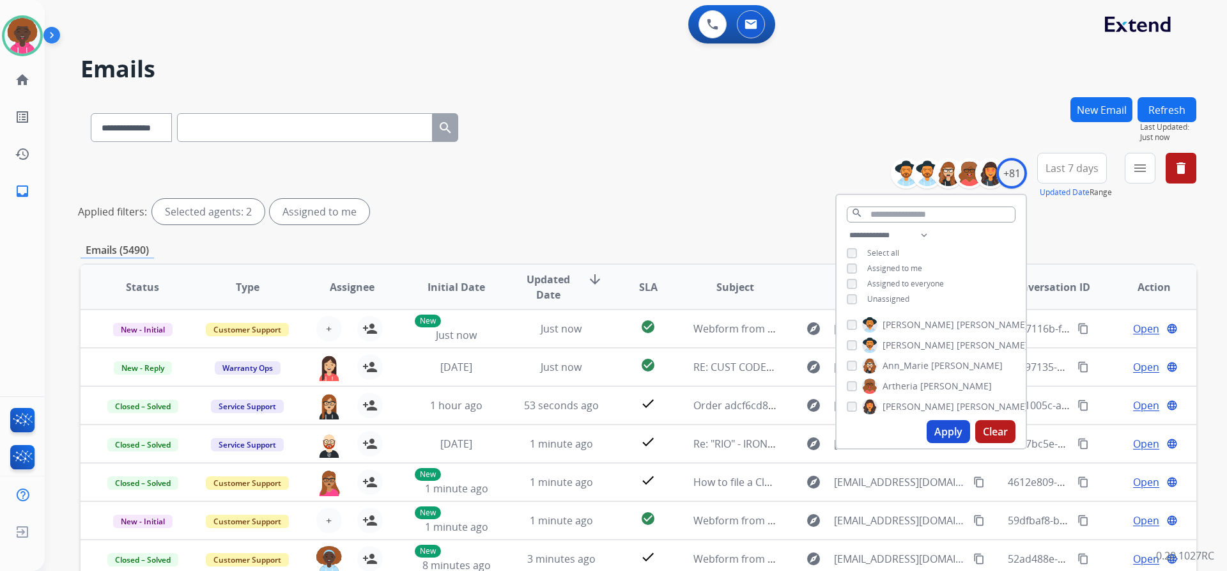
click at [943, 428] on button "Apply" at bounding box center [948, 431] width 43 height 23
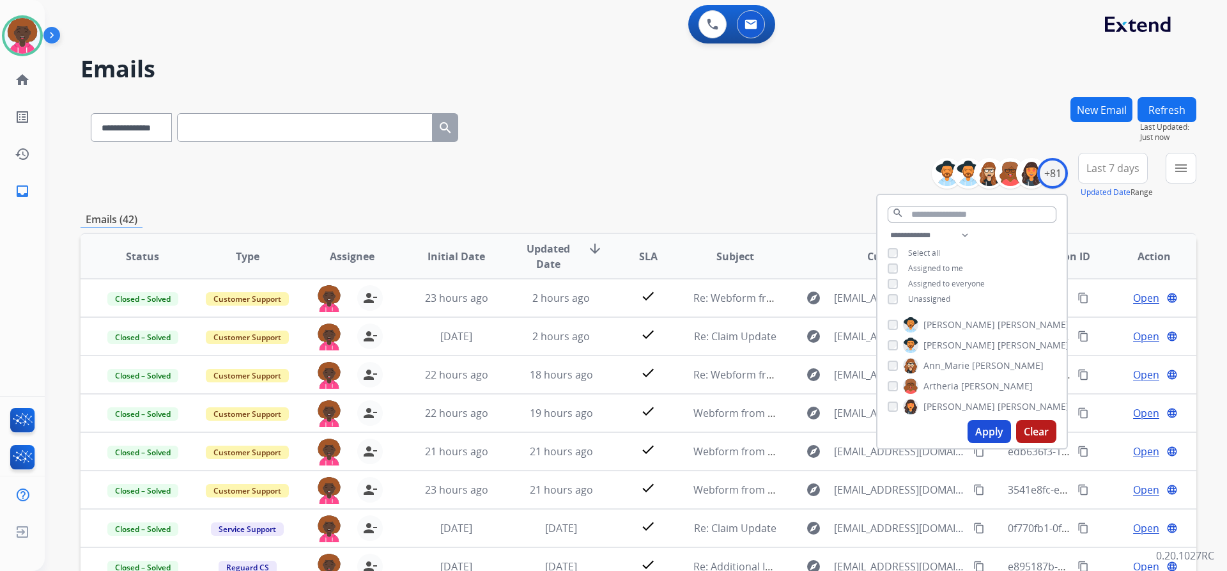
click at [828, 180] on div "**********" at bounding box center [639, 176] width 1116 height 46
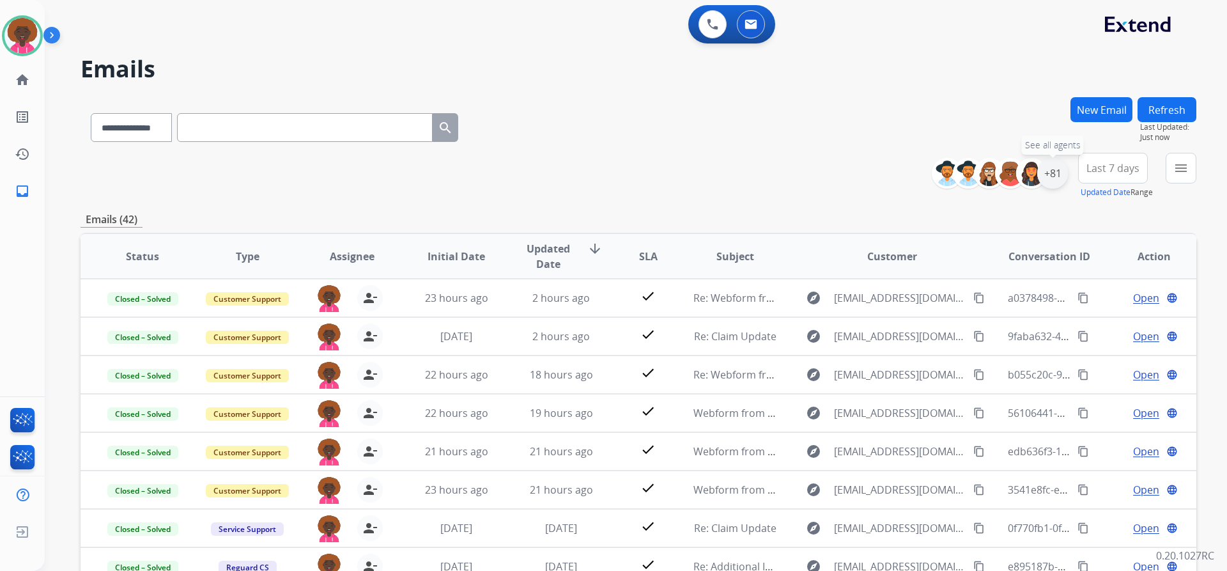
click at [1054, 178] on div "+81" at bounding box center [1052, 173] width 31 height 31
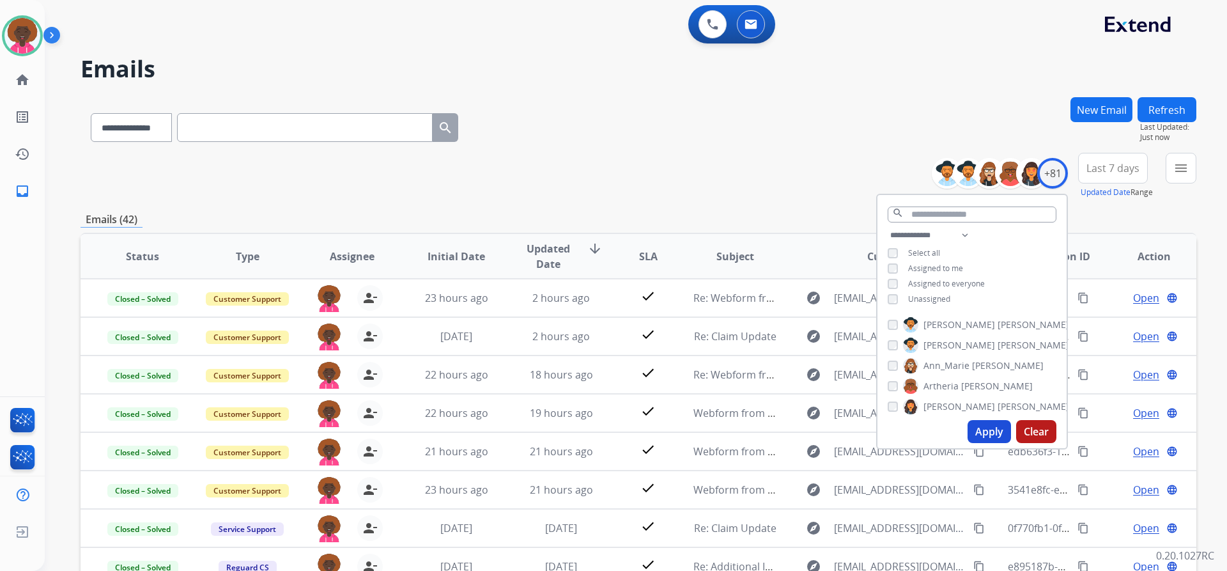
click at [888, 304] on div "**********" at bounding box center [972, 269] width 189 height 82
click at [896, 271] on div "Assigned to me" at bounding box center [925, 268] width 75 height 10
click at [981, 431] on button "Apply" at bounding box center [989, 431] width 43 height 23
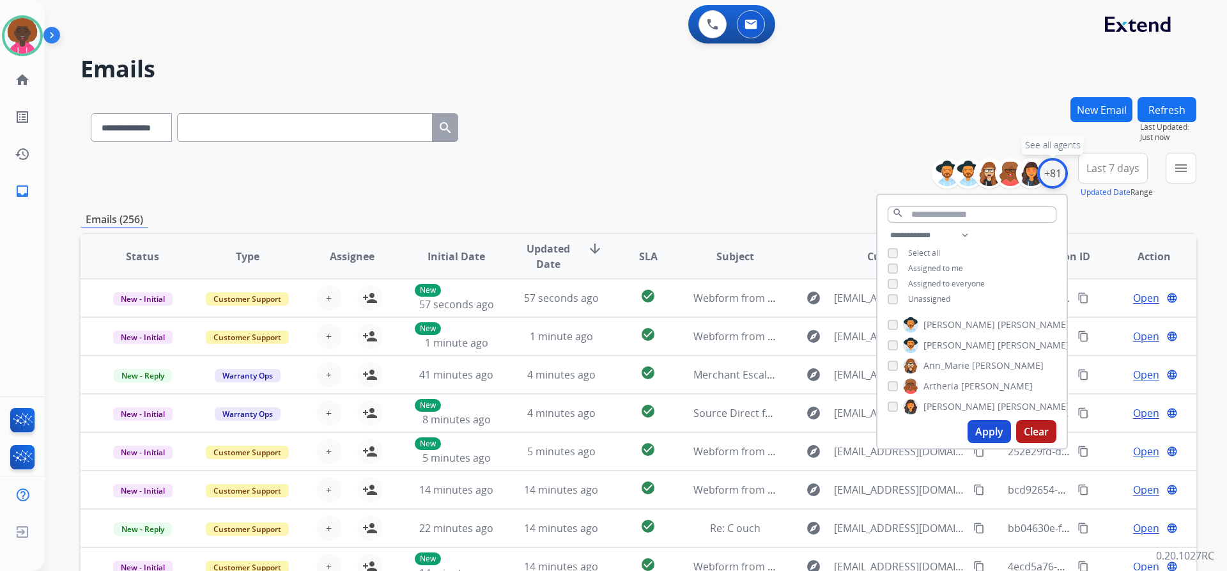
click at [1059, 168] on div "+81" at bounding box center [1052, 173] width 31 height 31
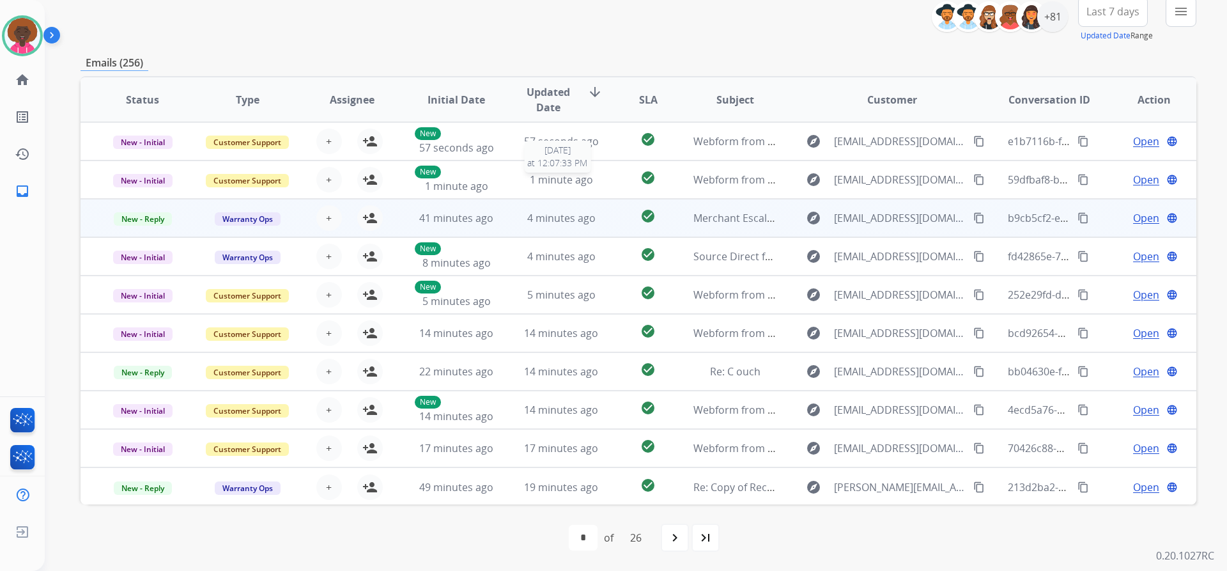
scroll to position [1, 0]
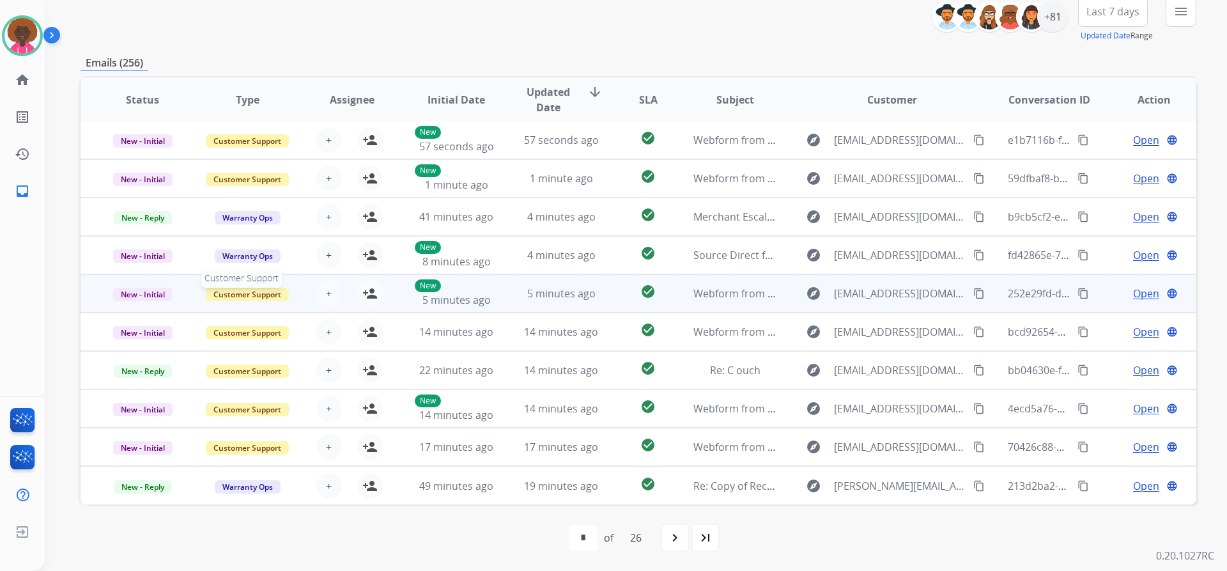
click at [219, 297] on span "Customer Support" at bounding box center [247, 294] width 83 height 13
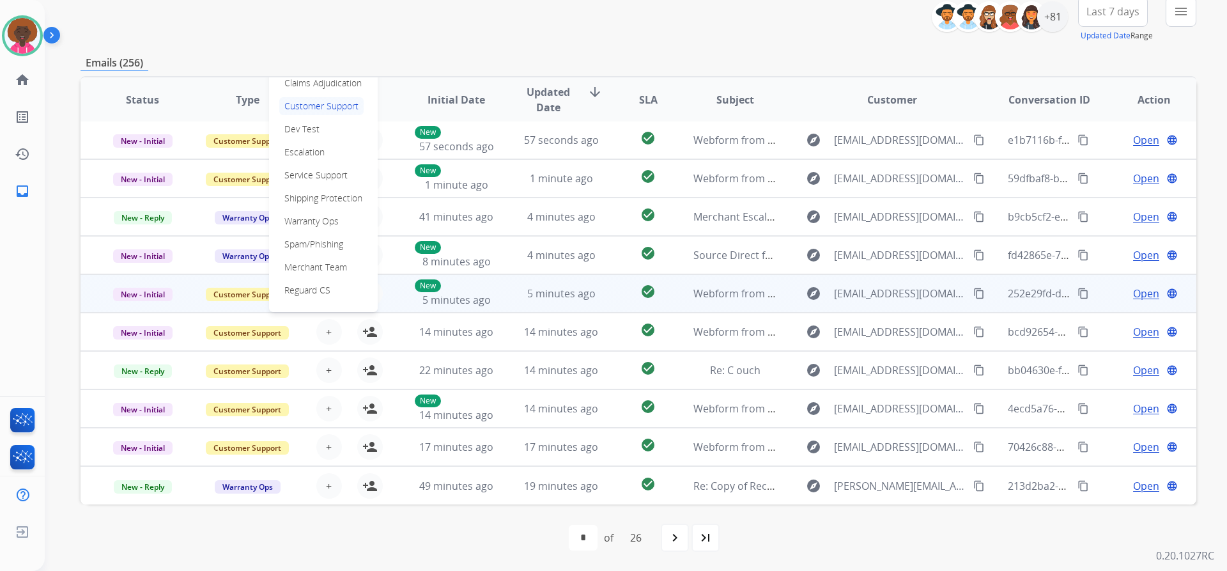
click at [165, 302] on td "New - Initial" at bounding box center [133, 293] width 105 height 38
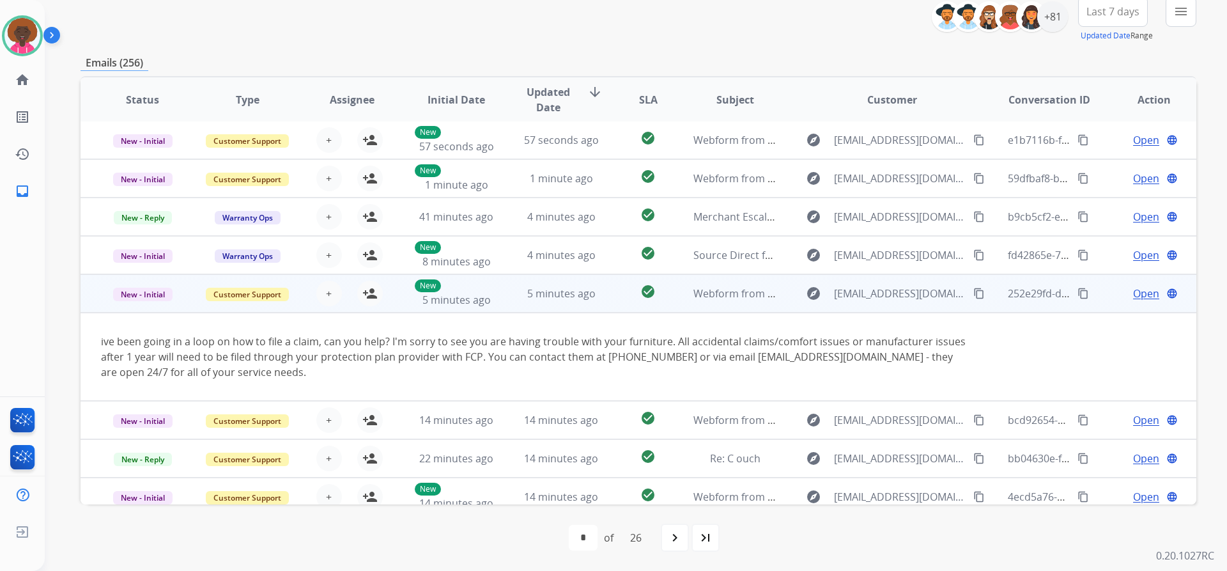
scroll to position [89, 0]
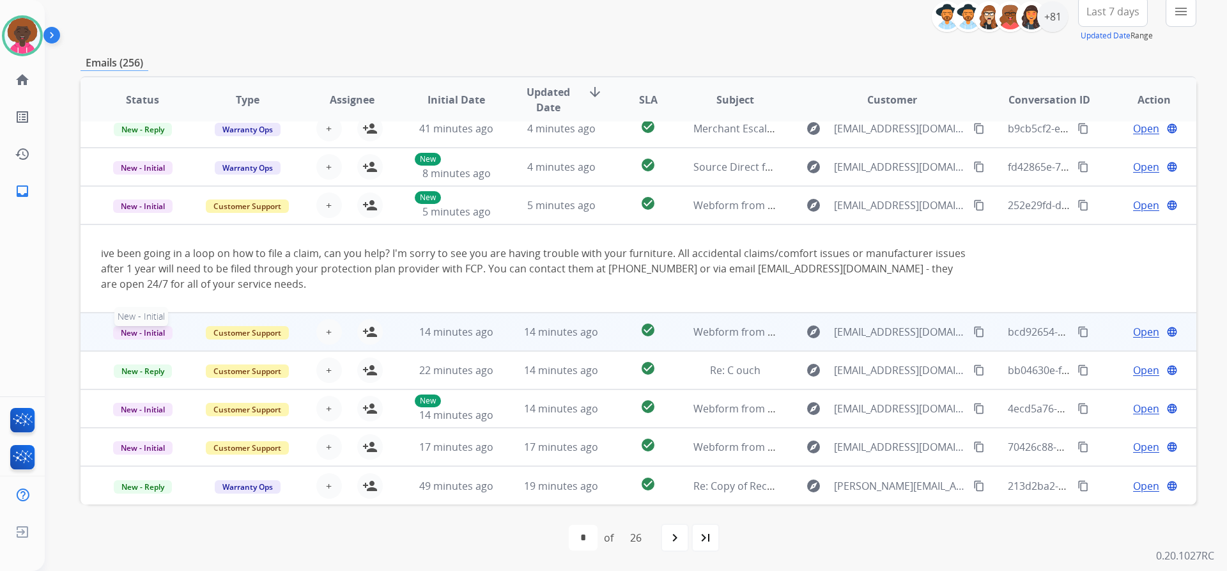
click at [151, 329] on span "New - Initial" at bounding box center [142, 332] width 59 height 13
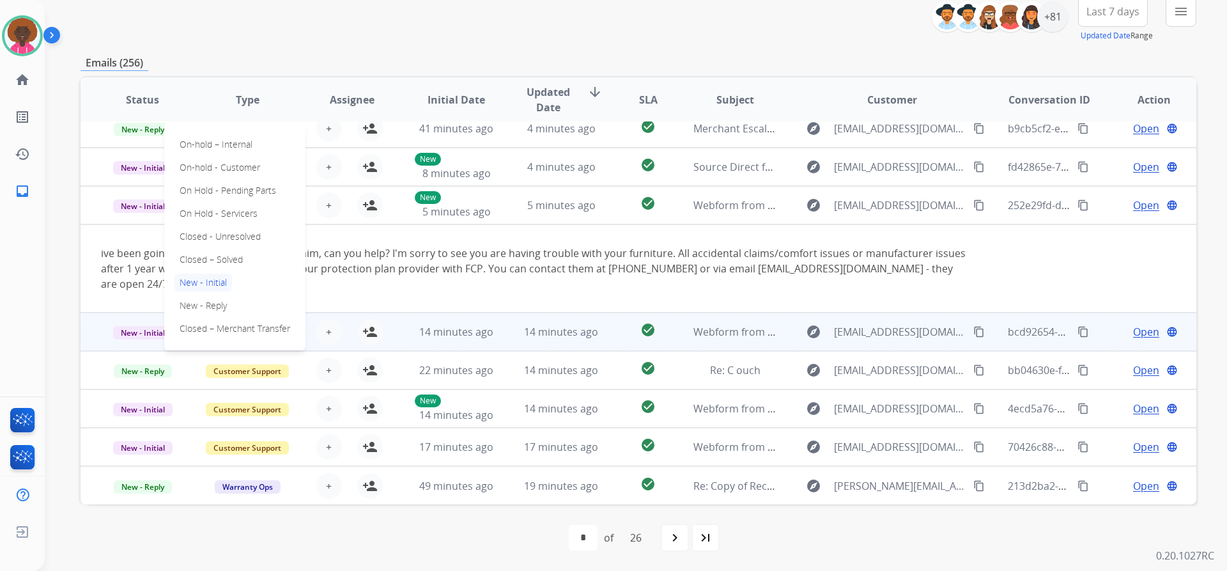
click at [149, 345] on td "New - Initial On-hold – Internal On-hold - Customer On Hold - Pending Parts On …" at bounding box center [133, 332] width 105 height 38
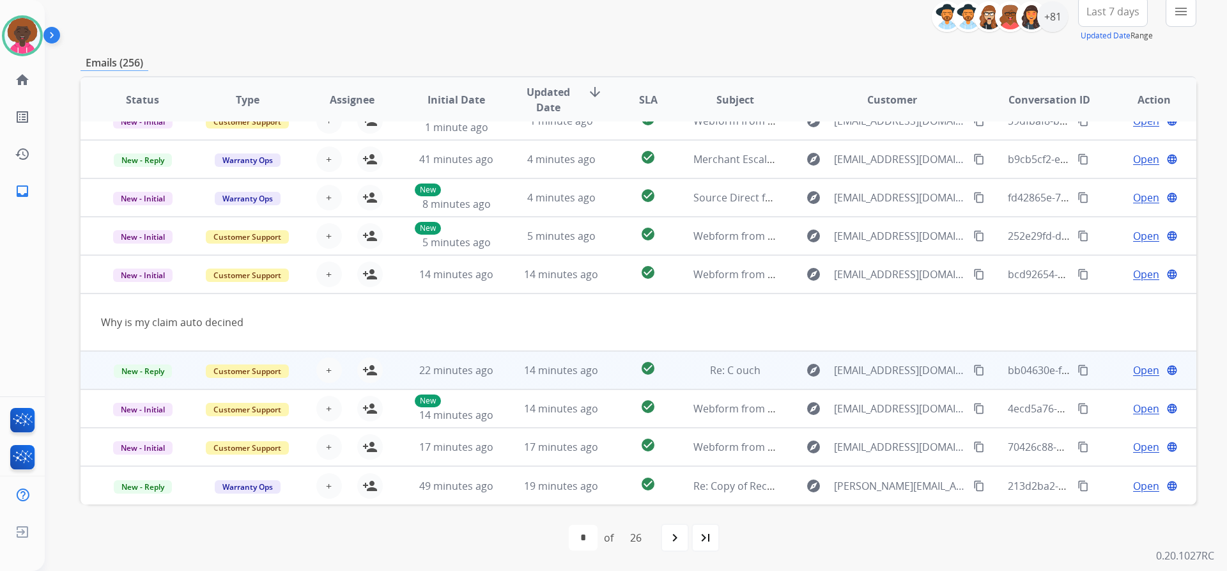
scroll to position [59, 0]
click at [149, 366] on span "New - Reply" at bounding box center [143, 370] width 58 height 13
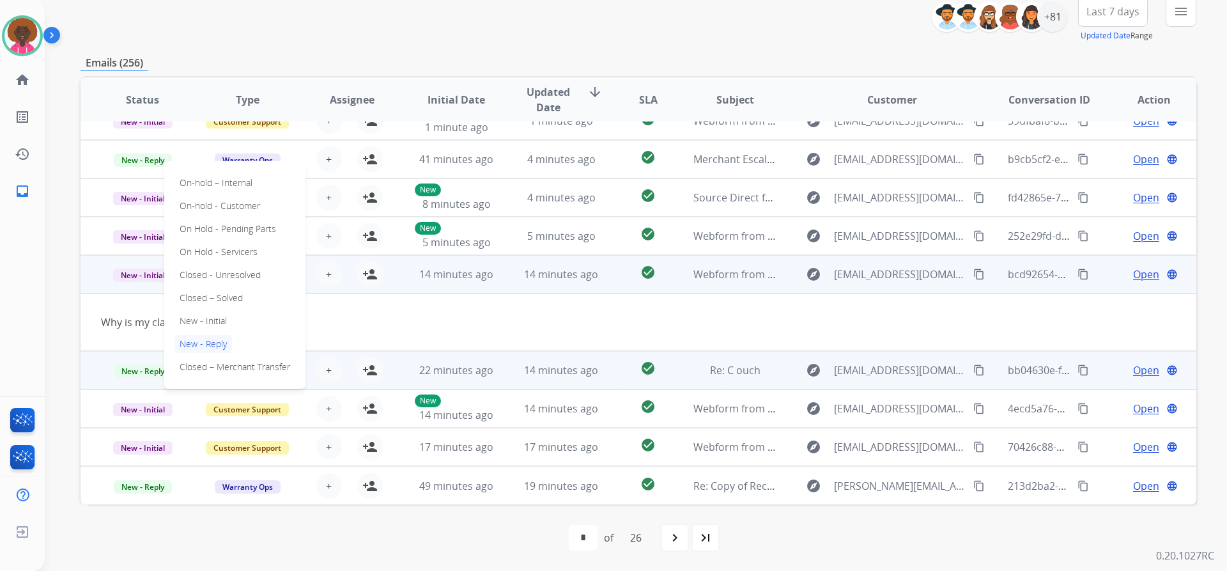
click at [528, 302] on td "Why is my claim auto decined" at bounding box center [534, 322] width 907 height 58
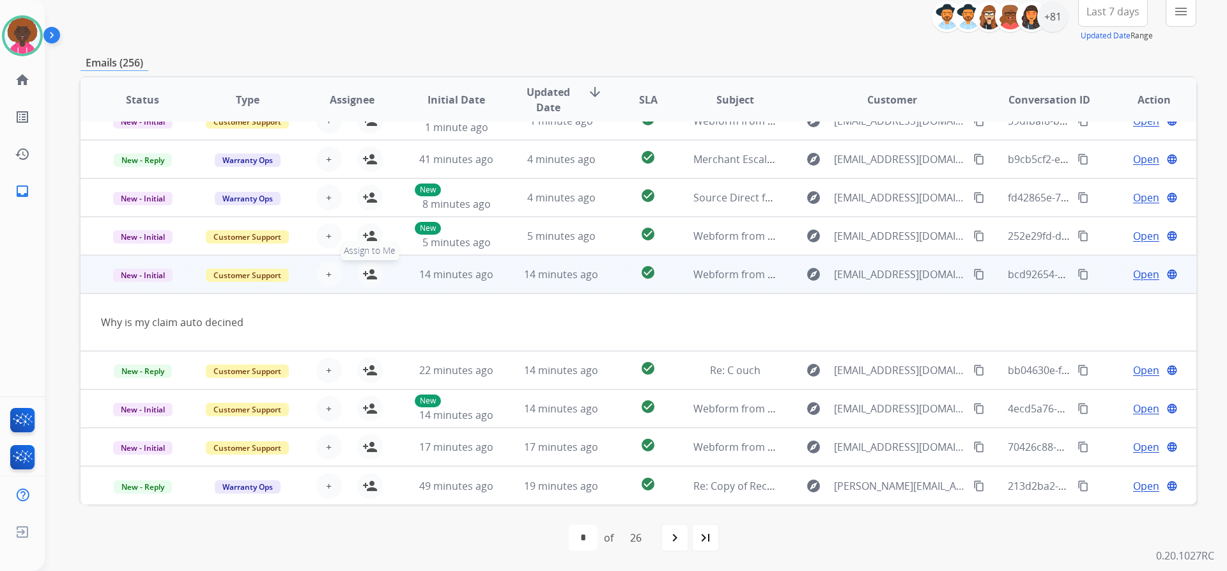
click at [370, 279] on mat-icon "person_add" at bounding box center [369, 274] width 15 height 15
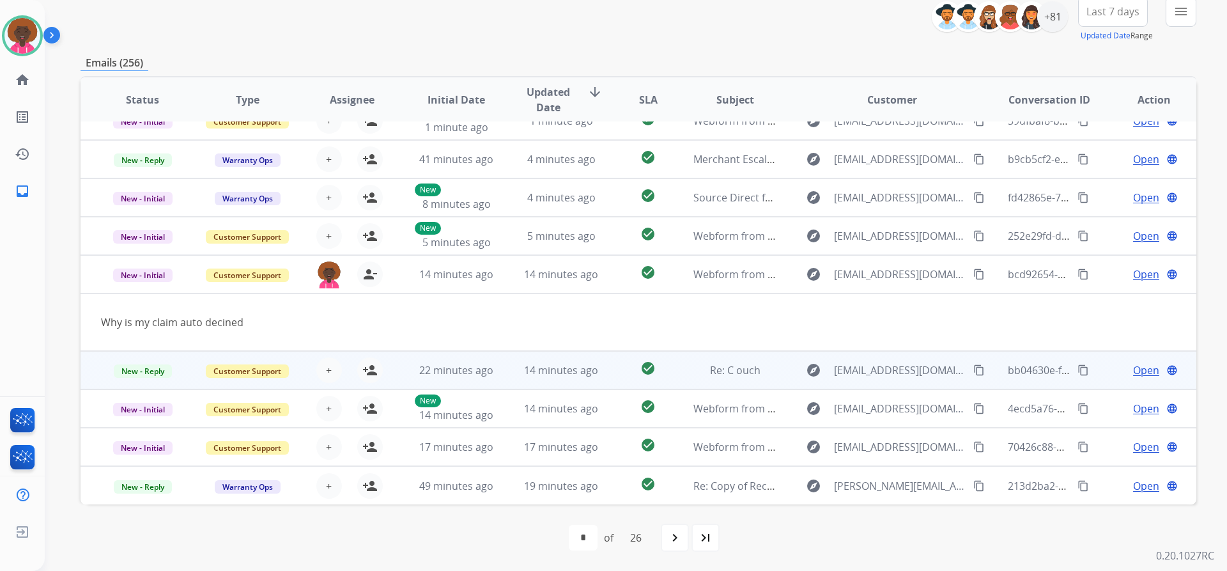
click at [421, 361] on td "22 minutes ago" at bounding box center [446, 370] width 105 height 38
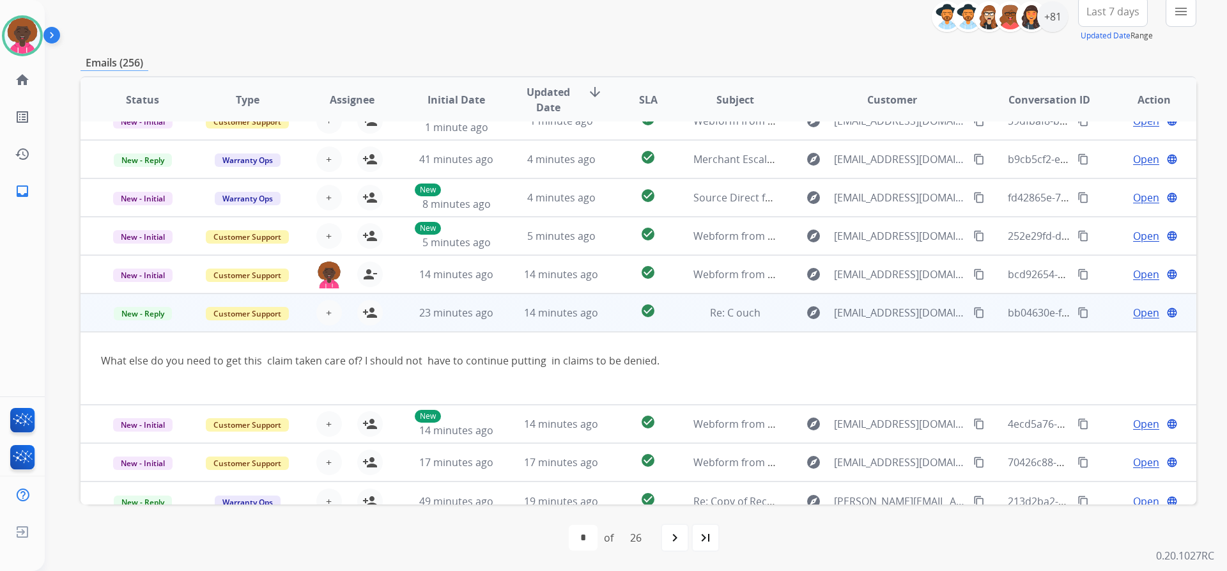
scroll to position [74, 0]
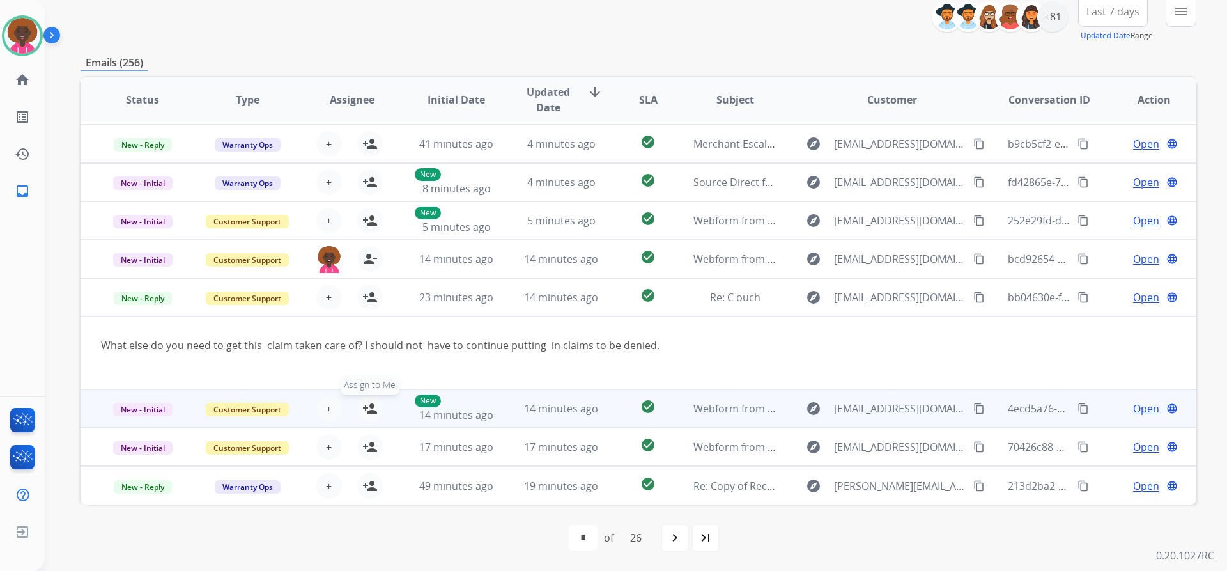
click at [357, 409] on button "person_add Assign to Me" at bounding box center [370, 409] width 26 height 26
click at [359, 409] on button "person_remove Unassign to Me" at bounding box center [370, 409] width 26 height 26
click at [415, 414] on div "New 14 minutes ago" at bounding box center [457, 408] width 84 height 28
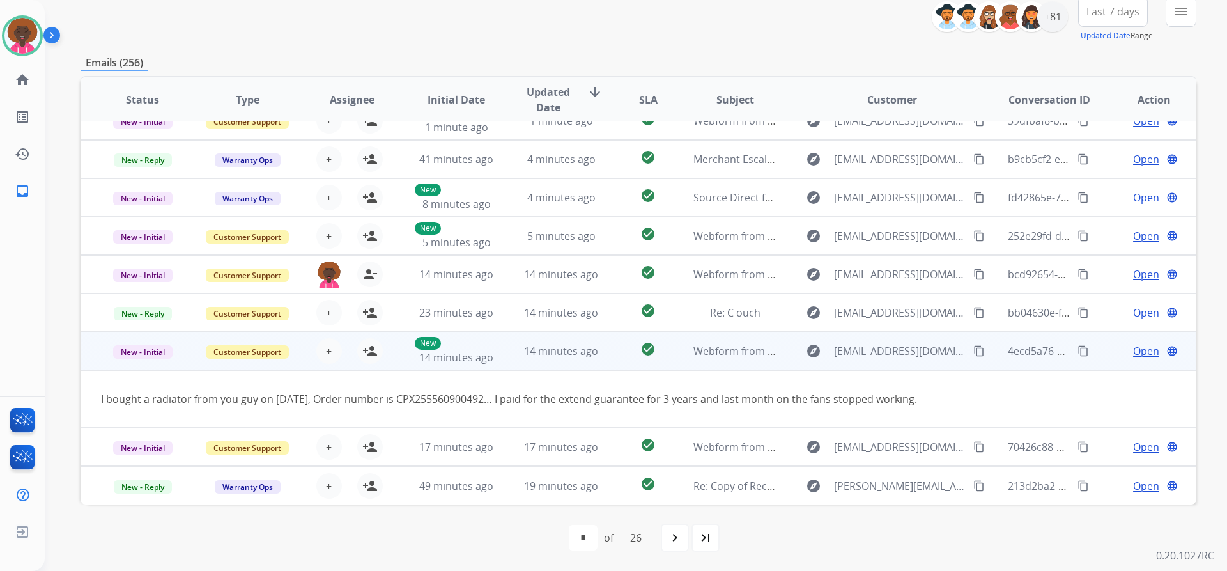
scroll to position [59, 0]
click at [366, 347] on mat-icon "person_add" at bounding box center [369, 350] width 15 height 15
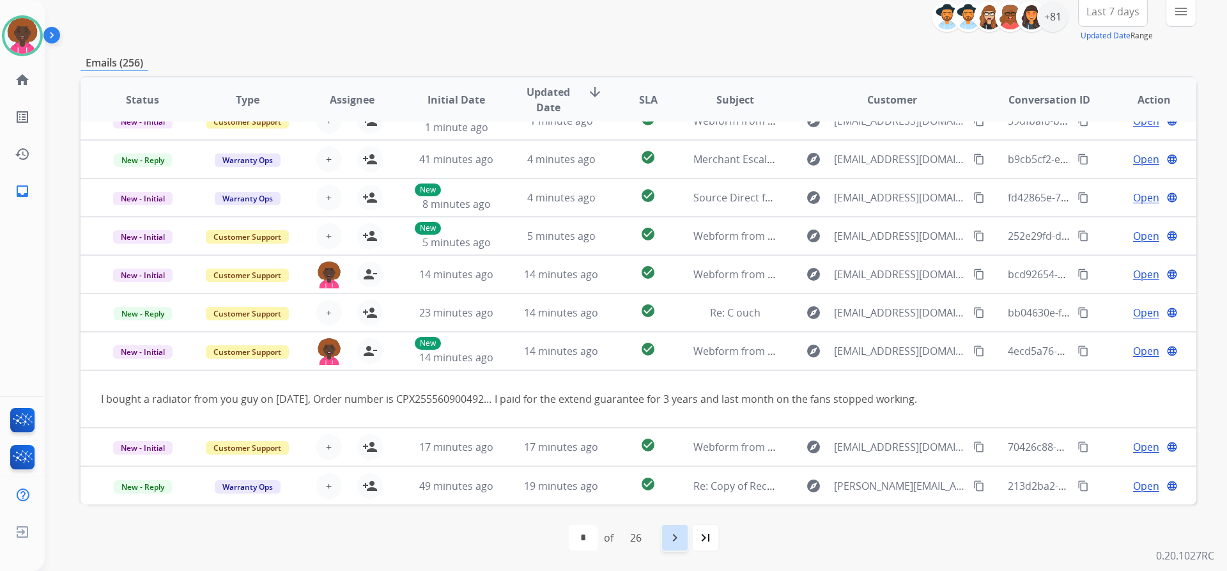
click at [678, 542] on mat-icon "navigate_next" at bounding box center [674, 537] width 15 height 15
select select "*"
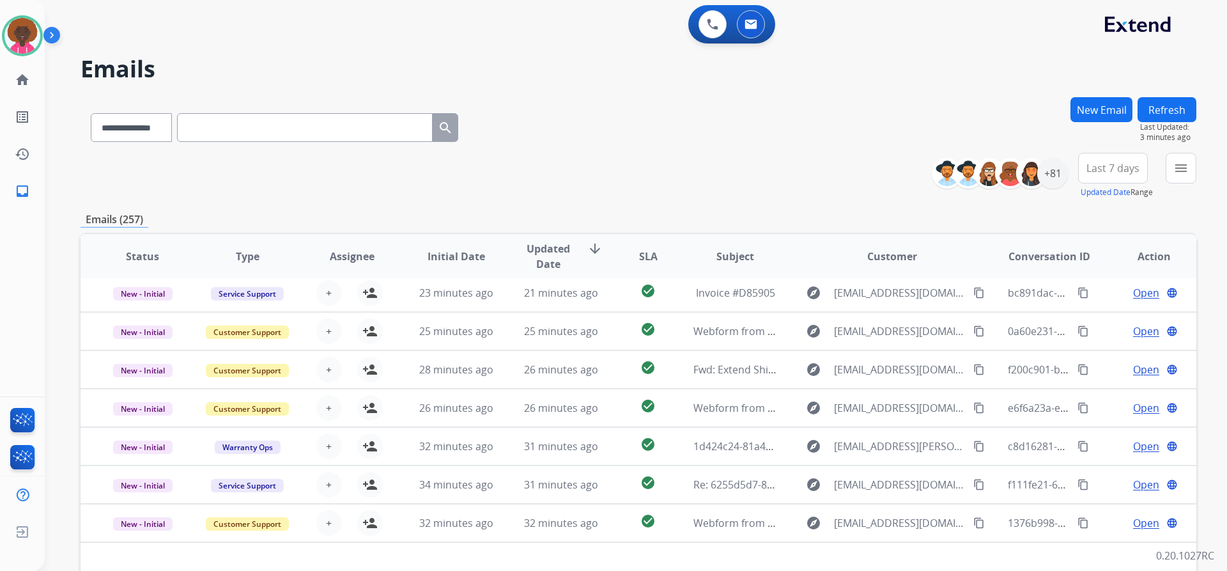
scroll to position [43, 0]
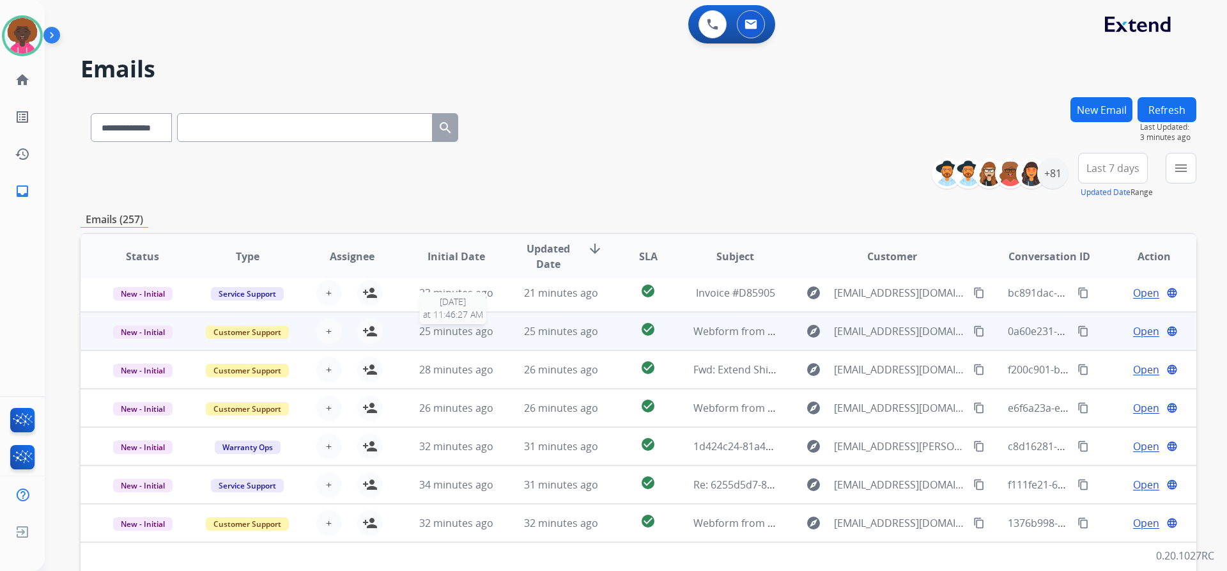
click at [484, 327] on span "25 minutes ago" at bounding box center [456, 331] width 74 height 14
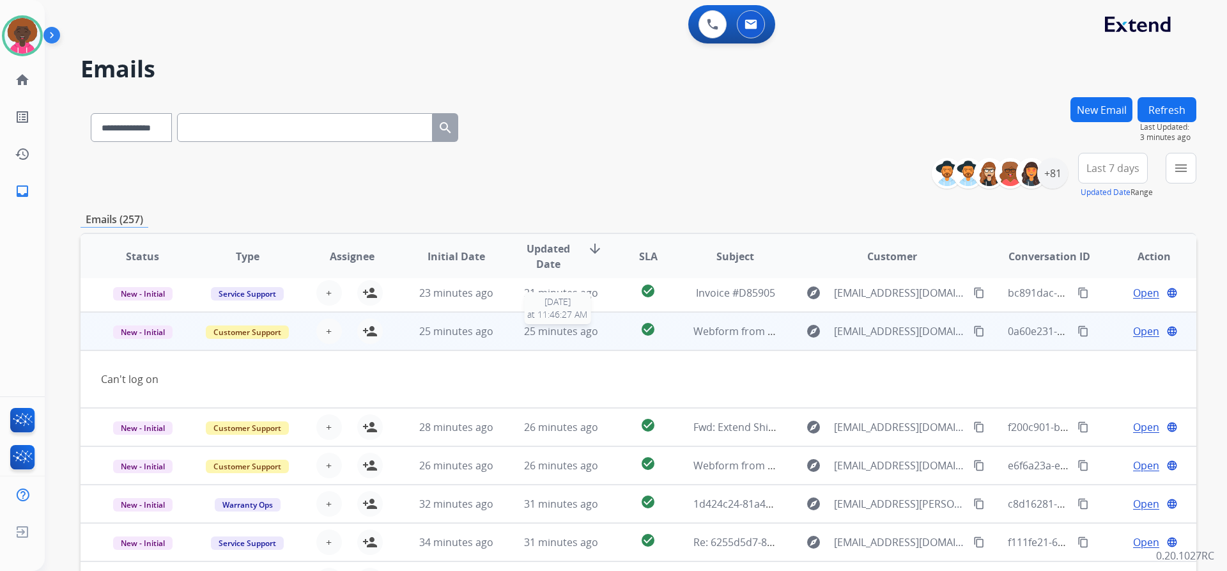
scroll to position [59, 0]
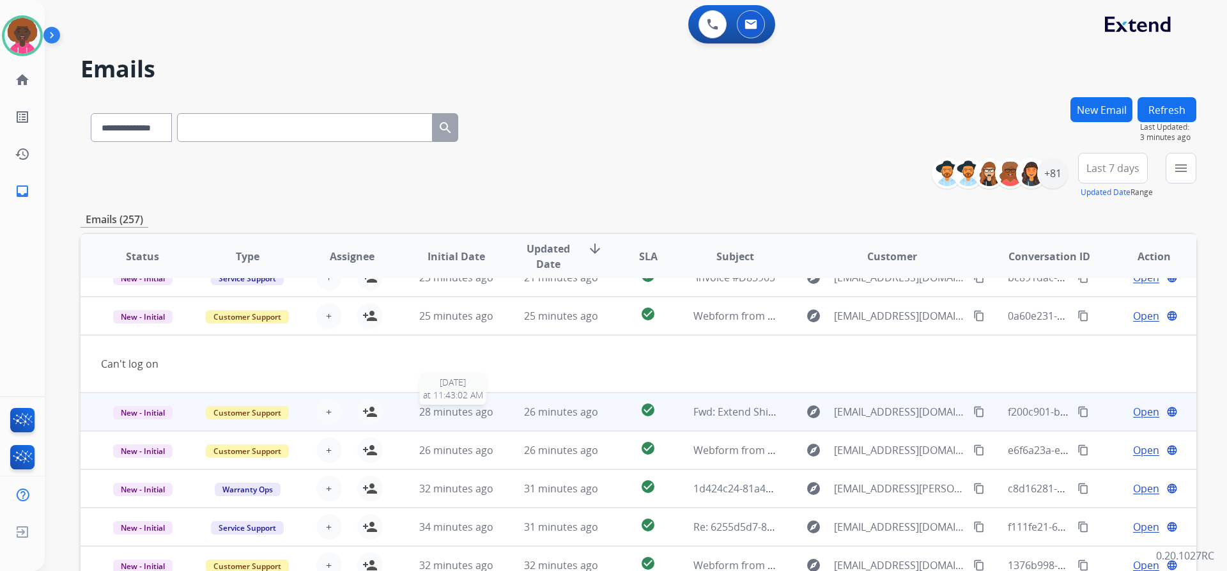
click at [435, 409] on span "28 minutes ago" at bounding box center [456, 412] width 74 height 14
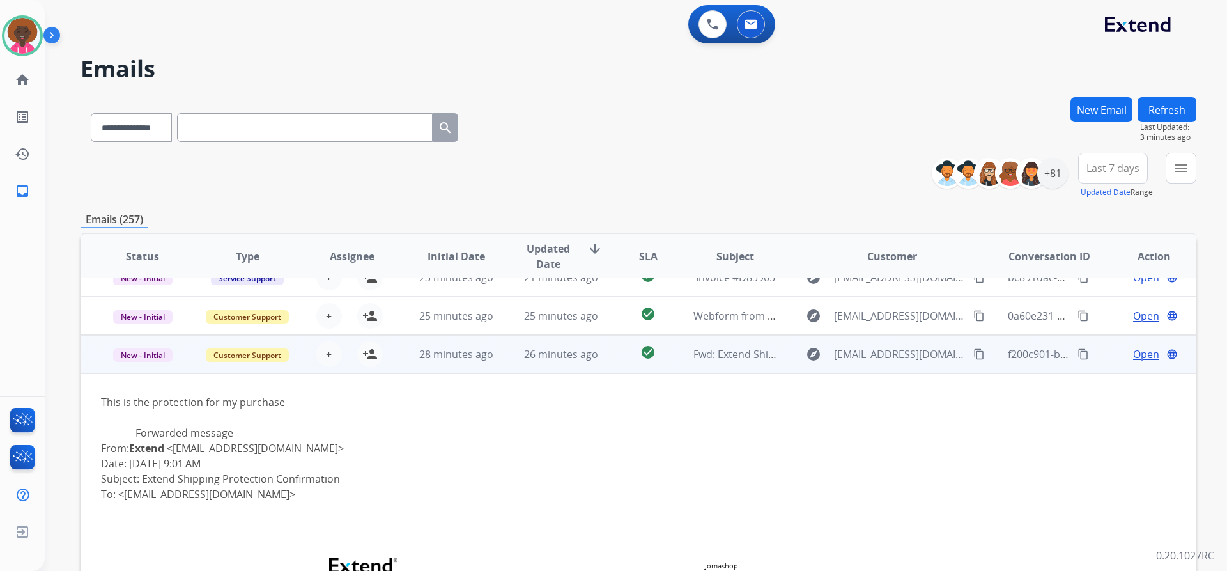
scroll to position [115, 0]
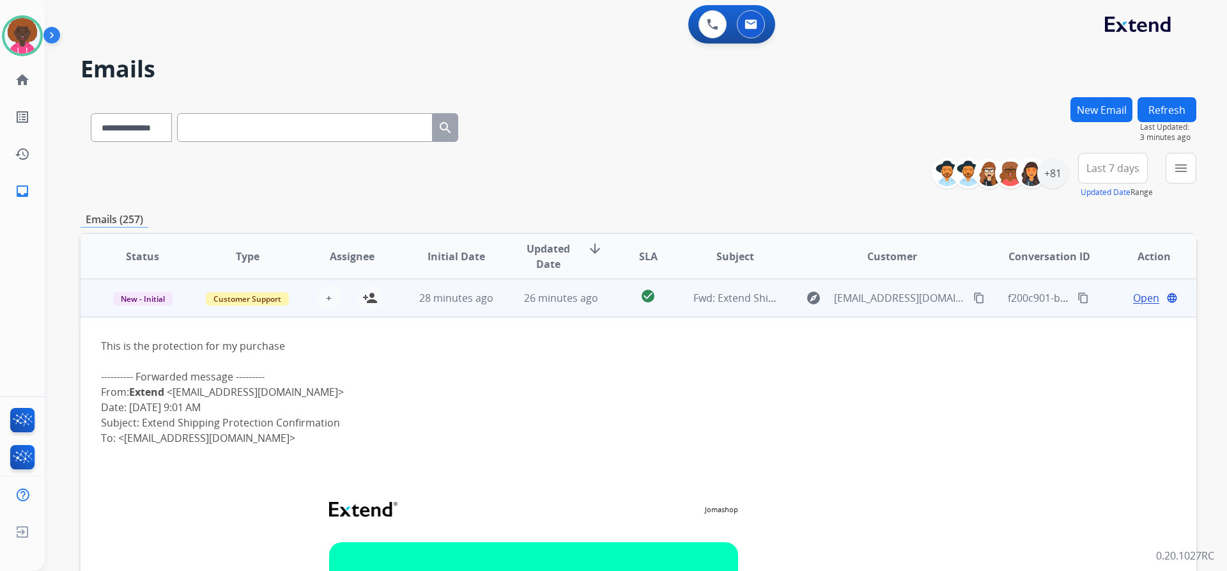
click at [500, 305] on td "26 minutes ago" at bounding box center [551, 298] width 105 height 38
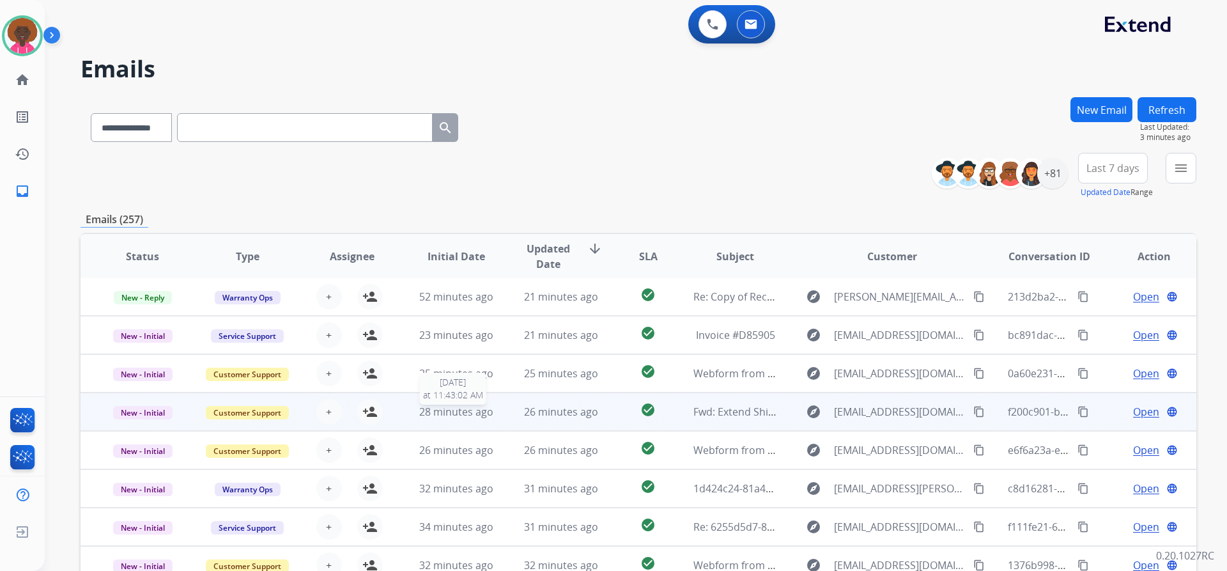
scroll to position [157, 0]
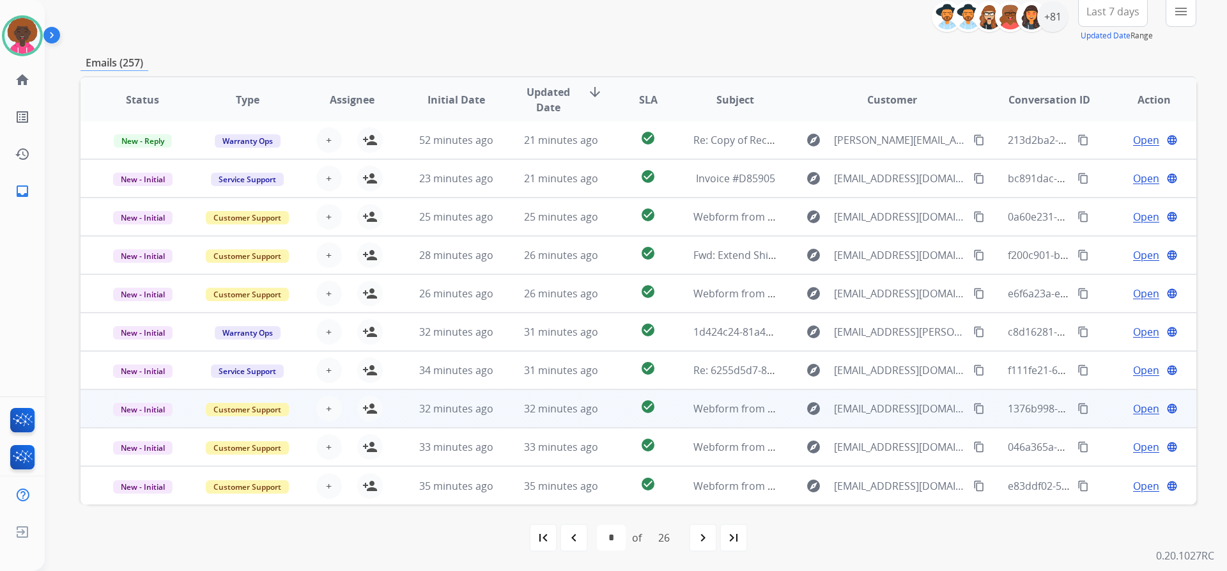
click at [467, 396] on td "32 minutes ago" at bounding box center [446, 408] width 105 height 38
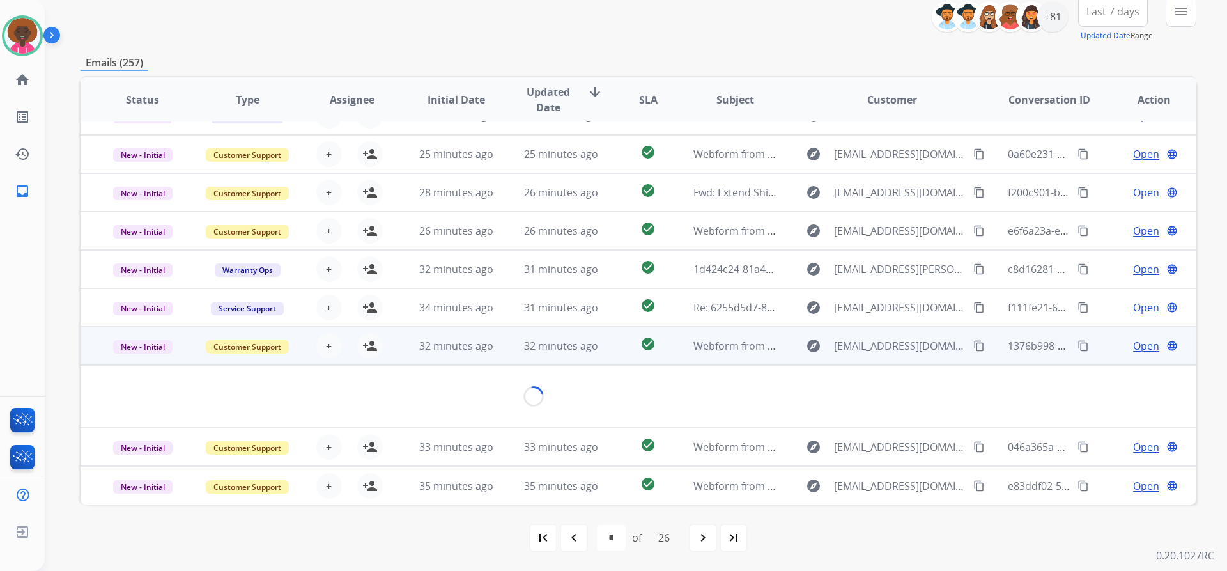
scroll to position [59, 0]
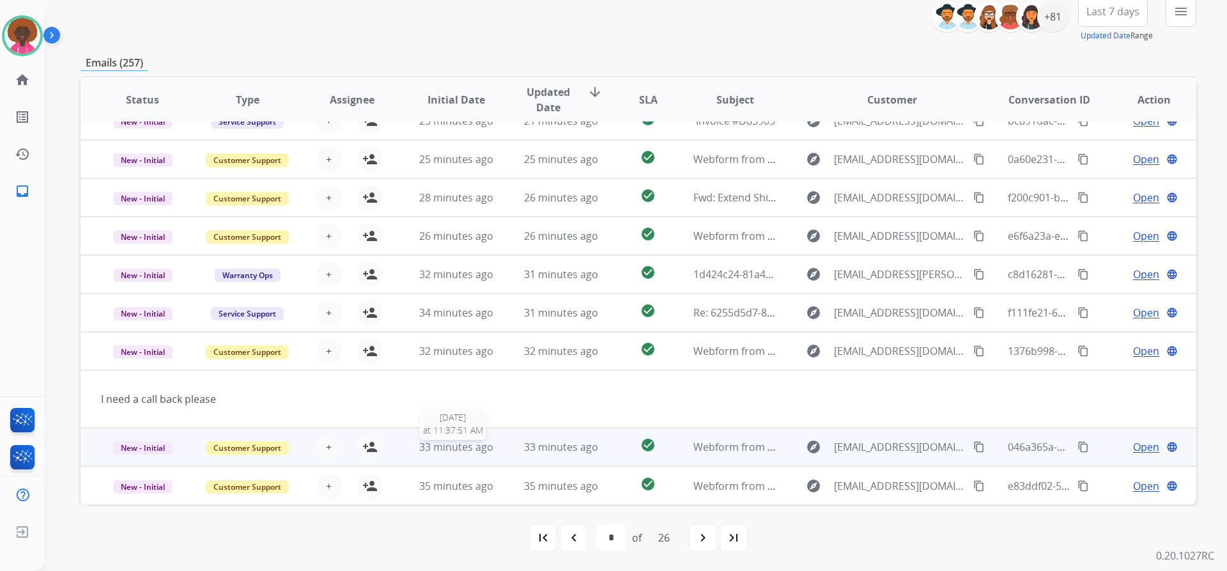
drag, startPoint x: 470, startPoint y: 439, endPoint x: 427, endPoint y: 441, distance: 42.9
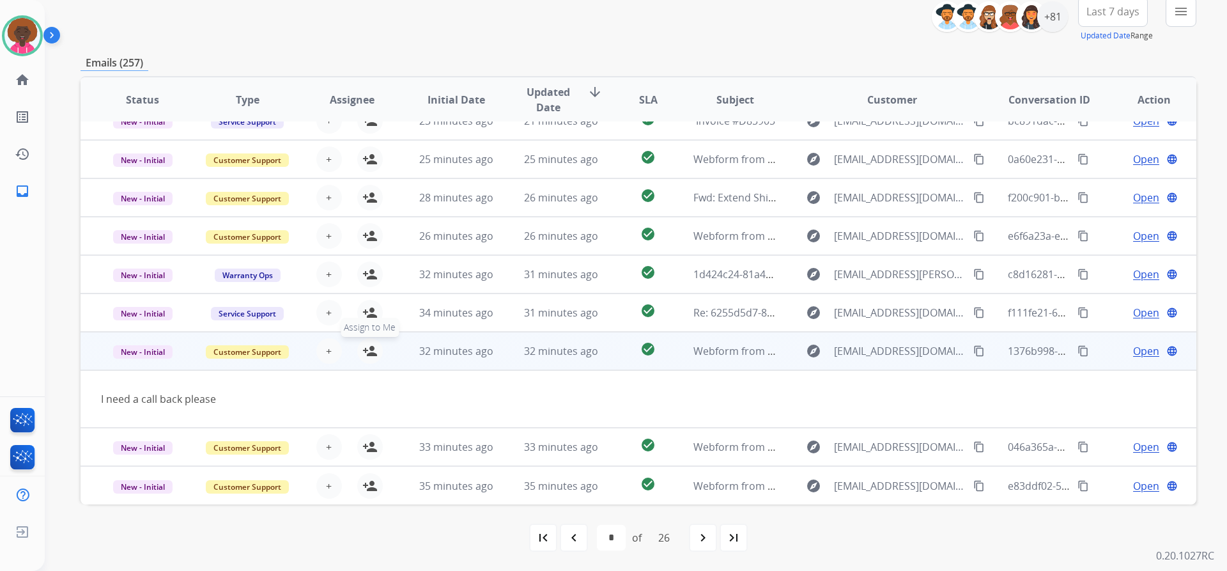
click at [372, 357] on mat-icon "person_add" at bounding box center [369, 350] width 15 height 15
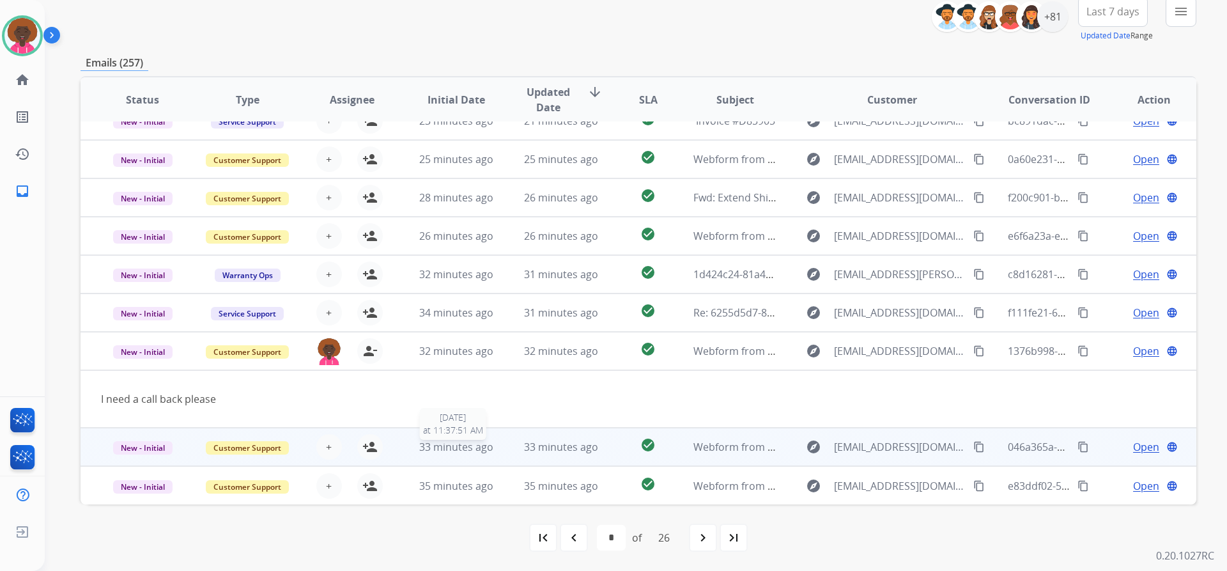
click at [434, 443] on span "33 minutes ago" at bounding box center [456, 447] width 74 height 14
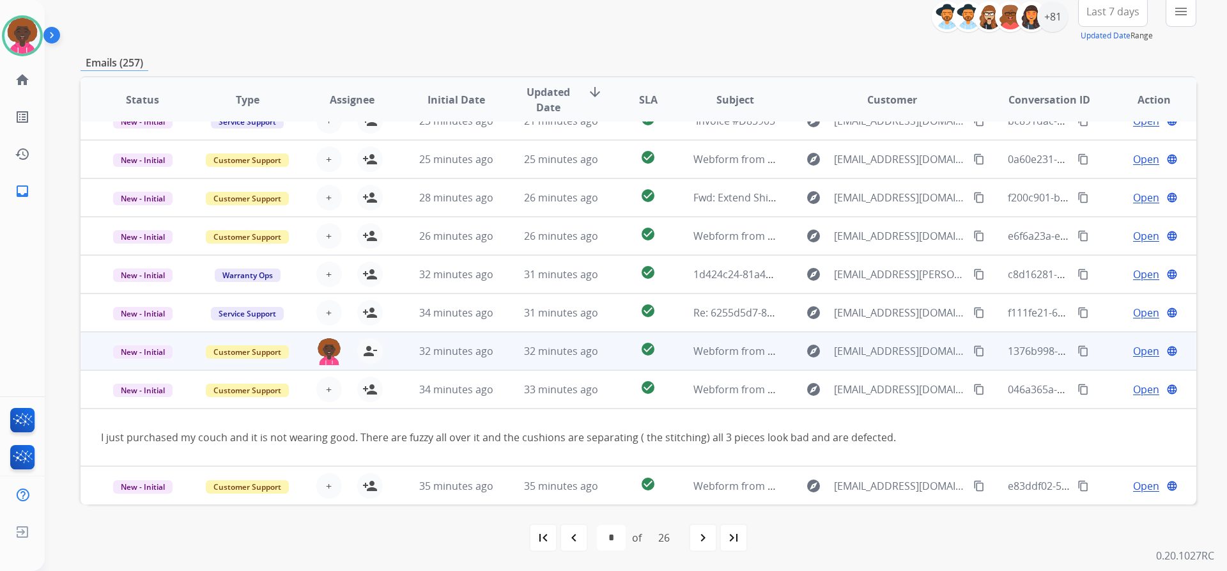
click at [1149, 350] on span "Open" at bounding box center [1146, 350] width 26 height 15
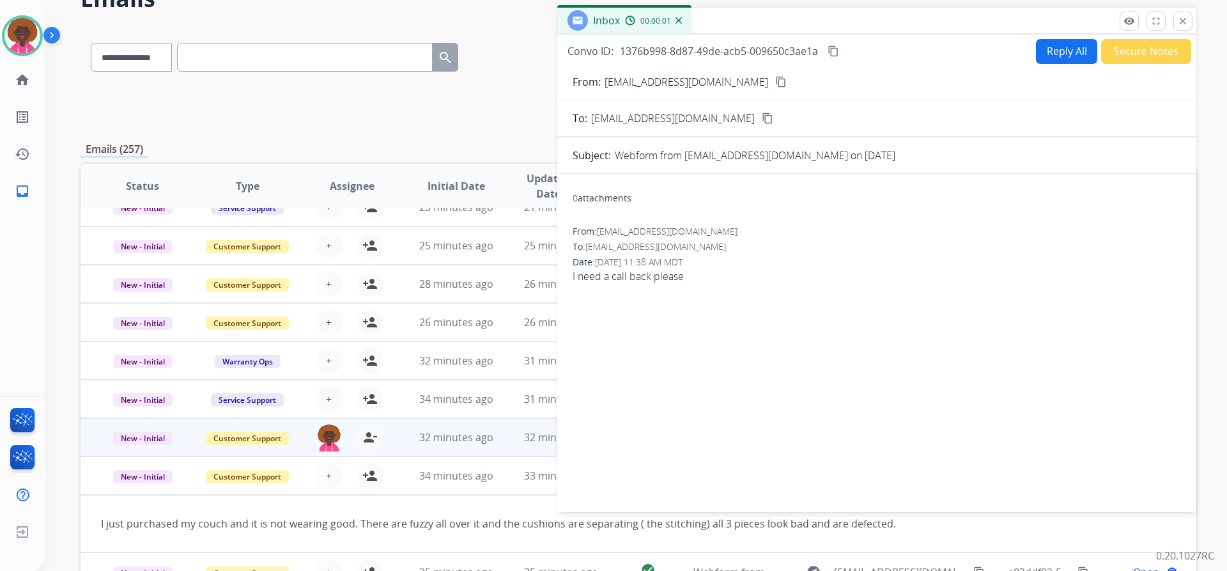
scroll to position [0, 0]
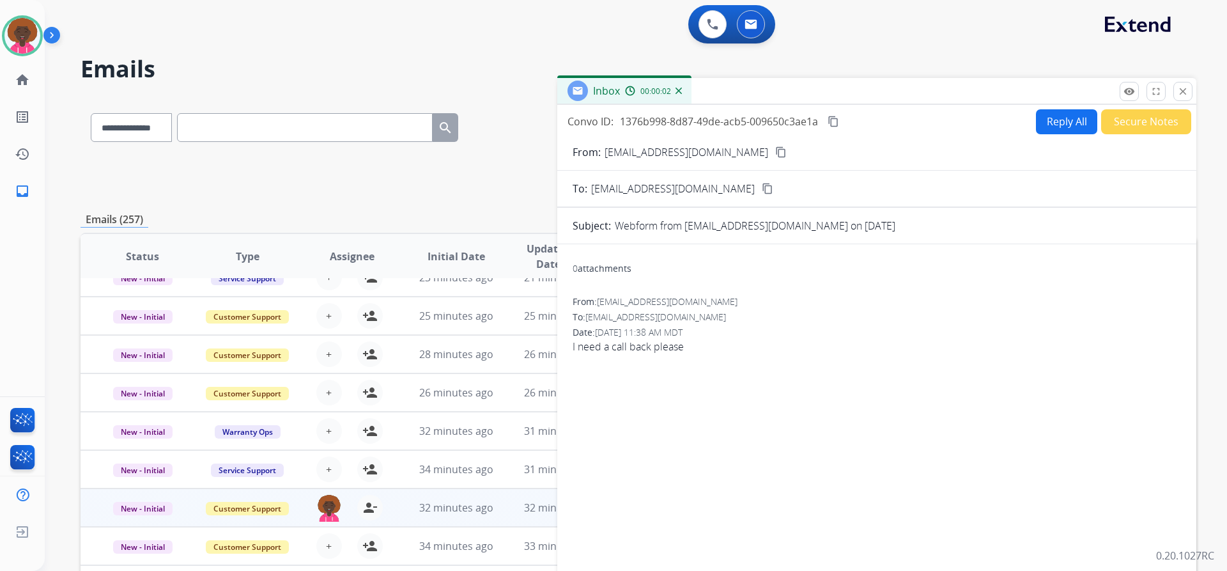
click at [775, 148] on mat-icon "content_copy" at bounding box center [781, 152] width 12 height 12
click at [709, 26] on img at bounding box center [713, 25] width 12 height 12
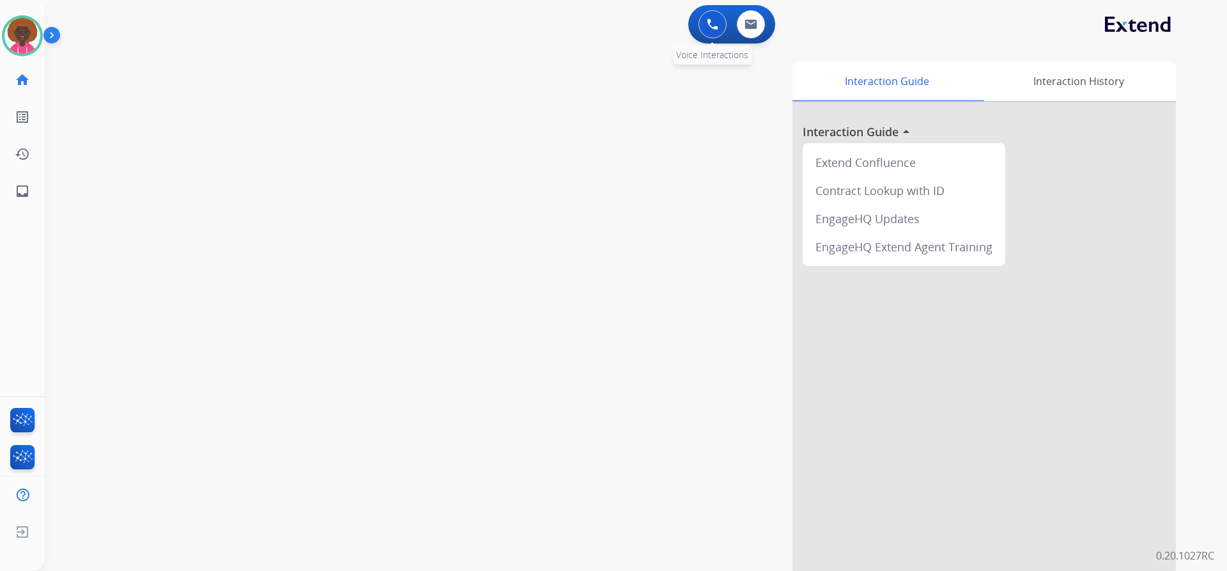
click at [708, 27] on img at bounding box center [713, 25] width 12 height 12
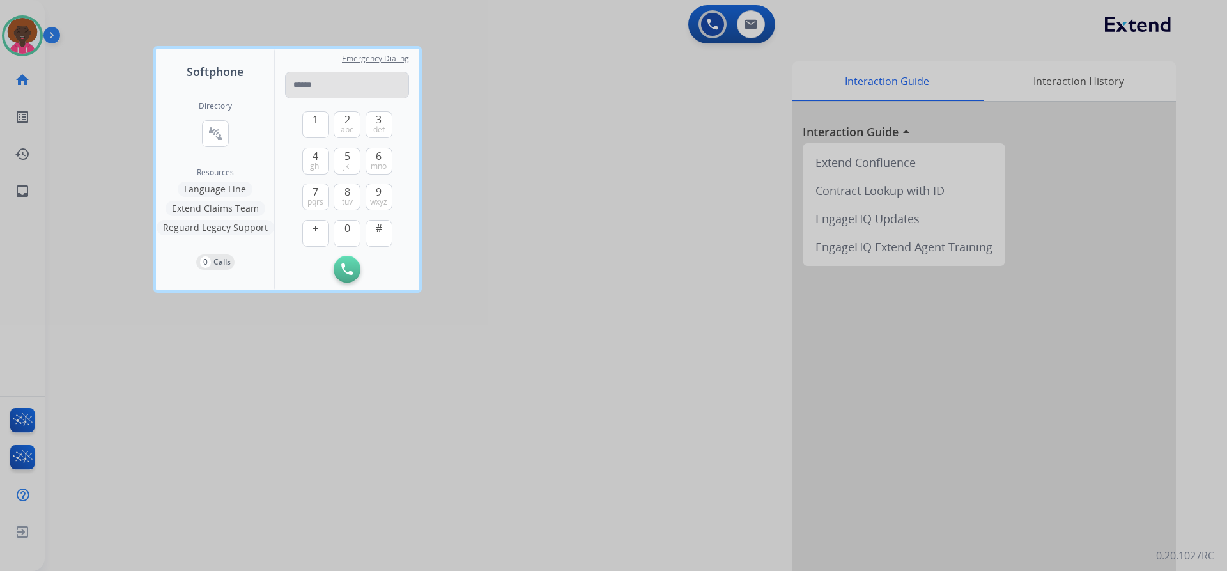
type input "**********"
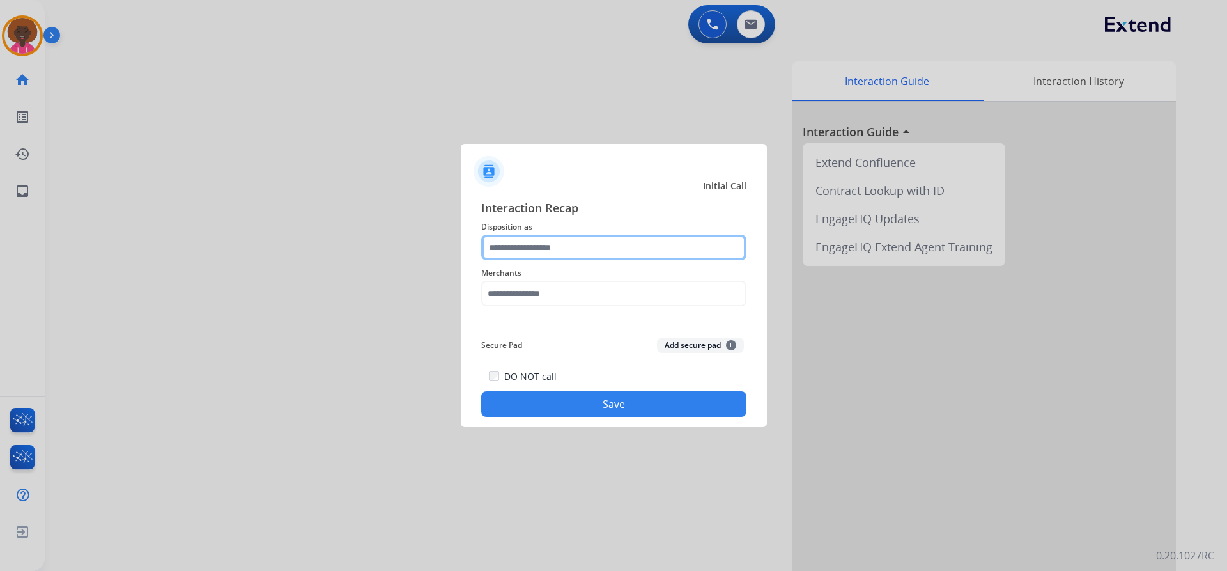
click at [542, 247] on input "text" at bounding box center [613, 248] width 265 height 26
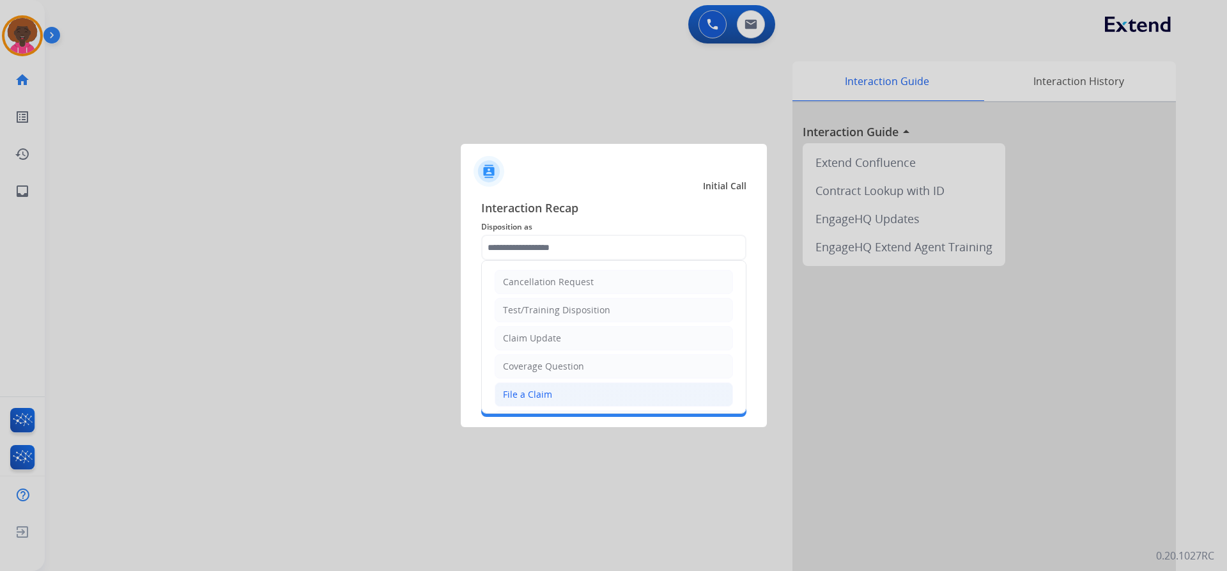
click at [542, 398] on div "File a Claim" at bounding box center [527, 394] width 49 height 13
type input "**********"
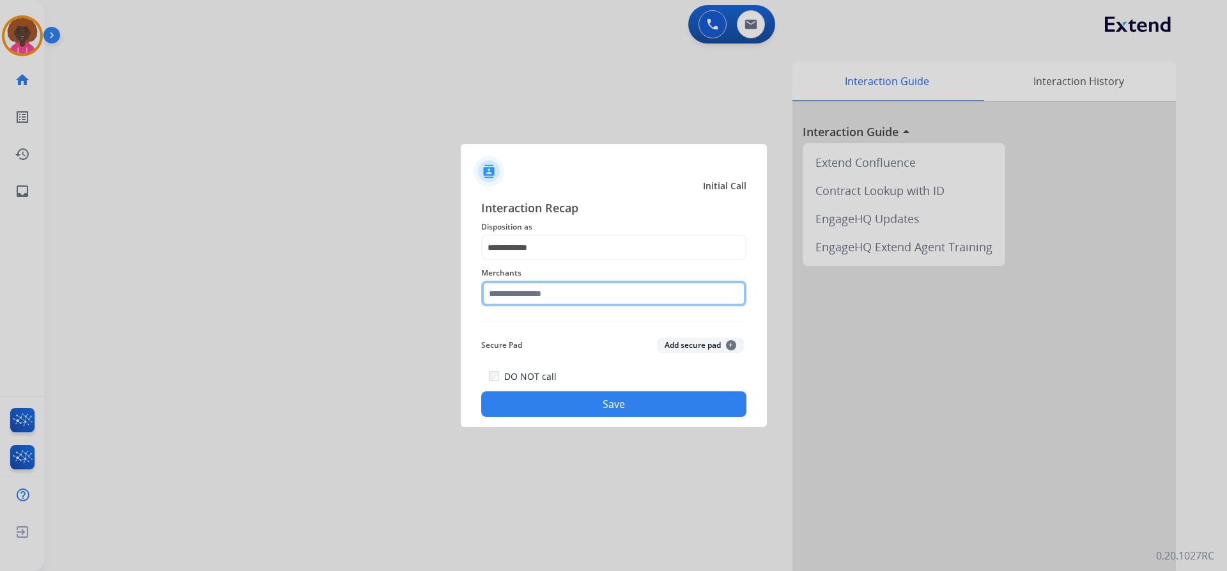
click at [539, 300] on input "text" at bounding box center [613, 294] width 265 height 26
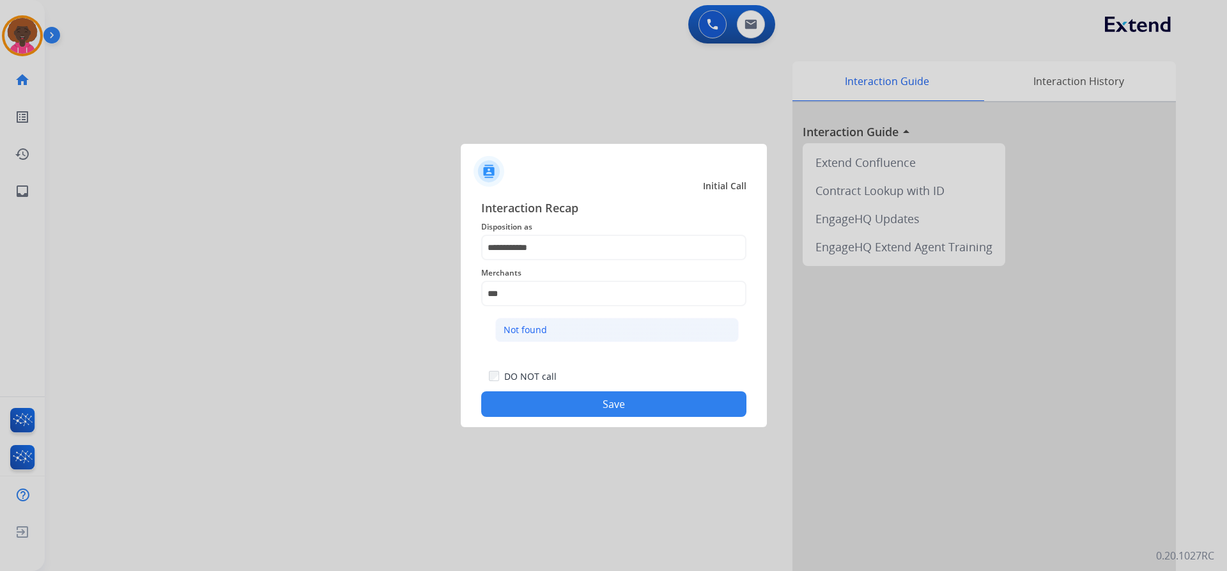
click at [530, 319] on li "Not found" at bounding box center [617, 330] width 244 height 24
type input "*********"
click at [587, 406] on button "Save" at bounding box center [613, 404] width 265 height 26
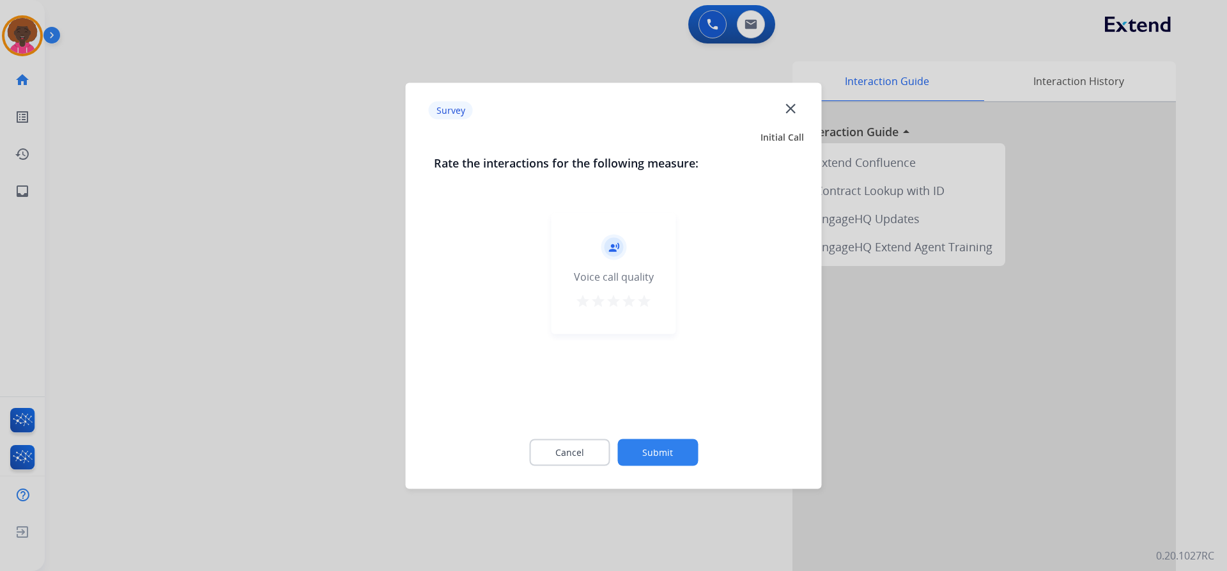
click at [640, 442] on button "Submit" at bounding box center [657, 451] width 81 height 27
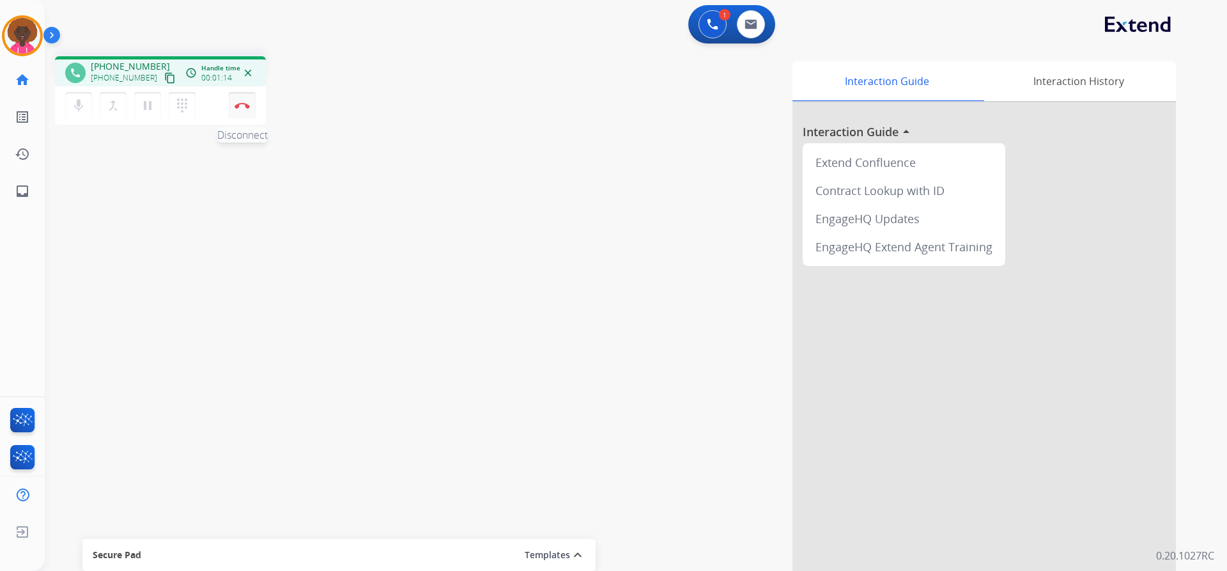
click at [240, 101] on button "Disconnect" at bounding box center [242, 105] width 27 height 27
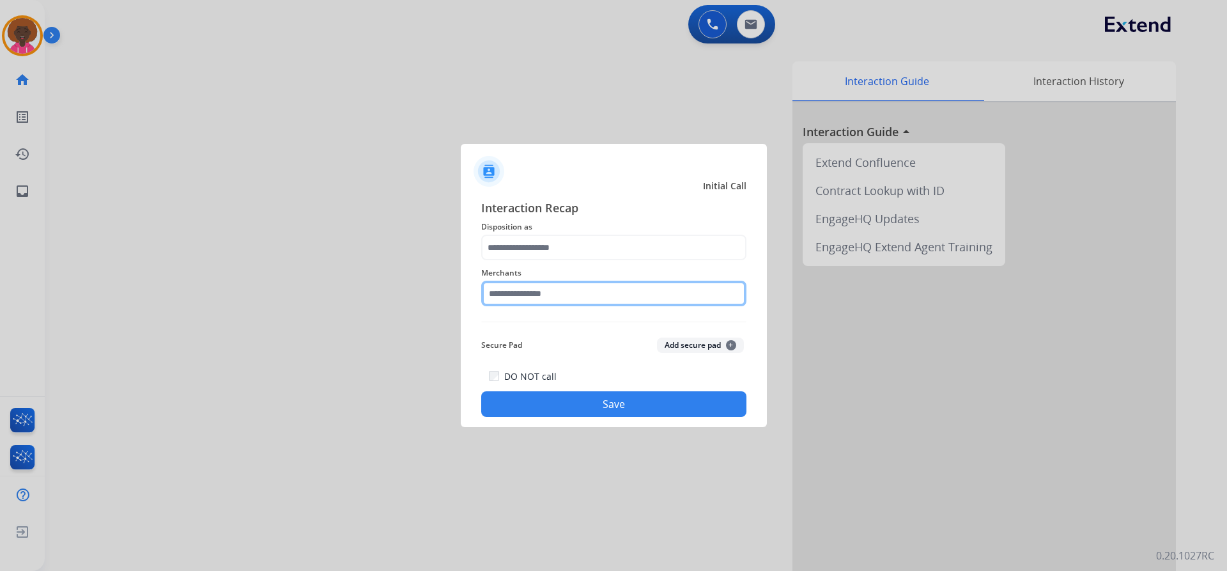
click at [572, 289] on input "text" at bounding box center [613, 294] width 265 height 26
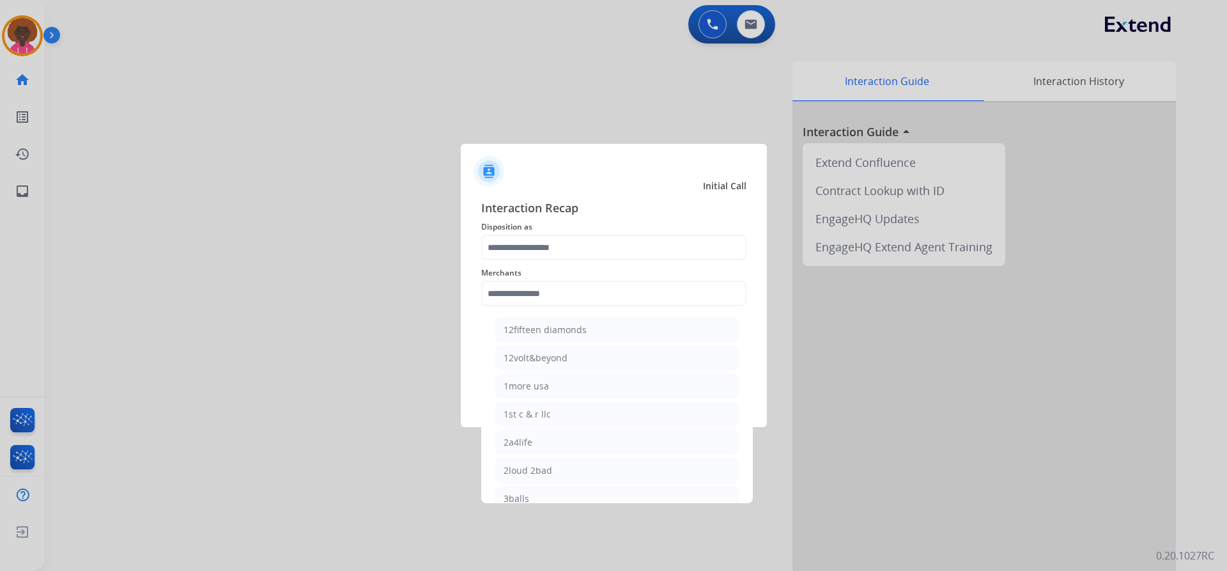
click at [548, 275] on span "Merchants" at bounding box center [613, 272] width 265 height 15
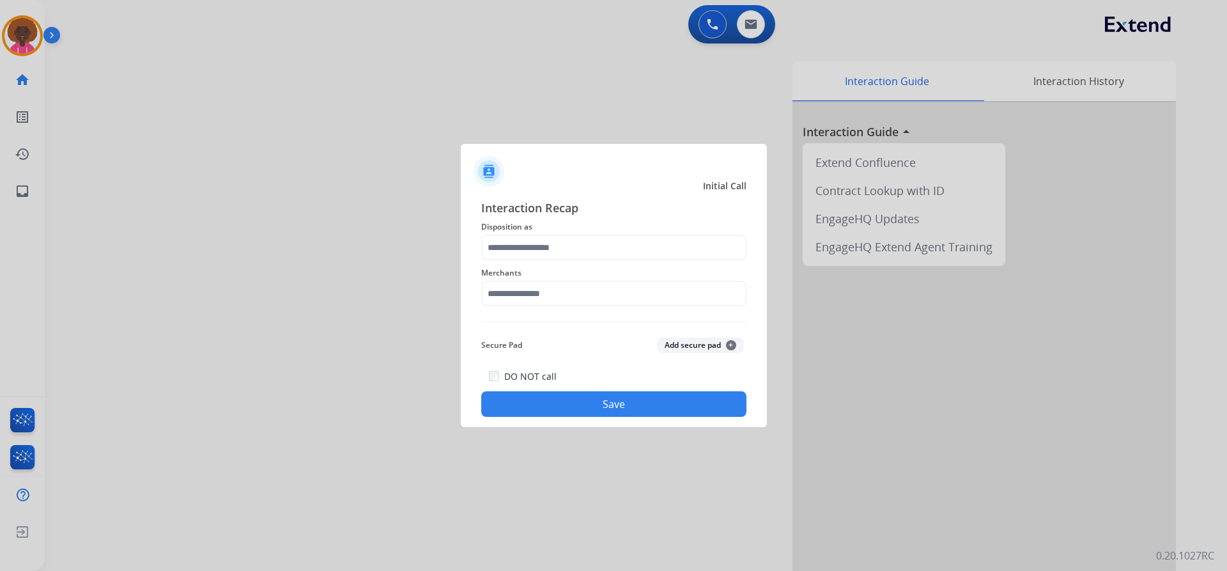
click at [530, 267] on span "Merchants" at bounding box center [613, 272] width 265 height 15
click at [534, 256] on input "text" at bounding box center [613, 248] width 265 height 26
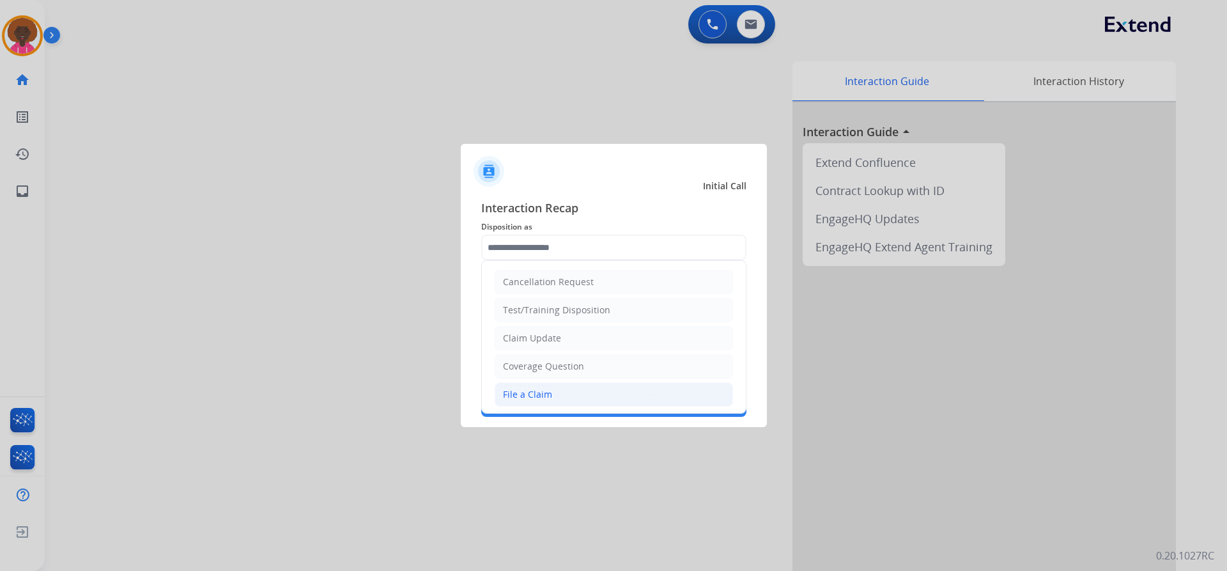
click at [507, 391] on div "File a Claim" at bounding box center [527, 394] width 49 height 13
type input "**********"
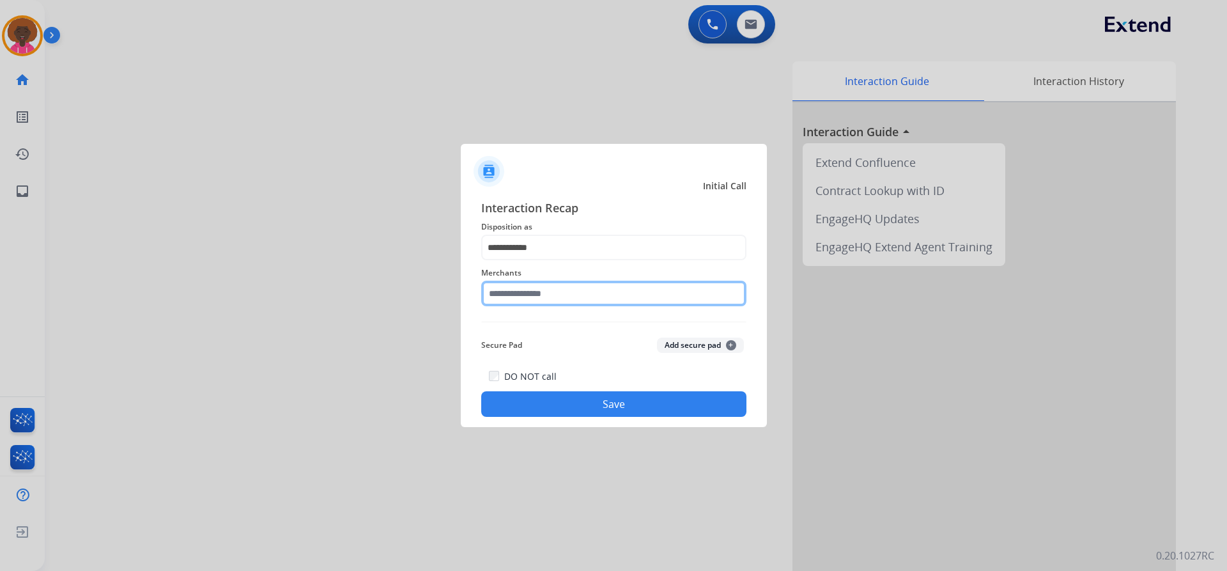
click at [551, 281] on input "text" at bounding box center [613, 294] width 265 height 26
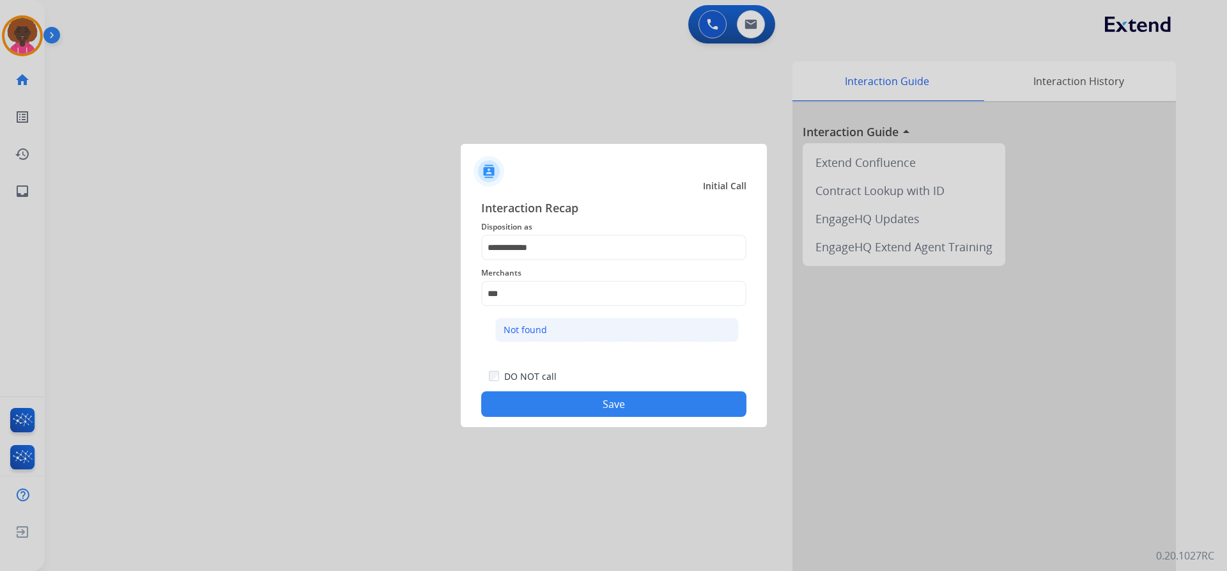
click at [525, 331] on div "Not found" at bounding box center [525, 329] width 43 height 13
type input "*********"
click at [647, 408] on button "Save" at bounding box center [613, 404] width 265 height 26
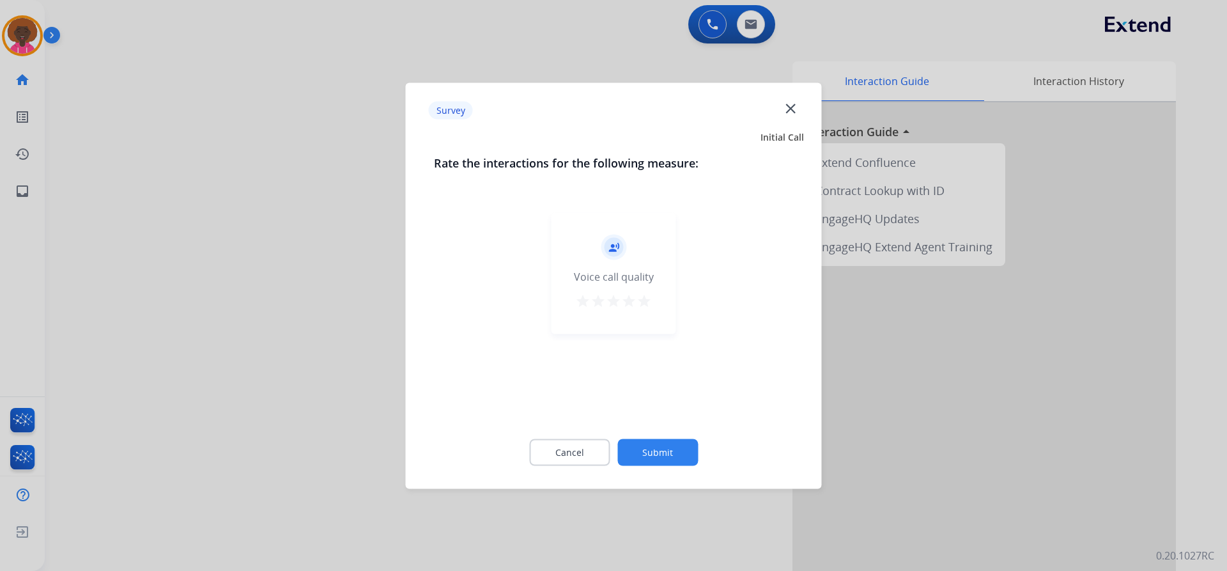
click at [665, 430] on div "Cancel Submit" at bounding box center [614, 452] width 360 height 58
click at [658, 446] on button "Submit" at bounding box center [657, 451] width 81 height 27
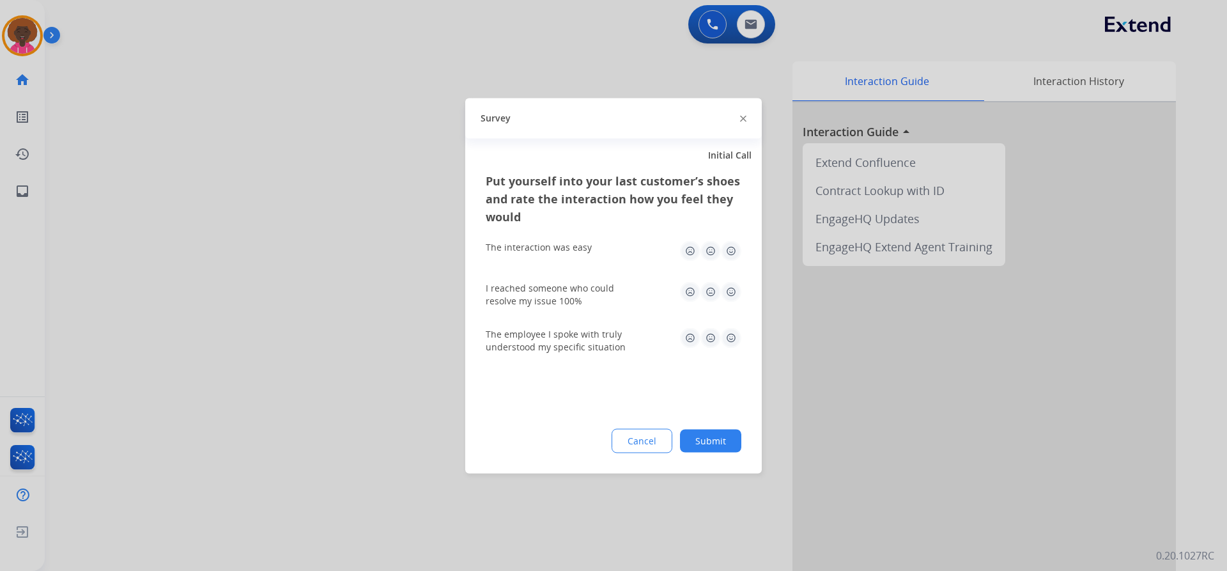
click at [688, 440] on button "Submit" at bounding box center [710, 440] width 61 height 23
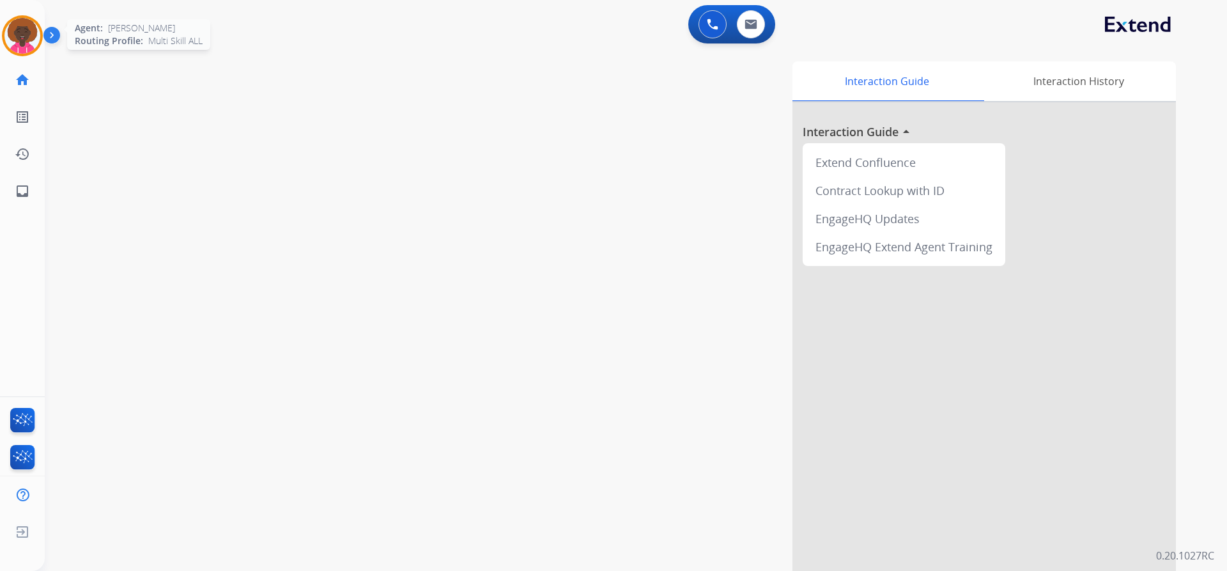
click at [9, 34] on img at bounding box center [22, 36] width 36 height 36
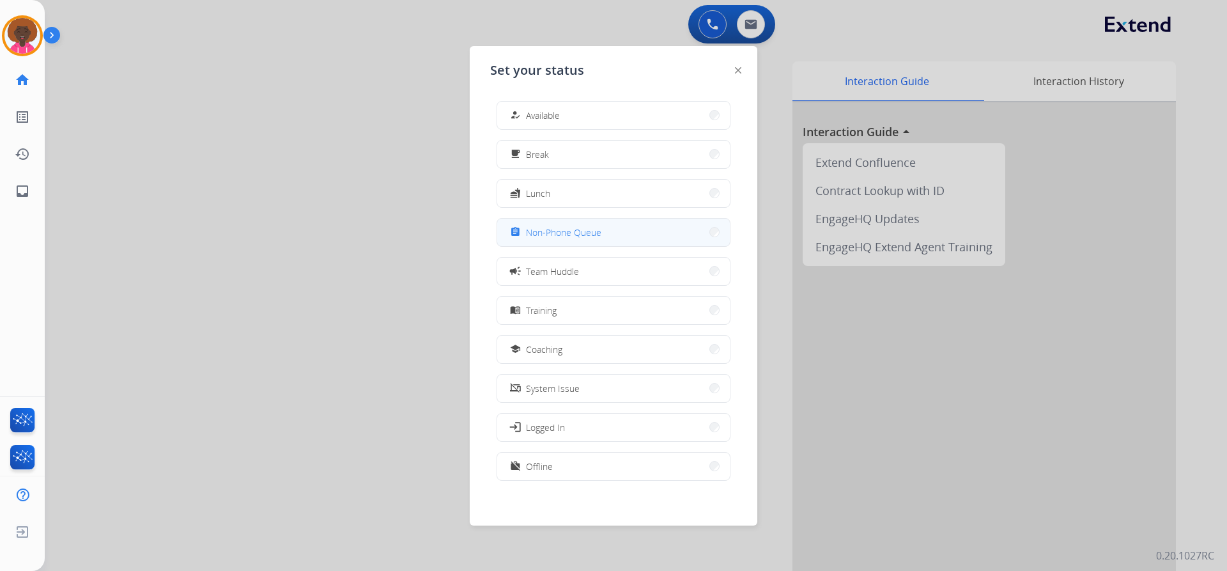
click at [609, 238] on button "assignment Non-Phone Queue" at bounding box center [613, 232] width 233 height 27
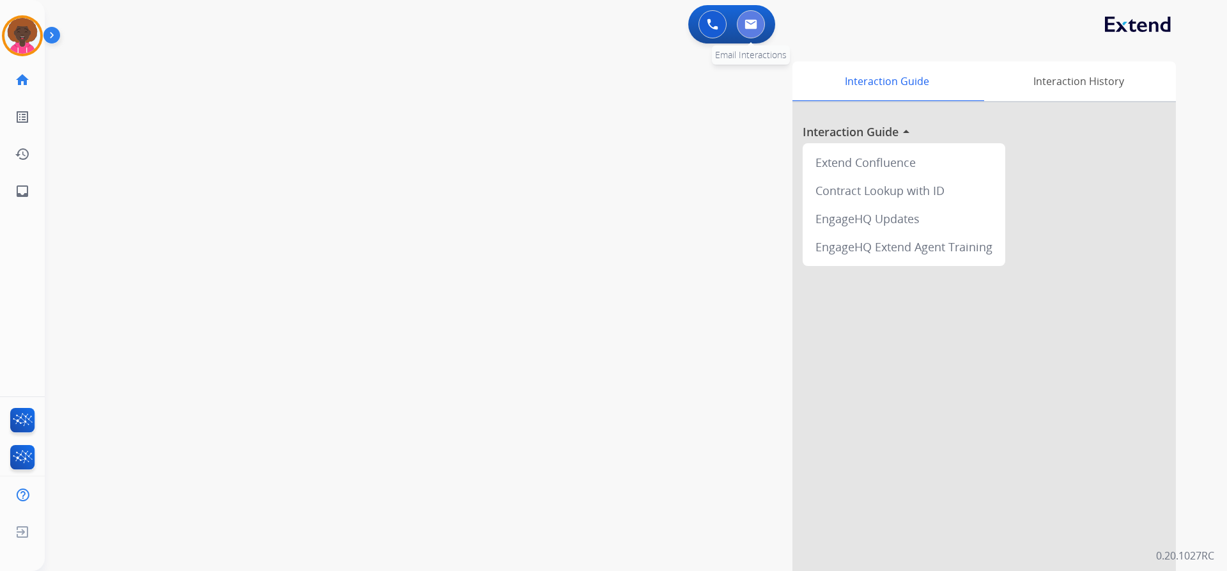
click at [745, 30] on button at bounding box center [751, 24] width 28 height 28
select select "**********"
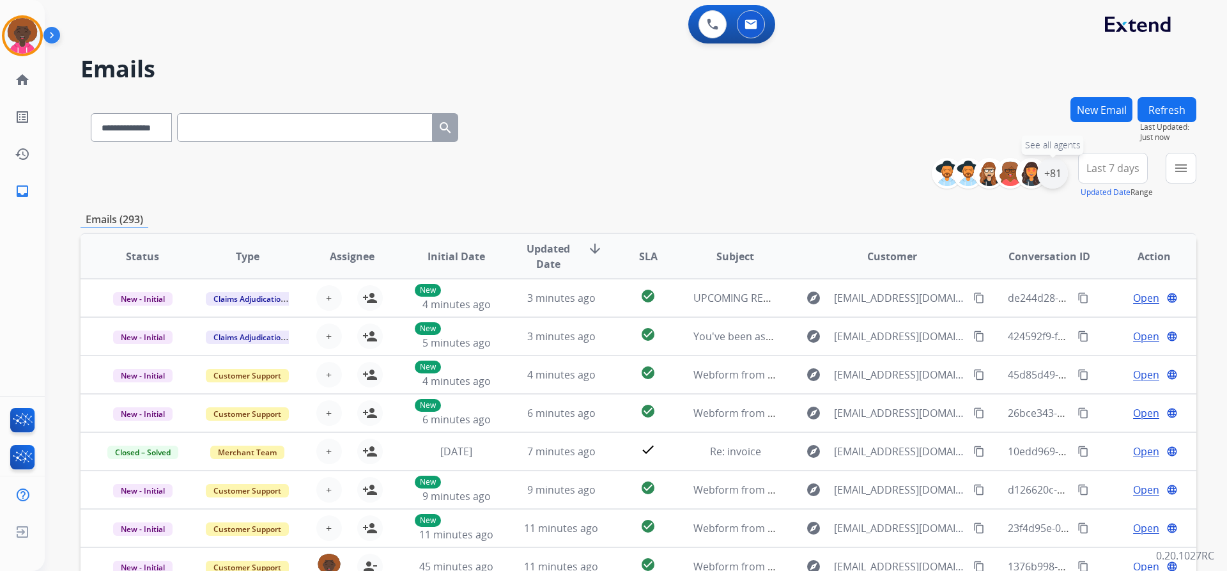
click at [1055, 183] on div "+81" at bounding box center [1052, 173] width 31 height 31
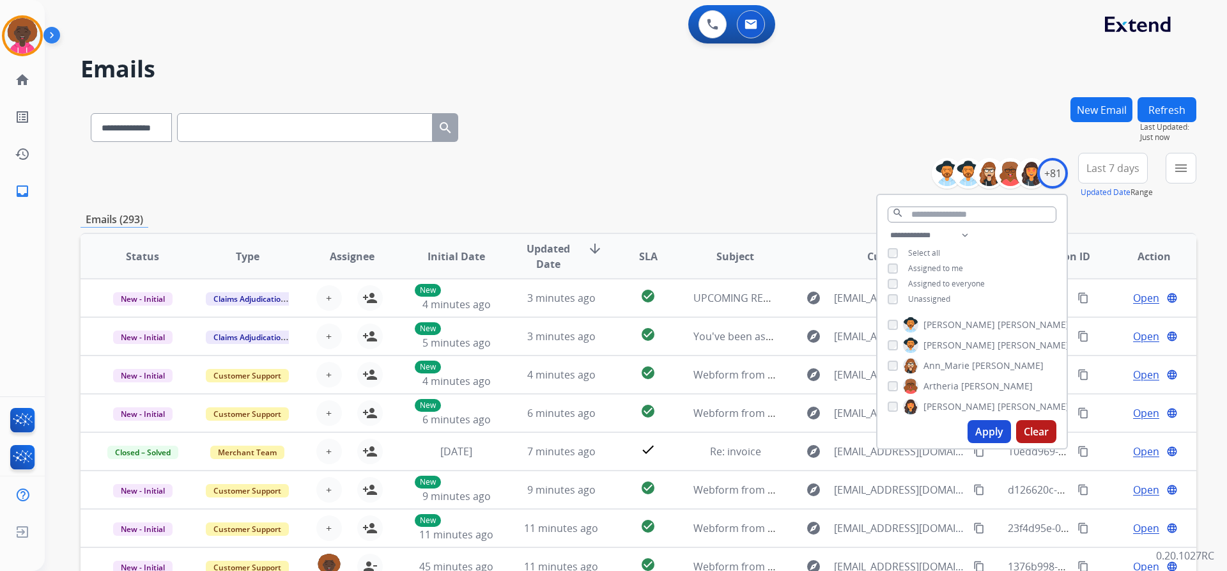
click at [890, 309] on div "**********" at bounding box center [972, 322] width 192 height 256
click at [894, 305] on div "**********" at bounding box center [972, 269] width 189 height 82
click at [977, 434] on button "Apply" at bounding box center [989, 431] width 43 height 23
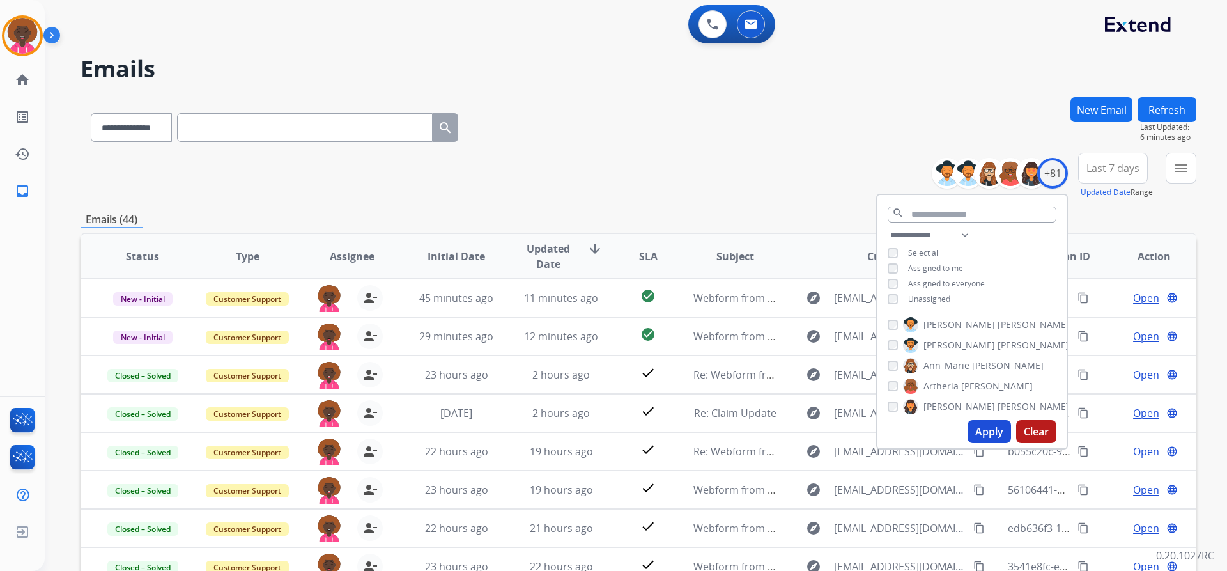
click at [828, 187] on div "**********" at bounding box center [639, 176] width 1116 height 46
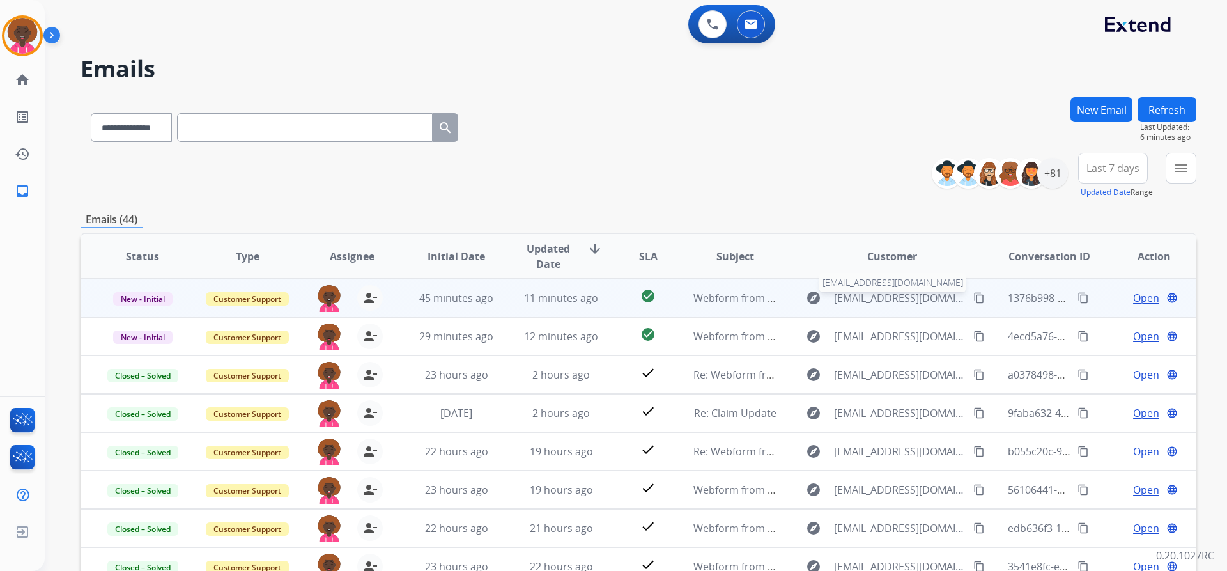
click at [845, 295] on span "[EMAIL_ADDRESS][DOMAIN_NAME]" at bounding box center [900, 297] width 132 height 15
type input "**********"
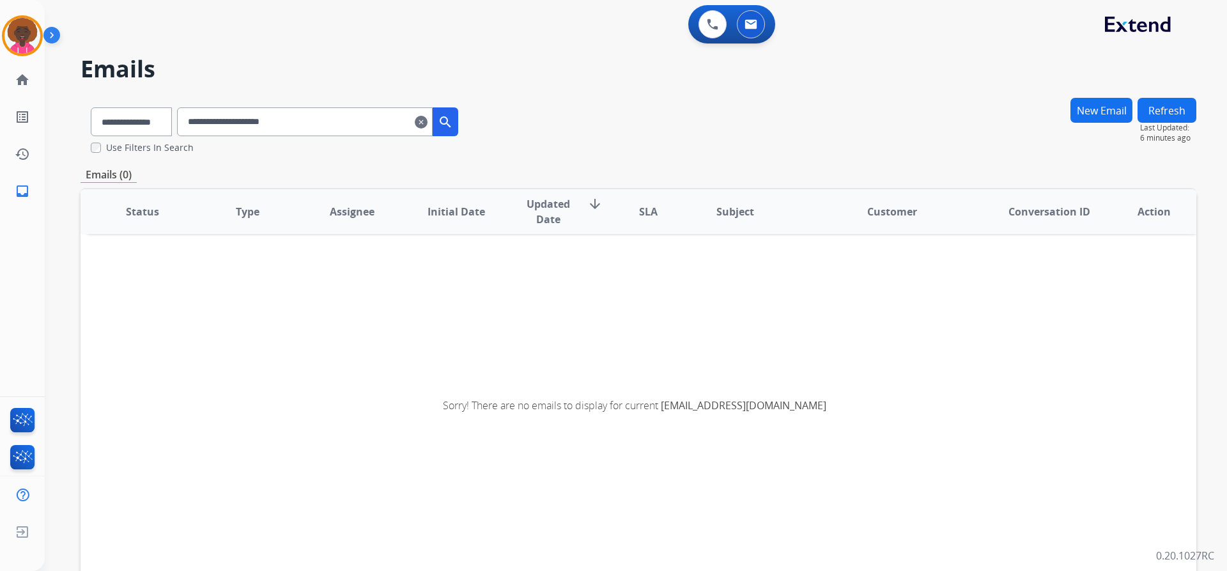
click at [147, 222] on th "Status" at bounding box center [133, 211] width 105 height 45
click at [174, 214] on th "Status" at bounding box center [133, 211] width 105 height 45
click at [138, 212] on span "Status" at bounding box center [142, 211] width 33 height 15
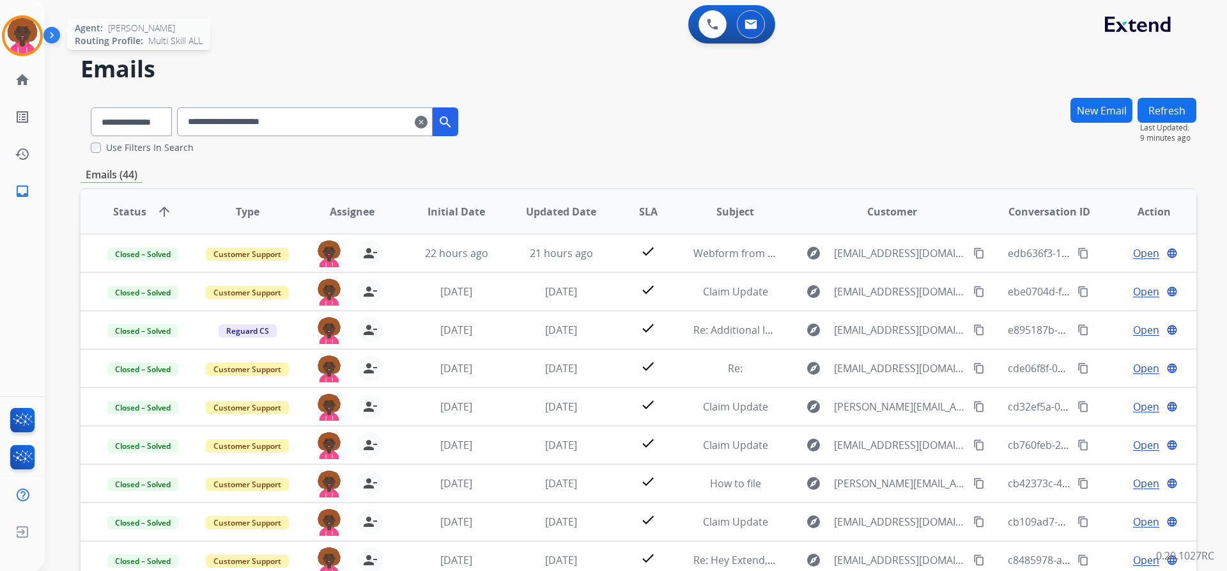
click at [35, 39] on img at bounding box center [22, 36] width 36 height 36
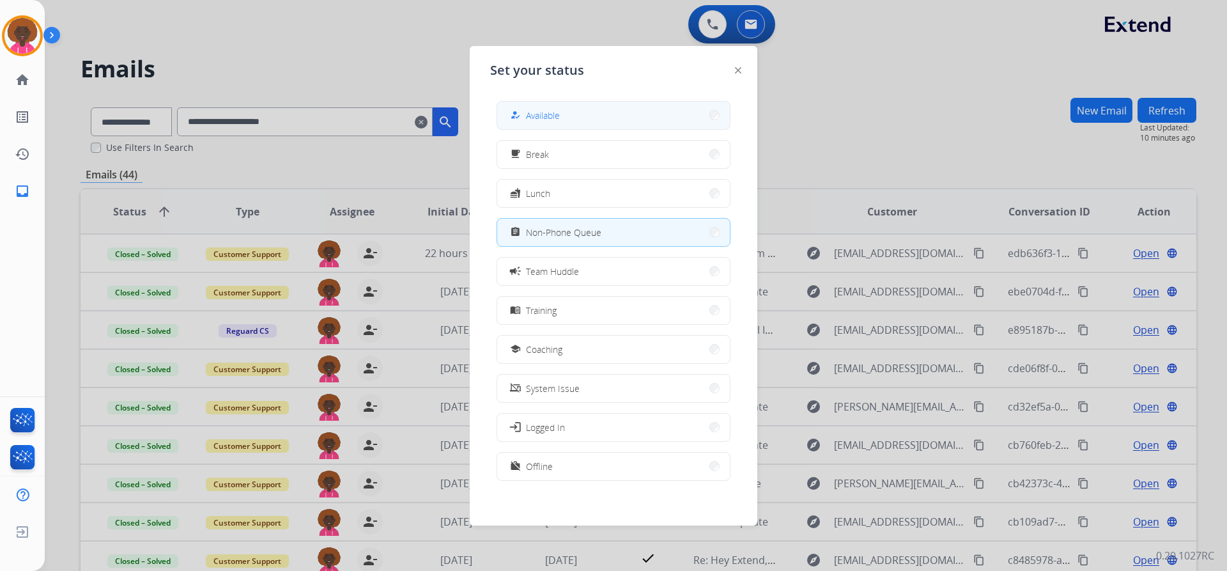
click at [617, 121] on button "how_to_reg Available" at bounding box center [613, 115] width 233 height 27
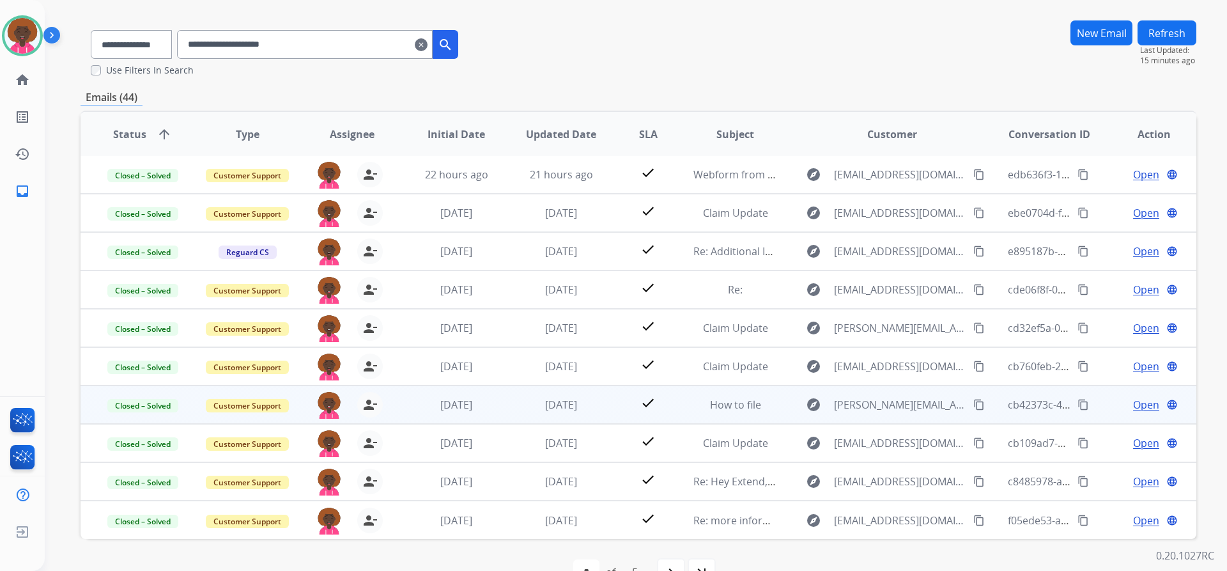
scroll to position [112, 0]
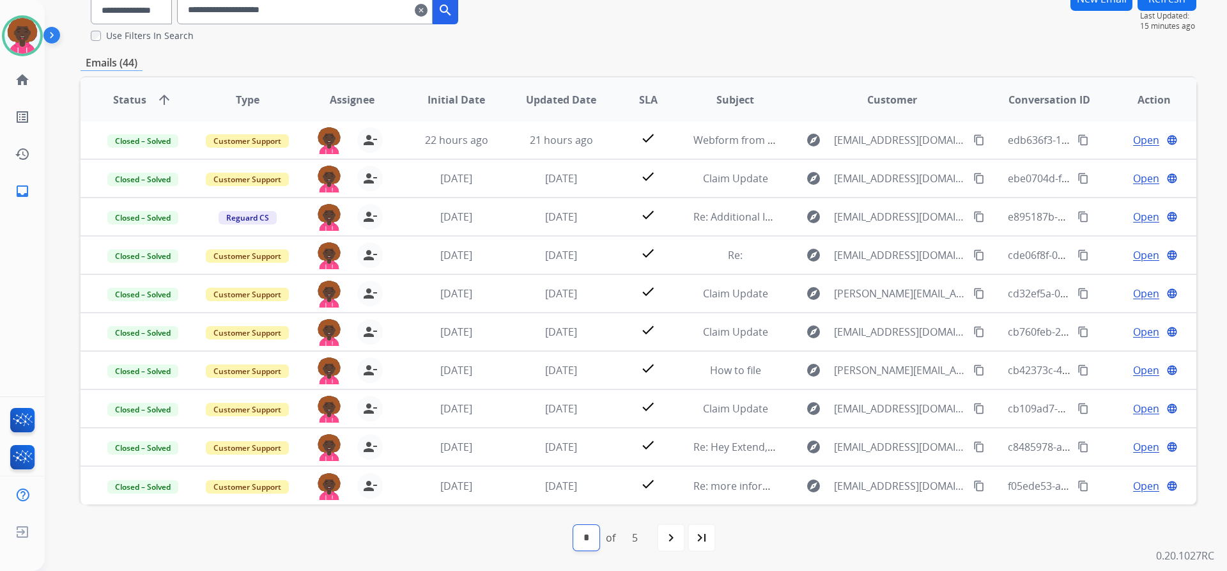
click at [591, 536] on select "* * * * *" at bounding box center [586, 538] width 26 height 26
click at [664, 529] on div "navigate_next" at bounding box center [671, 537] width 28 height 28
click at [548, 549] on div "first_page" at bounding box center [548, 537] width 28 height 28
select select "*"
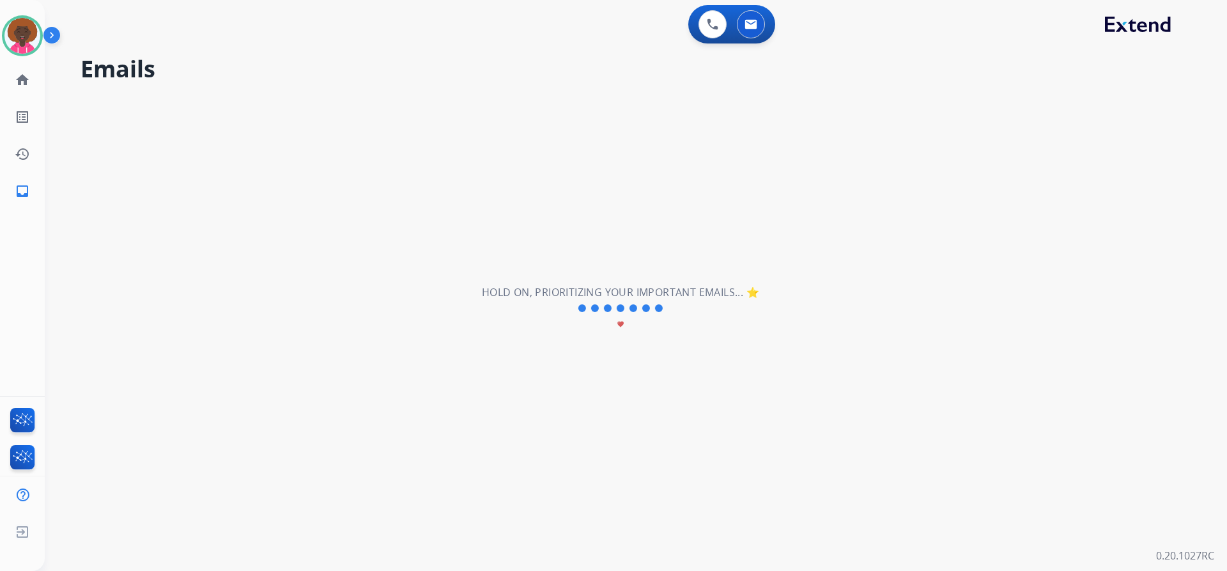
scroll to position [0, 0]
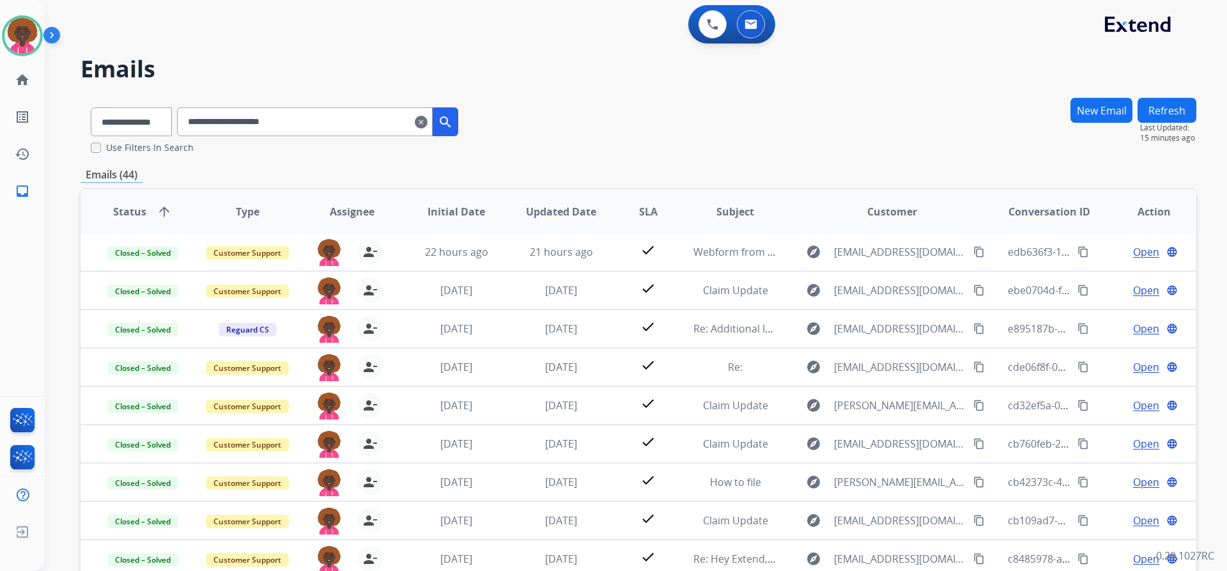
click at [821, 130] on div "**********" at bounding box center [639, 125] width 1116 height 57
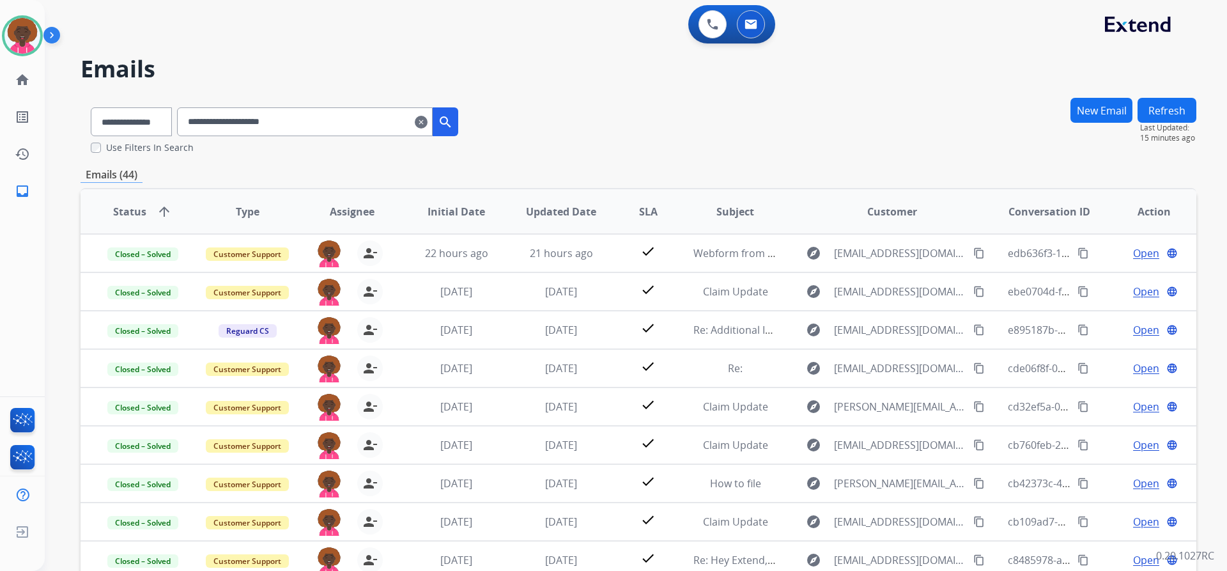
click at [428, 121] on mat-icon "clear" at bounding box center [421, 121] width 13 height 15
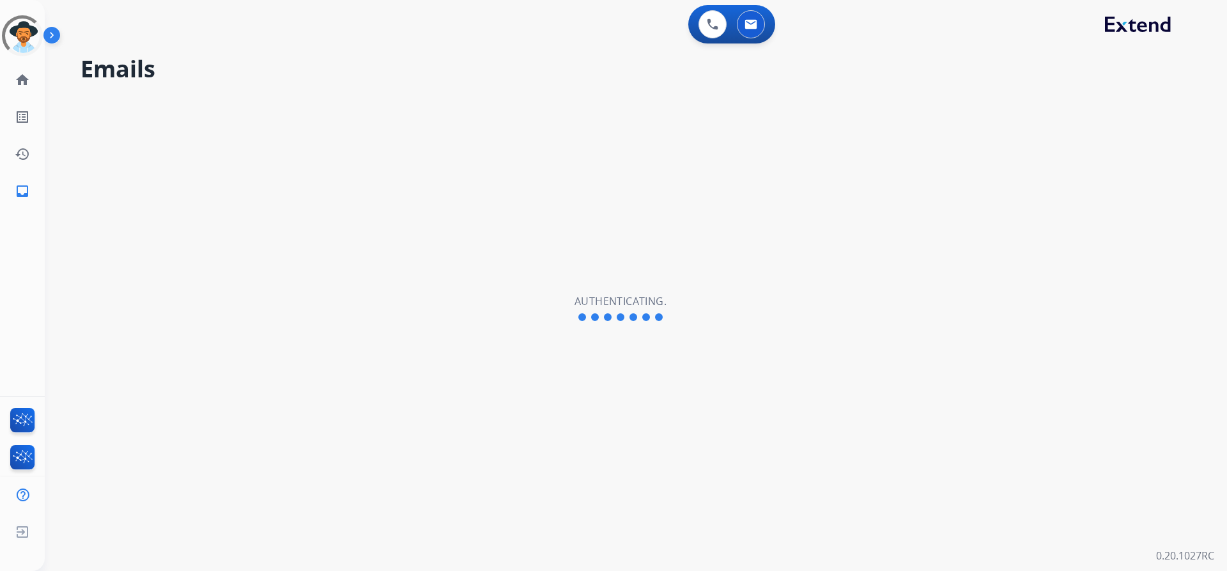
select select "**********"
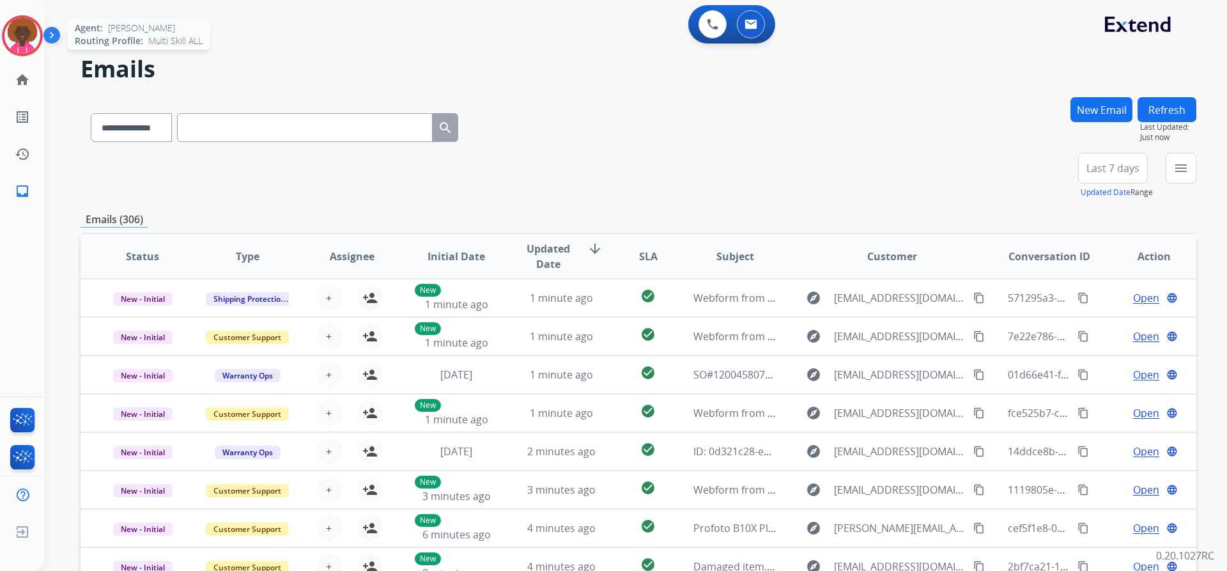
click at [30, 43] on img at bounding box center [22, 36] width 36 height 36
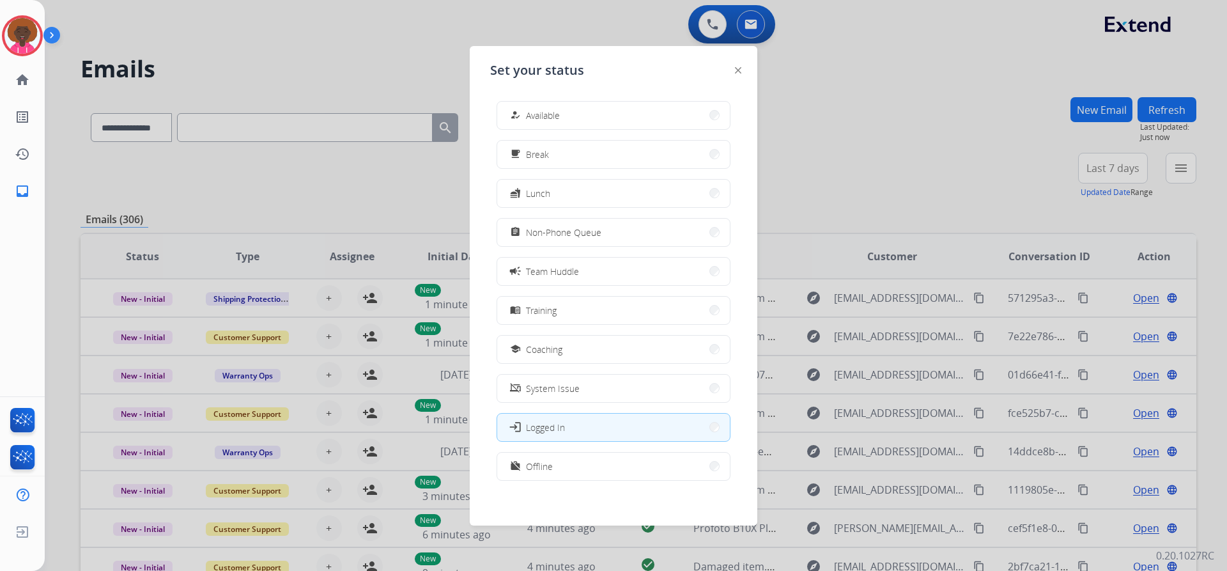
click at [633, 130] on div "how_to_reg Available free_breakfast Break fastfood Lunch assignment Non-Phone Q…" at bounding box center [613, 292] width 247 height 403
click at [672, 126] on button "how_to_reg Available" at bounding box center [613, 115] width 233 height 27
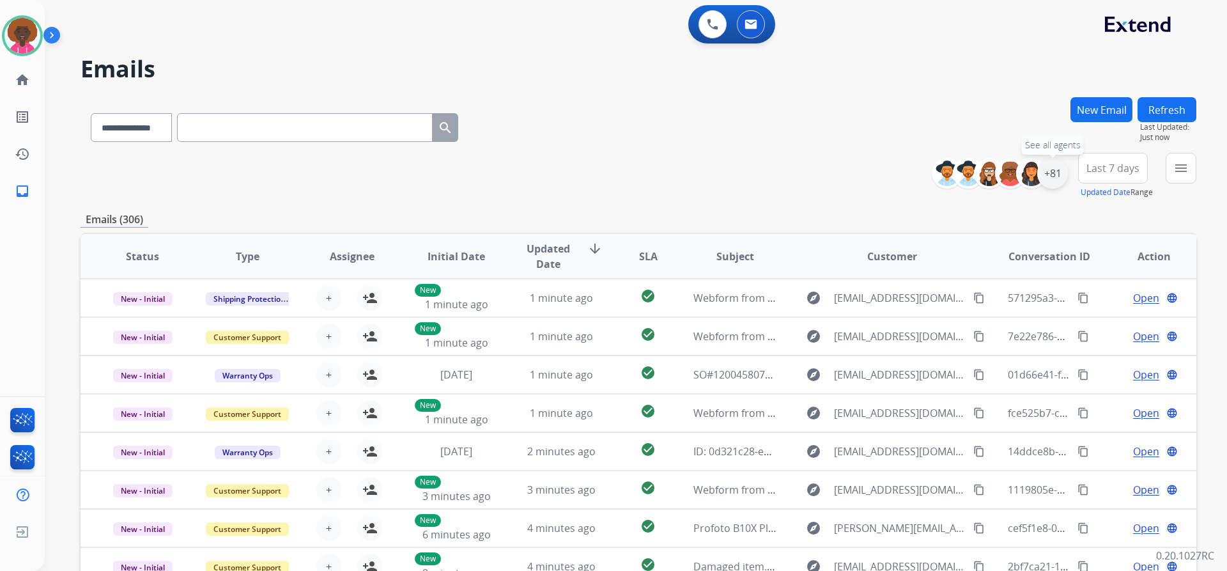
click at [1052, 175] on div "+81" at bounding box center [1052, 173] width 31 height 31
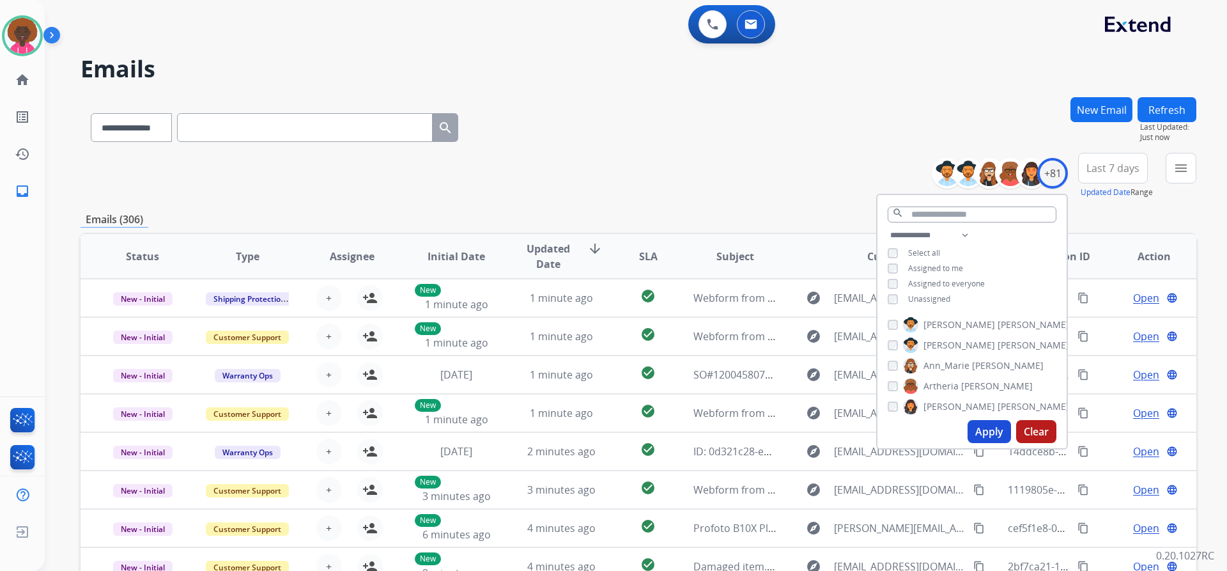
click at [992, 423] on button "Apply" at bounding box center [989, 431] width 43 height 23
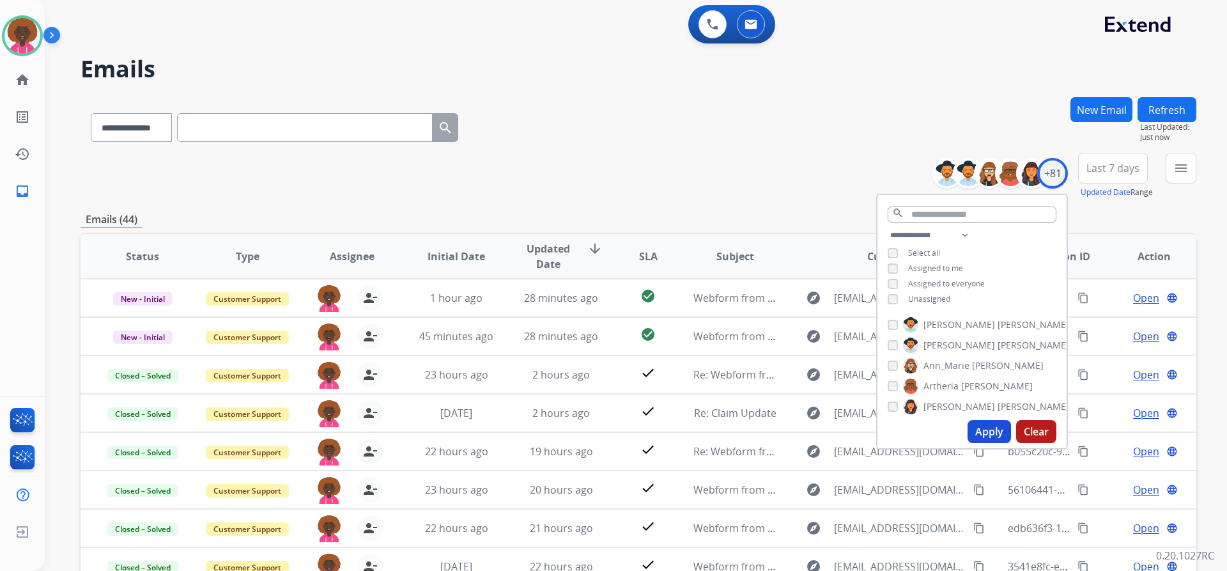
click at [662, 157] on div "**********" at bounding box center [639, 176] width 1116 height 46
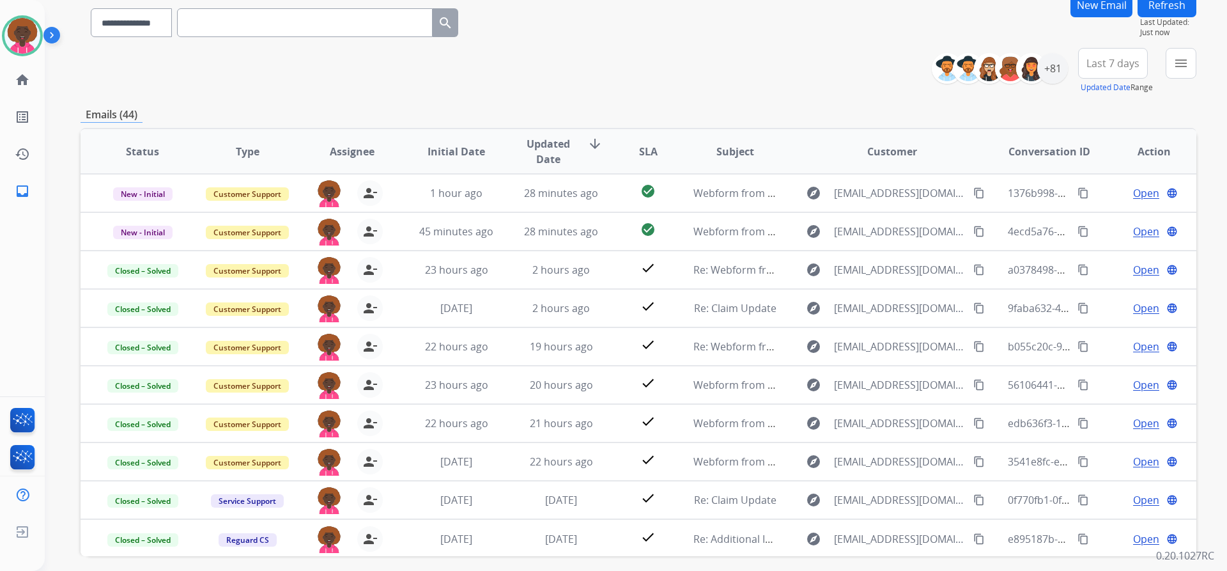
scroll to position [128, 0]
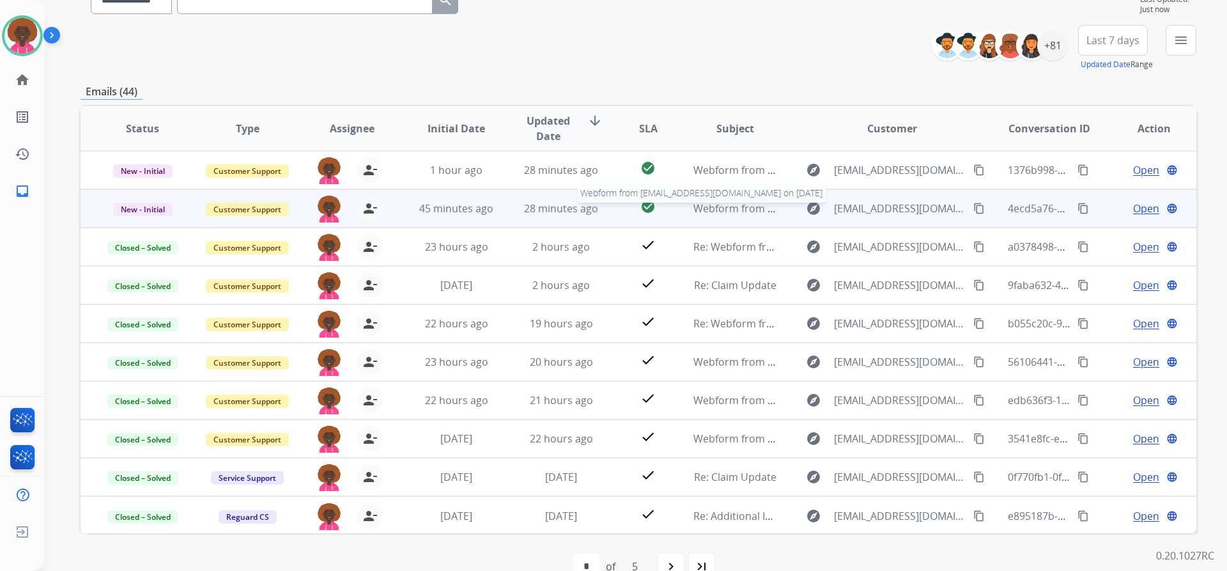
click at [743, 212] on span "Webform from [EMAIL_ADDRESS][DOMAIN_NAME] on [DATE]" at bounding box center [838, 208] width 290 height 14
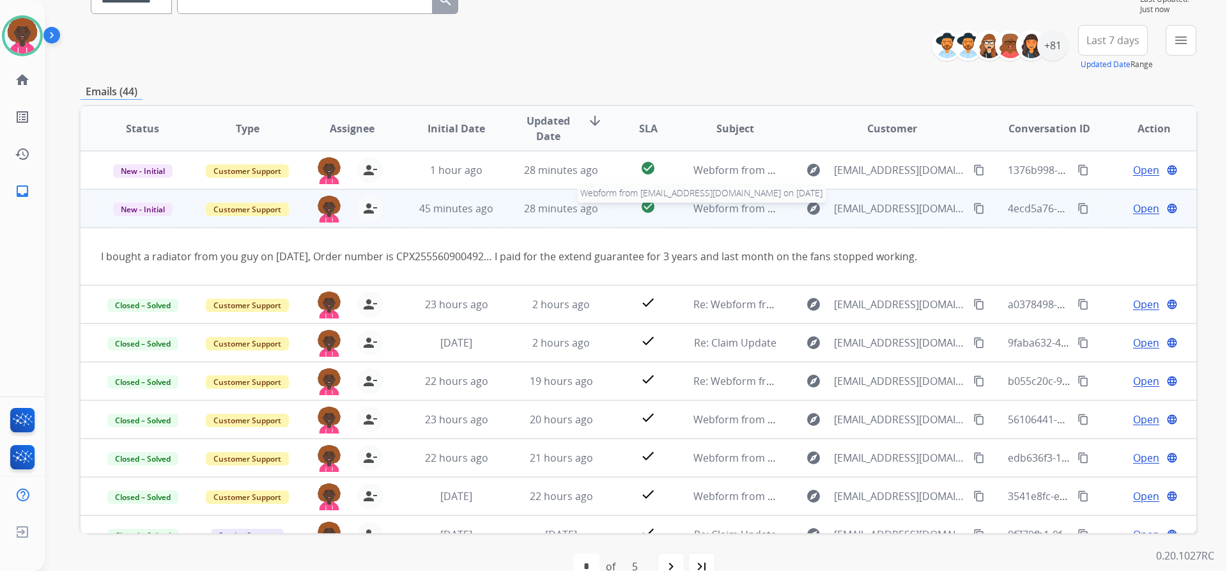
scroll to position [38, 0]
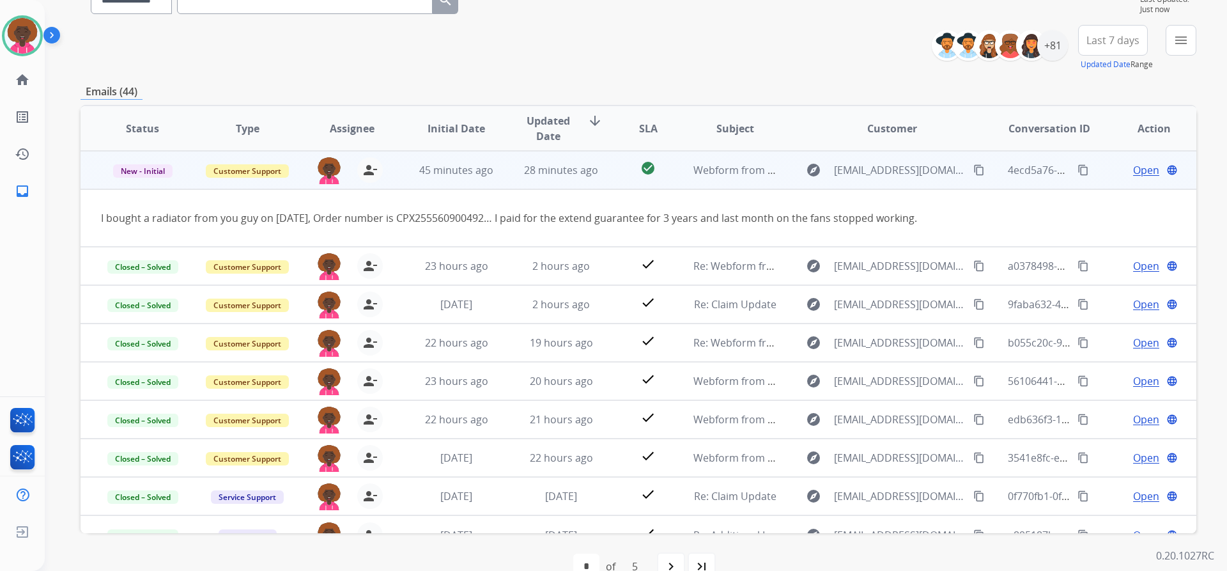
drag, startPoint x: 973, startPoint y: 165, endPoint x: 936, endPoint y: 169, distance: 37.3
click at [973, 166] on mat-icon "content_copy" at bounding box center [979, 170] width 12 height 12
click at [1143, 172] on span "Open" at bounding box center [1146, 169] width 26 height 15
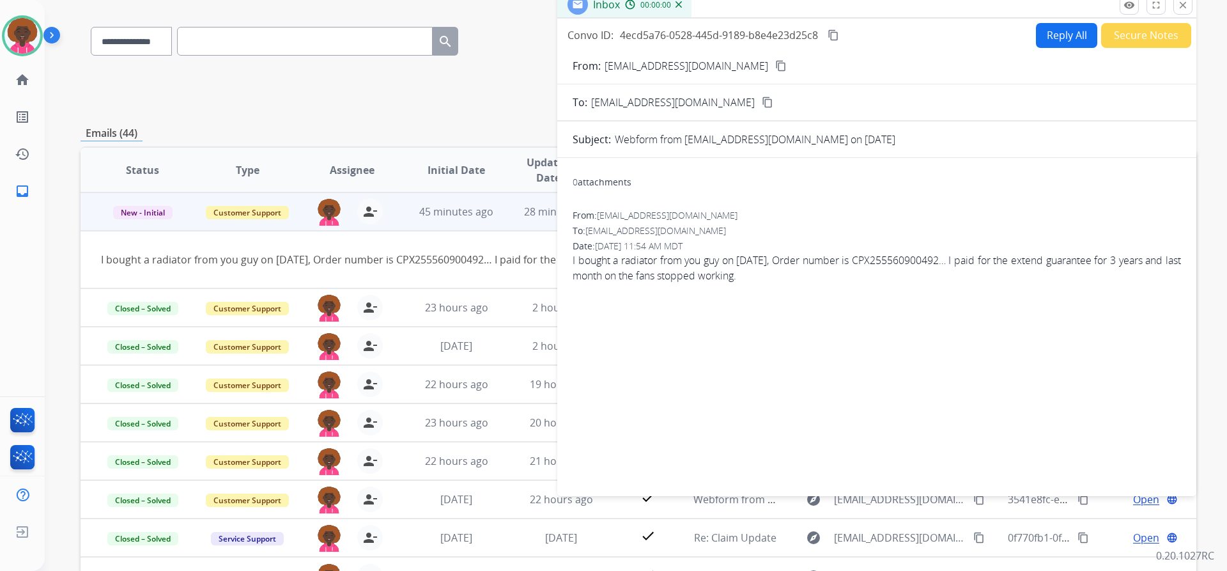
scroll to position [0, 0]
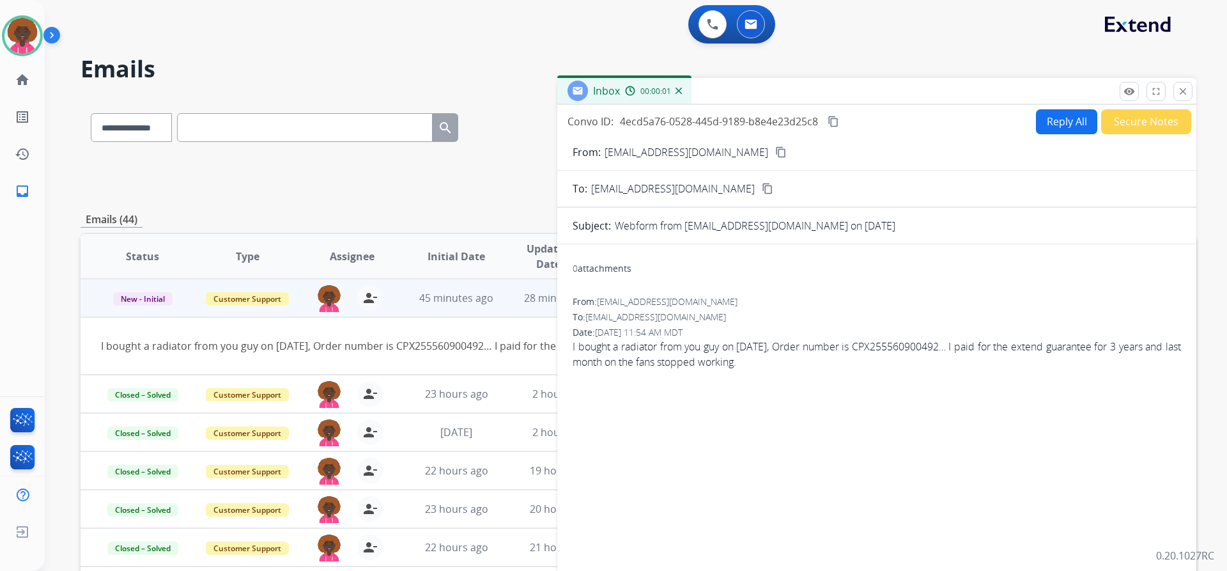
click at [1057, 117] on button "Reply All" at bounding box center [1066, 121] width 61 height 25
select select "**********"
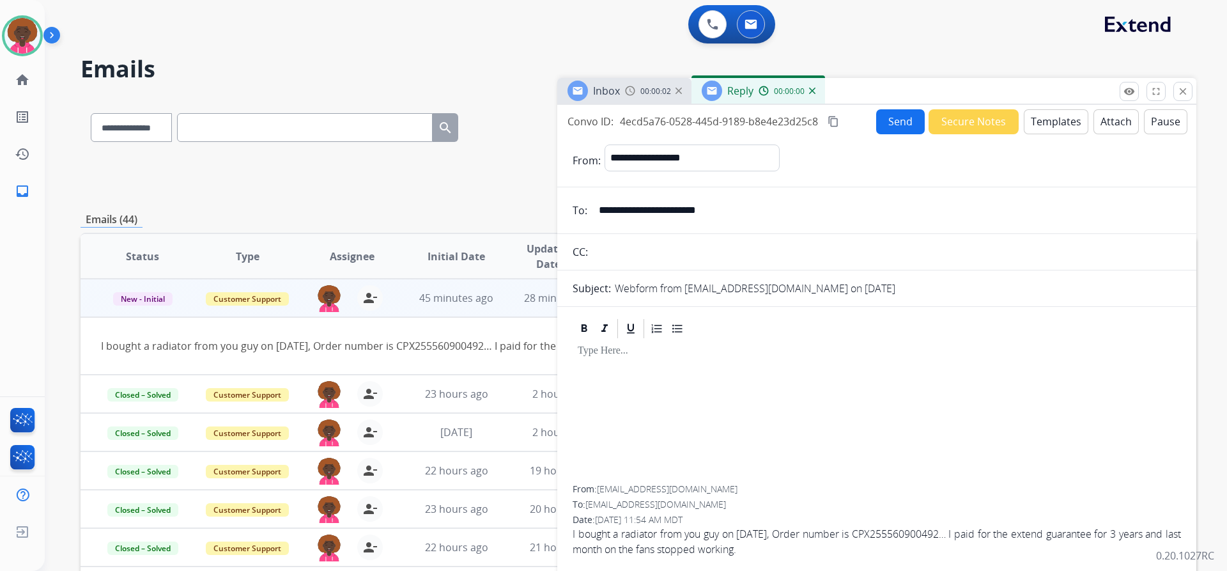
click at [1042, 126] on button "Templates" at bounding box center [1056, 121] width 65 height 25
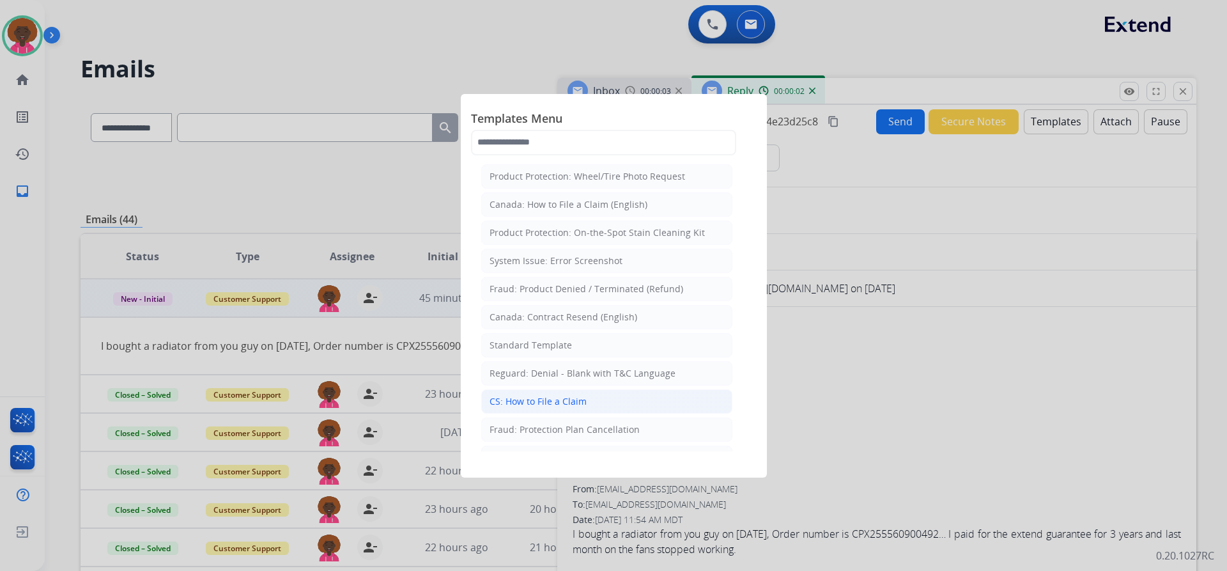
click at [589, 401] on li "CS: How to File a Claim" at bounding box center [606, 401] width 251 height 24
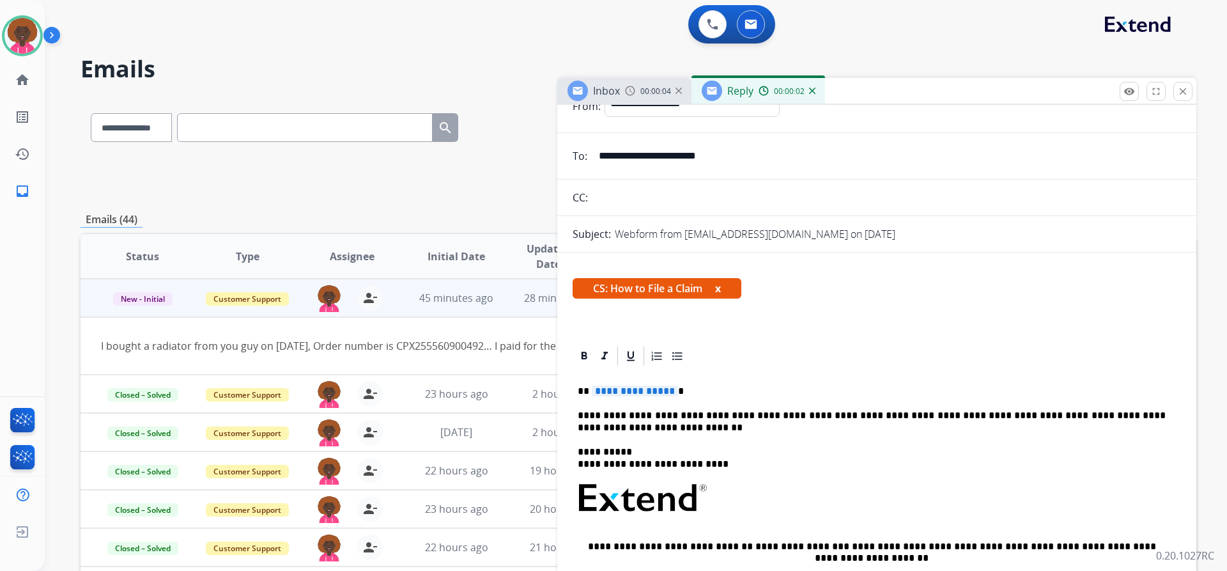
scroll to position [128, 0]
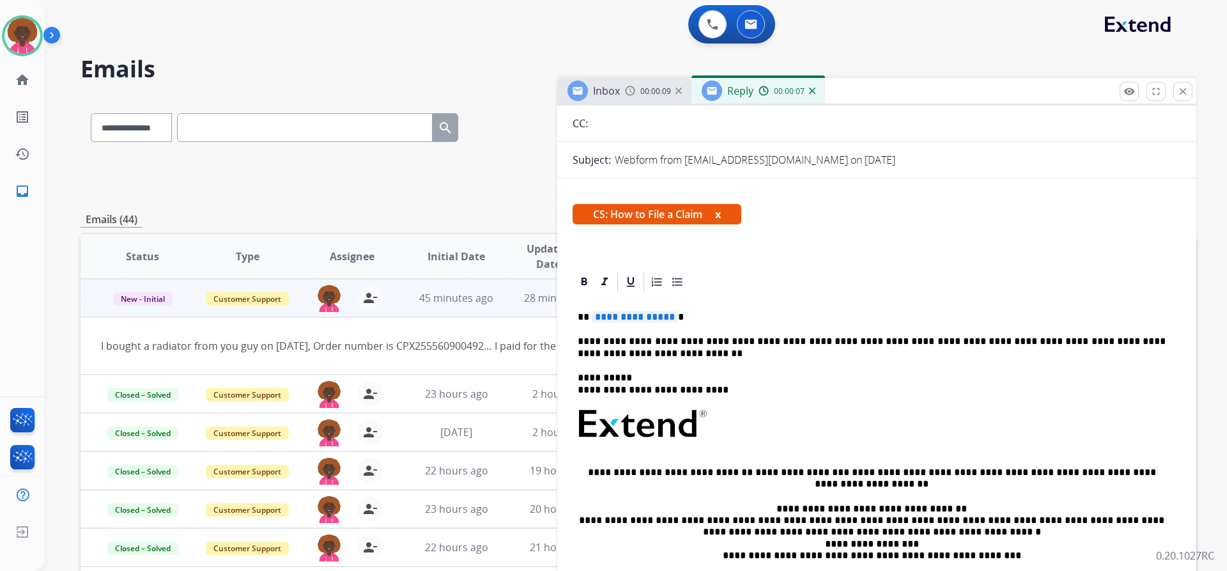
click at [666, 316] on span "**********" at bounding box center [635, 316] width 86 height 11
drag, startPoint x: 612, startPoint y: 316, endPoint x: 870, endPoint y: 287, distance: 259.8
click at [889, 283] on div at bounding box center [877, 281] width 608 height 23
drag, startPoint x: 601, startPoint y: 321, endPoint x: 1003, endPoint y: 188, distance: 423.4
click at [1034, 166] on div "Webform from [EMAIL_ADDRESS][DOMAIN_NAME] on [DATE]" at bounding box center [898, 159] width 566 height 15
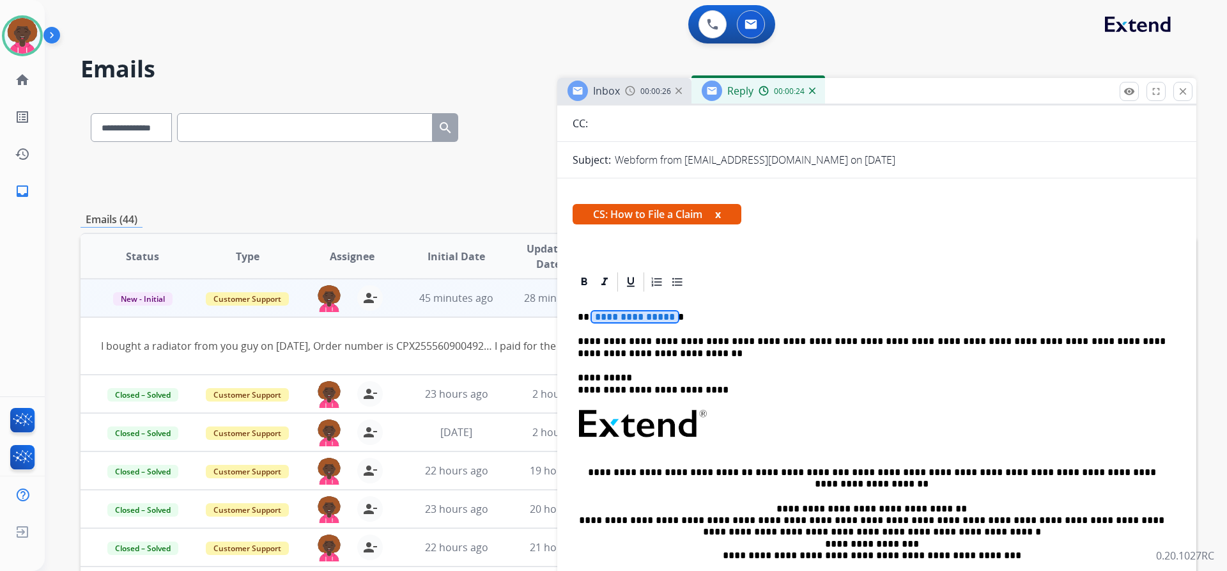
drag, startPoint x: 704, startPoint y: 306, endPoint x: 654, endPoint y: 321, distance: 52.0
click at [691, 312] on div "**********" at bounding box center [877, 465] width 608 height 345
click at [658, 320] on span "**********" at bounding box center [635, 316] width 86 height 11
click at [663, 320] on span "**********" at bounding box center [635, 316] width 86 height 11
paste div
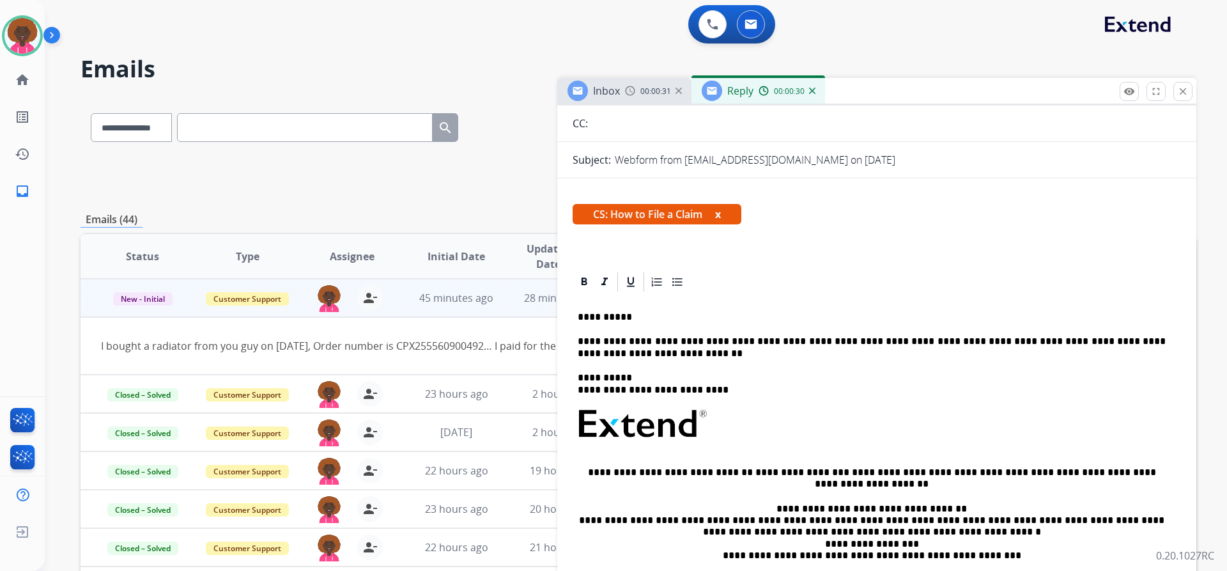
click at [585, 312] on p "**********" at bounding box center [872, 317] width 588 height 12
click at [738, 298] on div "**********" at bounding box center [877, 465] width 608 height 345
click at [585, 318] on p "**********" at bounding box center [872, 317] width 588 height 12
click at [584, 320] on p "*********" at bounding box center [872, 317] width 588 height 12
click at [577, 317] on div "**********" at bounding box center [877, 465] width 608 height 345
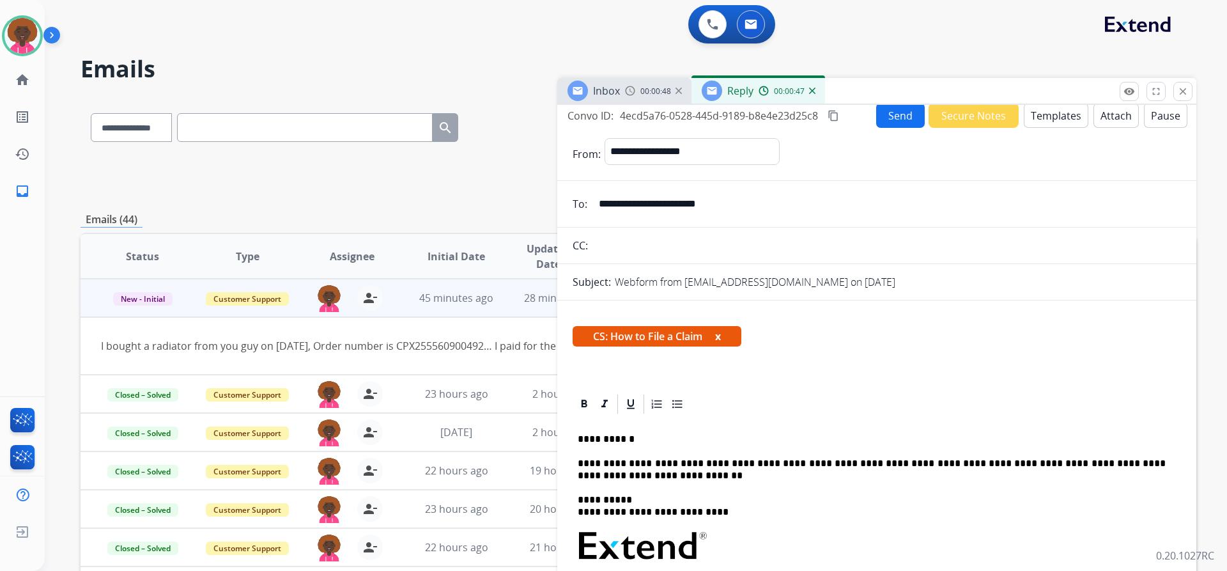
scroll to position [0, 0]
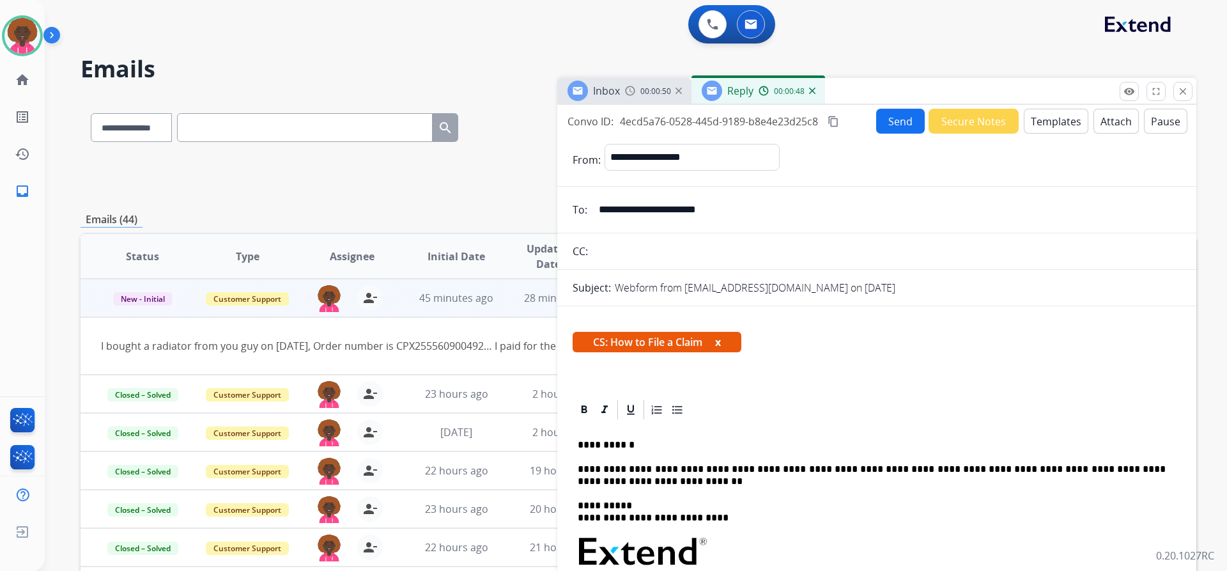
click at [887, 131] on button "Send" at bounding box center [900, 121] width 49 height 25
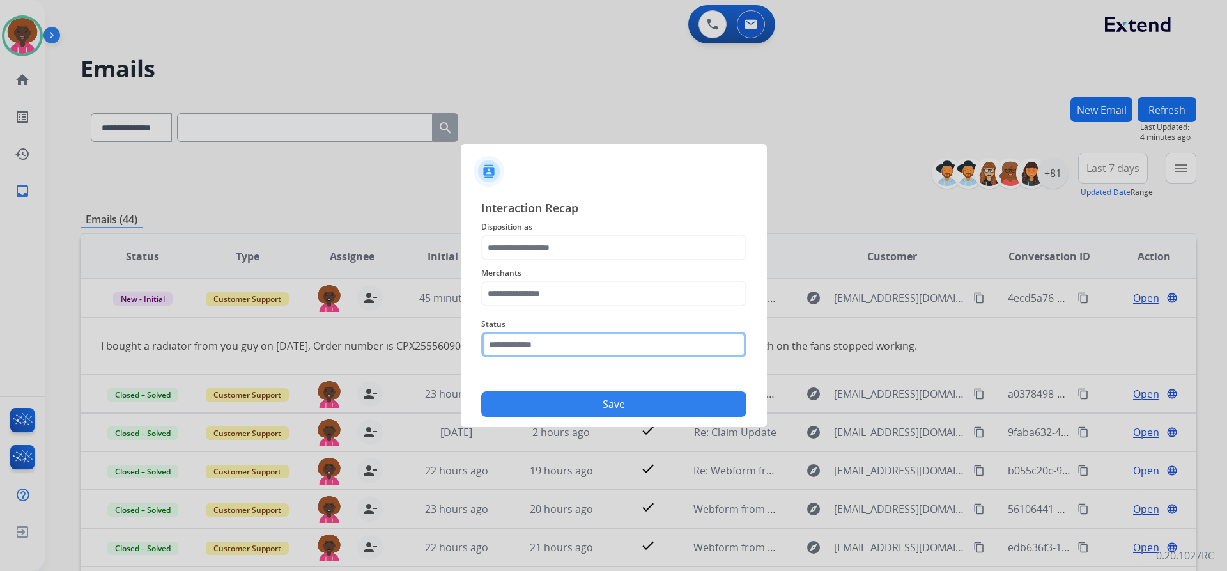
click at [585, 346] on input "text" at bounding box center [613, 345] width 265 height 26
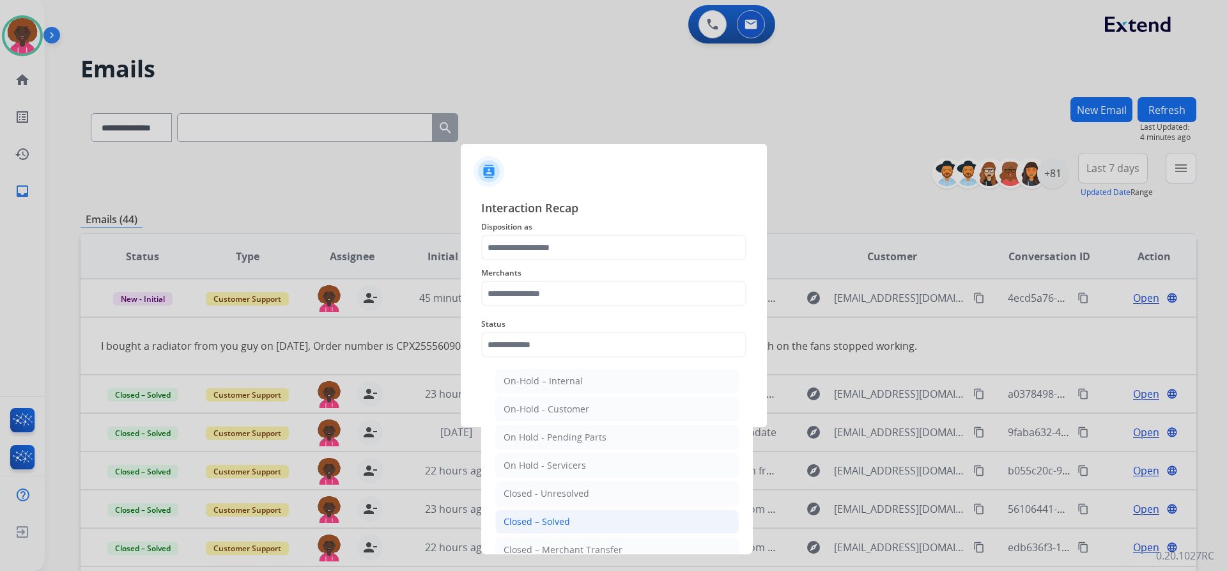
click at [565, 521] on div "Closed – Solved" at bounding box center [537, 521] width 66 height 13
type input "**********"
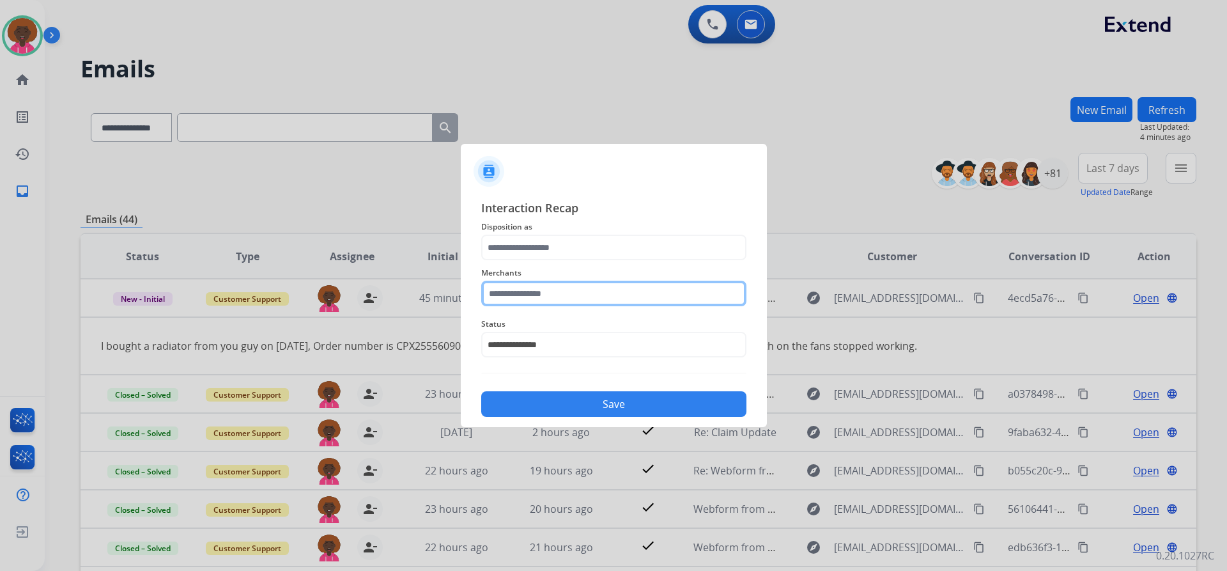
click at [545, 297] on input "text" at bounding box center [613, 294] width 265 height 26
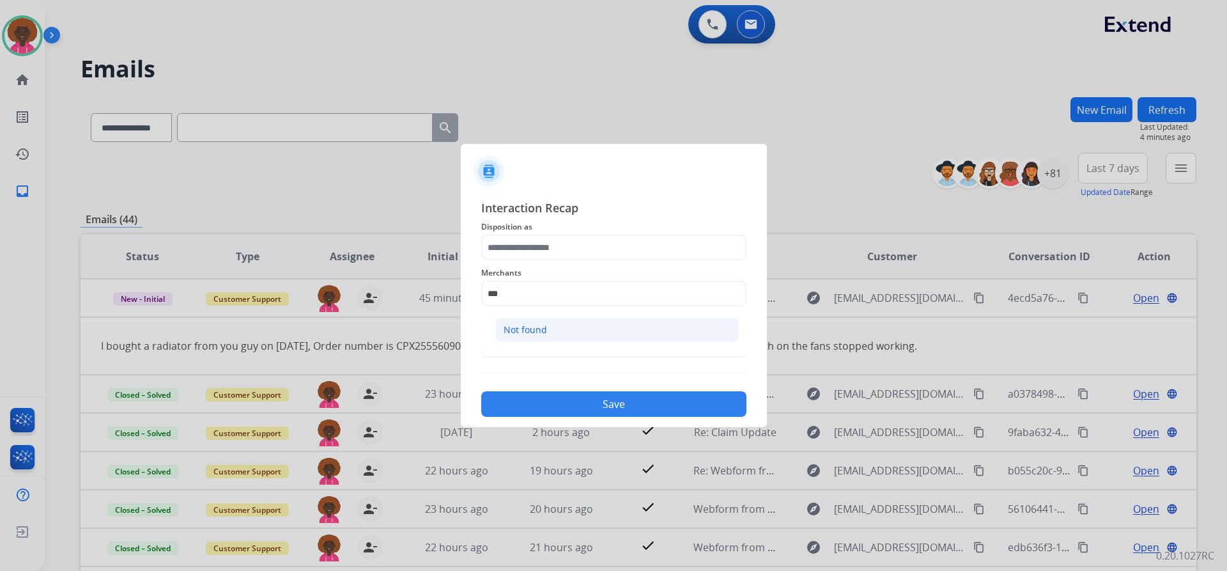
click at [538, 328] on div "Not found" at bounding box center [525, 329] width 43 height 13
type input "*********"
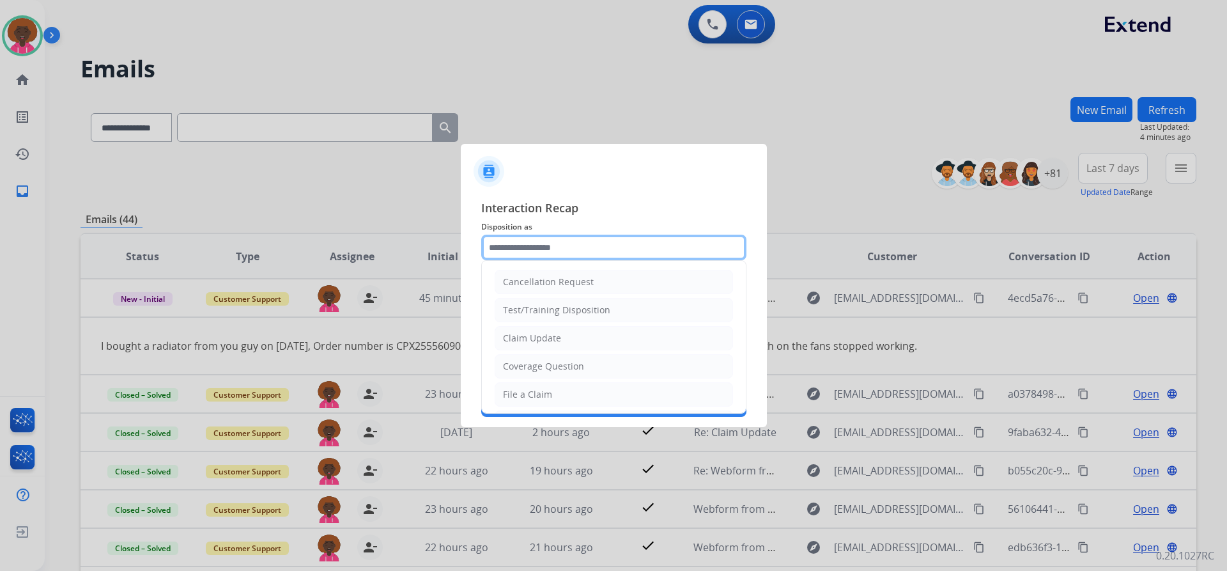
click at [493, 239] on input "text" at bounding box center [613, 248] width 265 height 26
click at [527, 390] on div "File a Claim" at bounding box center [527, 394] width 49 height 13
type input "**********"
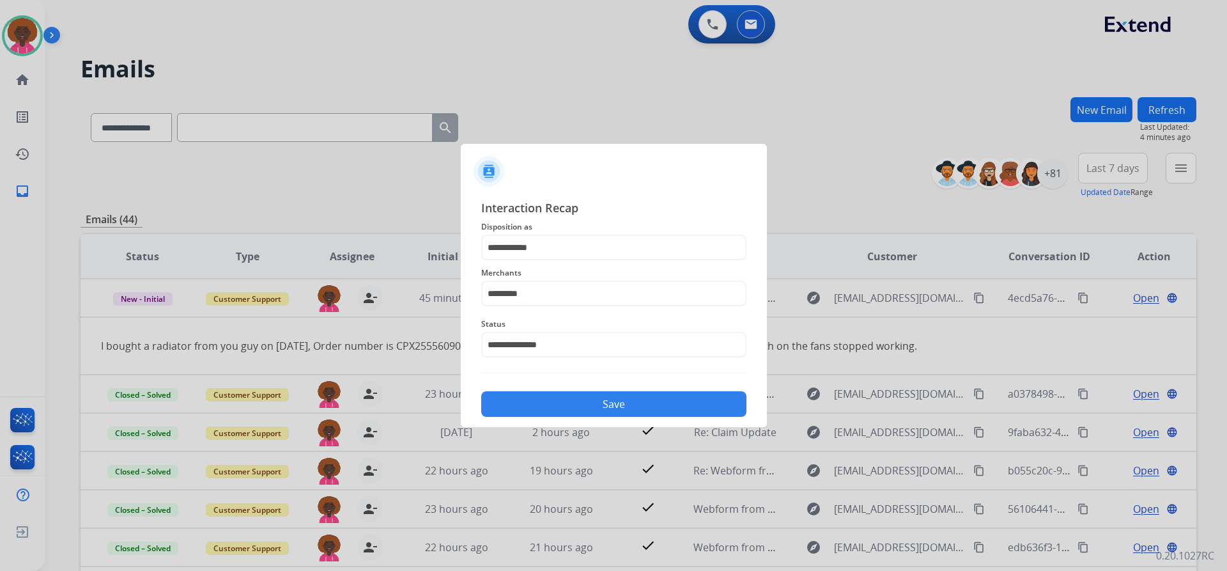
click at [611, 422] on div "**********" at bounding box center [614, 308] width 306 height 238
click at [624, 399] on button "Save" at bounding box center [613, 404] width 265 height 26
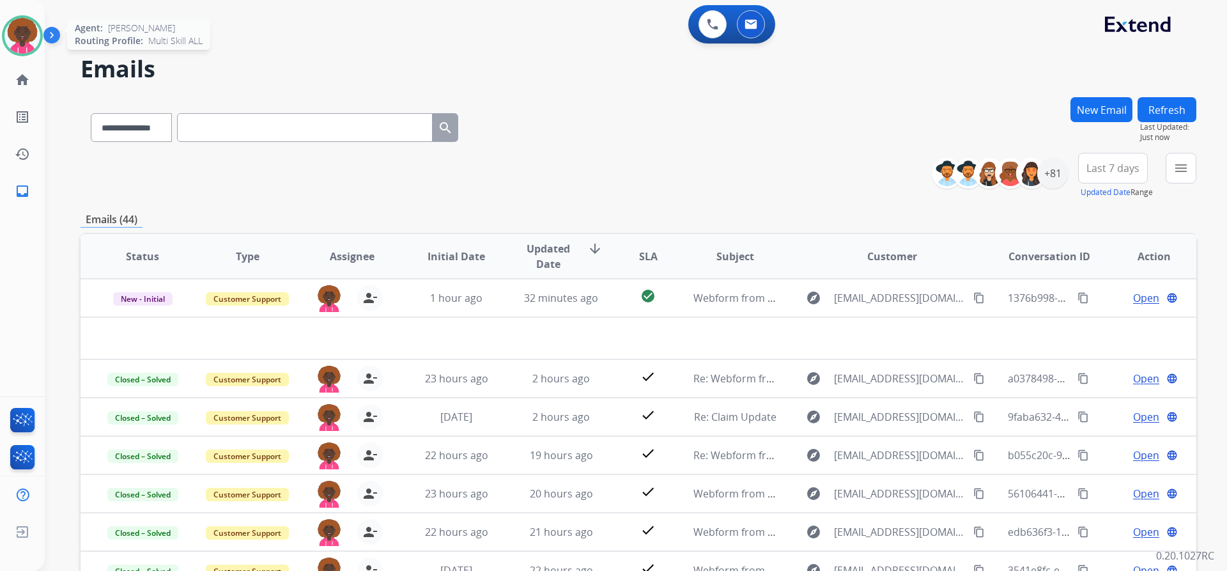
click at [26, 37] on img at bounding box center [22, 36] width 36 height 36
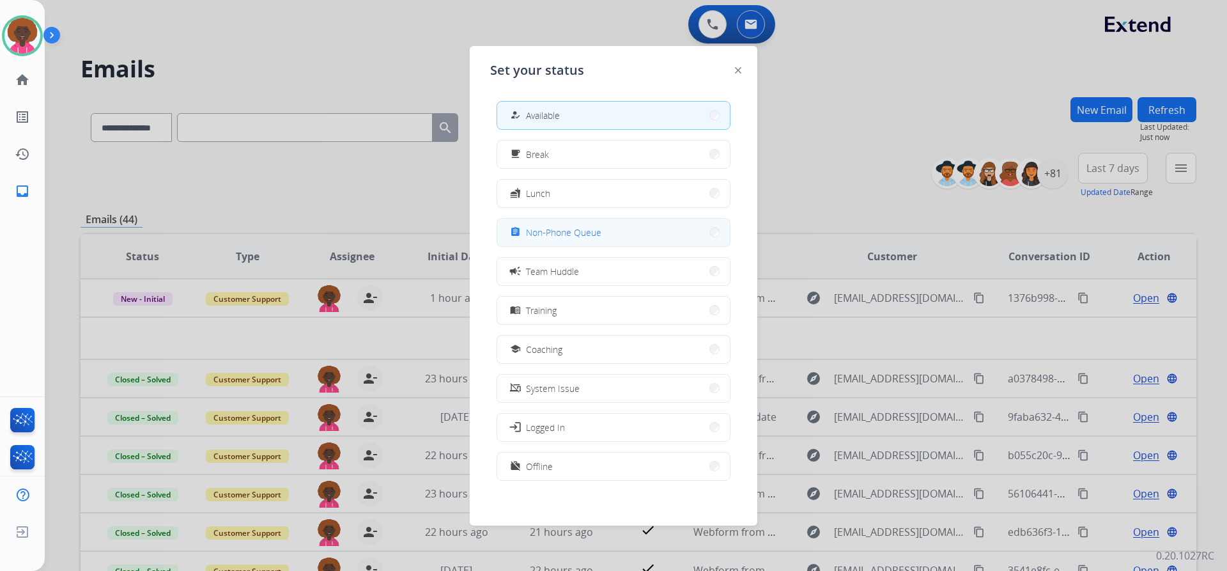
click at [585, 239] on div "assignment Non-Phone Queue" at bounding box center [554, 231] width 94 height 15
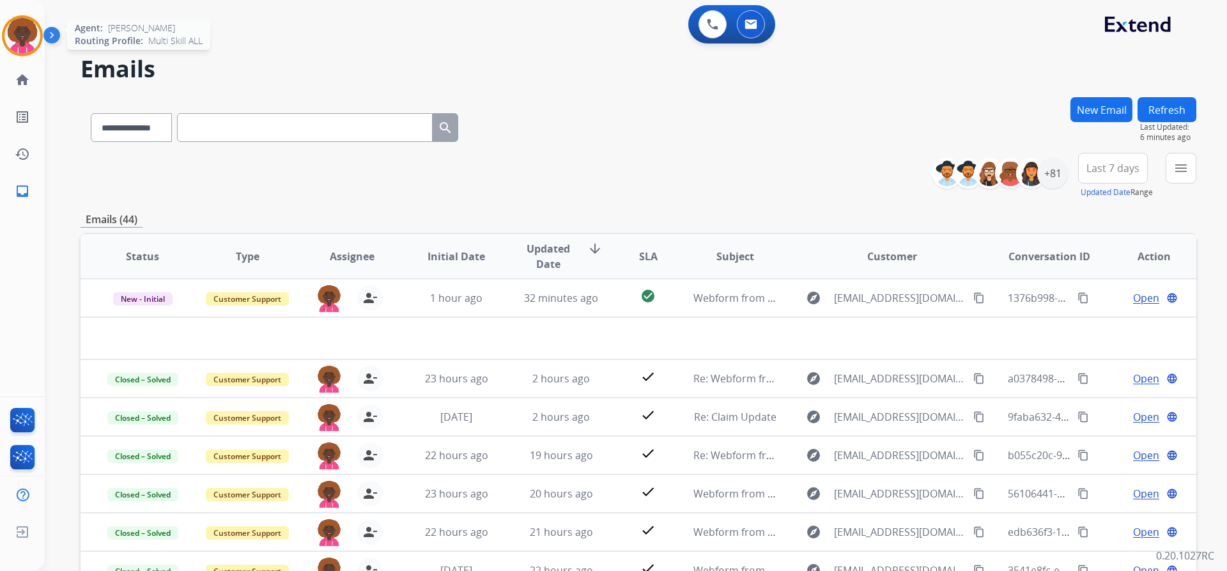
click at [14, 32] on img at bounding box center [22, 36] width 36 height 36
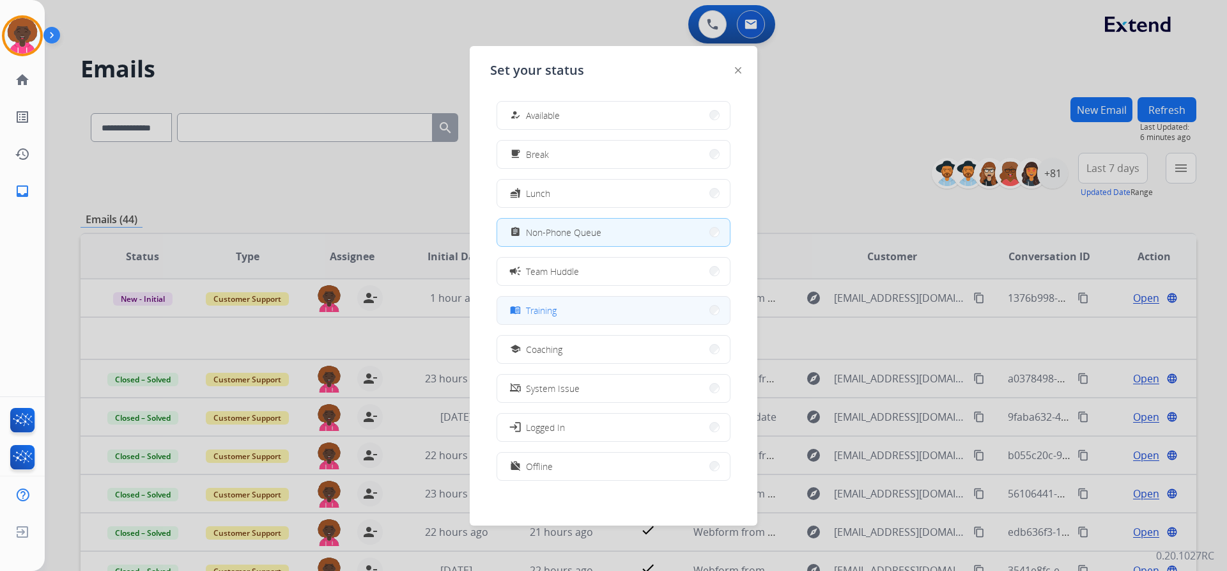
scroll to position [3, 0]
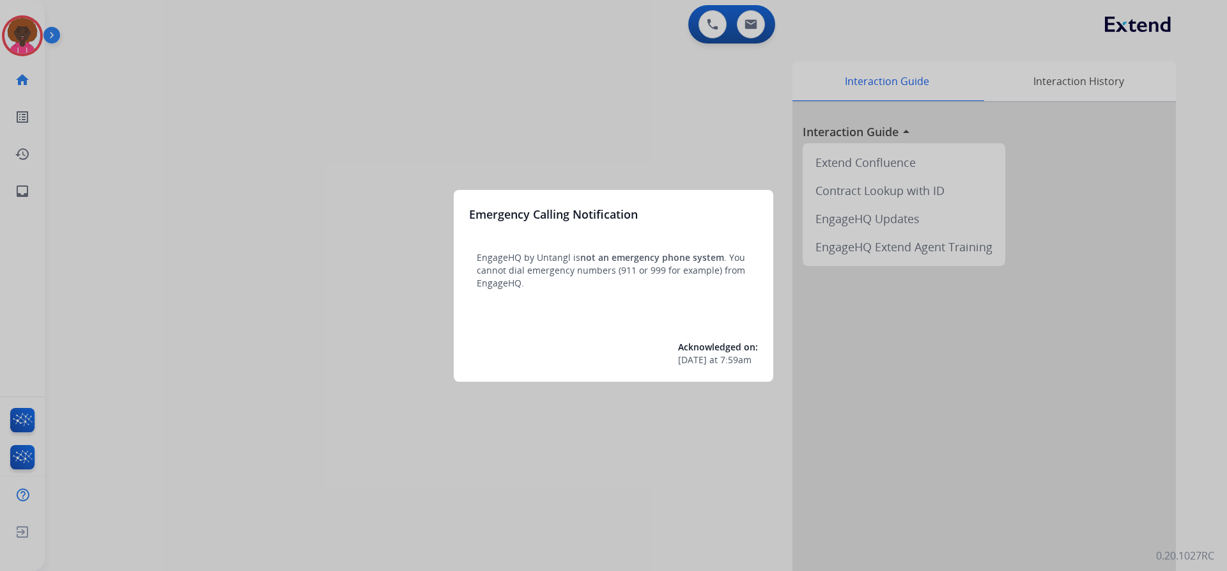
click at [36, 23] on div at bounding box center [613, 285] width 1227 height 571
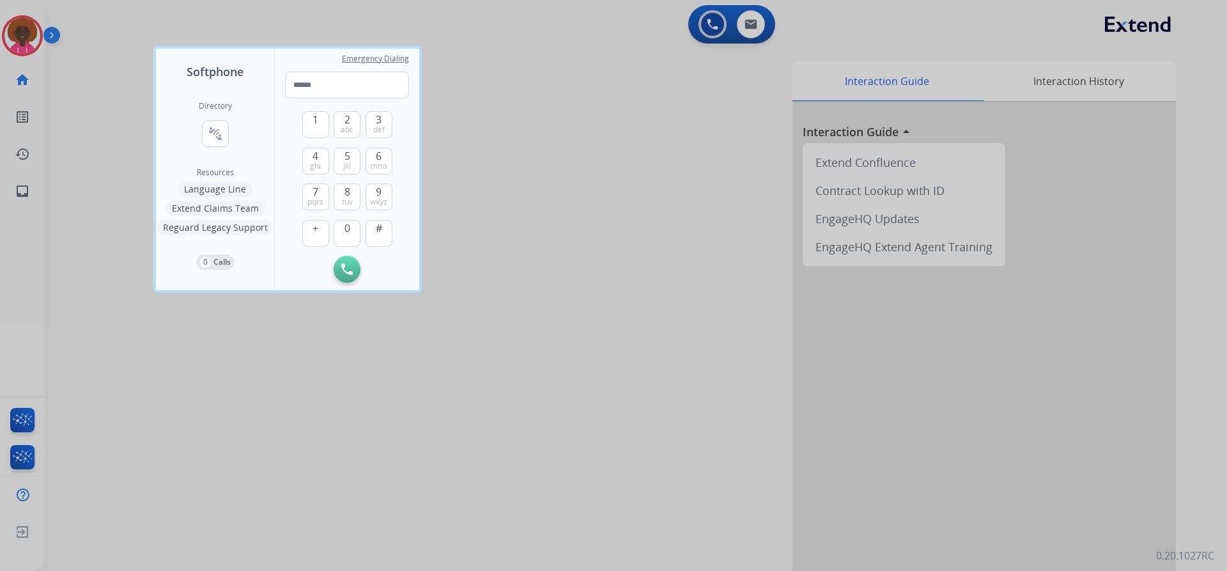
click at [6, 26] on div at bounding box center [613, 285] width 1227 height 571
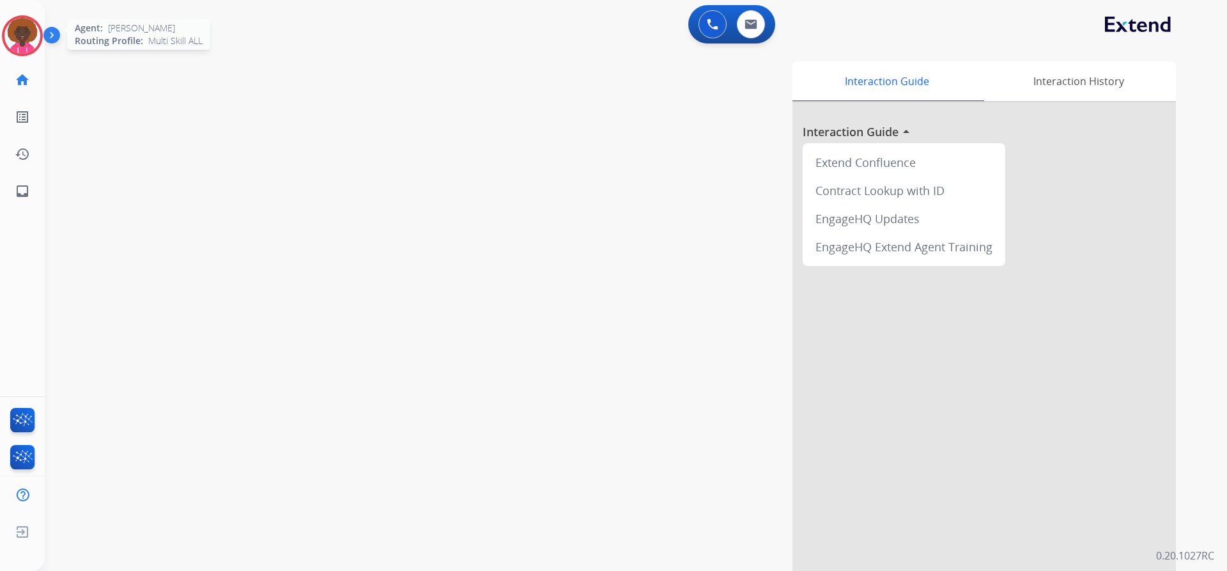
click at [10, 30] on img at bounding box center [22, 36] width 36 height 36
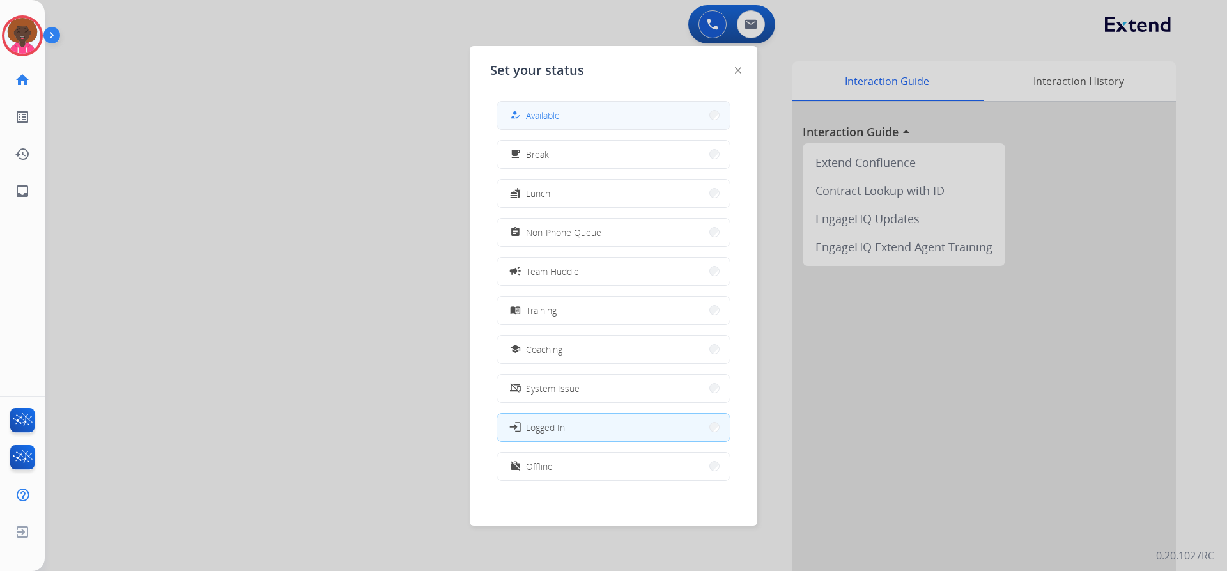
click at [678, 122] on button "how_to_reg Available" at bounding box center [613, 115] width 233 height 27
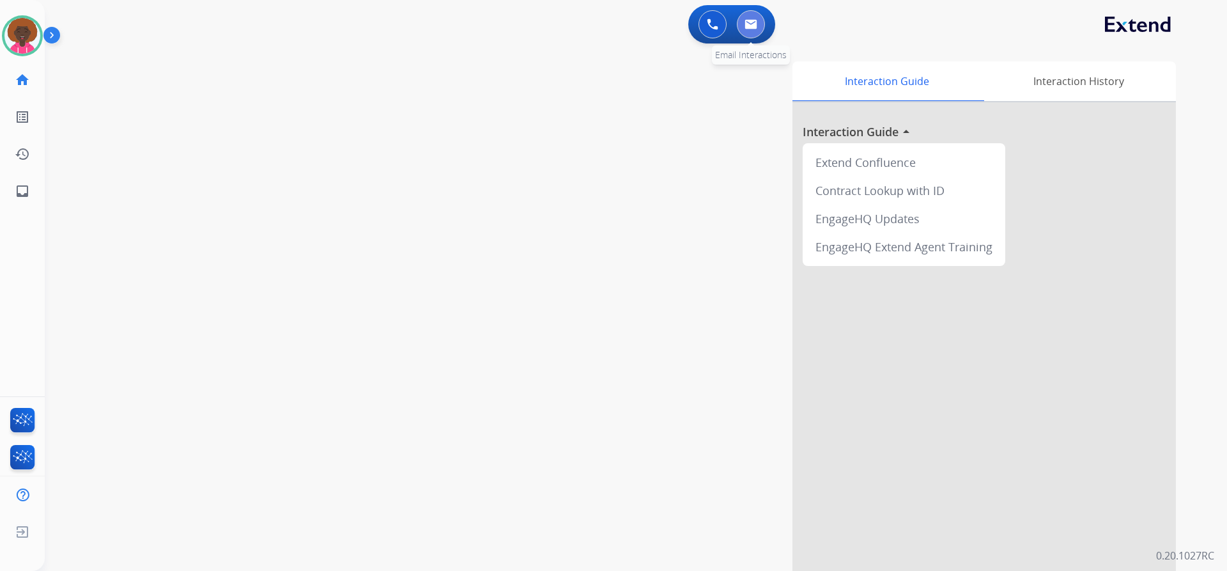
click at [761, 24] on button at bounding box center [751, 24] width 28 height 28
select select "**********"
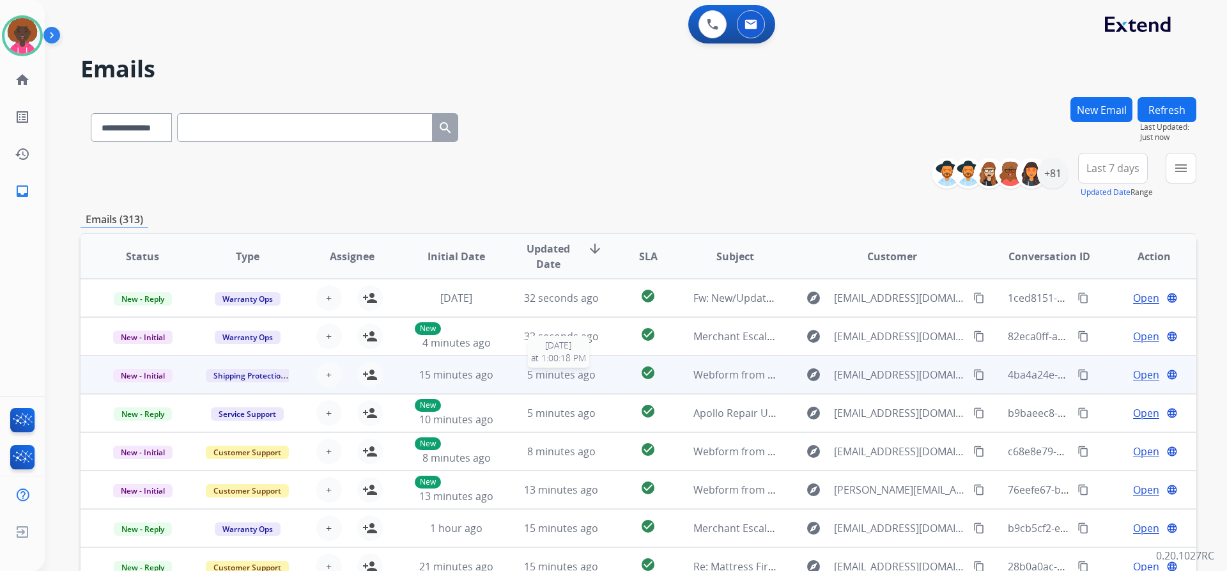
click at [520, 380] on div "5 minutes ago" at bounding box center [562, 374] width 84 height 15
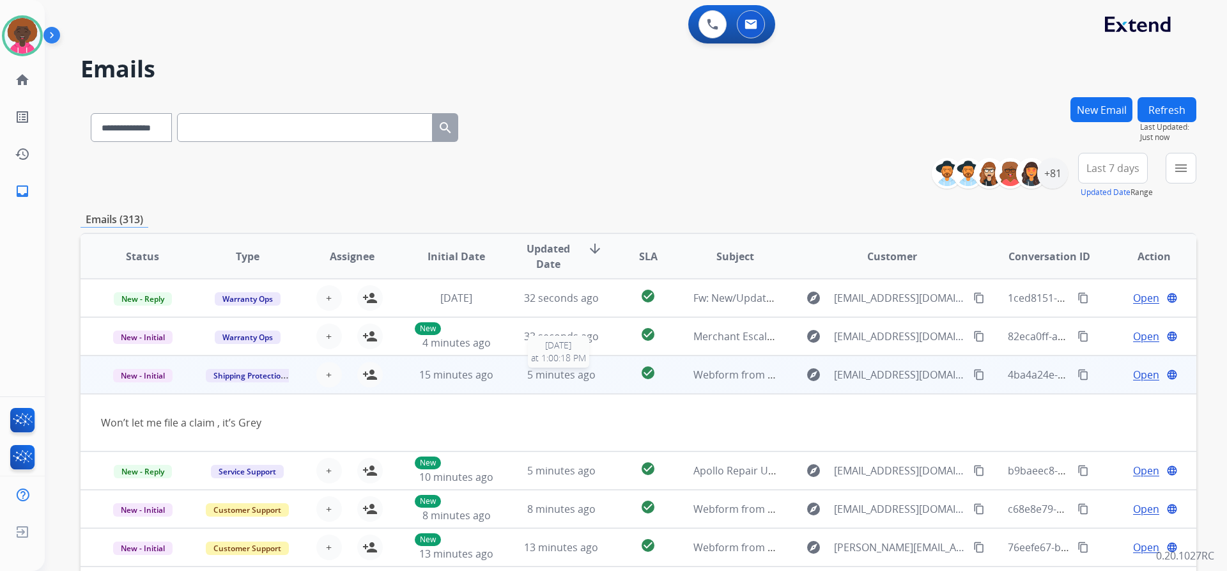
scroll to position [59, 0]
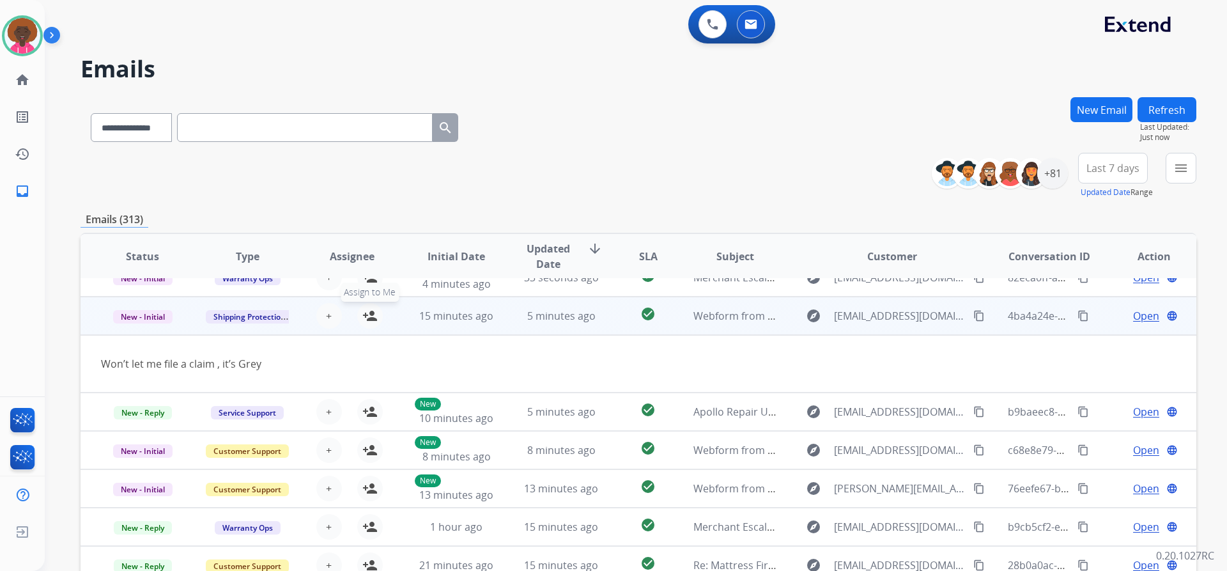
click at [368, 316] on mat-icon "person_add" at bounding box center [369, 315] width 15 height 15
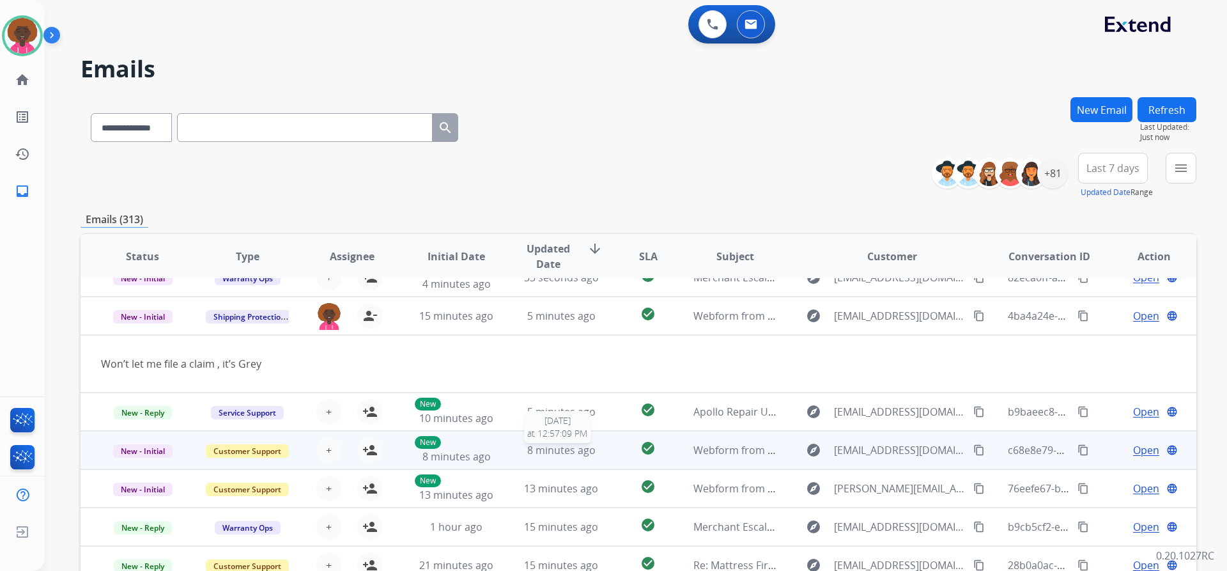
click at [557, 450] on span "8 minutes ago" at bounding box center [561, 450] width 68 height 14
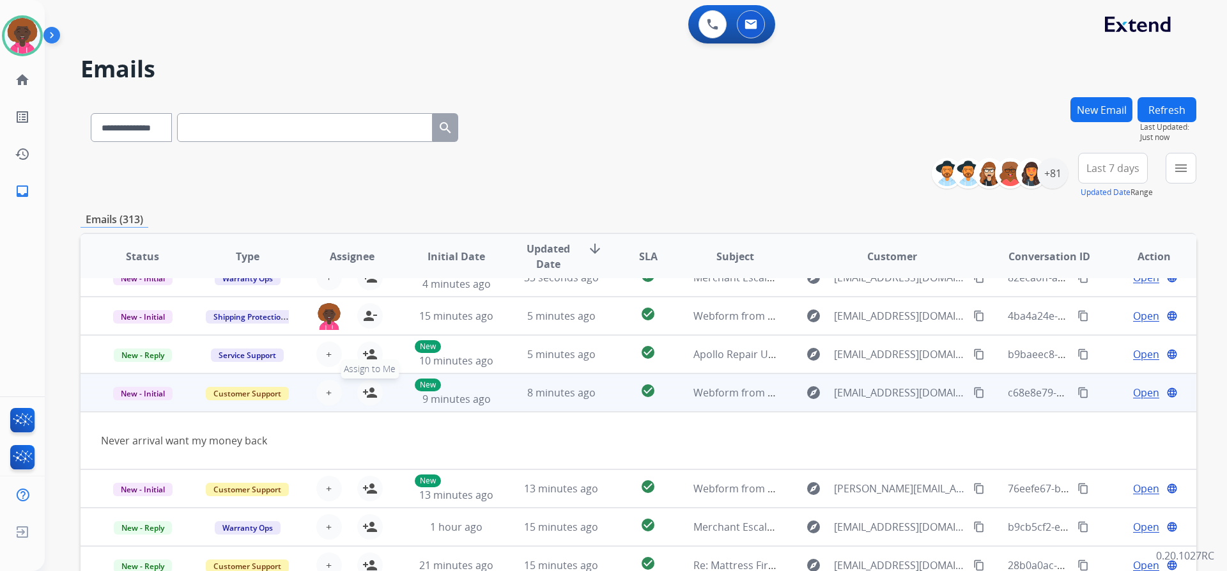
click at [368, 391] on mat-icon "person_add" at bounding box center [369, 392] width 15 height 15
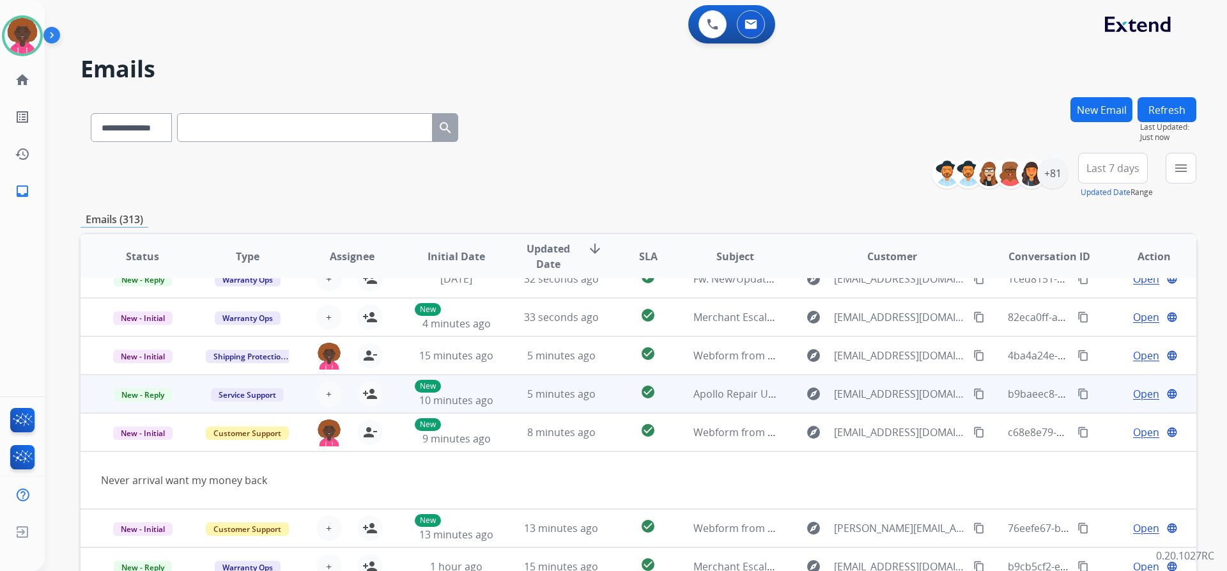
scroll to position [0, 0]
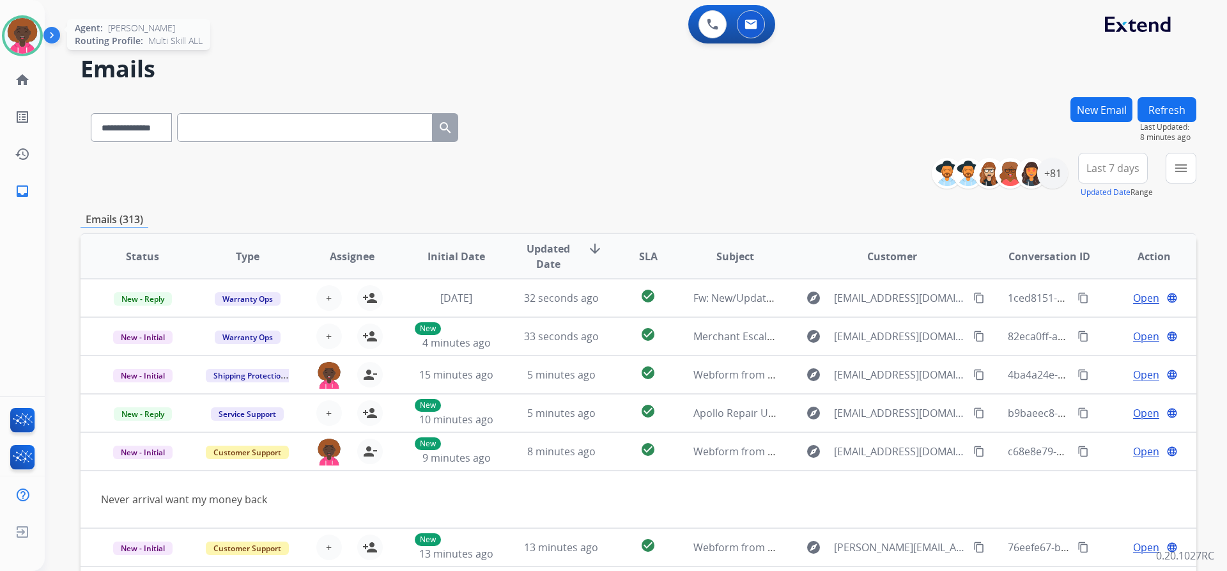
drag, startPoint x: 14, startPoint y: 30, endPoint x: 31, endPoint y: 36, distance: 18.2
click at [15, 29] on img at bounding box center [22, 36] width 36 height 36
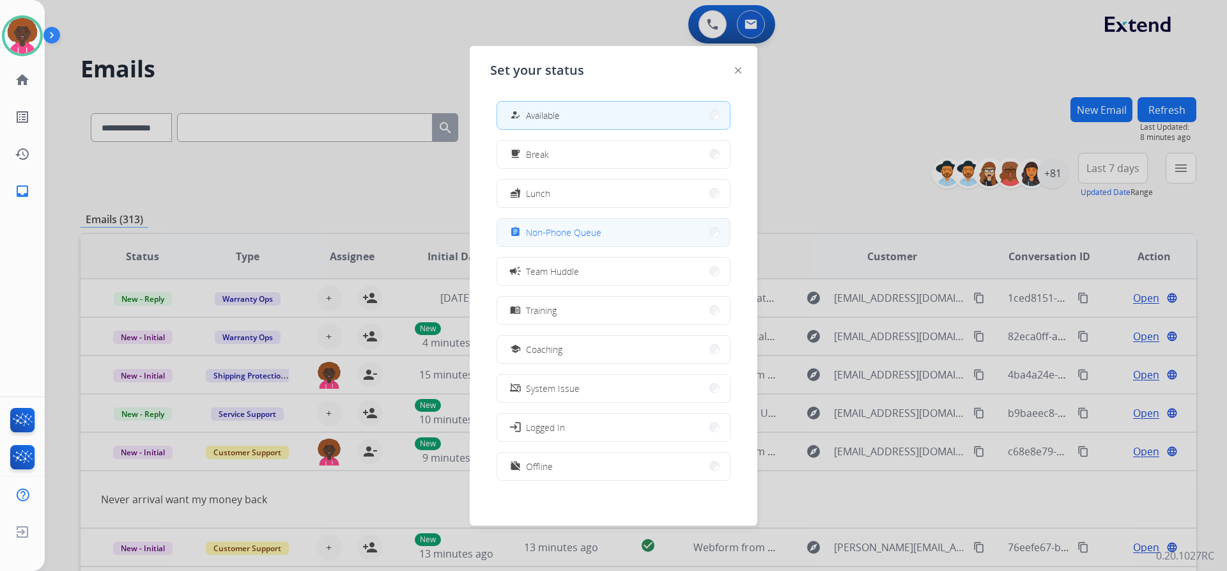
click at [606, 244] on button "assignment Non-Phone Queue" at bounding box center [613, 232] width 233 height 27
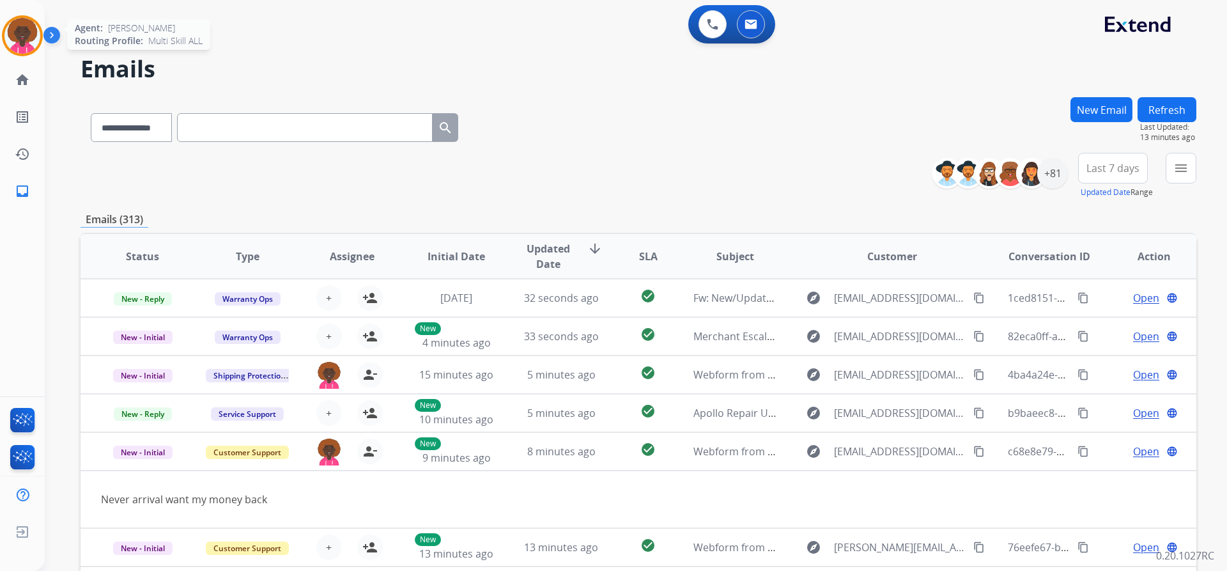
click at [39, 40] on img at bounding box center [22, 36] width 36 height 36
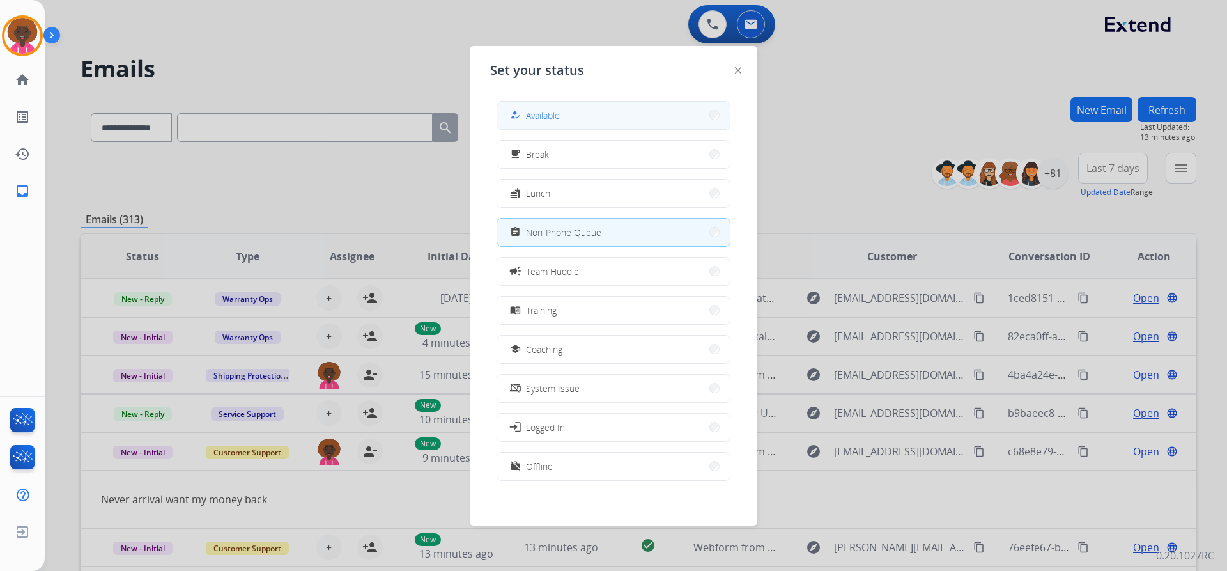
click at [507, 114] on button "how_to_reg Available" at bounding box center [613, 115] width 233 height 27
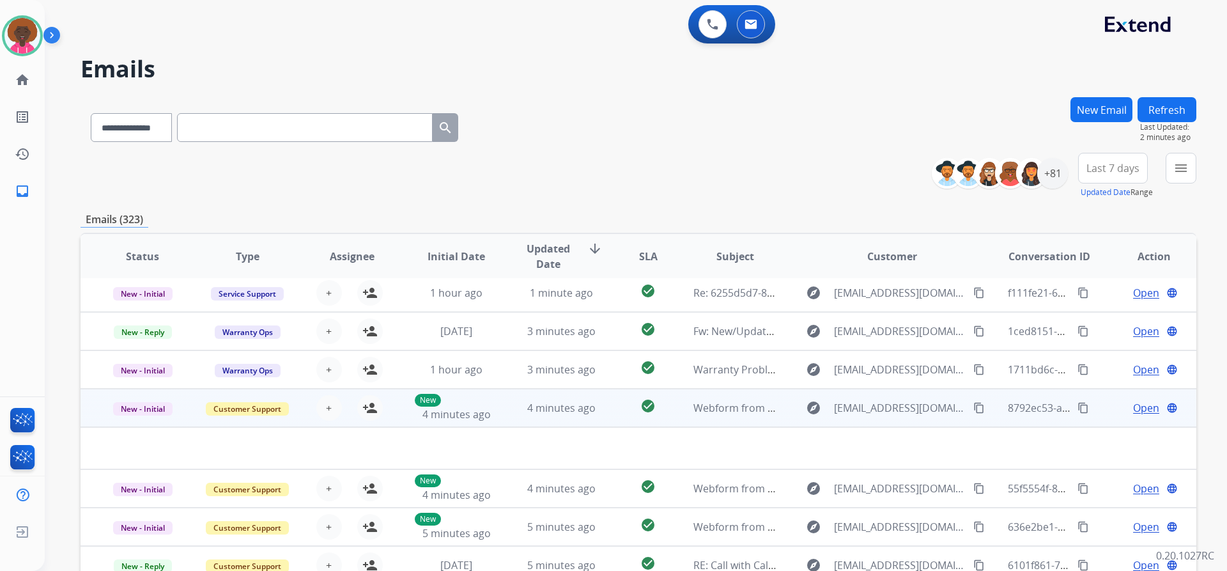
scroll to position [157, 0]
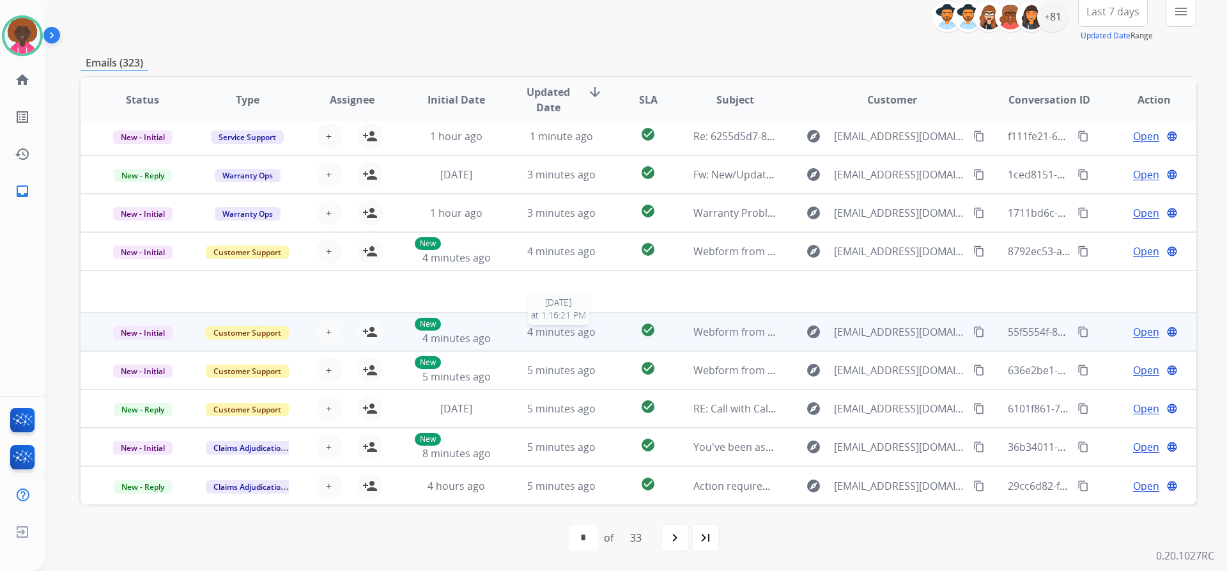
click at [564, 332] on span "4 minutes ago" at bounding box center [561, 332] width 68 height 14
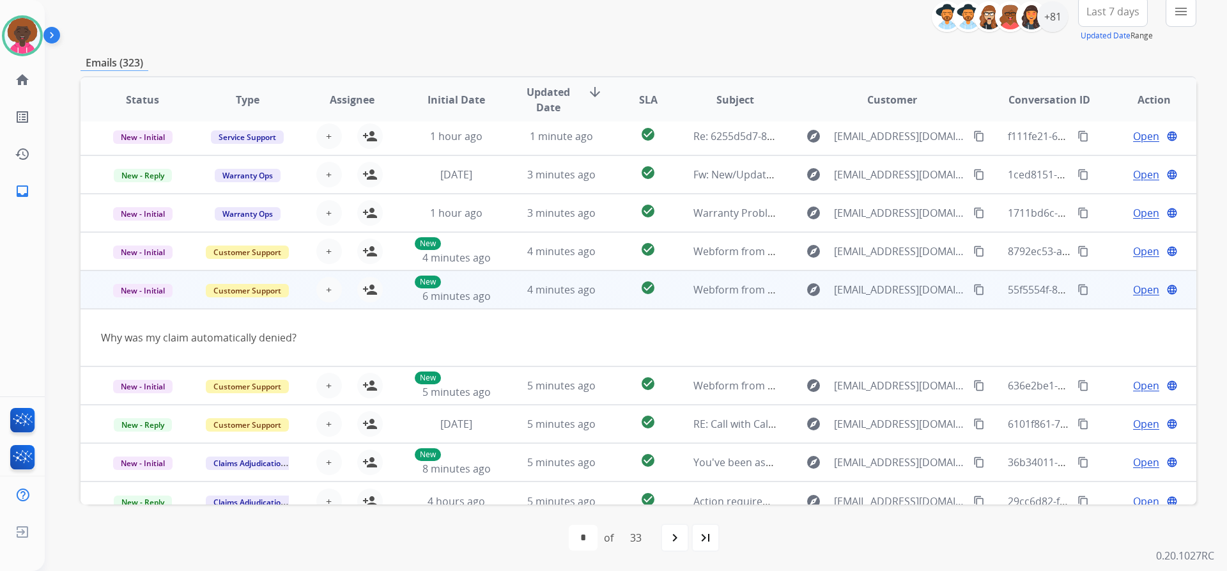
scroll to position [59, 0]
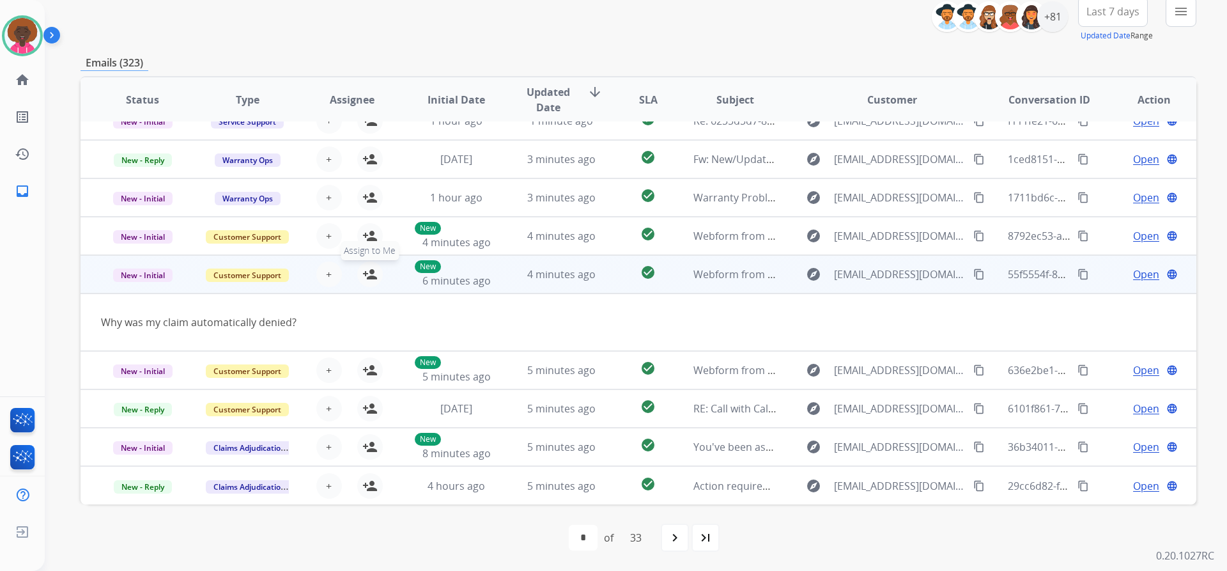
click at [357, 272] on button "person_add Assign to Me" at bounding box center [370, 274] width 26 height 26
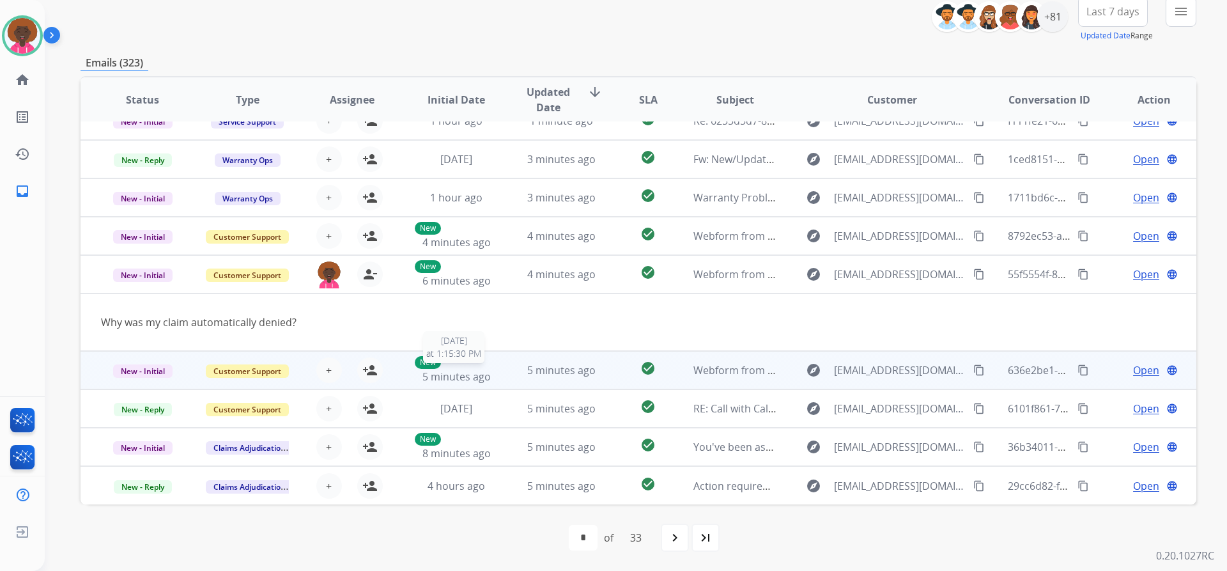
click at [483, 371] on span "5 minutes ago" at bounding box center [456, 376] width 68 height 14
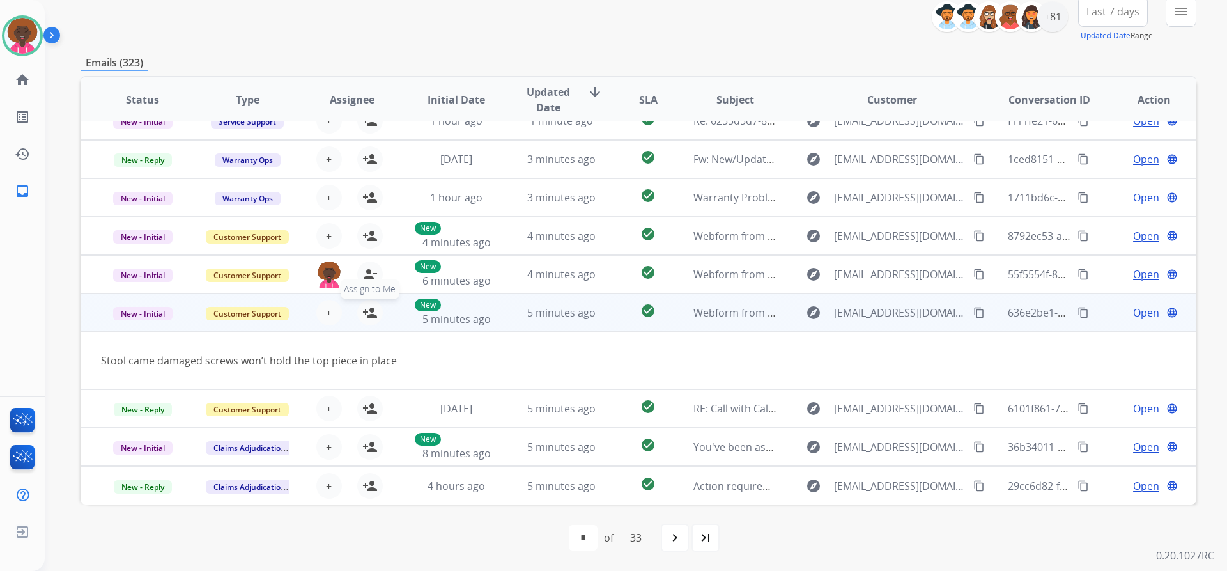
click at [373, 319] on mat-icon "person_add" at bounding box center [369, 312] width 15 height 15
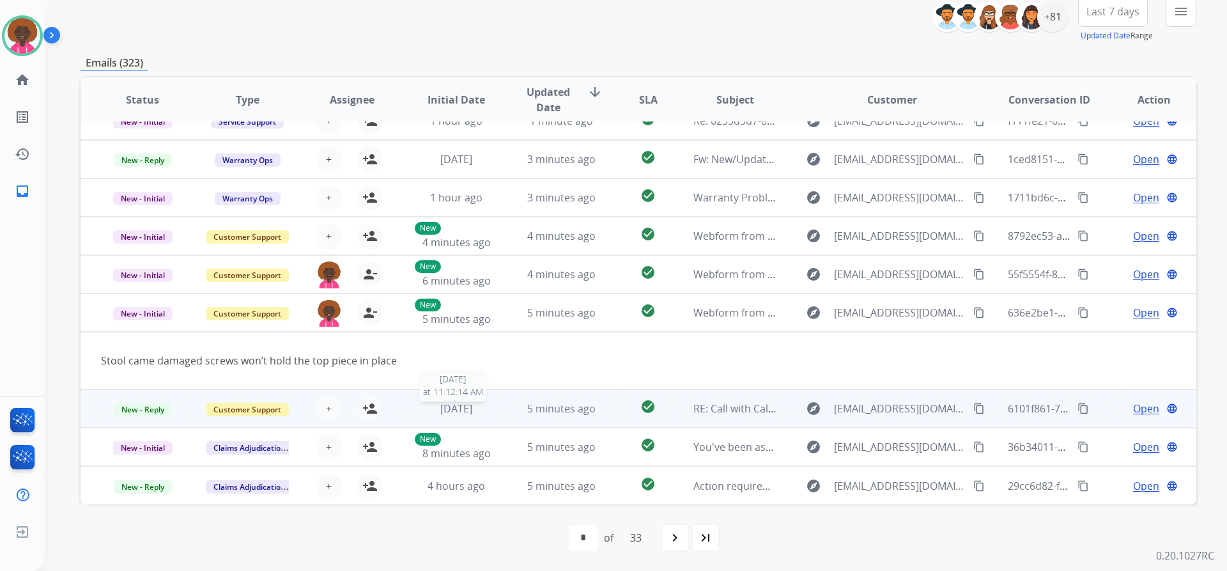
click at [490, 409] on div "[DATE]" at bounding box center [457, 408] width 84 height 15
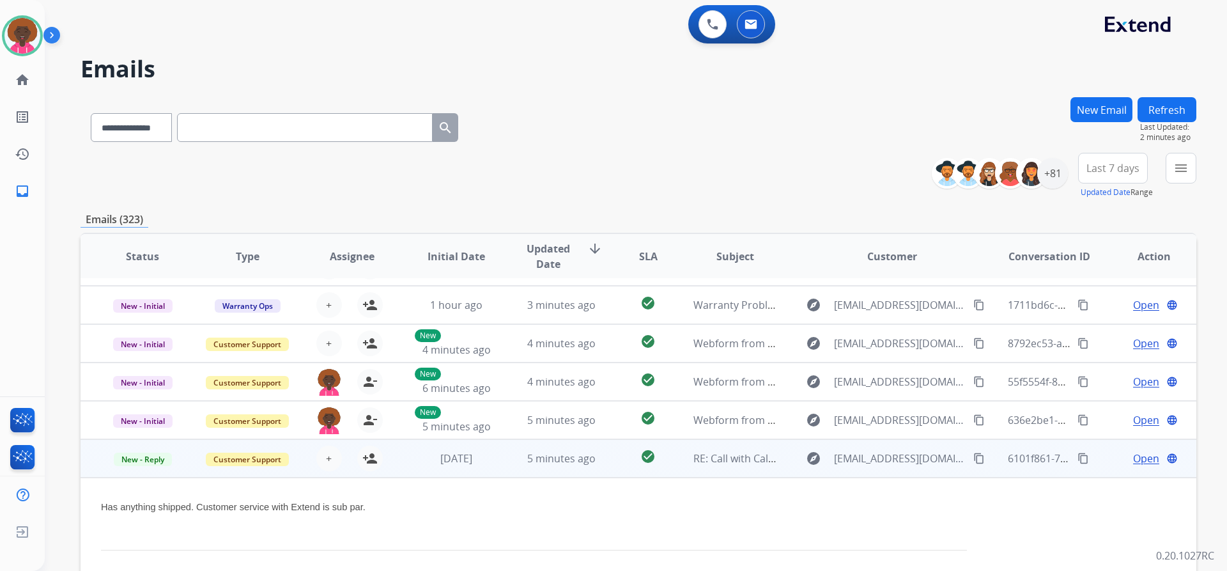
scroll to position [157, 0]
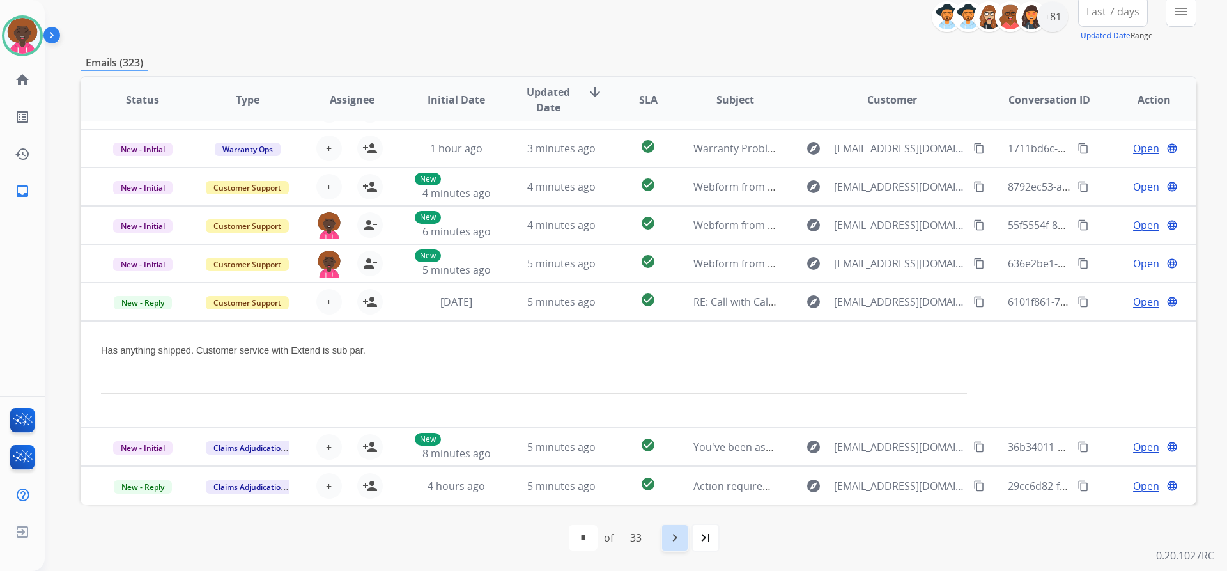
click at [669, 541] on mat-icon "navigate_next" at bounding box center [674, 537] width 15 height 15
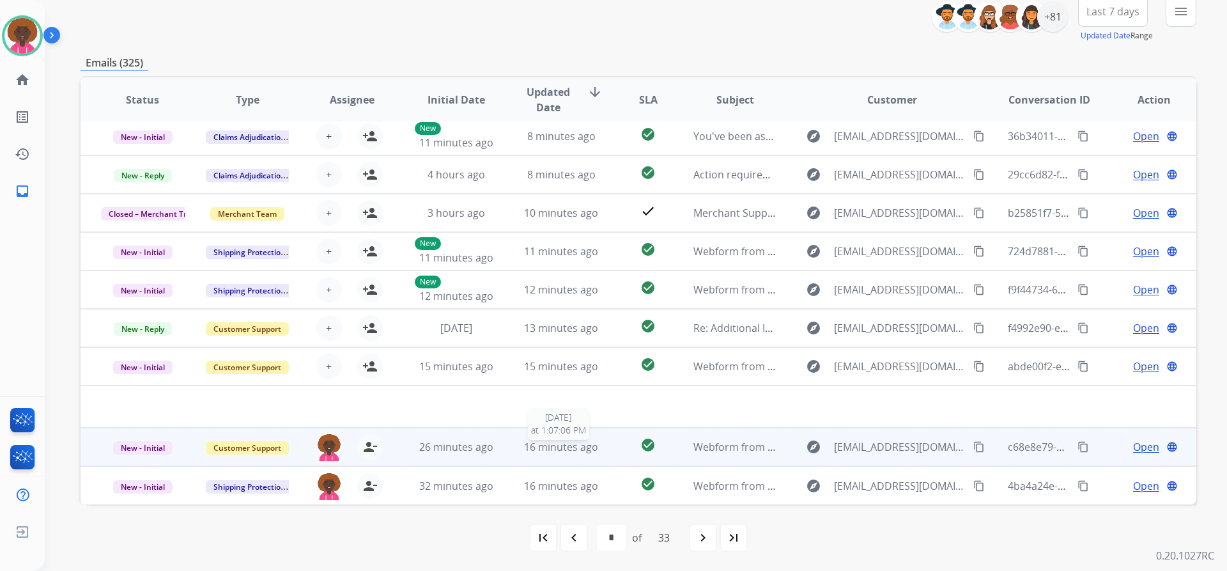
click at [533, 443] on span "16 minutes ago" at bounding box center [561, 447] width 74 height 14
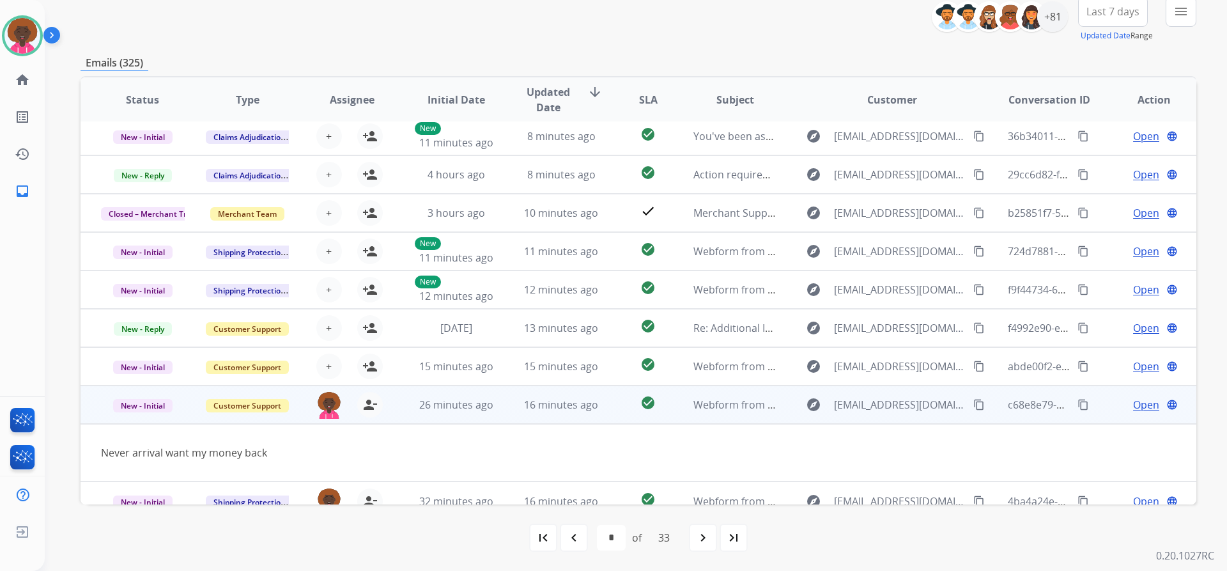
scroll to position [59, 0]
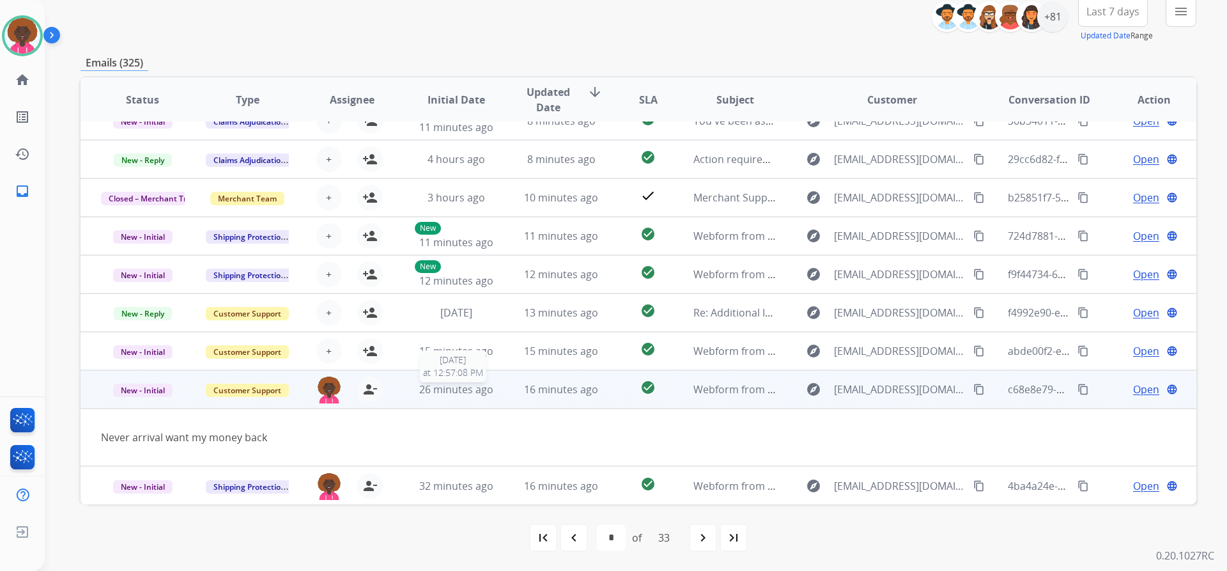
click at [483, 393] on span "26 minutes ago" at bounding box center [456, 389] width 74 height 14
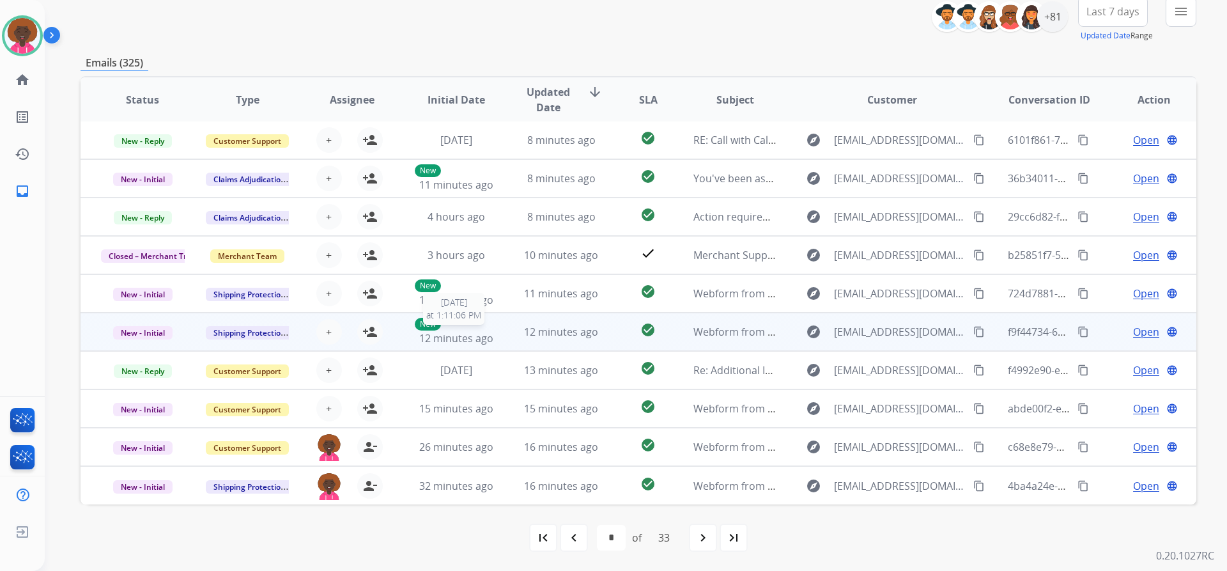
click at [451, 332] on span "12 minutes ago" at bounding box center [456, 338] width 74 height 14
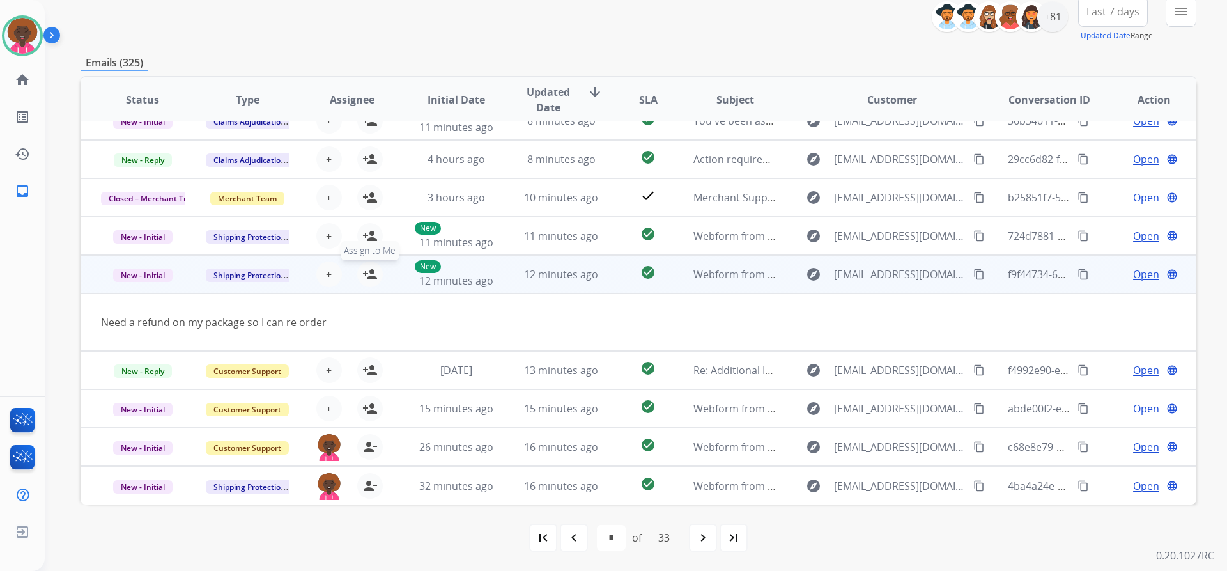
click at [365, 280] on mat-icon "person_add" at bounding box center [369, 274] width 15 height 15
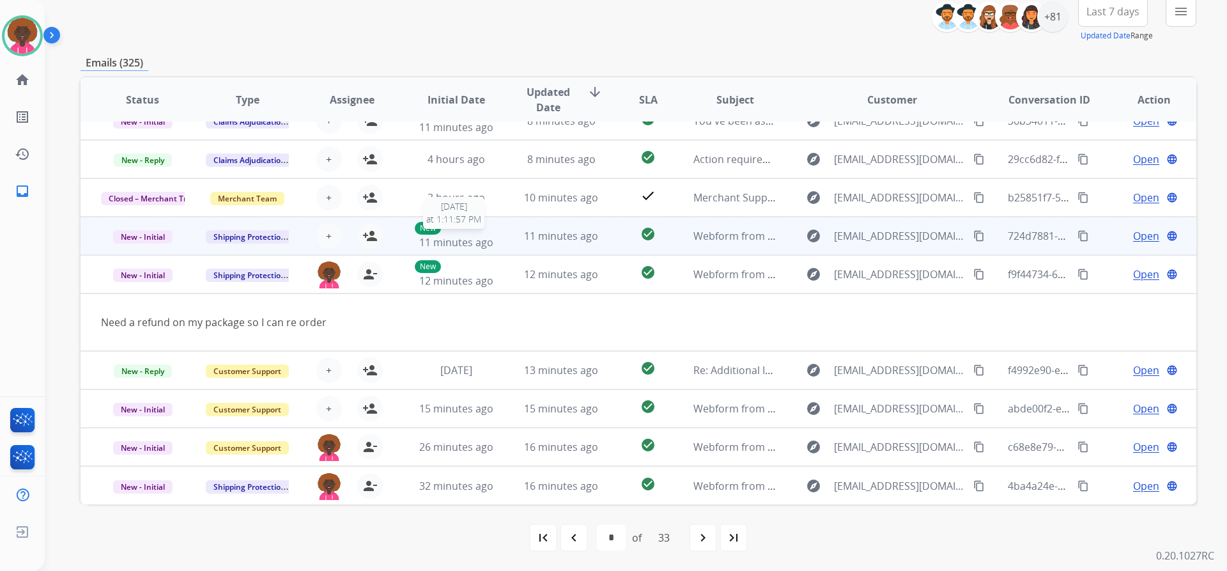
click at [430, 236] on span "11 minutes ago" at bounding box center [456, 242] width 74 height 14
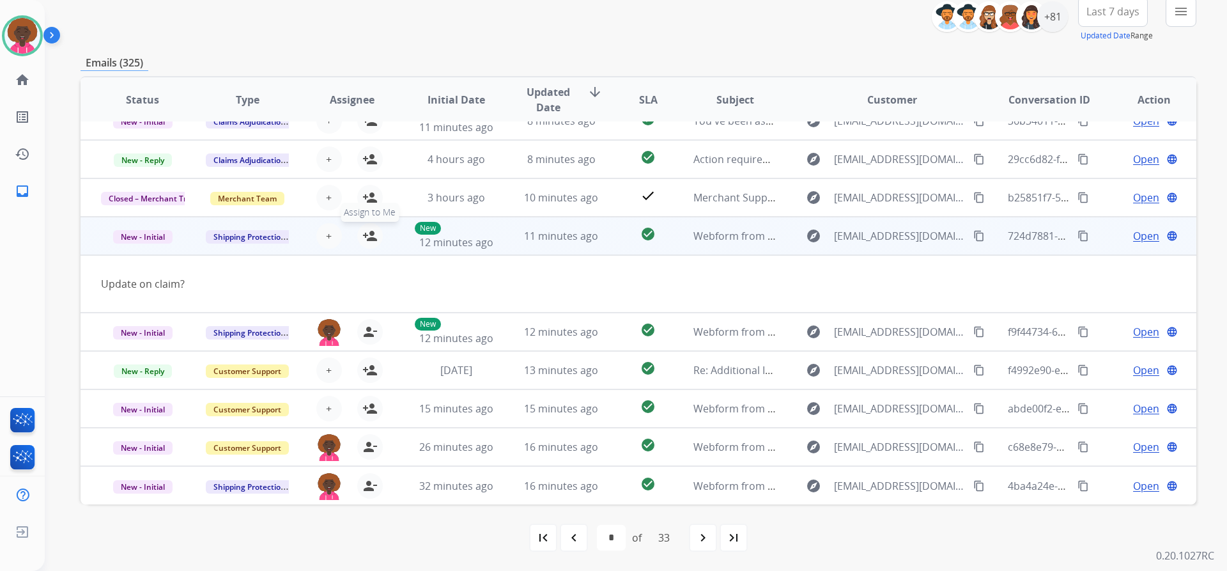
click at [368, 226] on button "person_add Assign to Me" at bounding box center [370, 236] width 26 height 26
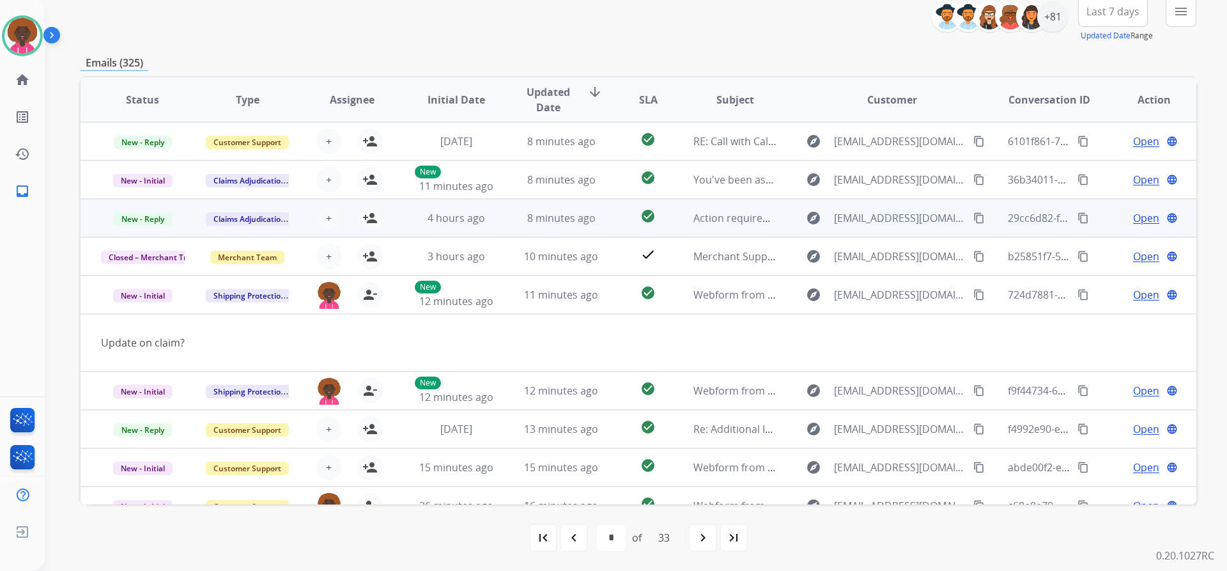
click at [407, 205] on td "4 hours ago" at bounding box center [446, 218] width 105 height 38
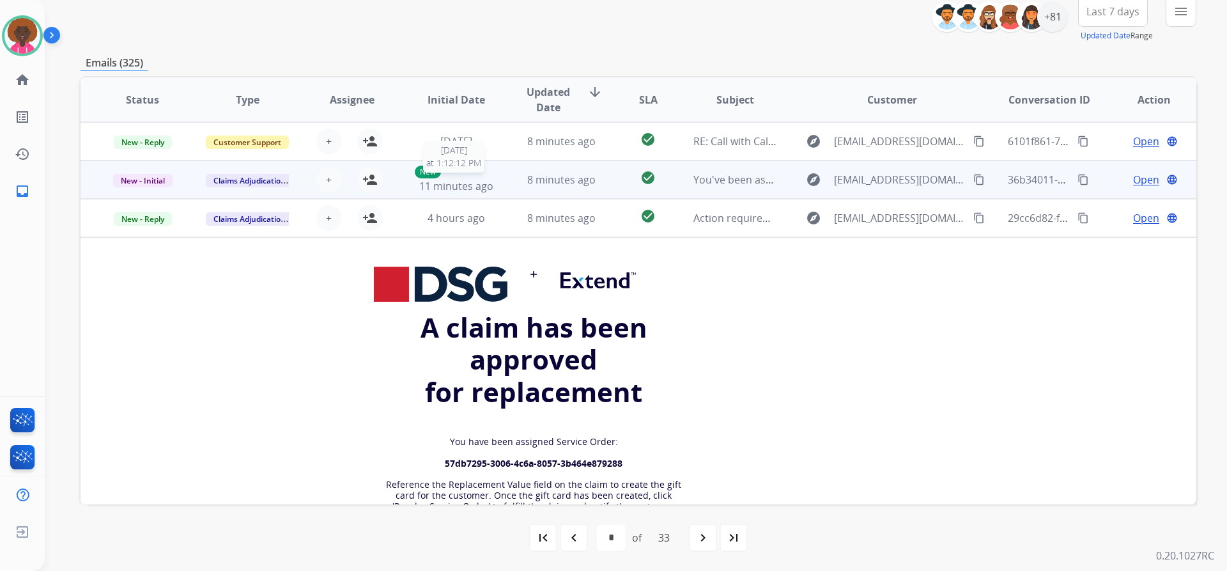
click at [484, 177] on div "New 11 minutes ago" at bounding box center [457, 180] width 84 height 28
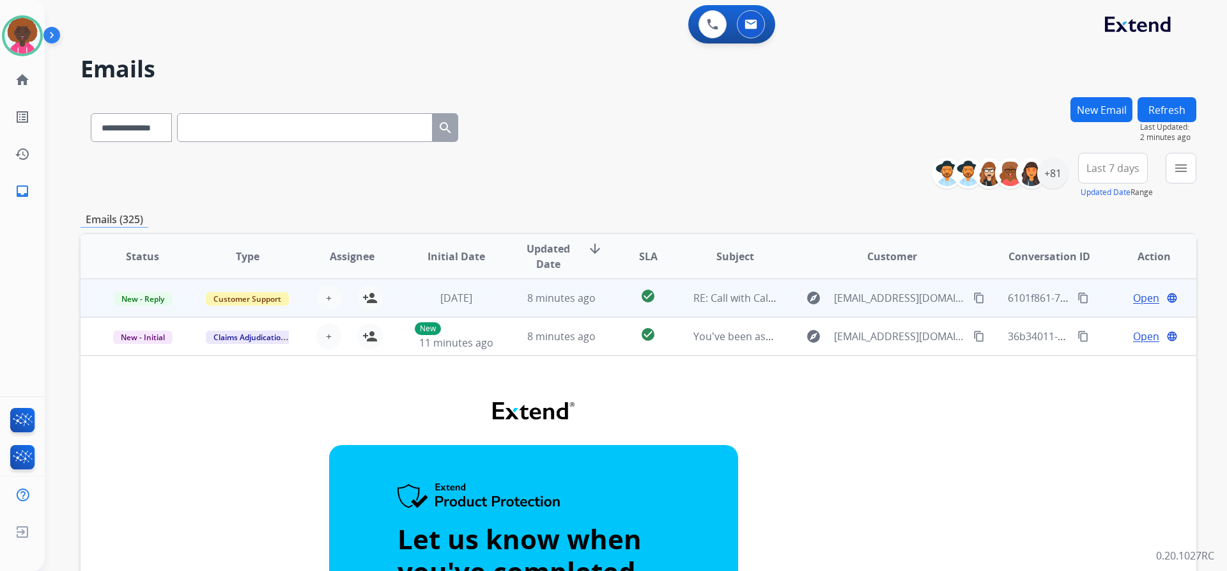
click at [486, 309] on td "[DATE]" at bounding box center [446, 298] width 105 height 38
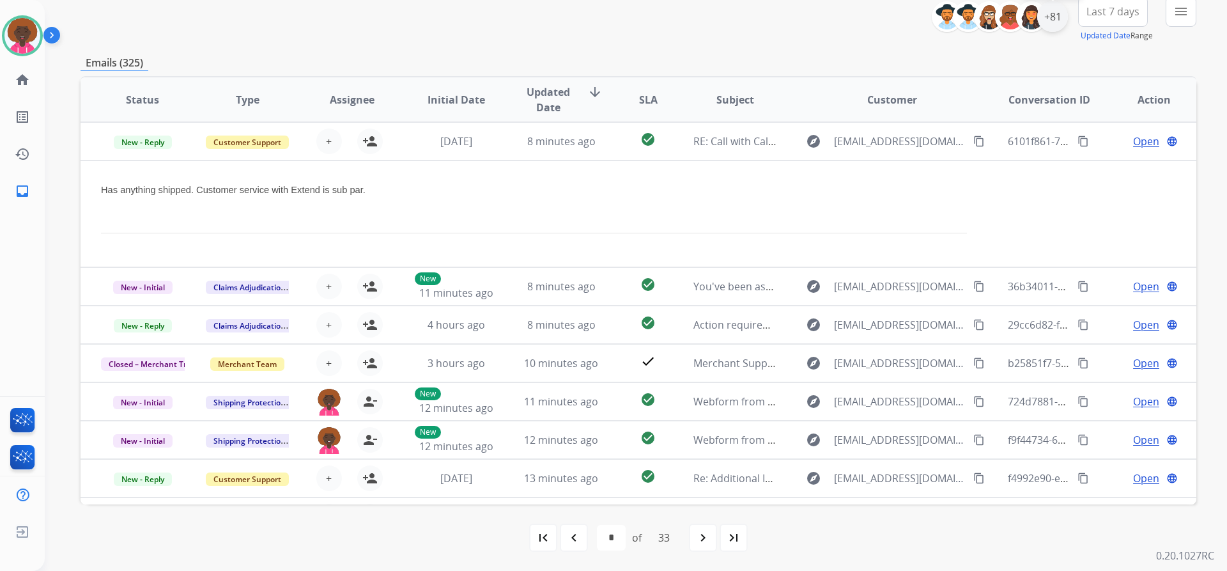
drag, startPoint x: 1054, startPoint y: 26, endPoint x: 1037, endPoint y: 35, distance: 19.2
click at [1051, 26] on div "+81" at bounding box center [1052, 16] width 31 height 31
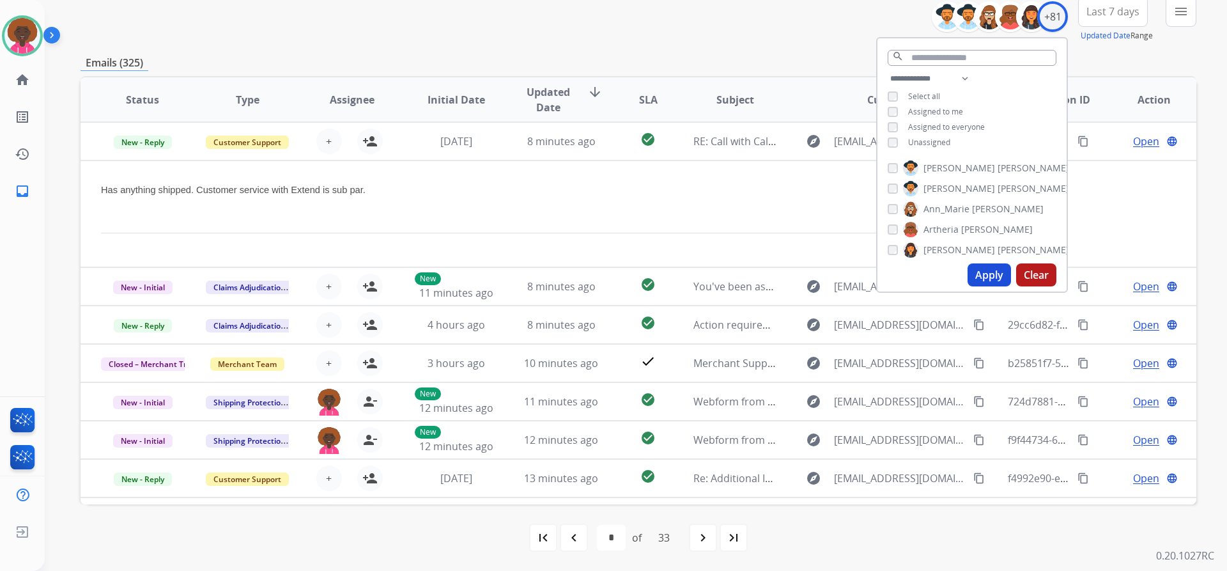
click at [989, 266] on button "Apply" at bounding box center [989, 274] width 43 height 23
select select "*"
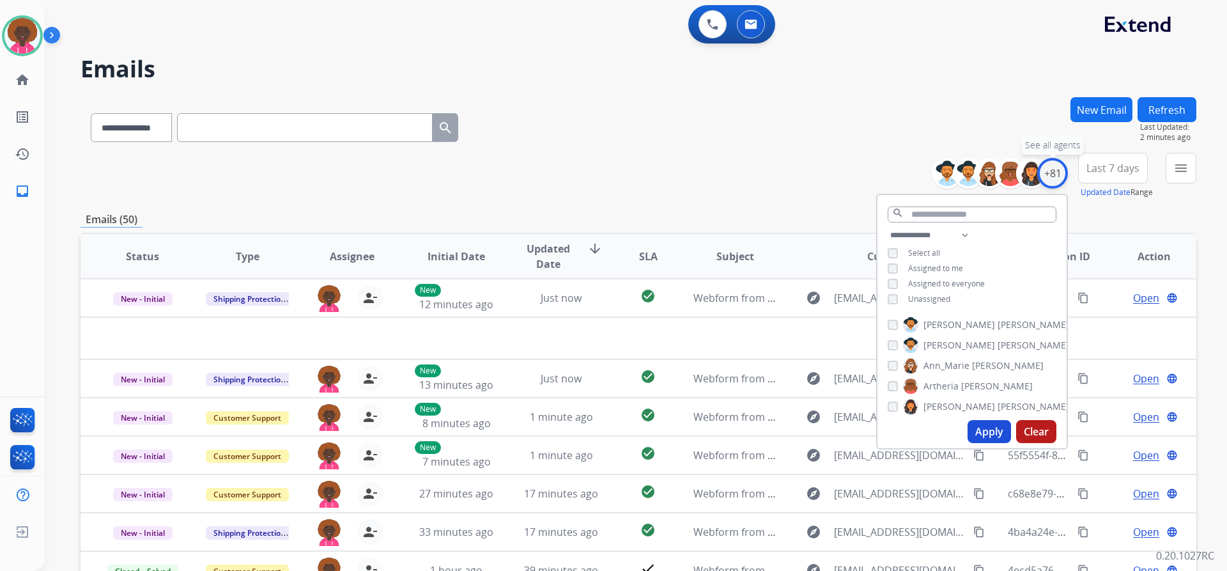
click at [1051, 180] on div "+81" at bounding box center [1052, 173] width 31 height 31
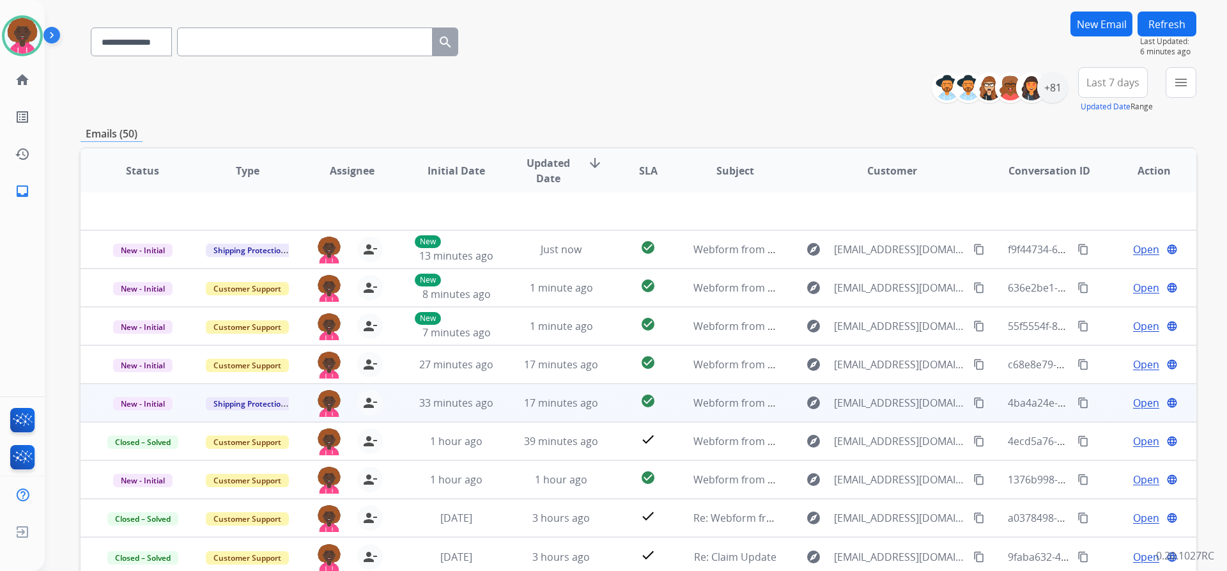
scroll to position [157, 0]
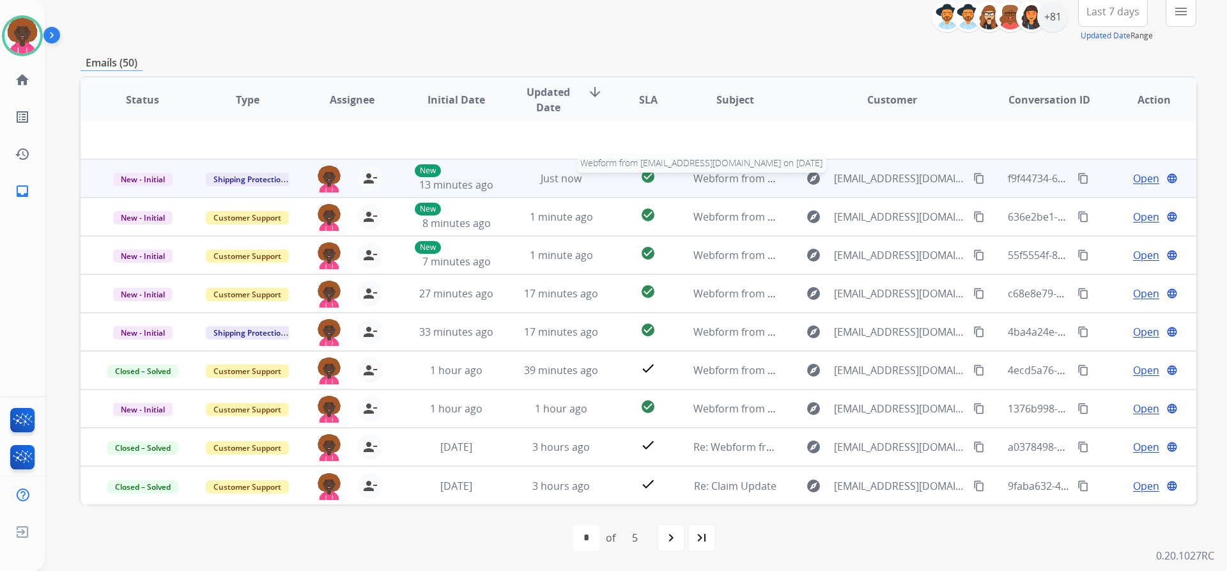
click at [755, 185] on div "Webform from [EMAIL_ADDRESS][DOMAIN_NAME] on [DATE]" at bounding box center [735, 178] width 84 height 15
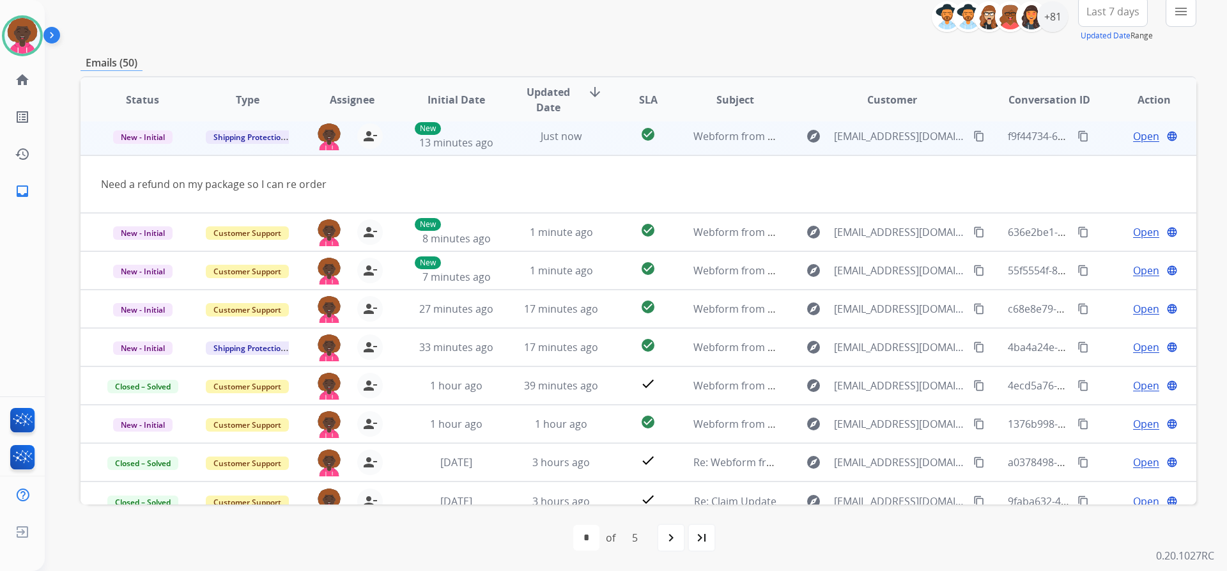
scroll to position [38, 0]
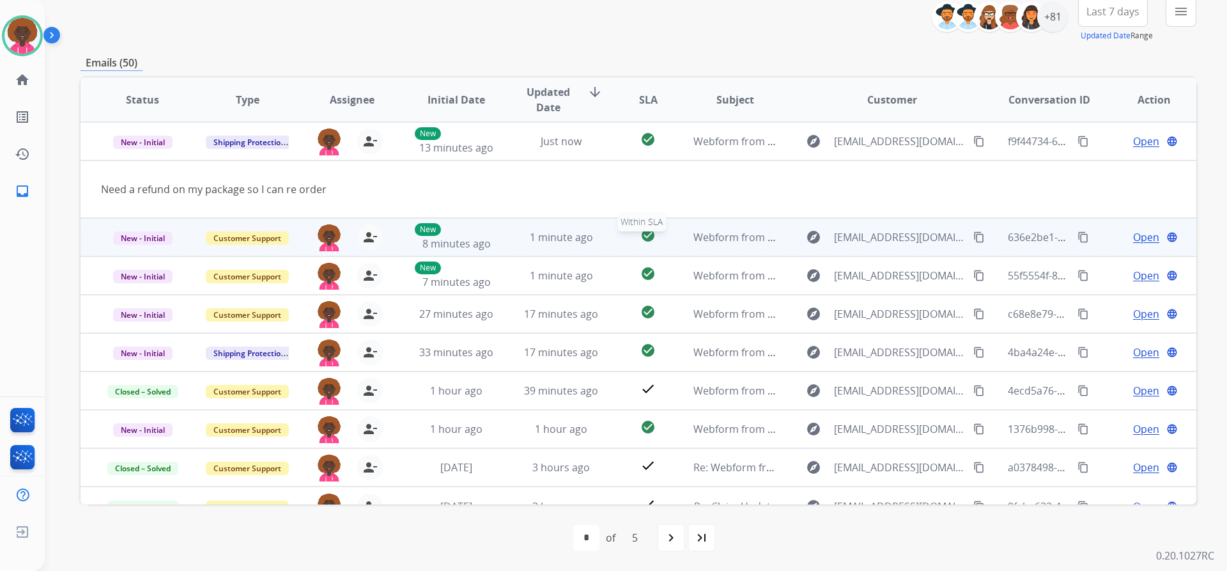
click at [657, 244] on div "check_circle" at bounding box center [648, 237] width 49 height 19
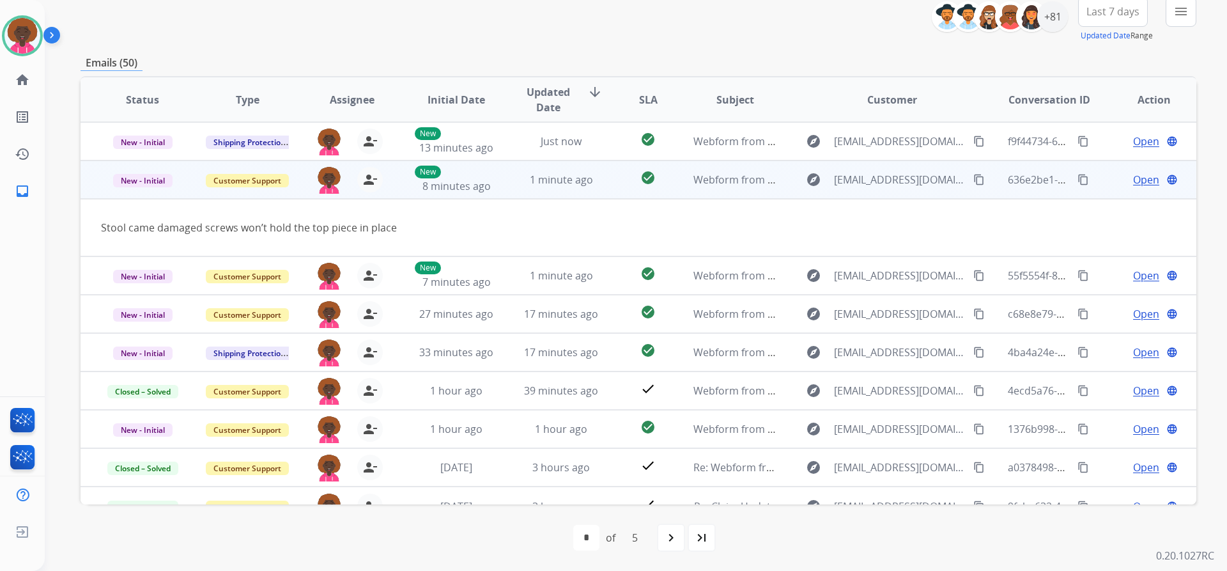
scroll to position [59, 0]
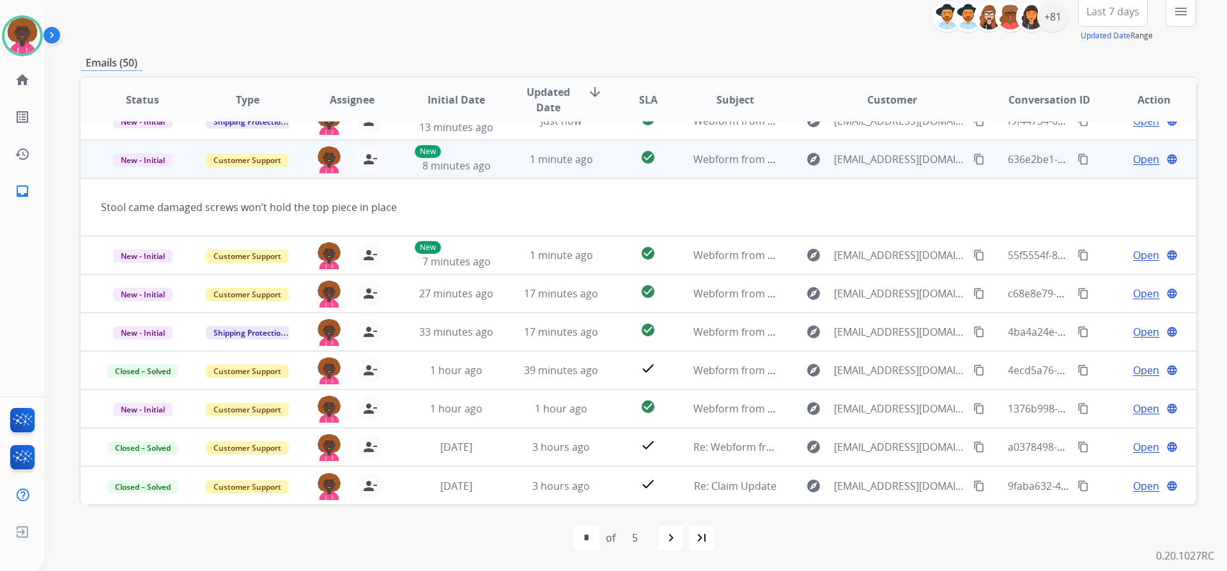
click at [1136, 159] on span "Open" at bounding box center [1146, 158] width 26 height 15
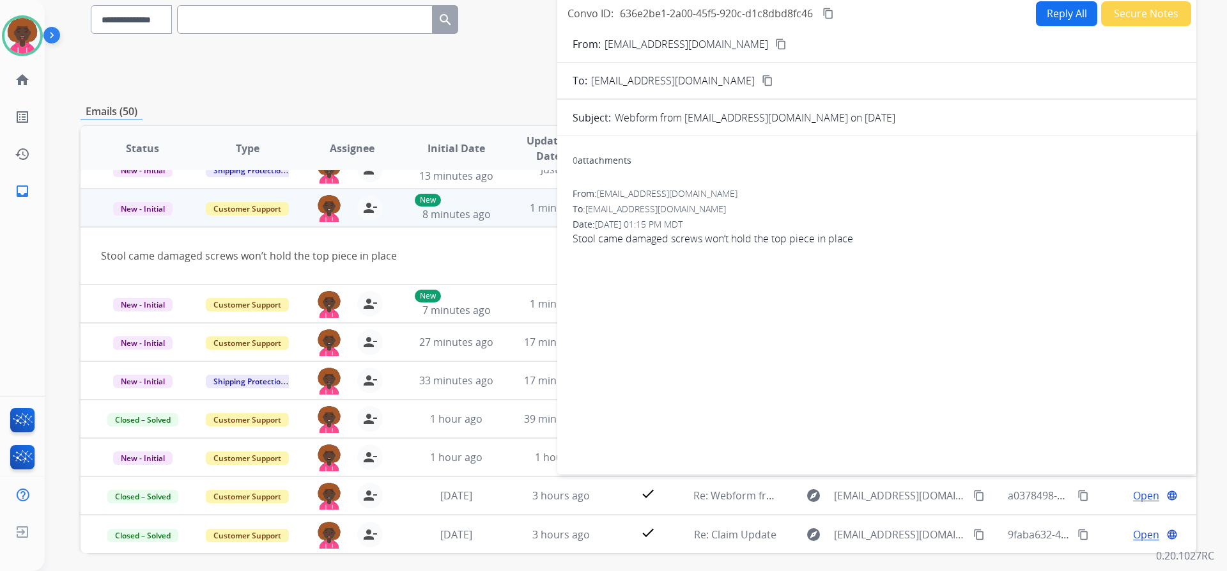
scroll to position [0, 0]
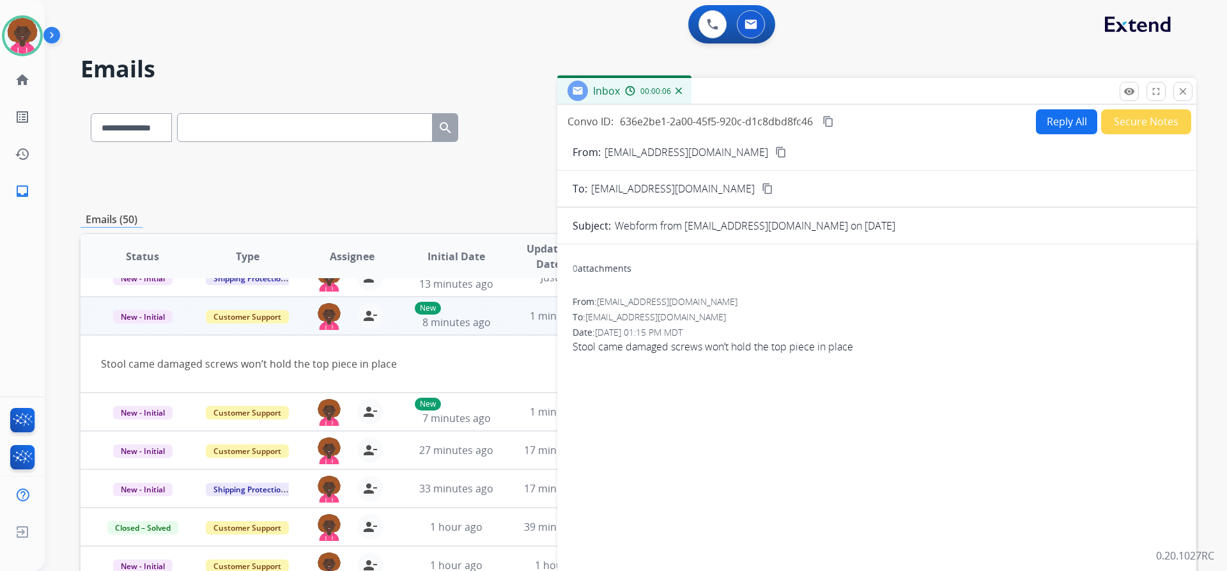
click at [1050, 114] on button "Reply All" at bounding box center [1066, 121] width 61 height 25
select select "**********"
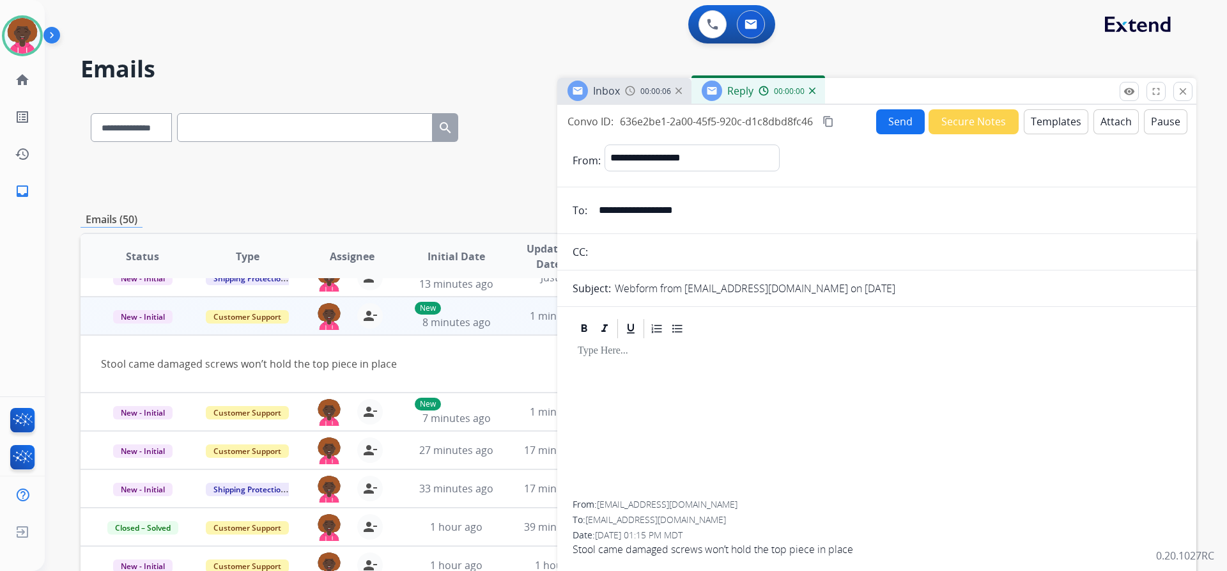
click at [1035, 127] on button "Templates" at bounding box center [1056, 121] width 65 height 25
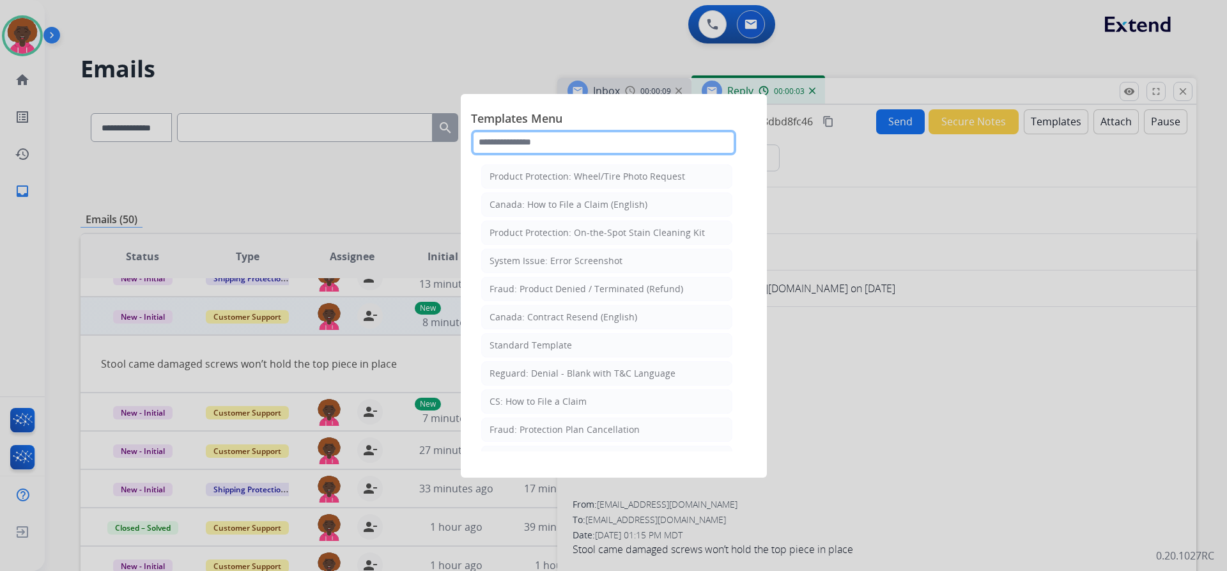
click at [546, 131] on input "text" at bounding box center [603, 143] width 265 height 26
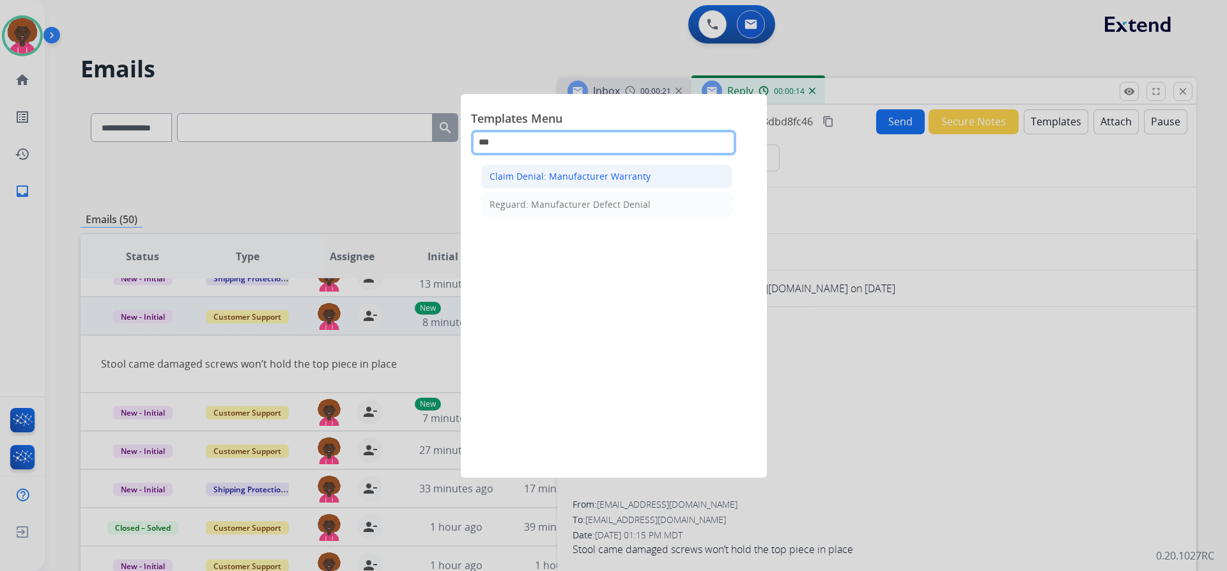
type input "***"
click at [629, 176] on div "Claim Denial: Manufacturer Warranty" at bounding box center [570, 176] width 161 height 13
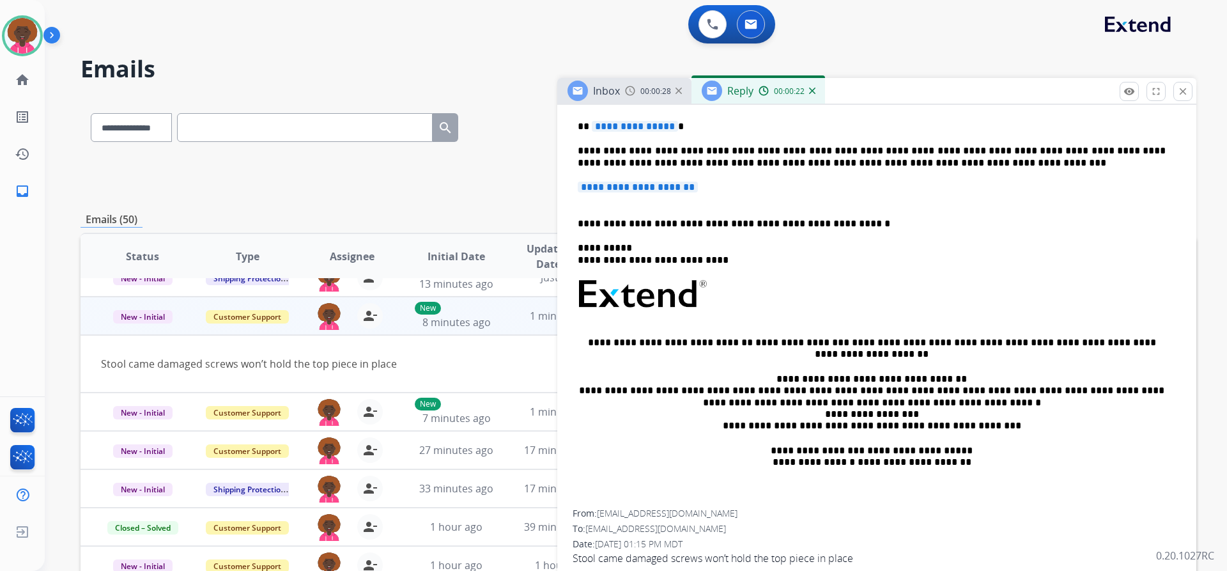
scroll to position [321, 0]
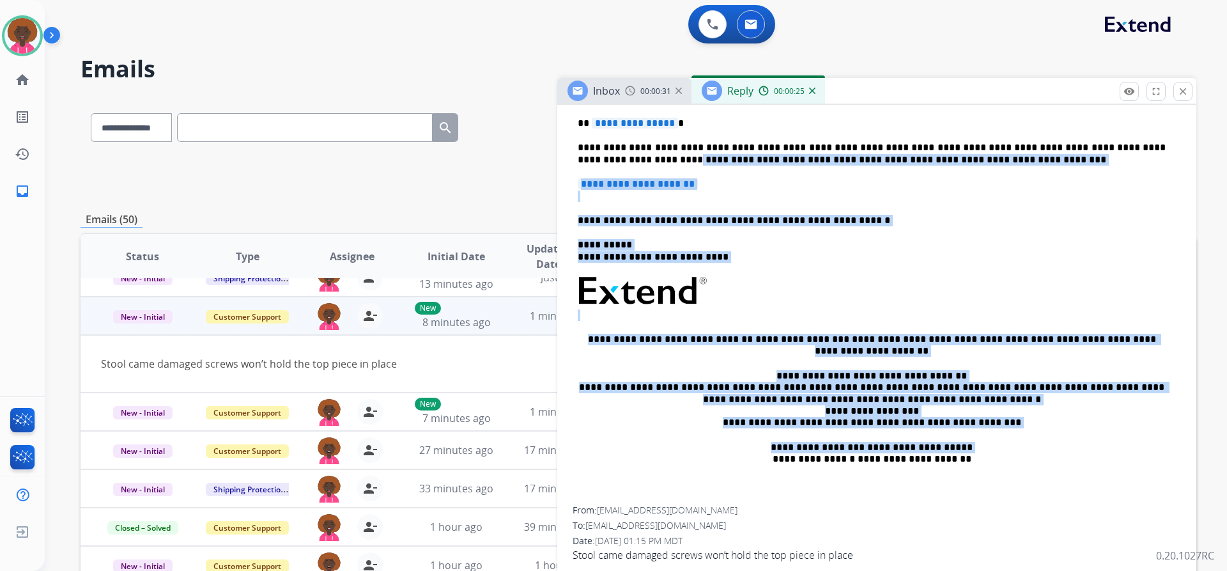
drag, startPoint x: 862, startPoint y: 560, endPoint x: 619, endPoint y: 148, distance: 477.9
click at [570, 157] on div "**********" at bounding box center [876, 325] width 639 height 496
click at [1184, 91] on mat-icon "close" at bounding box center [1183, 92] width 12 height 12
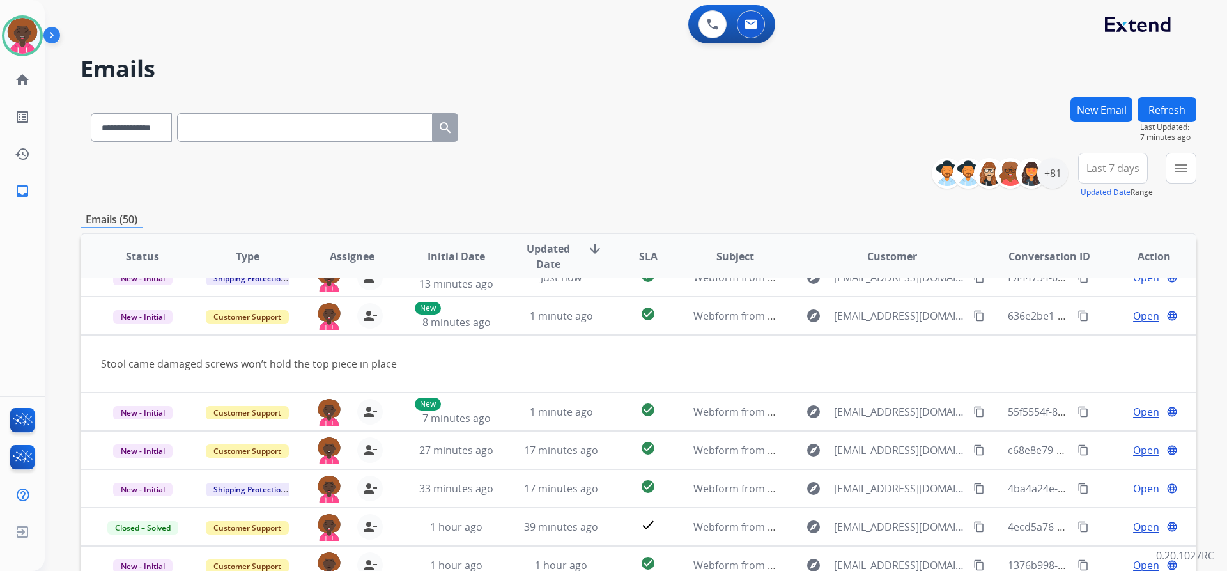
scroll to position [128, 0]
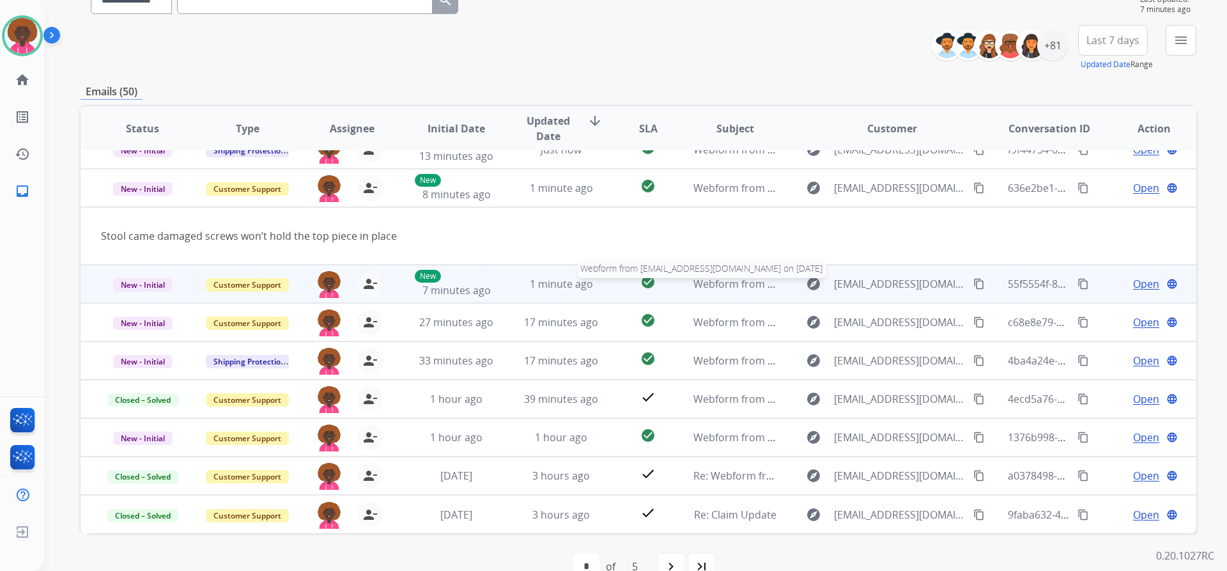
click at [711, 291] on div "Webform from [EMAIL_ADDRESS][DOMAIN_NAME] on [DATE]" at bounding box center [735, 283] width 84 height 15
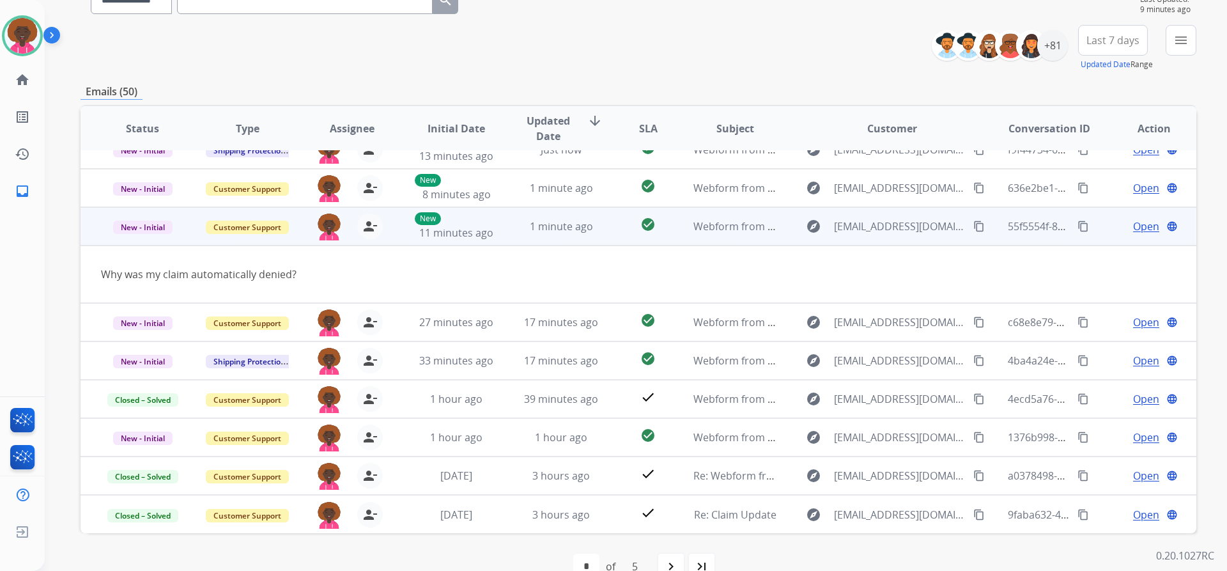
click at [973, 226] on mat-icon "content_copy" at bounding box center [979, 227] width 12 height 12
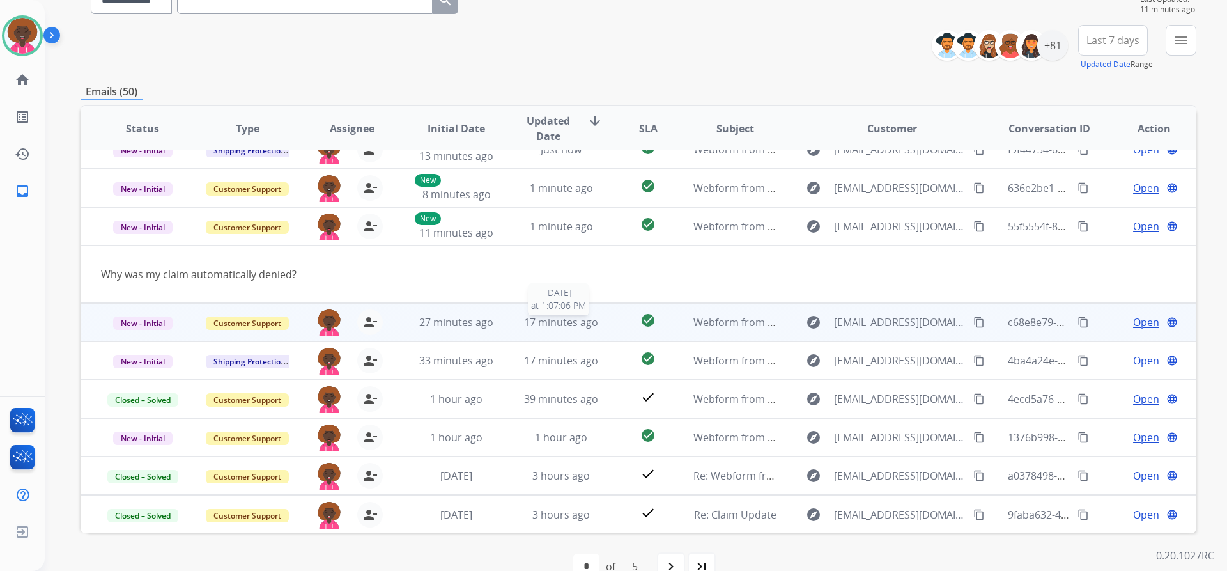
click at [550, 320] on span "17 minutes ago" at bounding box center [561, 322] width 74 height 14
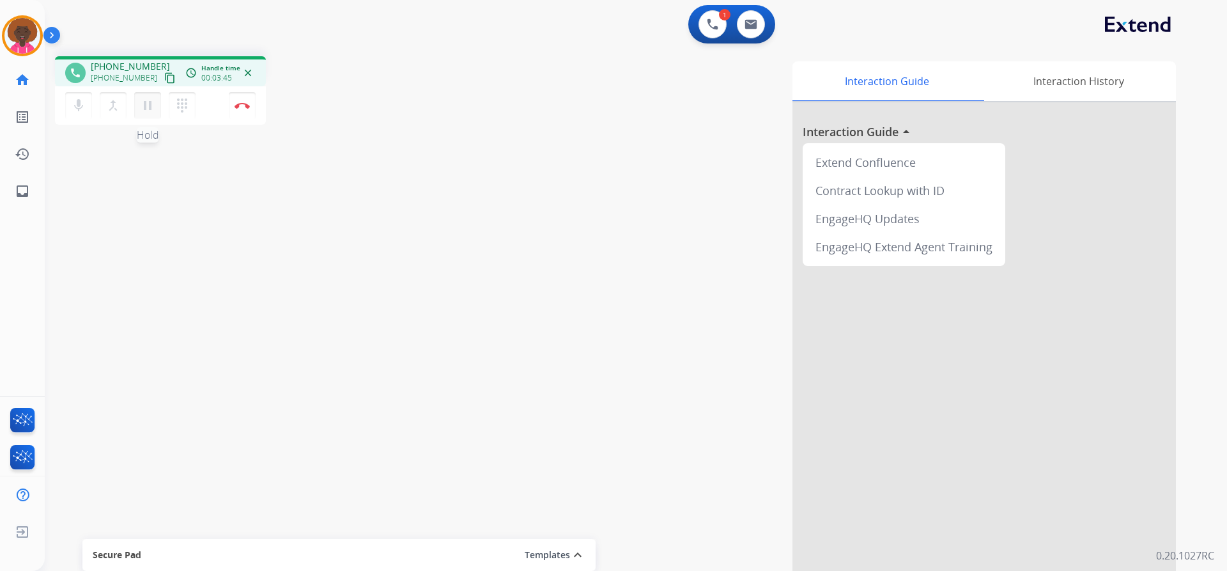
click at [148, 111] on mat-icon "pause" at bounding box center [147, 105] width 15 height 15
click at [187, 113] on button "dialpad Dialpad" at bounding box center [182, 105] width 27 height 27
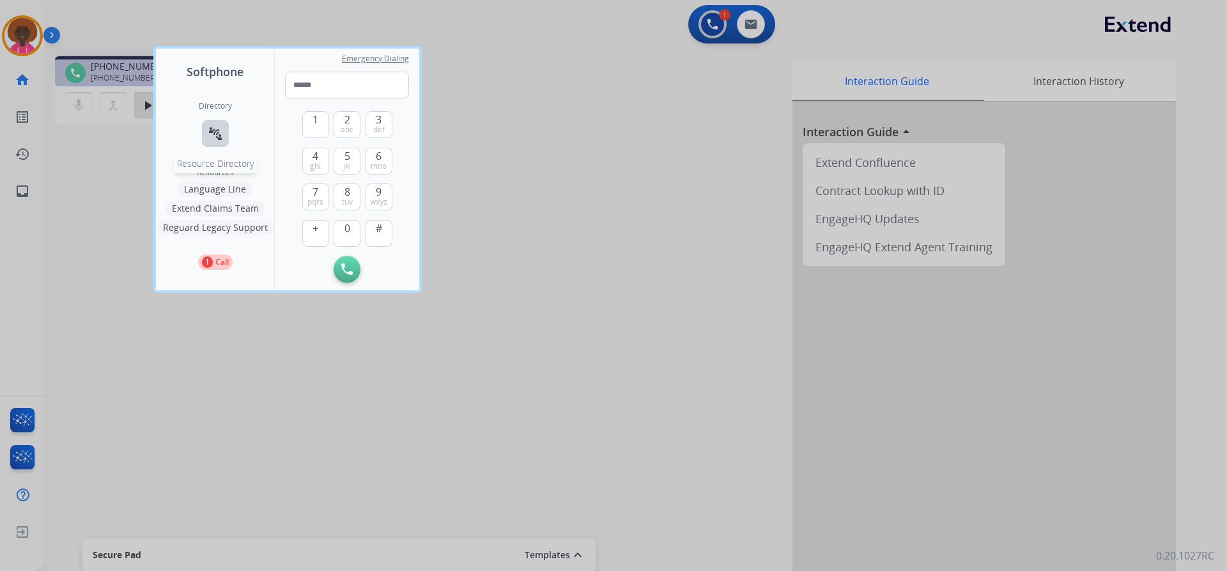
click at [217, 121] on button "connect_without_contact Resource Directory" at bounding box center [215, 133] width 27 height 27
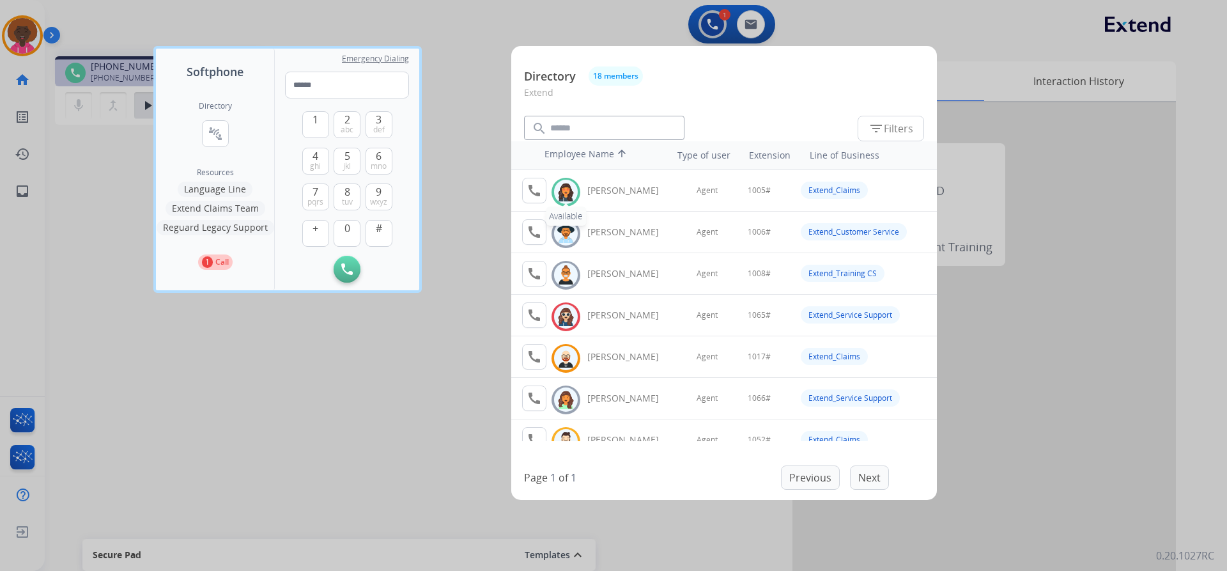
click at [568, 186] on img at bounding box center [566, 192] width 19 height 20
click at [572, 190] on img at bounding box center [566, 192] width 19 height 20
click at [533, 194] on mat-icon "call" at bounding box center [534, 190] width 15 height 15
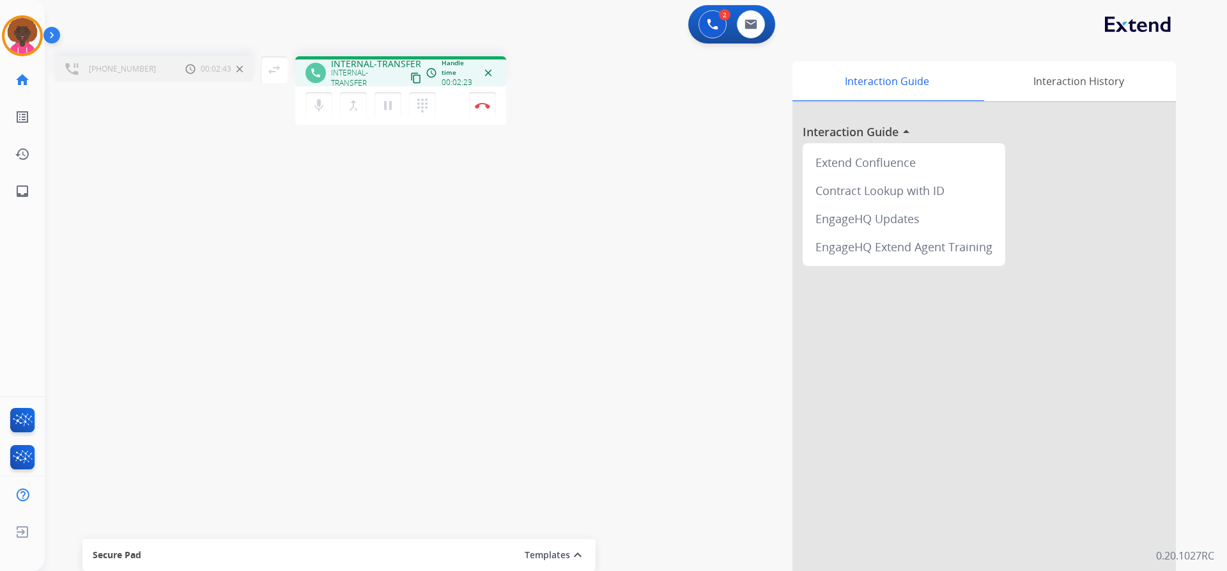
click at [497, 112] on div "mic Mute merge_type Bridge pause Hold dialpad Dialpad Disconnect" at bounding box center [400, 105] width 211 height 38
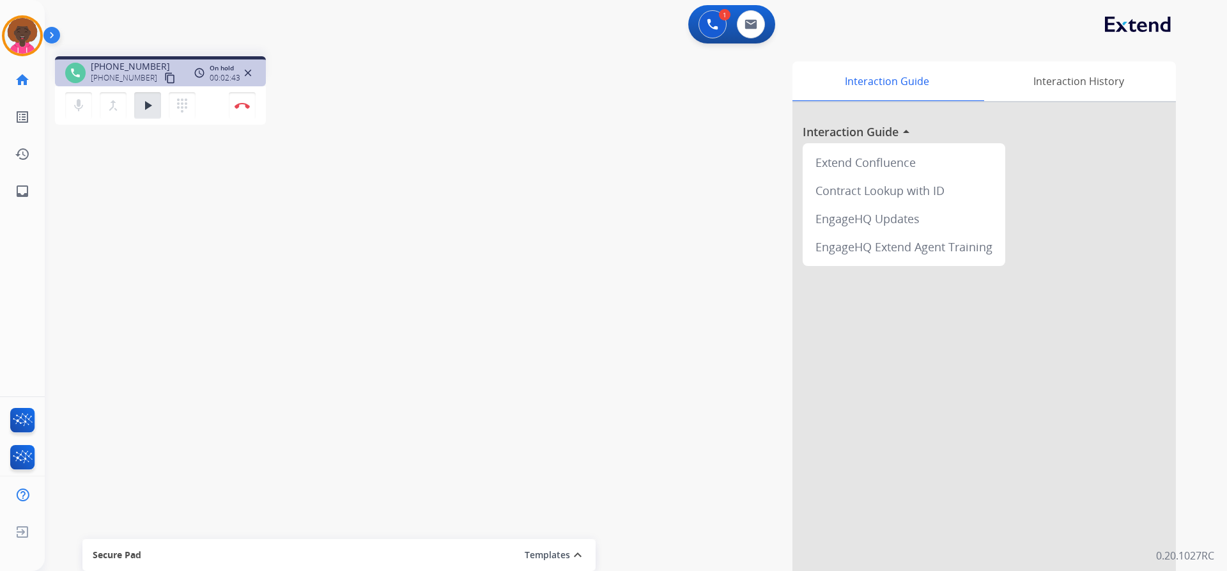
click at [493, 107] on div "Interaction Guide Interaction History Interaction Guide arrow_drop_up Extend Co…" at bounding box center [799, 320] width 753 height 518
click at [144, 109] on mat-icon "play_arrow" at bounding box center [147, 105] width 15 height 15
click at [249, 98] on button "Disconnect" at bounding box center [242, 105] width 27 height 27
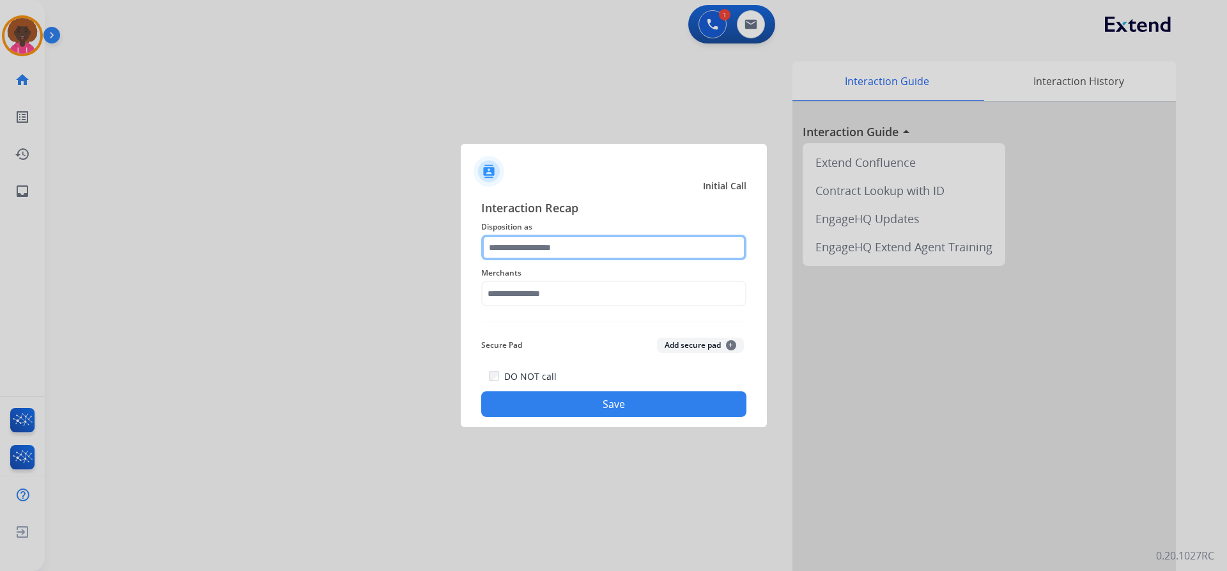
click at [504, 247] on input "text" at bounding box center [613, 248] width 265 height 26
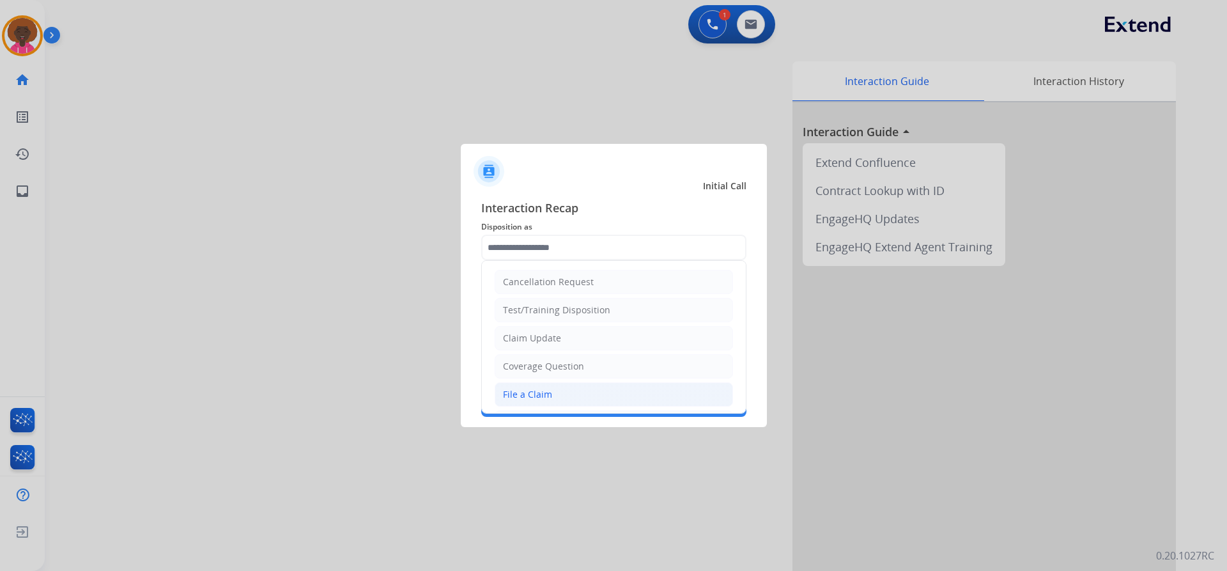
click at [508, 394] on div "File a Claim" at bounding box center [527, 394] width 49 height 13
type input "**********"
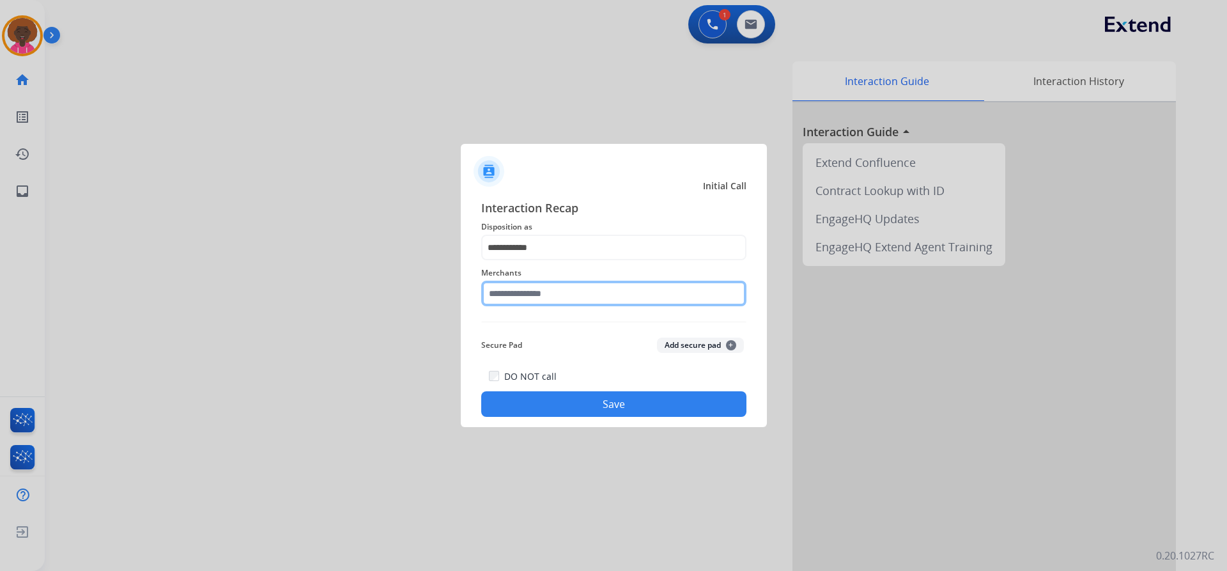
click at [526, 298] on input "text" at bounding box center [613, 294] width 265 height 26
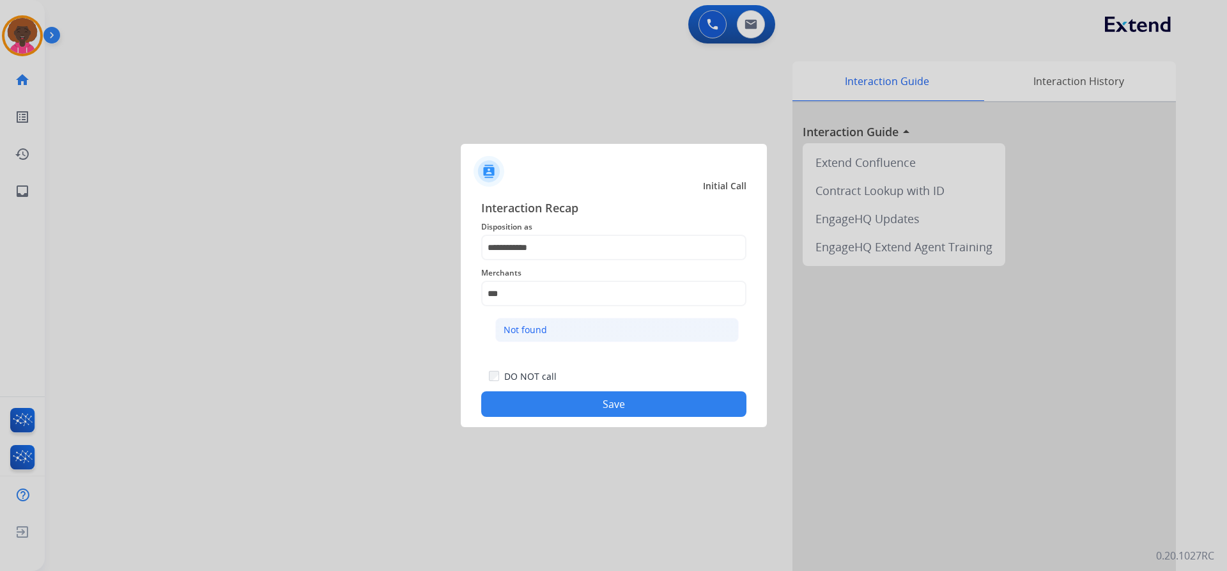
click at [520, 328] on div "Not found" at bounding box center [525, 329] width 43 height 13
type input "*********"
click at [557, 410] on button "Save" at bounding box center [613, 404] width 265 height 26
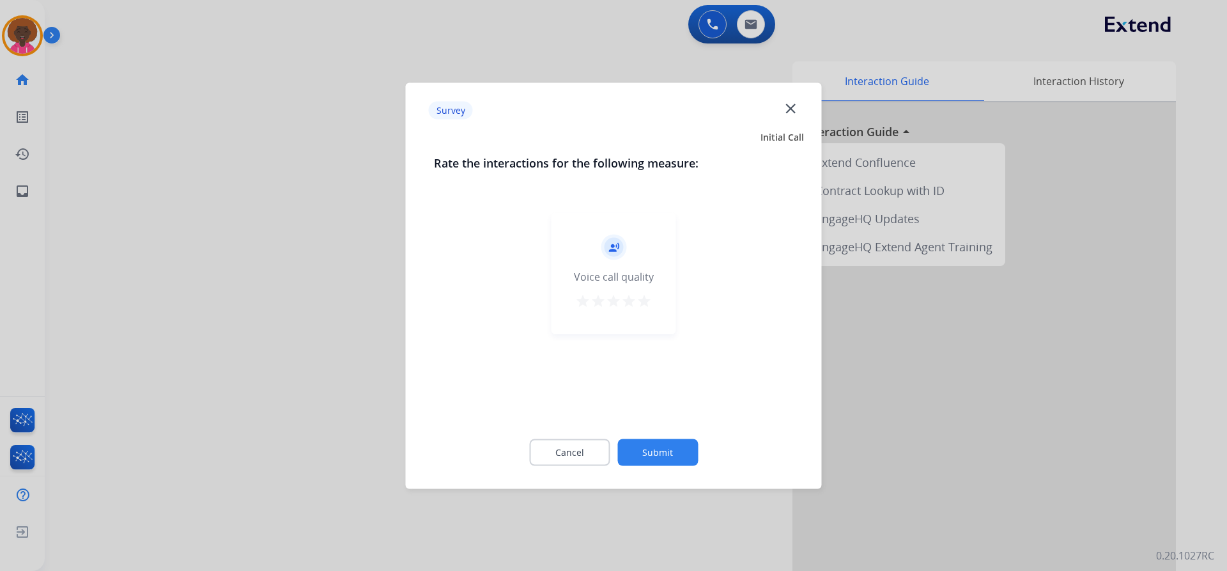
click at [647, 296] on mat-icon "star" at bounding box center [644, 300] width 15 height 15
click at [668, 445] on button "Submit" at bounding box center [657, 451] width 81 height 27
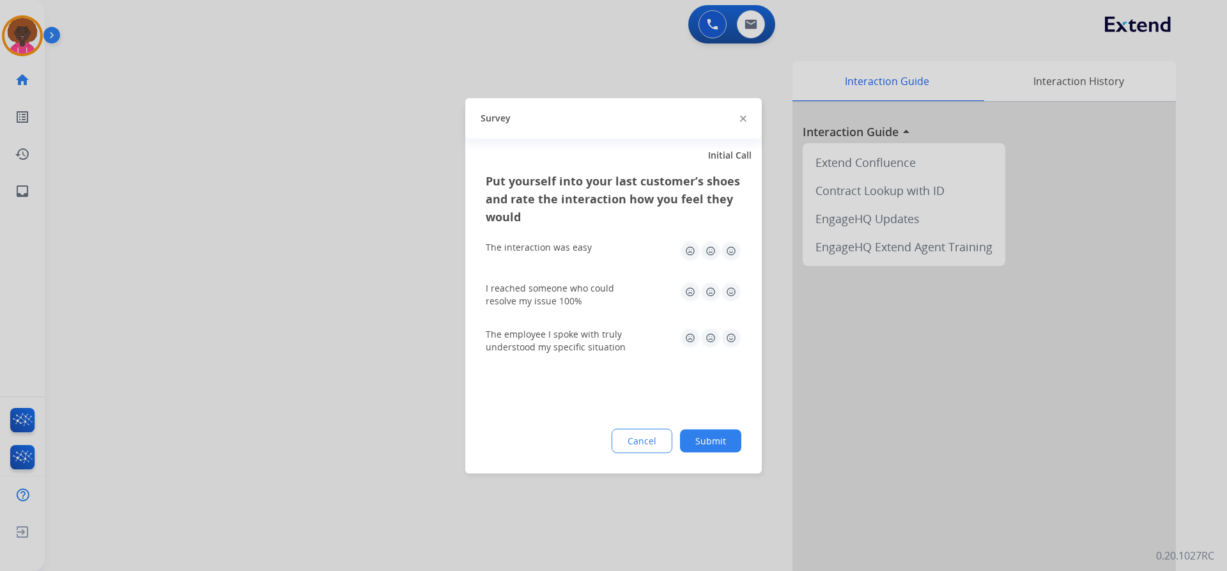
click at [729, 258] on img at bounding box center [731, 250] width 20 height 20
click at [737, 295] on img at bounding box center [731, 291] width 20 height 20
click at [725, 337] on img at bounding box center [731, 337] width 20 height 20
click at [717, 435] on button "Submit" at bounding box center [710, 440] width 61 height 23
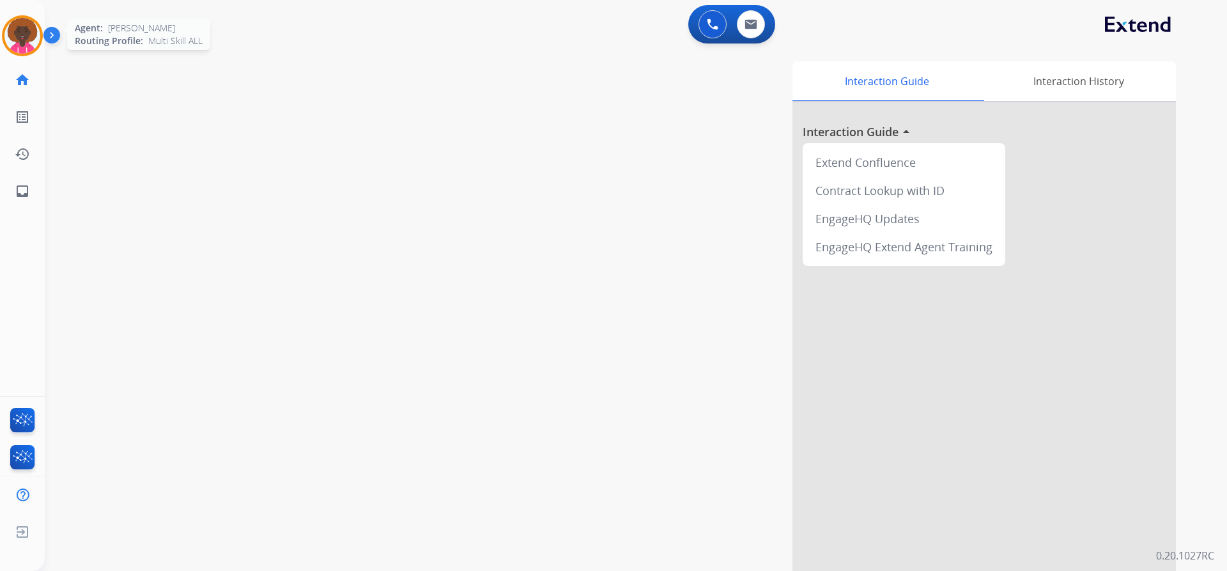
click at [37, 39] on img at bounding box center [22, 36] width 36 height 36
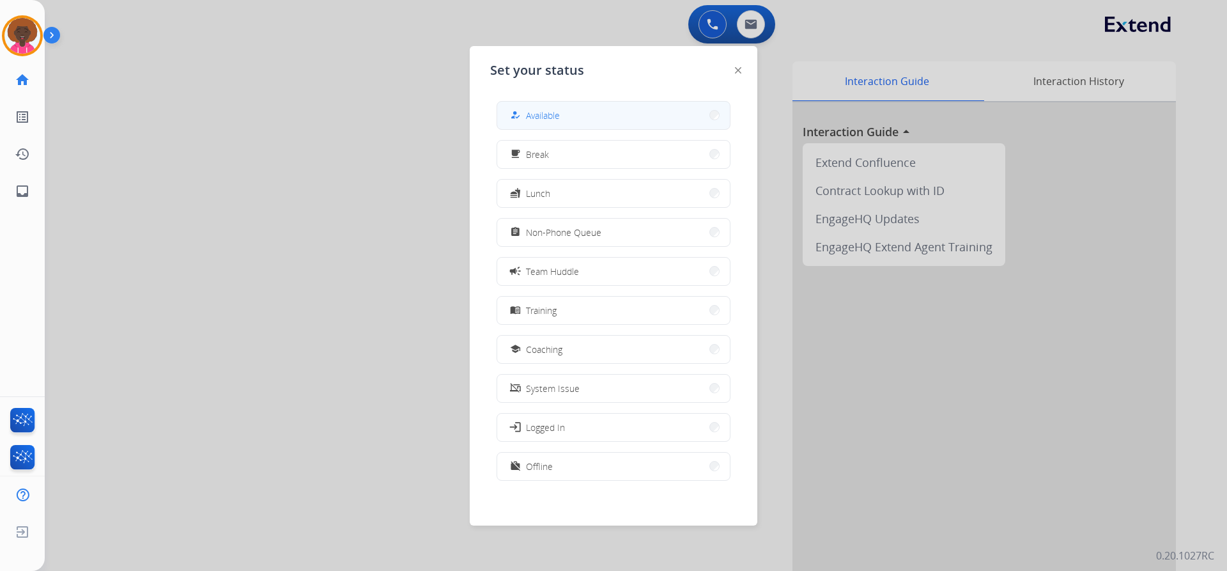
click at [596, 106] on button "how_to_reg Available" at bounding box center [613, 115] width 233 height 27
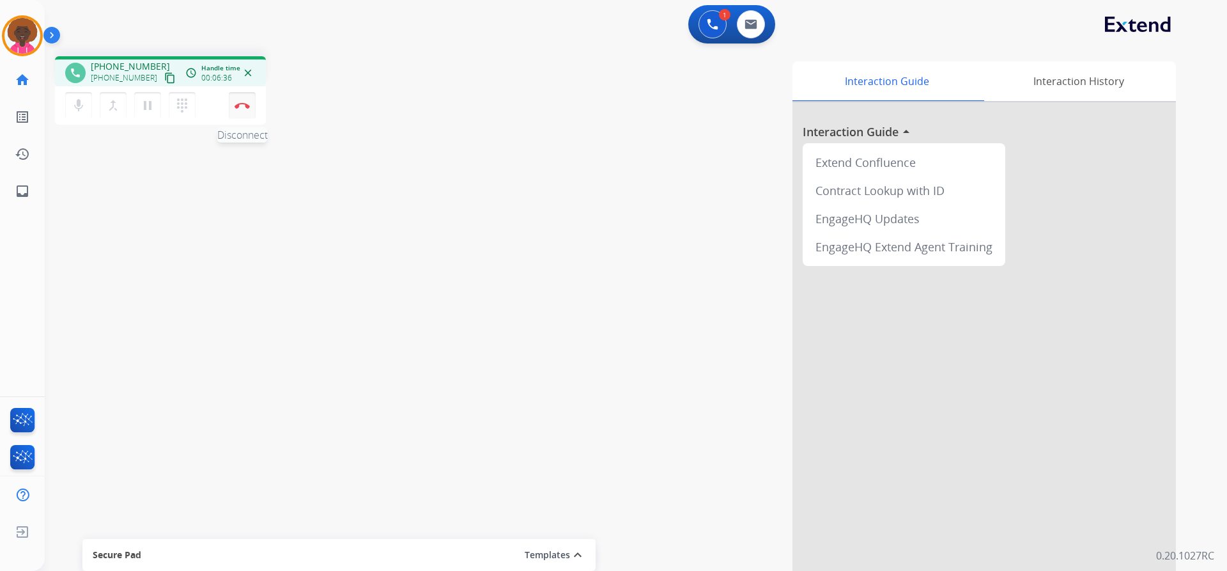
click at [239, 107] on img at bounding box center [242, 105] width 15 height 6
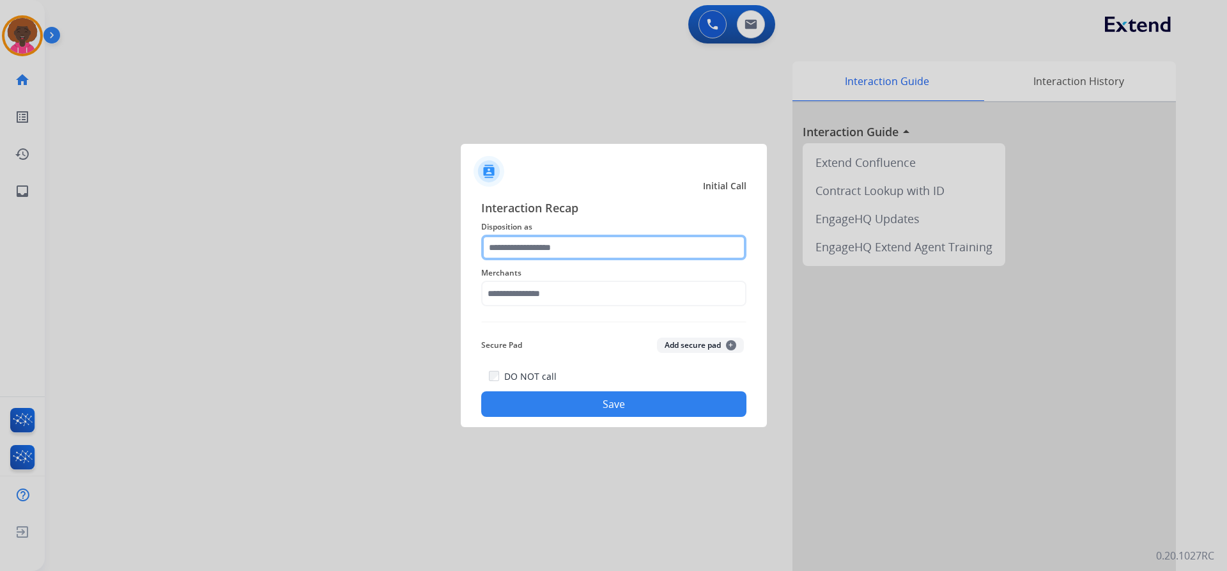
click at [648, 259] on input "text" at bounding box center [613, 248] width 265 height 26
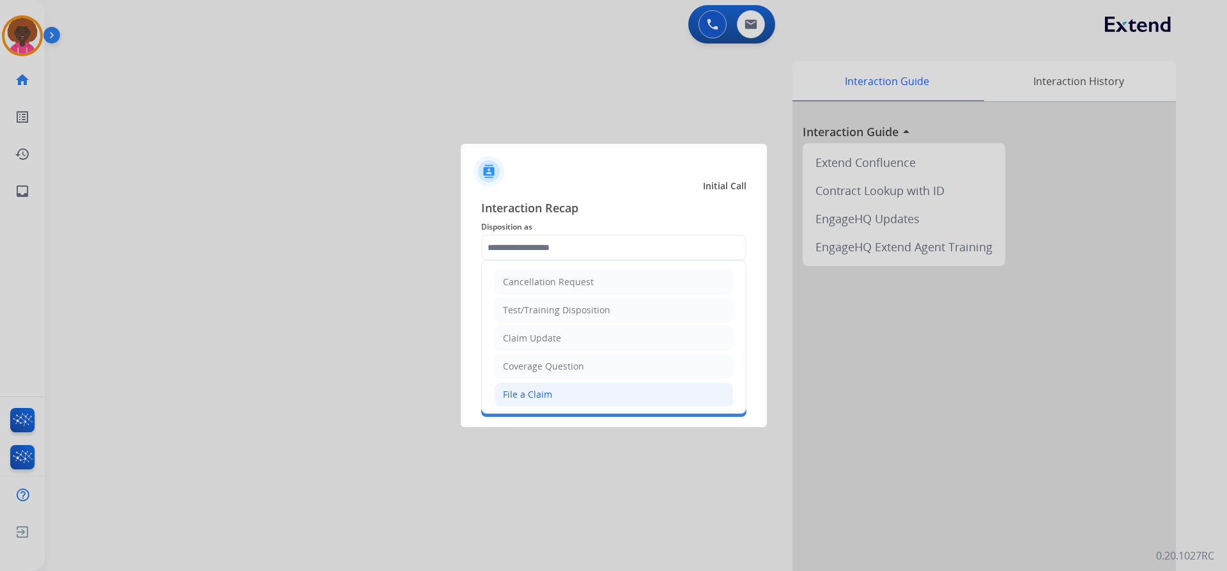
click at [499, 398] on li "File a Claim" at bounding box center [614, 394] width 238 height 24
type input "**********"
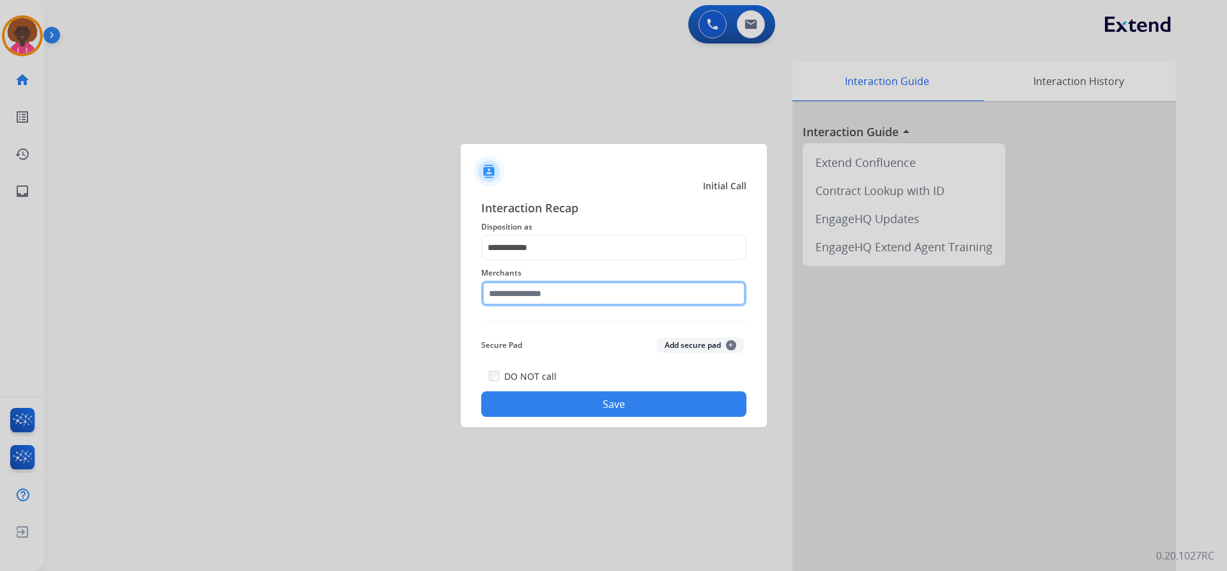
click at [525, 288] on input "text" at bounding box center [613, 294] width 265 height 26
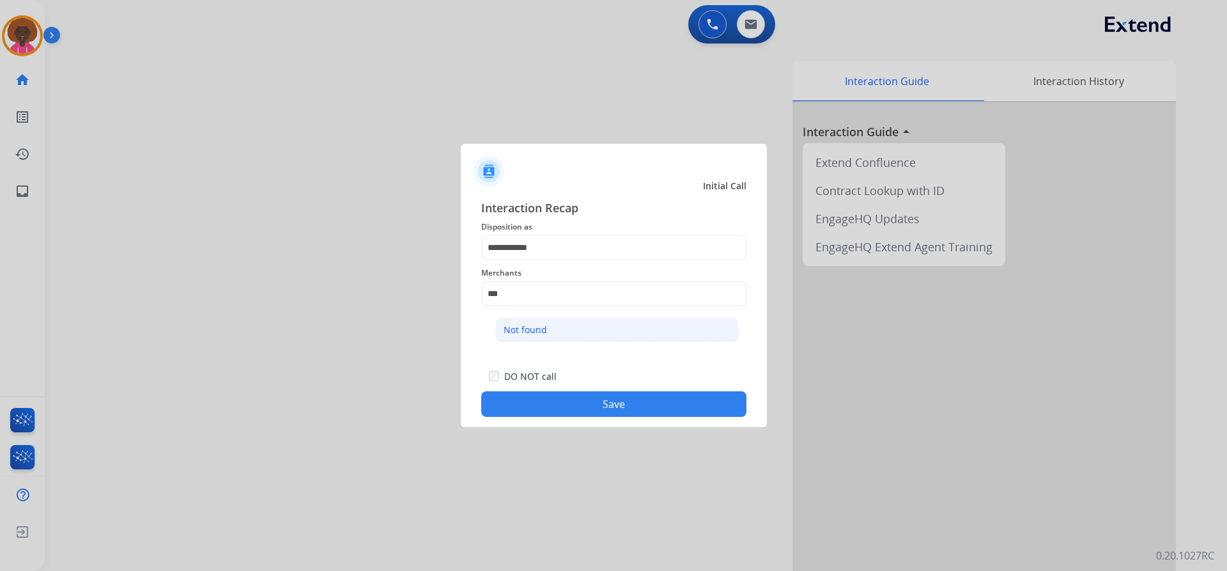
click at [561, 334] on li "Not found" at bounding box center [617, 330] width 244 height 24
type input "*********"
click at [582, 415] on button "Save" at bounding box center [613, 404] width 265 height 26
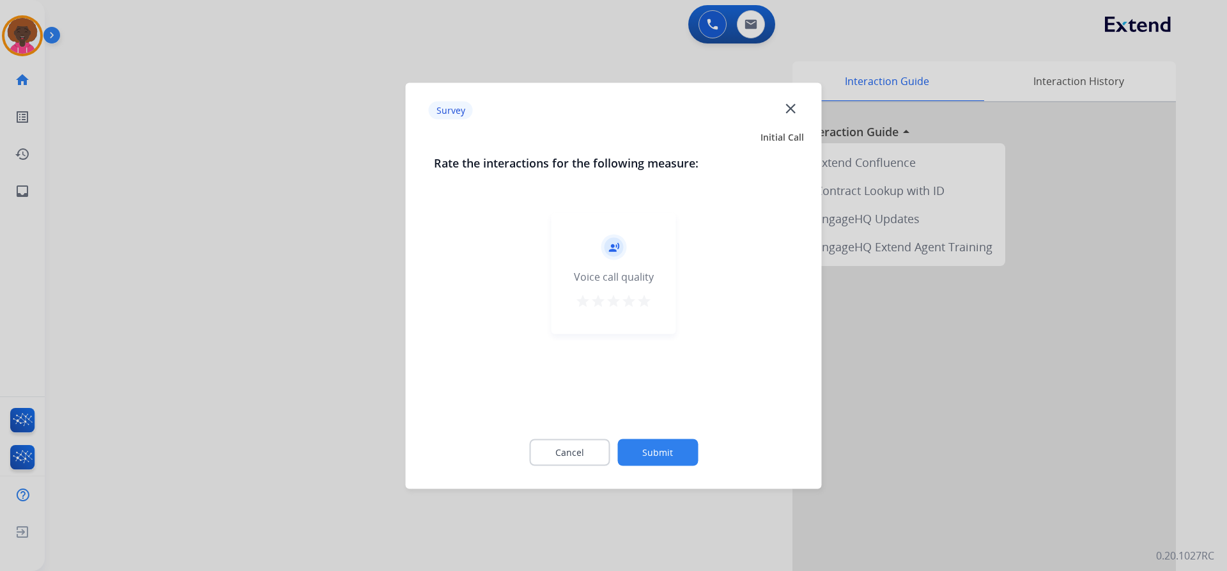
click at [643, 302] on mat-icon "star" at bounding box center [644, 300] width 15 height 15
click at [656, 463] on button "Submit" at bounding box center [657, 451] width 81 height 27
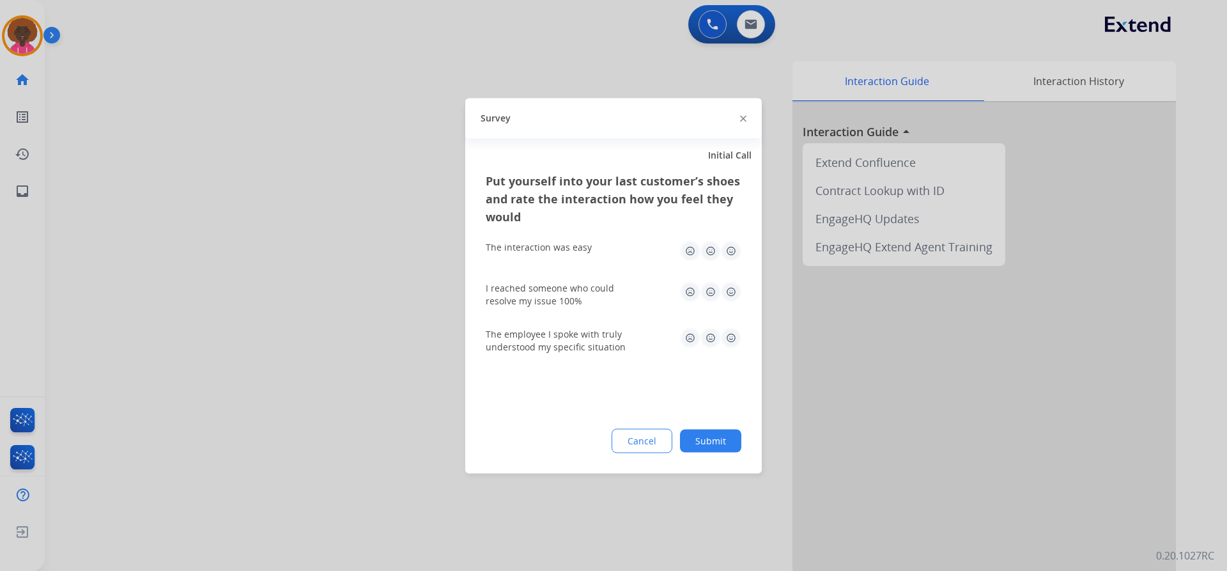
click at [732, 345] on img at bounding box center [731, 337] width 20 height 20
click at [721, 450] on button "Submit" at bounding box center [710, 440] width 61 height 23
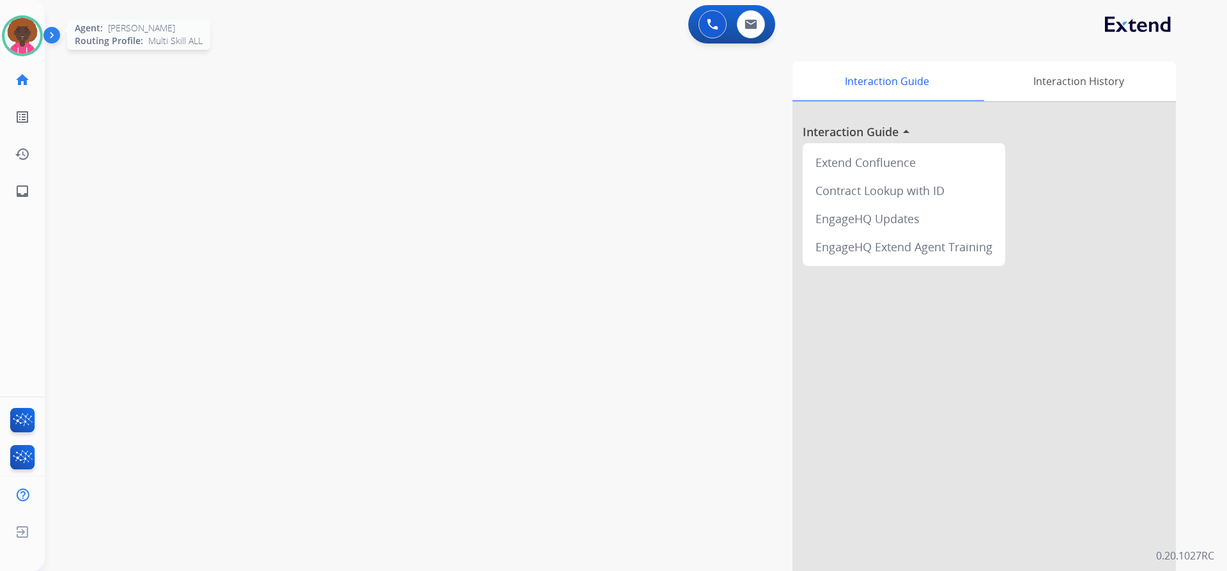
click at [36, 26] on img at bounding box center [22, 36] width 36 height 36
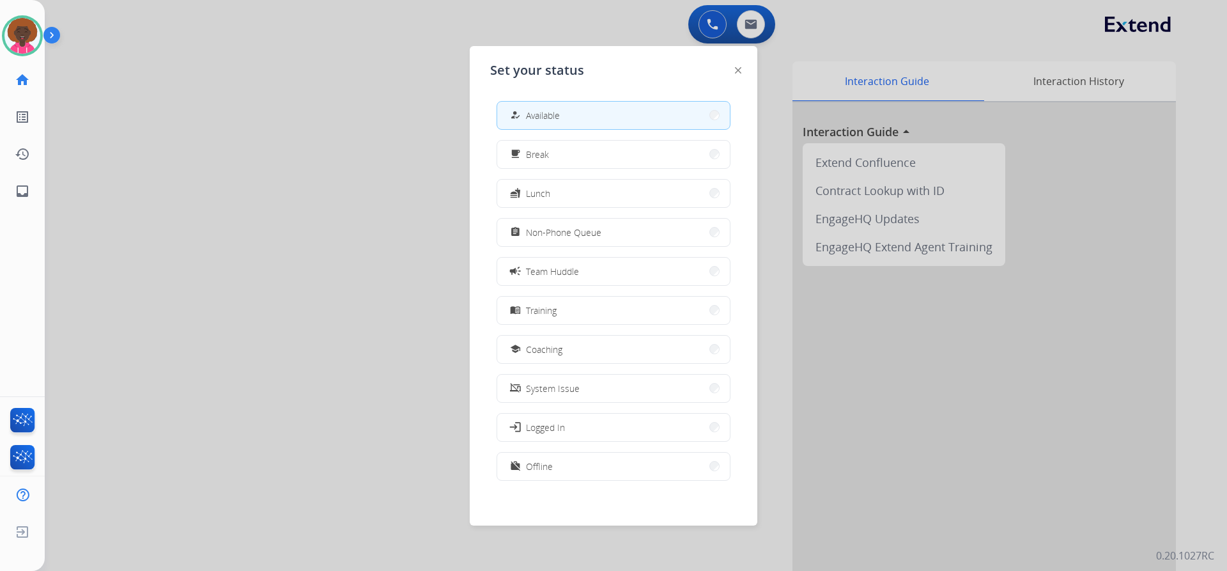
click at [624, 208] on div "how_to_reg Available free_breakfast Break fastfood Lunch assignment Non-Phone Q…" at bounding box center [613, 292] width 247 height 403
click at [624, 201] on button "fastfood Lunch" at bounding box center [613, 193] width 233 height 27
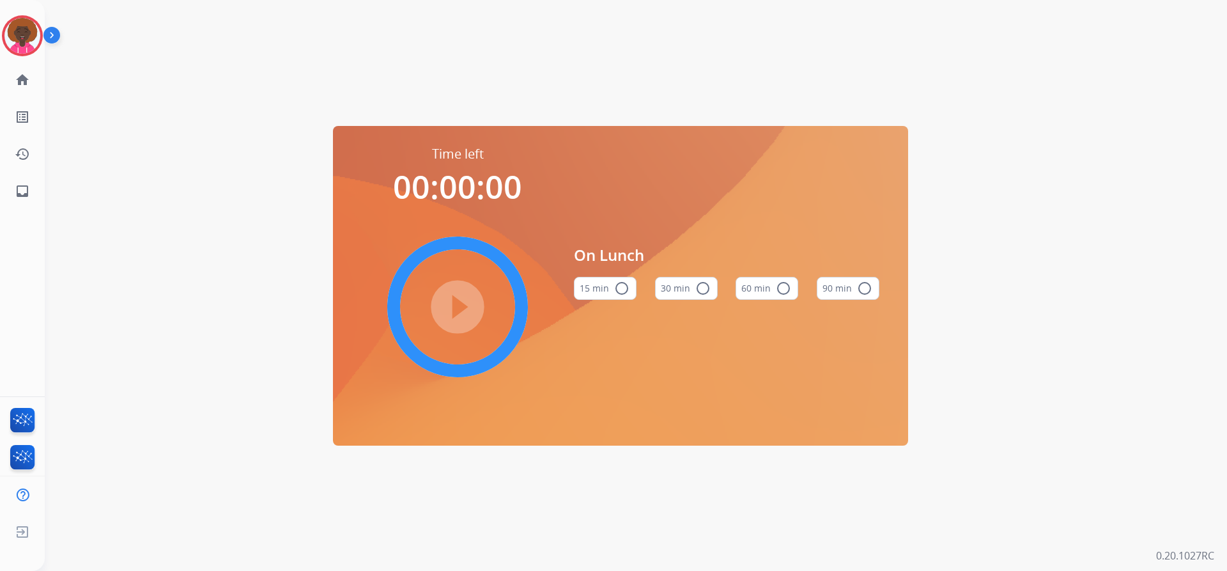
click at [773, 290] on button "60 min radio_button_unchecked" at bounding box center [767, 288] width 63 height 23
click at [458, 300] on mat-icon "play_circle_filled" at bounding box center [457, 306] width 15 height 15
